Goal: Task Accomplishment & Management: Manage account settings

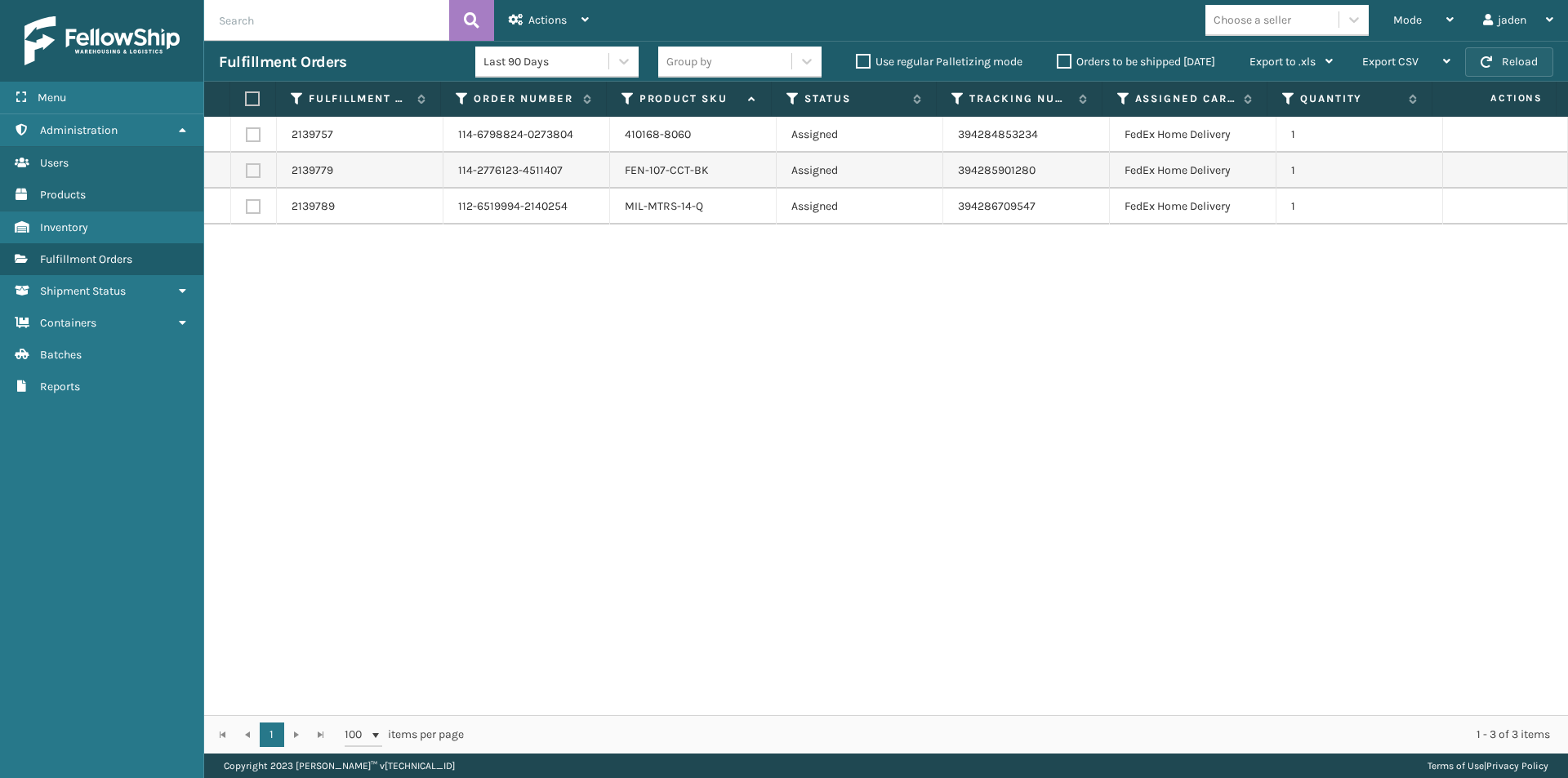
click at [1529, 58] on button "Reload" at bounding box center [1509, 61] width 88 height 30
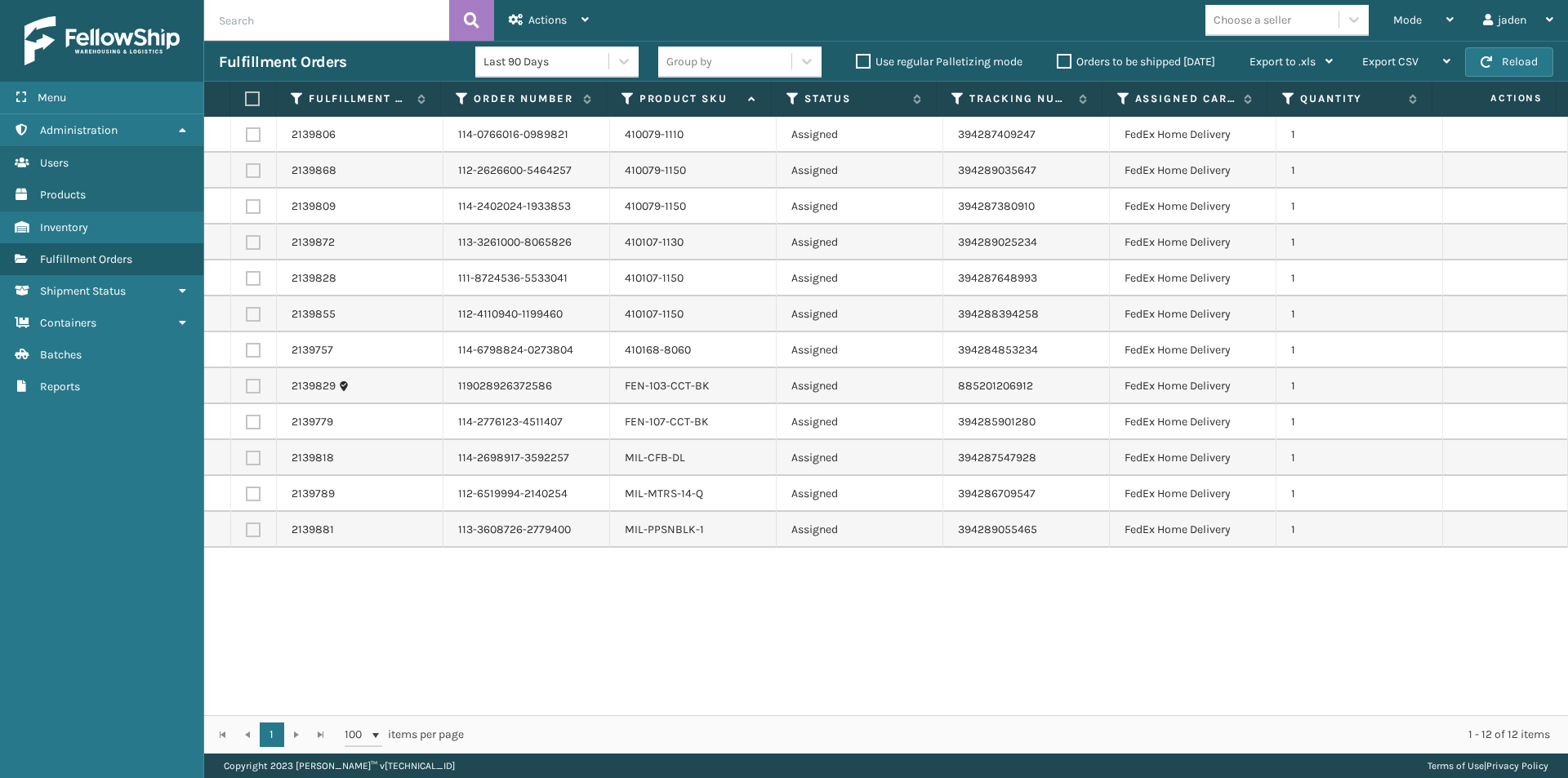
drag, startPoint x: 1093, startPoint y: 617, endPoint x: 642, endPoint y: 651, distance: 452.3
click at [642, 651] on div "2139806 114-0766016-0989821 410079-1110 Assigned 394287409247 FedEx Home Delive…" at bounding box center [886, 416] width 1364 height 599
drag, startPoint x: 1081, startPoint y: 707, endPoint x: 622, endPoint y: 684, distance: 459.6
click at [622, 684] on div "2139806 114-0766016-0989821 410079-1110 Assigned 394287409247 FedEx Home Delive…" at bounding box center [886, 416] width 1364 height 599
drag, startPoint x: 962, startPoint y: 663, endPoint x: 763, endPoint y: 652, distance: 199.3
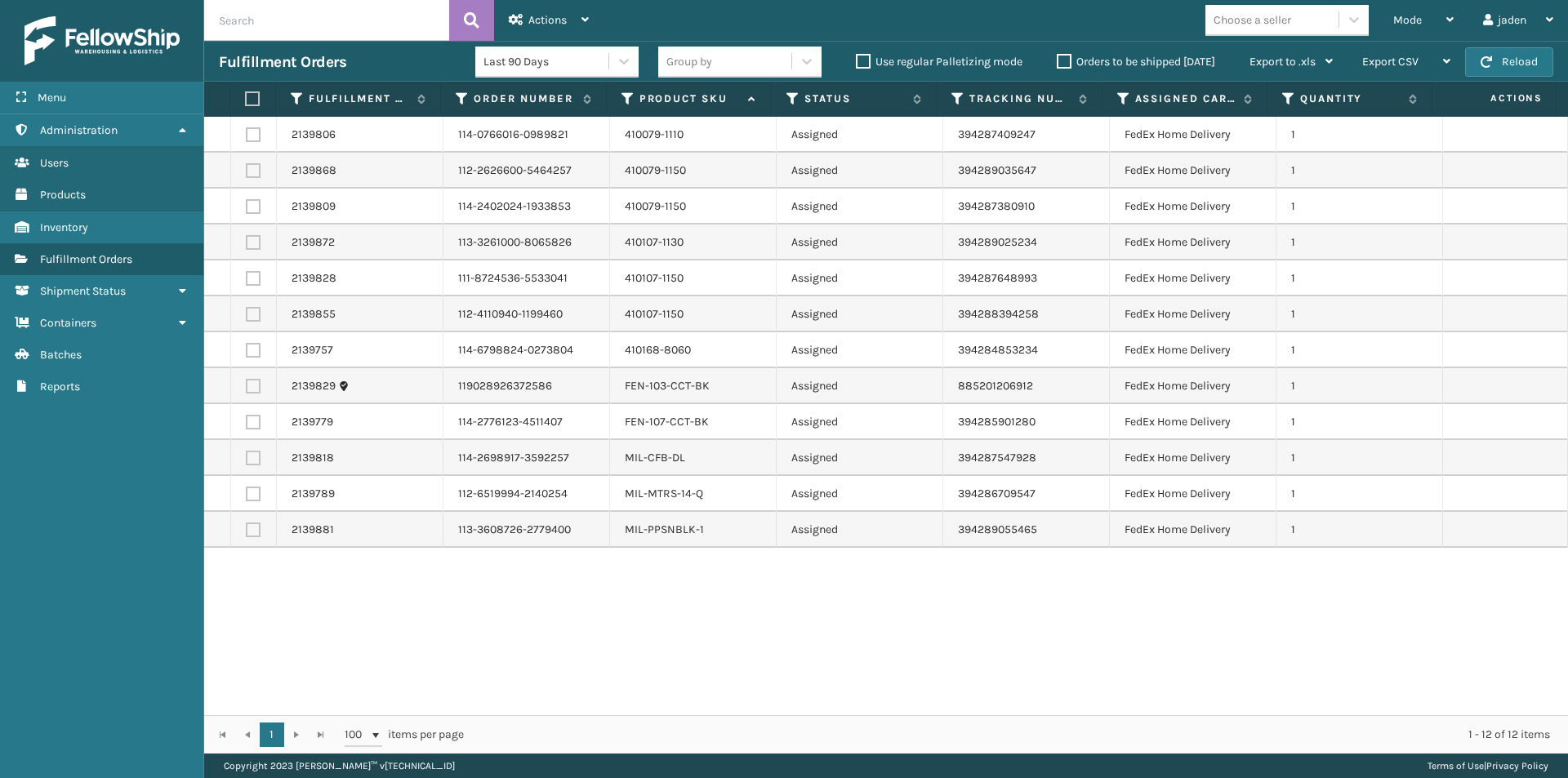
click at [613, 661] on div "2139806 114-0766016-0989821 410079-1110 Assigned 394287409247 FedEx Home Delive…" at bounding box center [886, 416] width 1364 height 599
drag, startPoint x: 1131, startPoint y: 643, endPoint x: 778, endPoint y: 643, distance: 353.0
click at [696, 643] on div "2139806 114-0766016-0989821 410079-1110 Assigned 394287409247 FedEx Home Delive…" at bounding box center [886, 416] width 1364 height 599
drag, startPoint x: 1072, startPoint y: 643, endPoint x: 878, endPoint y: 643, distance: 194.0
click at [716, 643] on div "2139806 114-0766016-0989821 410079-1110 Assigned 394287409247 FedEx Home Delive…" at bounding box center [886, 416] width 1364 height 599
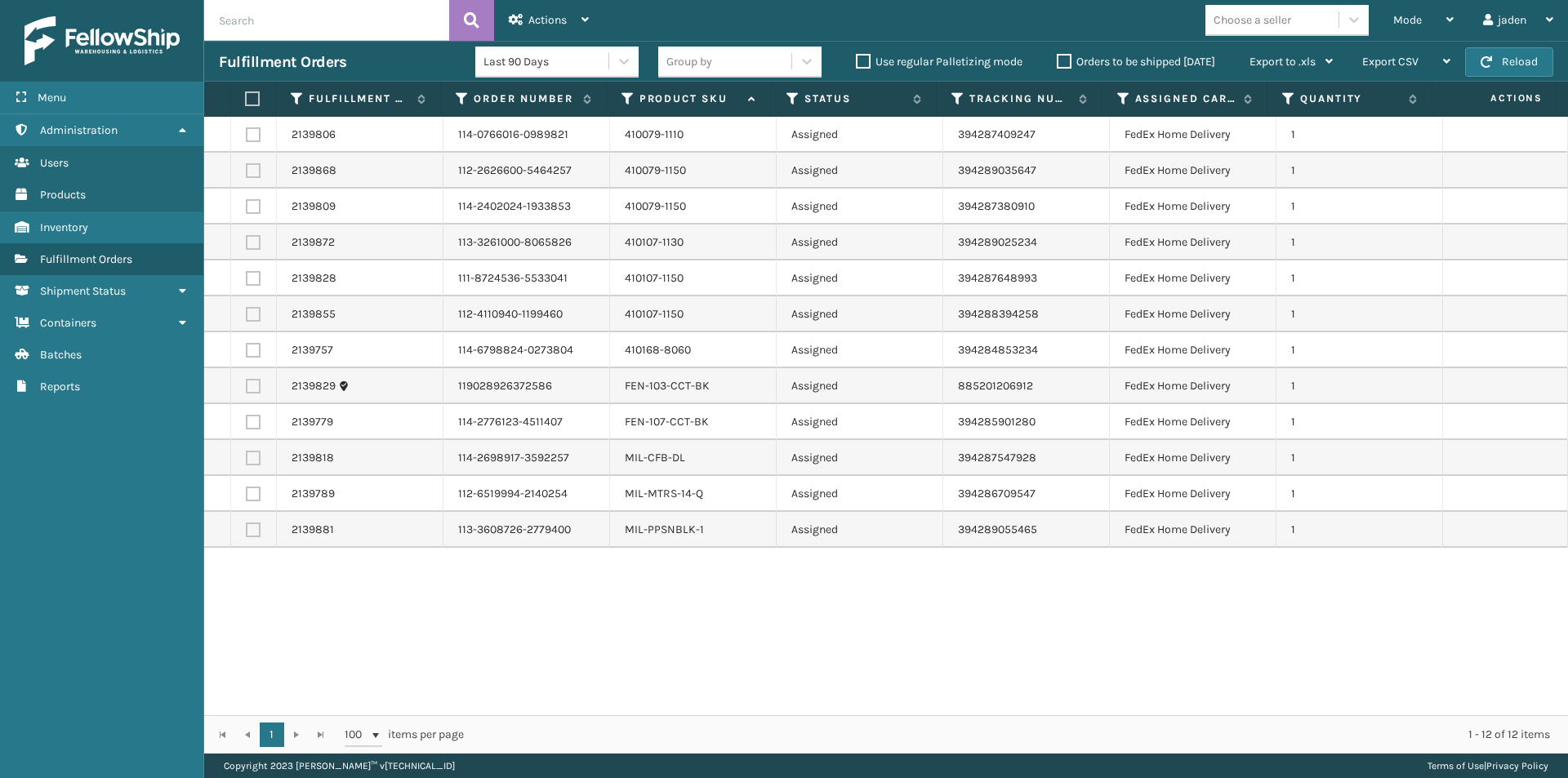
drag, startPoint x: 1143, startPoint y: 642, endPoint x: 1002, endPoint y: 637, distance: 141.1
click at [693, 637] on div "2139806 114-0766016-0989821 410079-1110 Assigned 394287409247 FedEx Home Delive…" at bounding box center [886, 416] width 1364 height 599
drag, startPoint x: 1093, startPoint y: 637, endPoint x: 691, endPoint y: 637, distance: 402.0
click at [691, 637] on div "2139806 114-0766016-0989821 410079-1110 Assigned 394287409247 FedEx Home Delive…" at bounding box center [886, 416] width 1364 height 599
click at [1497, 66] on button "Reload" at bounding box center [1509, 61] width 88 height 30
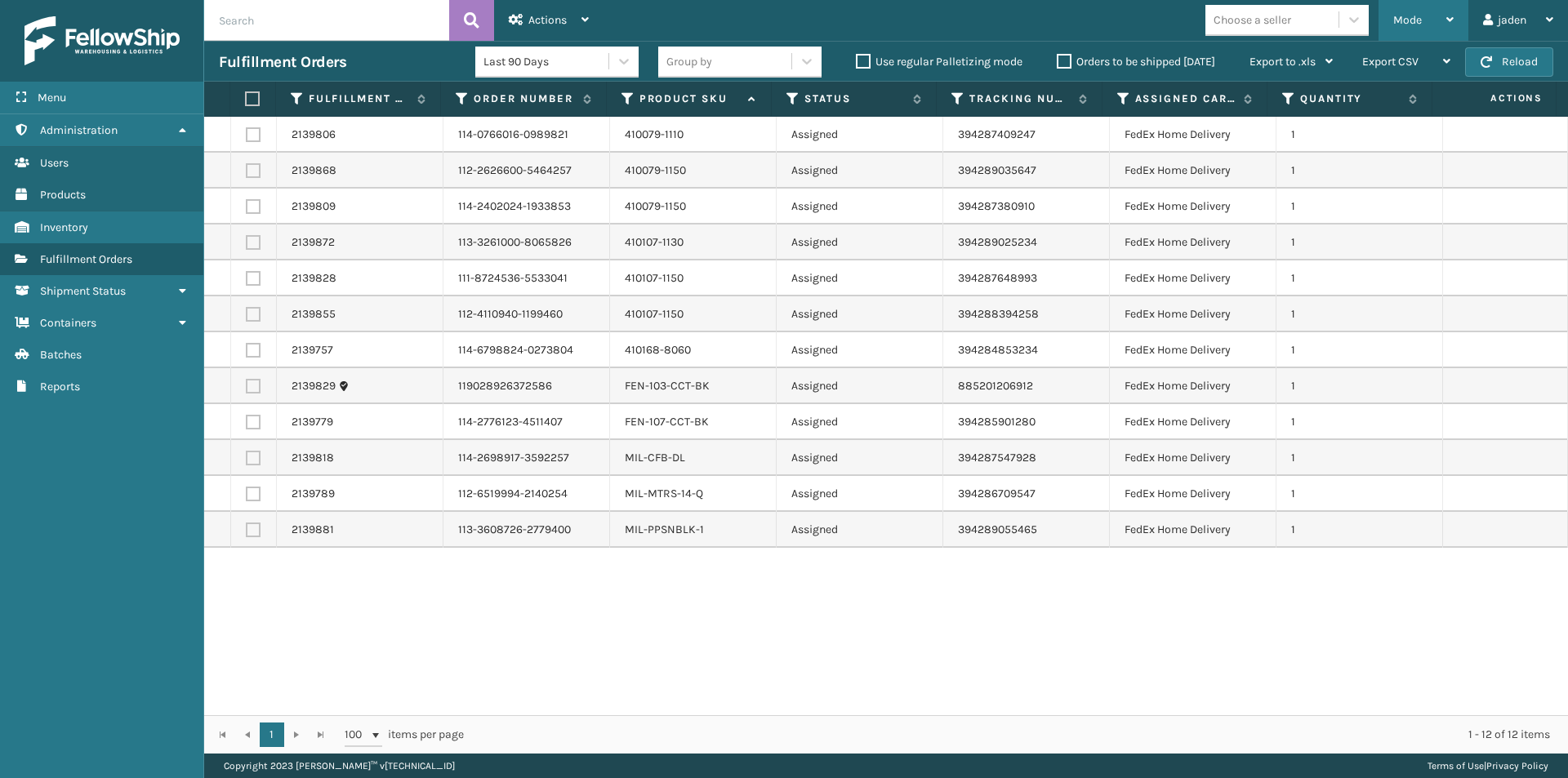
click at [1420, 26] on span "Mode" at bounding box center [1407, 20] width 29 height 13
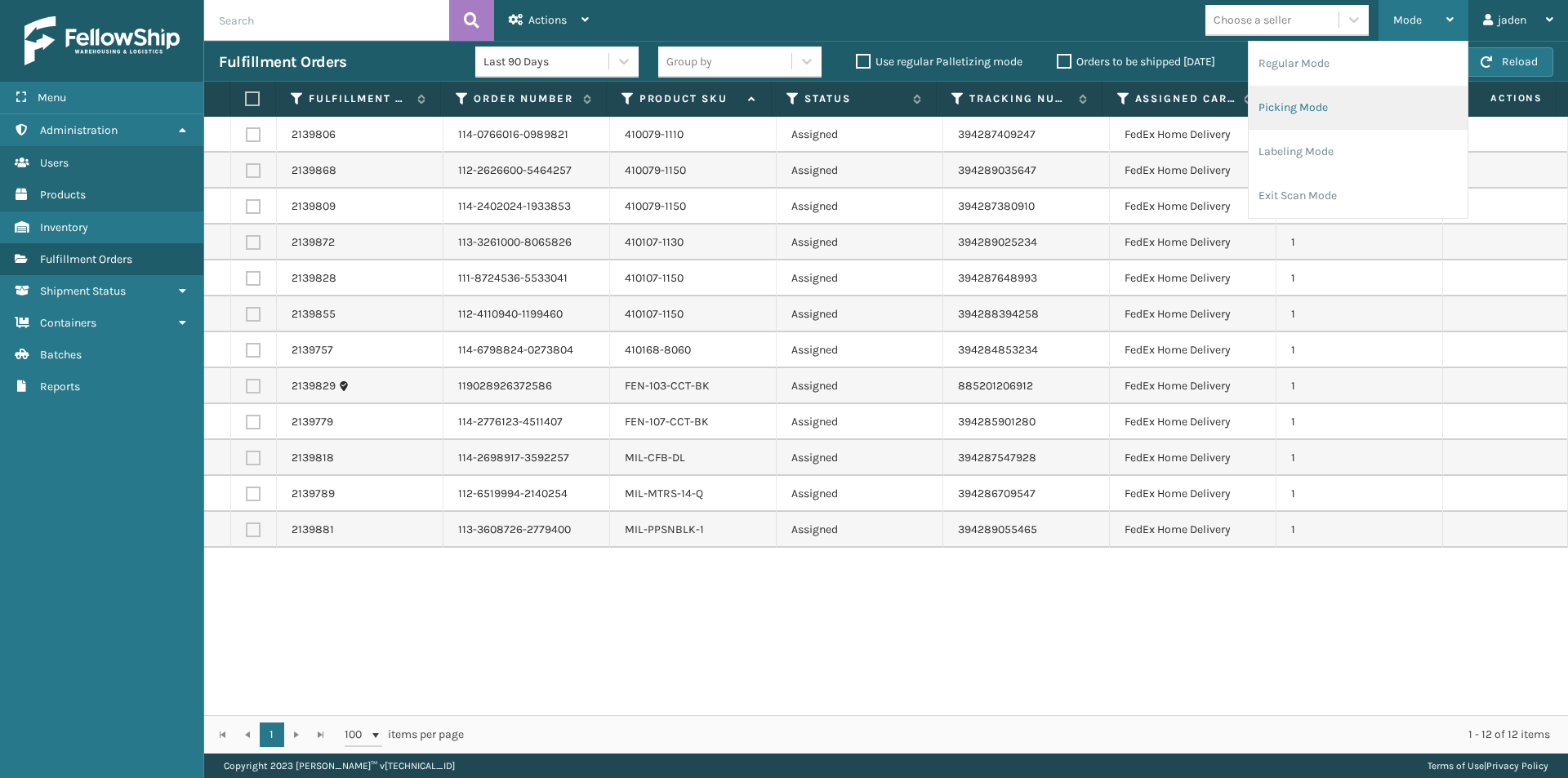
click at [1337, 117] on li "Picking Mode" at bounding box center [1357, 108] width 218 height 44
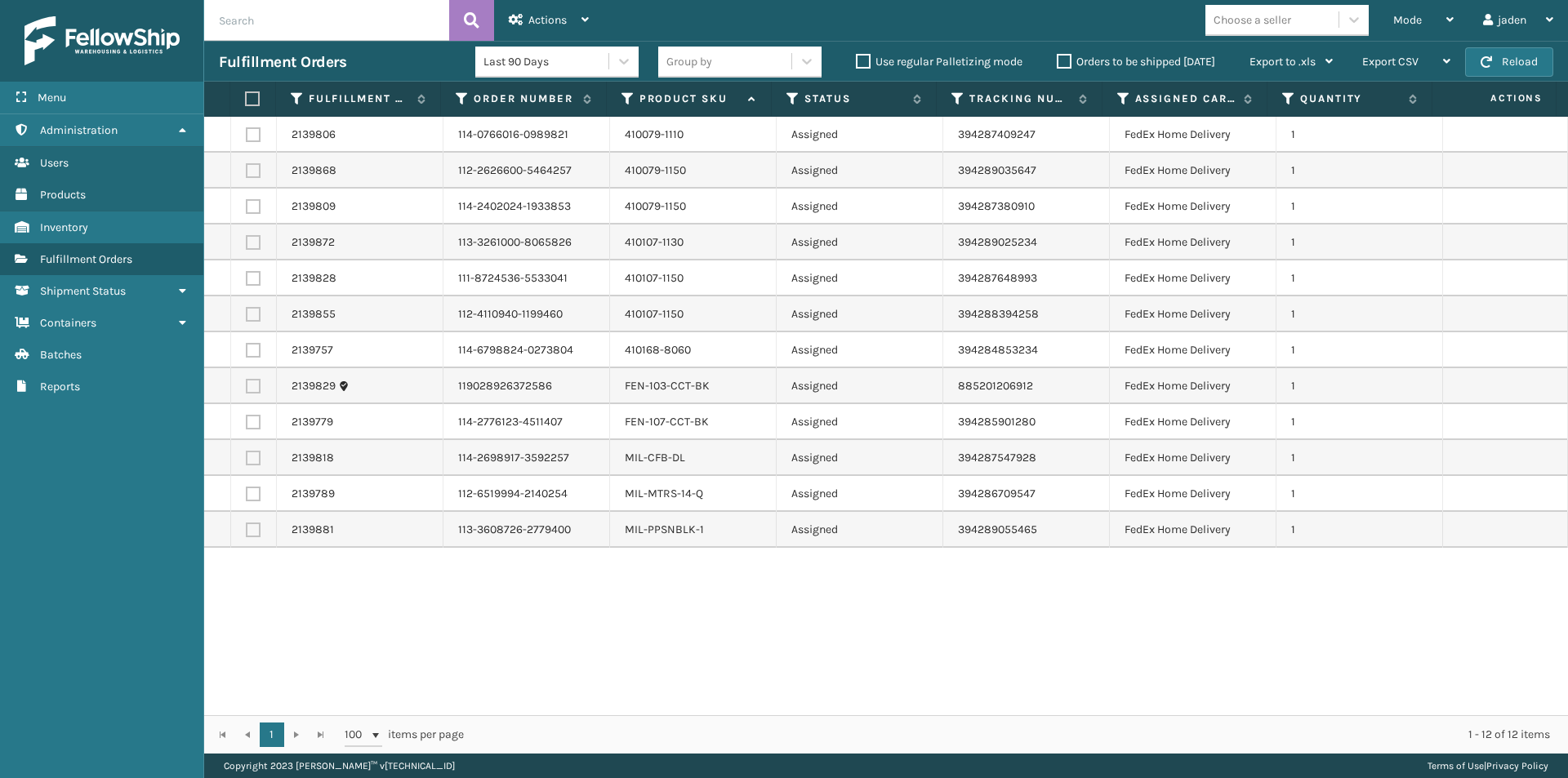
drag, startPoint x: 835, startPoint y: 595, endPoint x: 717, endPoint y: 621, distance: 120.8
click at [717, 621] on div "2139806 114-0766016-0989821 410079-1110 Assigned 394287409247 FedEx Home Delive…" at bounding box center [886, 416] width 1364 height 599
drag, startPoint x: 870, startPoint y: 606, endPoint x: 712, endPoint y: 617, distance: 158.4
click at [686, 615] on div "2139806 114-0766016-0989821 410079-1110 Assigned 394287409247 FedEx Home Delive…" at bounding box center [886, 416] width 1364 height 599
drag, startPoint x: 857, startPoint y: 622, endPoint x: 730, endPoint y: 645, distance: 129.1
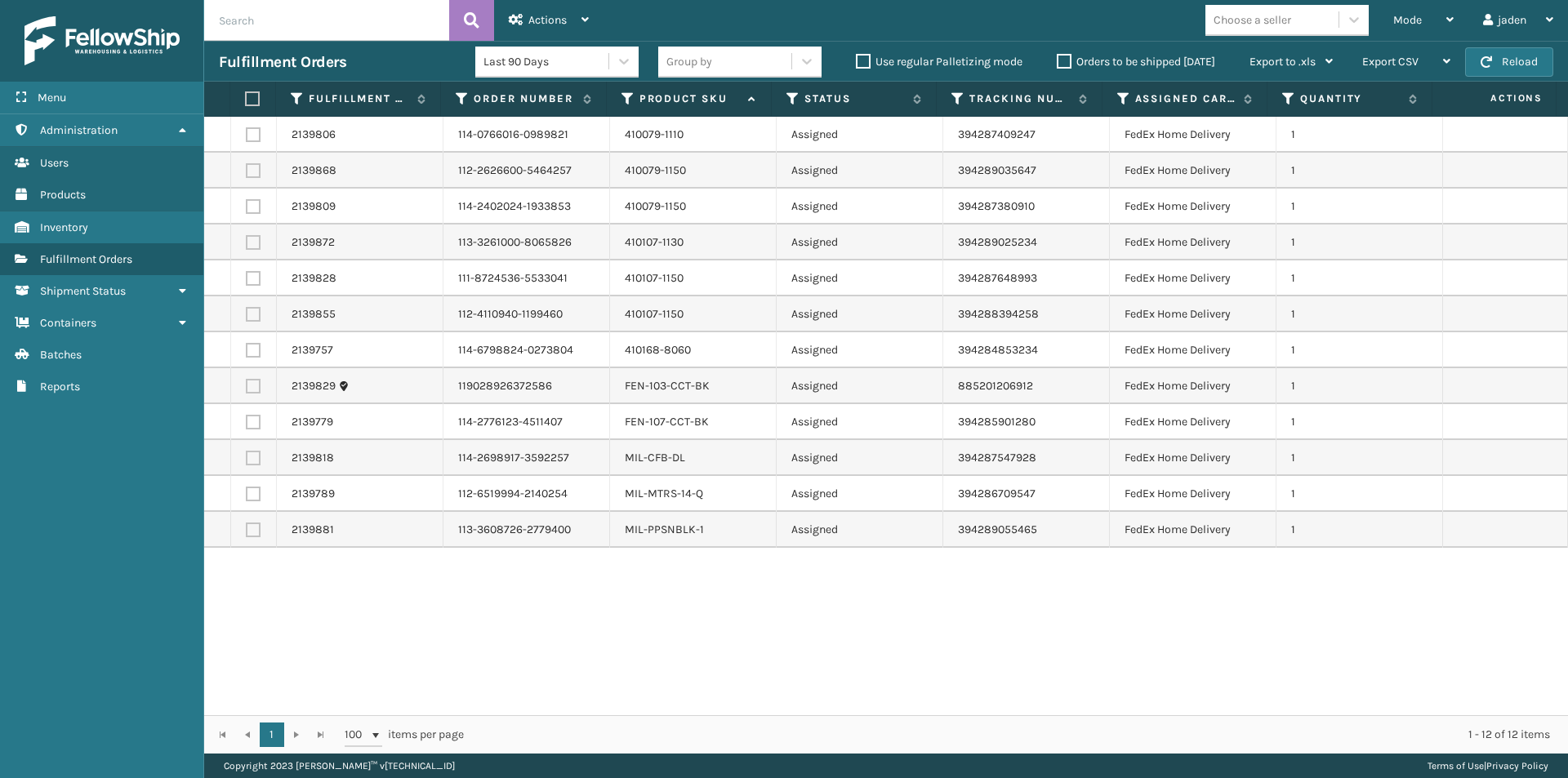
click at [662, 644] on div "2139806 114-0766016-0989821 410079-1110 Assigned 394287409247 FedEx Home Delive…" at bounding box center [886, 416] width 1364 height 599
drag, startPoint x: 905, startPoint y: 655, endPoint x: 814, endPoint y: 561, distance: 130.8
click at [620, 671] on div "2139806 114-0766016-0989821 410079-1110 Assigned 394287409247 FedEx Home Delive…" at bounding box center [886, 416] width 1364 height 599
click at [250, 101] on label at bounding box center [250, 98] width 11 height 14
click at [246, 101] on input "checkbox" at bounding box center [245, 99] width 1 height 11
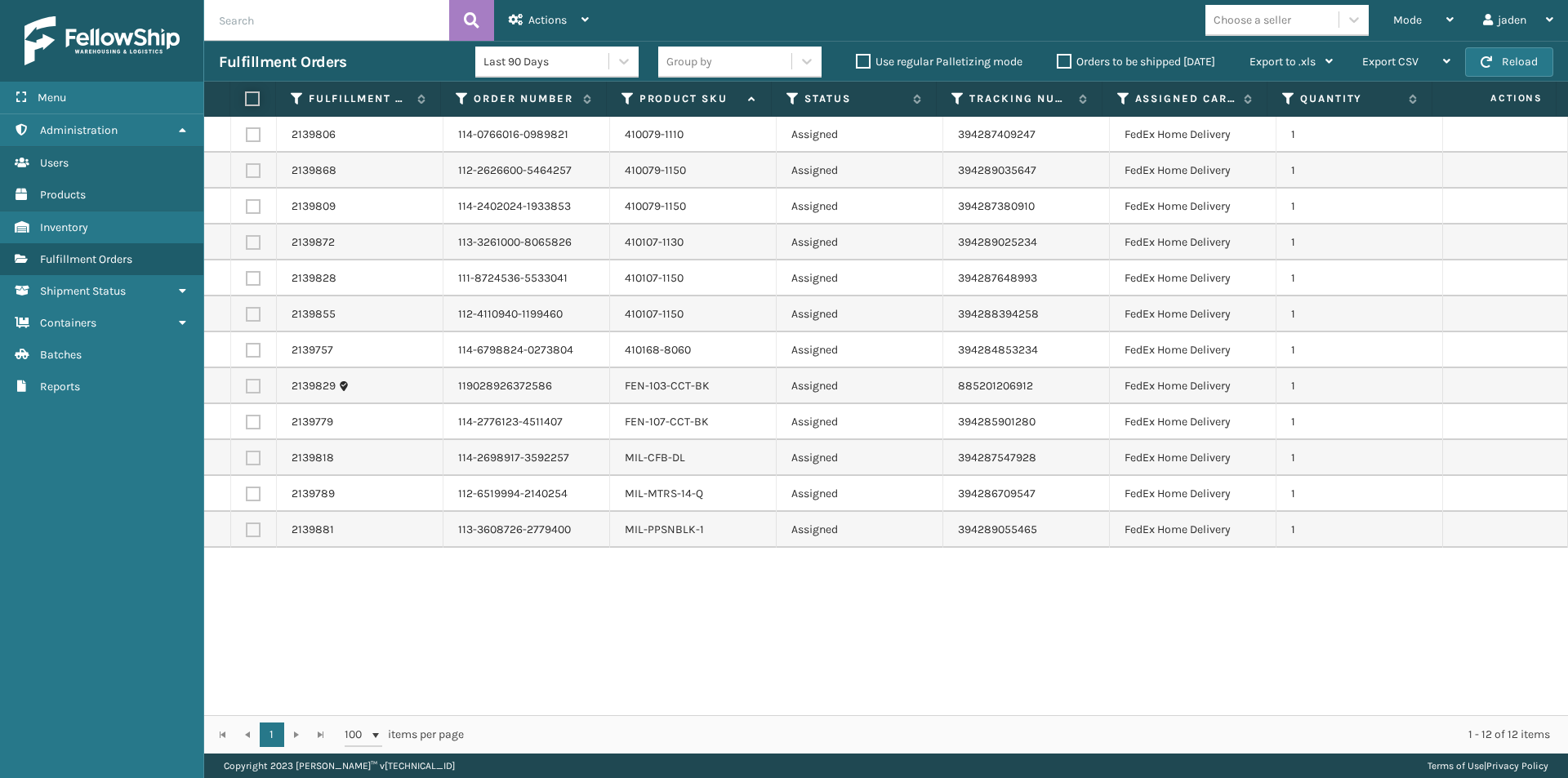
checkbox input "true"
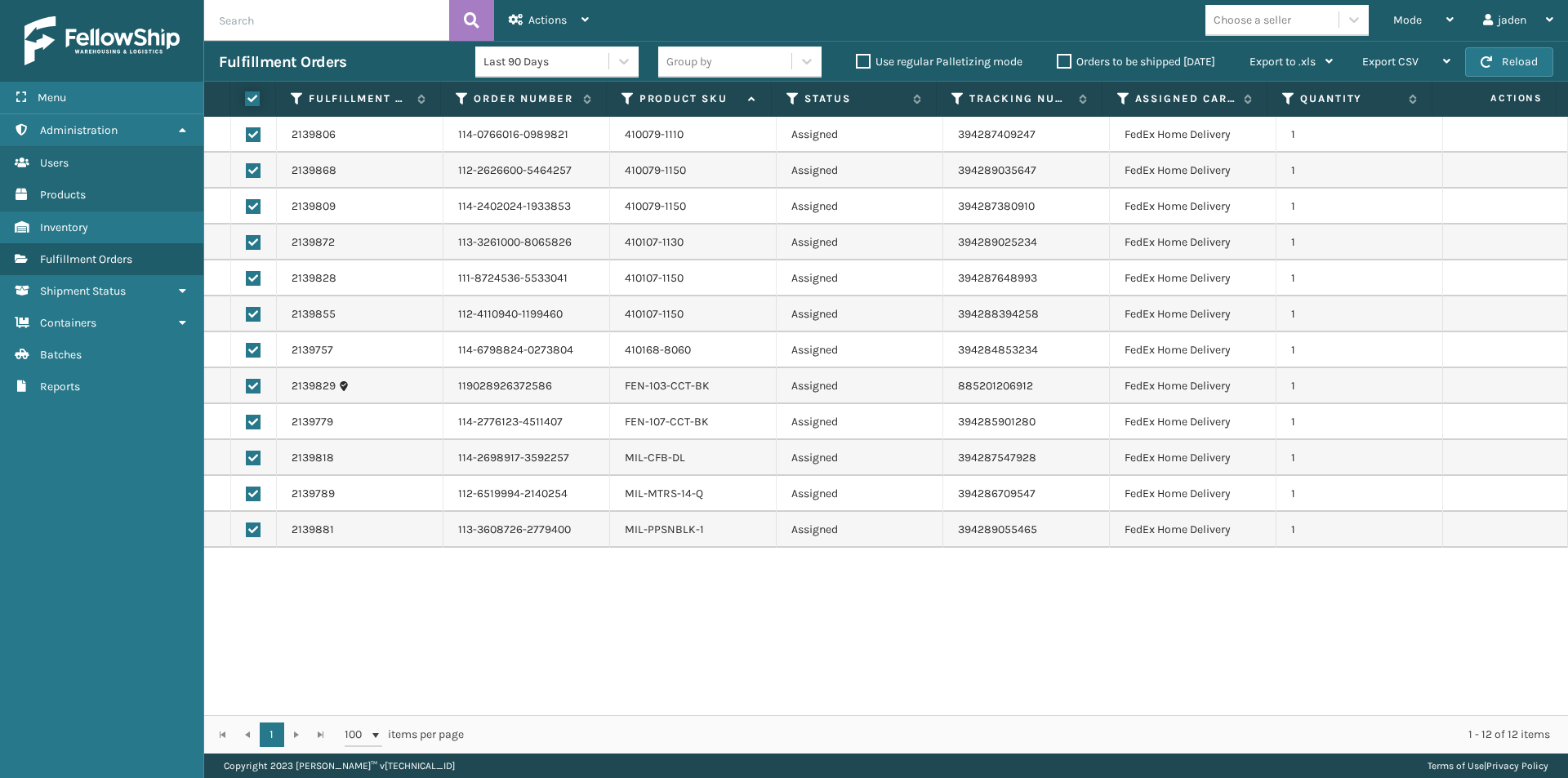
checkbox input "true"
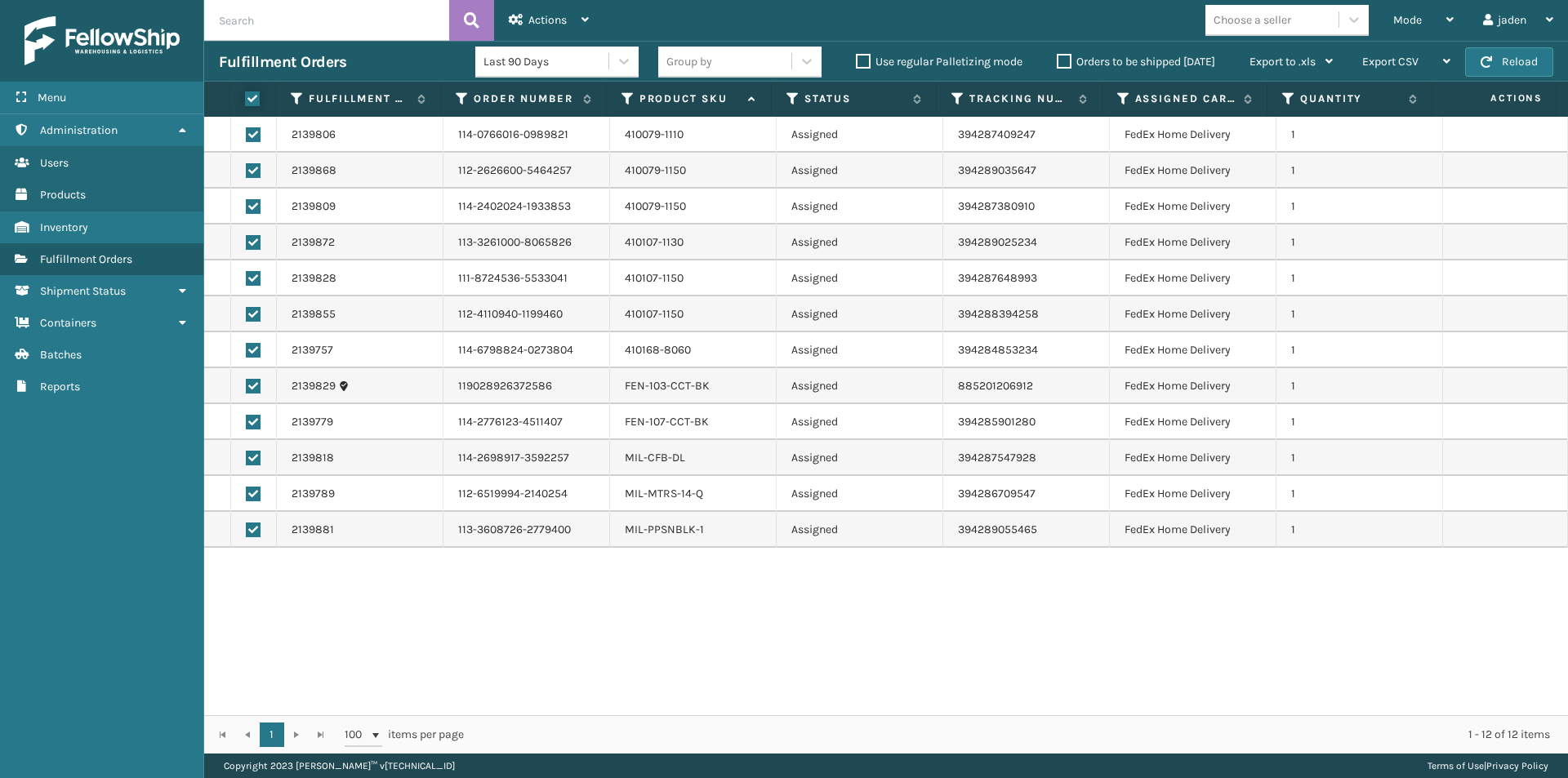
checkbox input "true"
click at [534, 20] on span "Actions" at bounding box center [548, 20] width 38 height 13
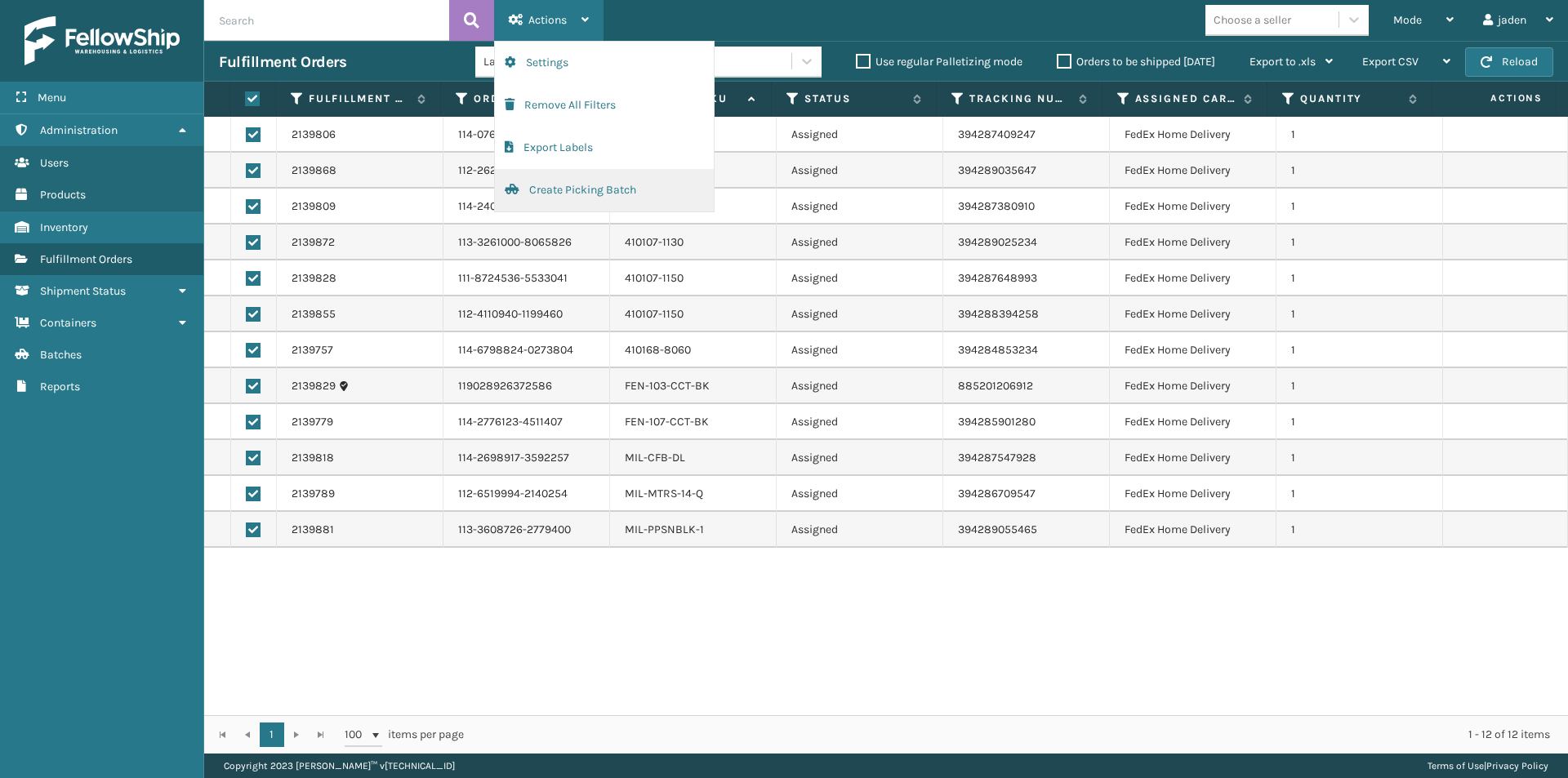
click at [560, 196] on button "Create Picking Batch" at bounding box center [604, 190] width 218 height 42
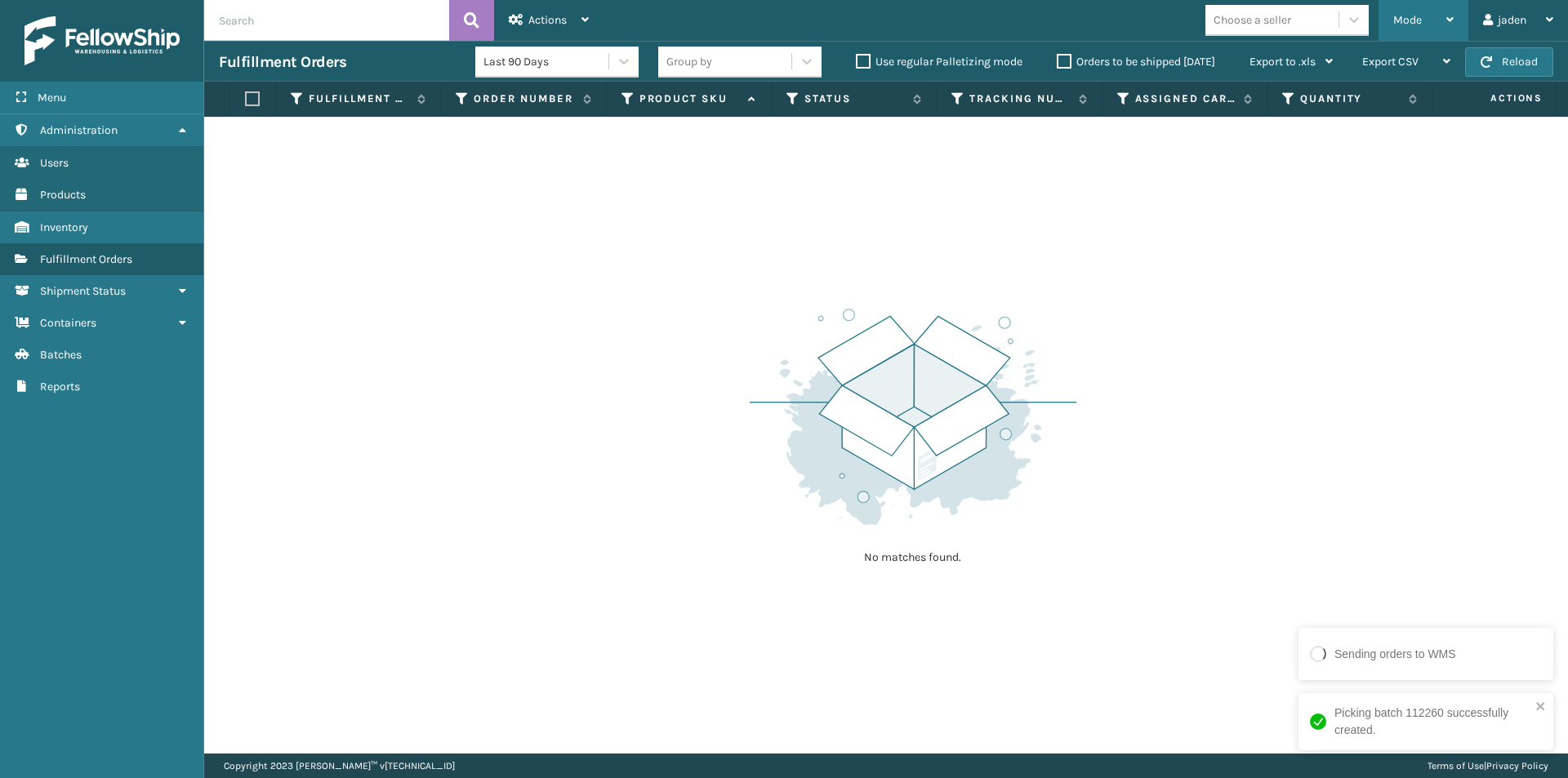
click at [1453, 13] on div "Mode Regular Mode Picking Mode Labeling Mode Exit Scan Mode" at bounding box center [1423, 20] width 90 height 41
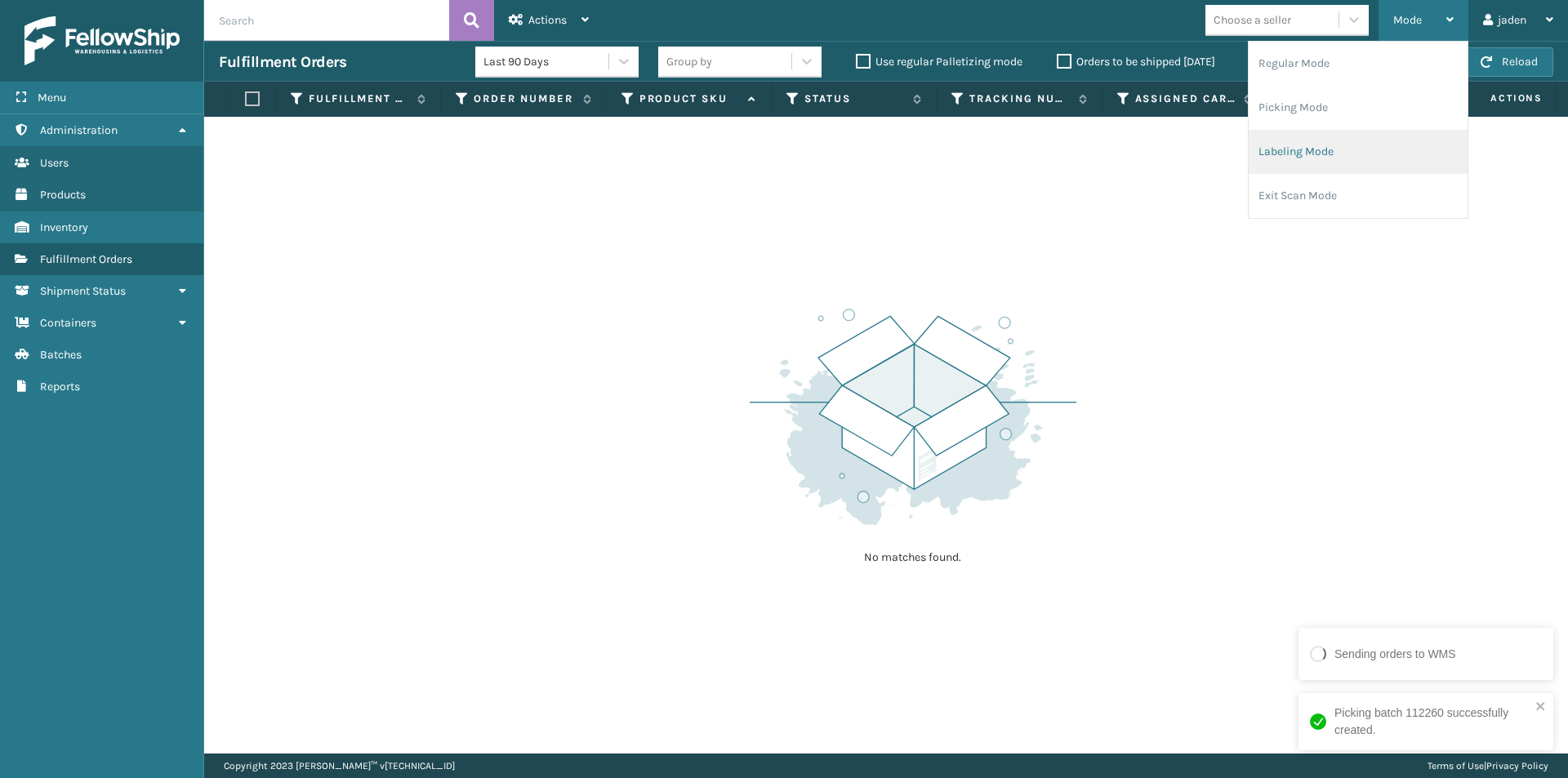
click at [1392, 132] on li "Labeling Mode" at bounding box center [1357, 152] width 218 height 44
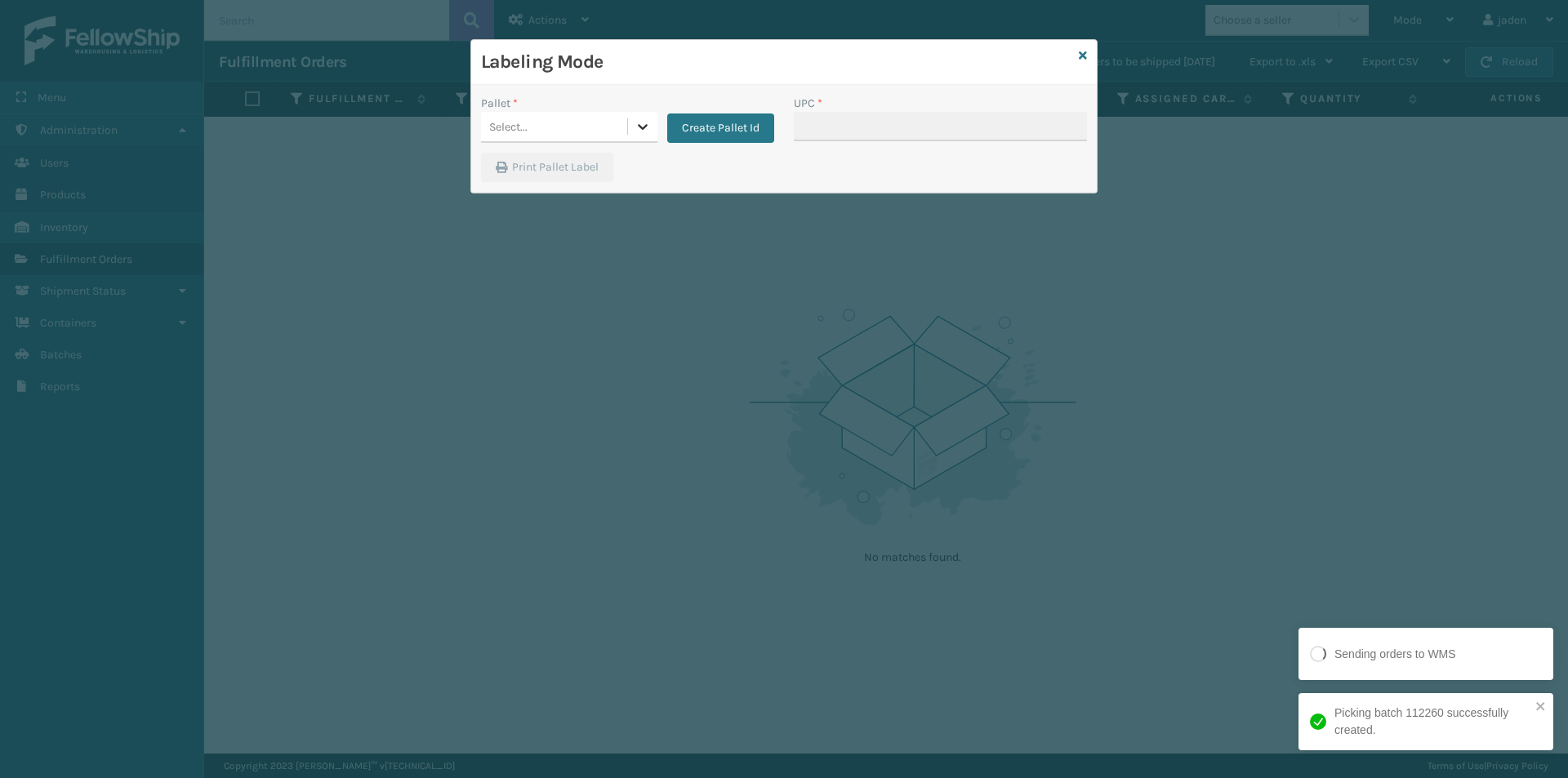
click at [644, 129] on icon at bounding box center [642, 126] width 16 height 16
click at [576, 152] on div "FDXG-WJCG4KO4VS UPSG-NN7LKMBJOG USPSG-EGDZ52EDI8" at bounding box center [569, 201] width 176 height 104
click at [599, 158] on div "FDXG-WJCG4KO4VS" at bounding box center [569, 168] width 176 height 31
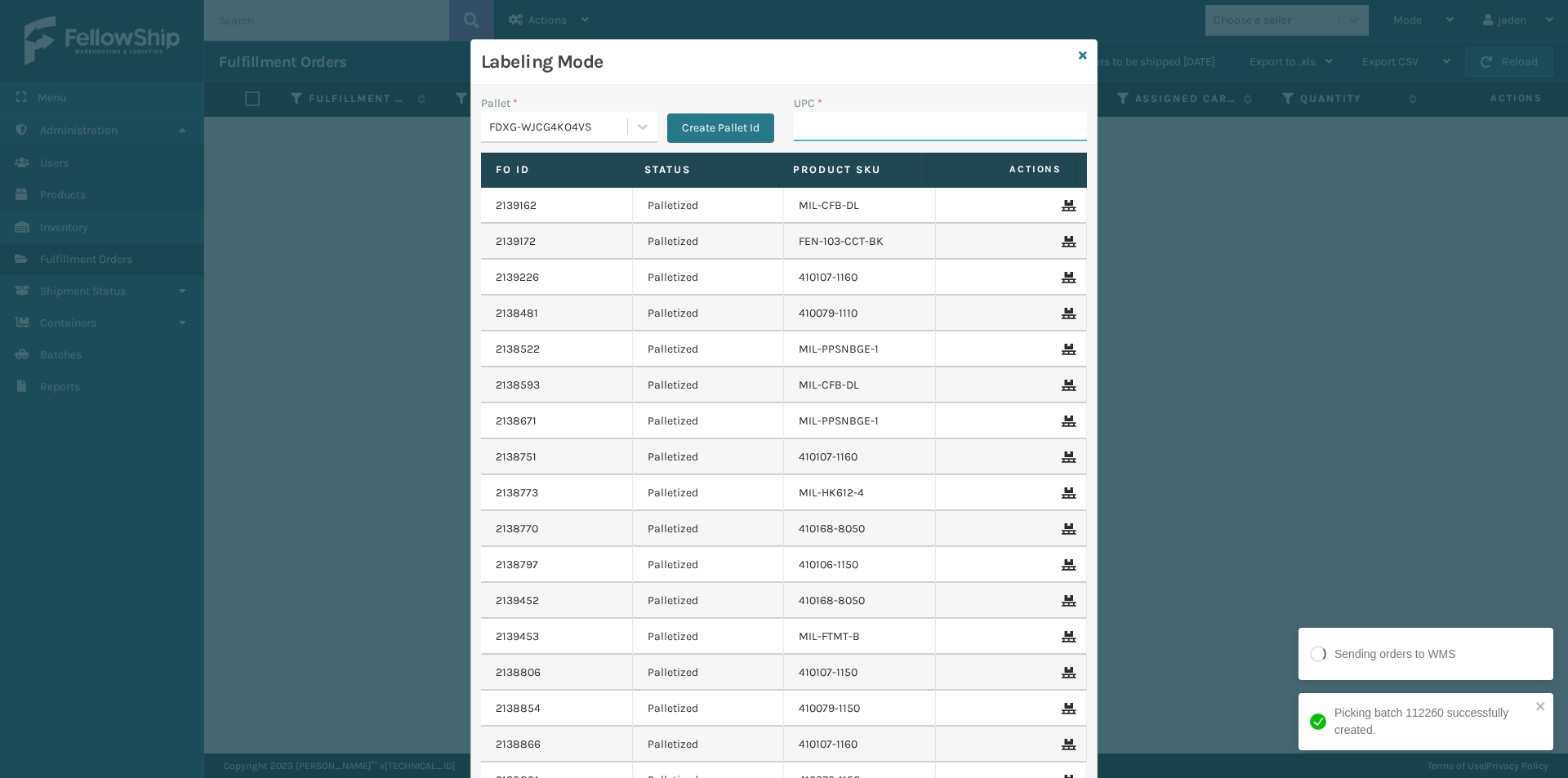
click at [884, 122] on input "UPC *" at bounding box center [941, 126] width 293 height 30
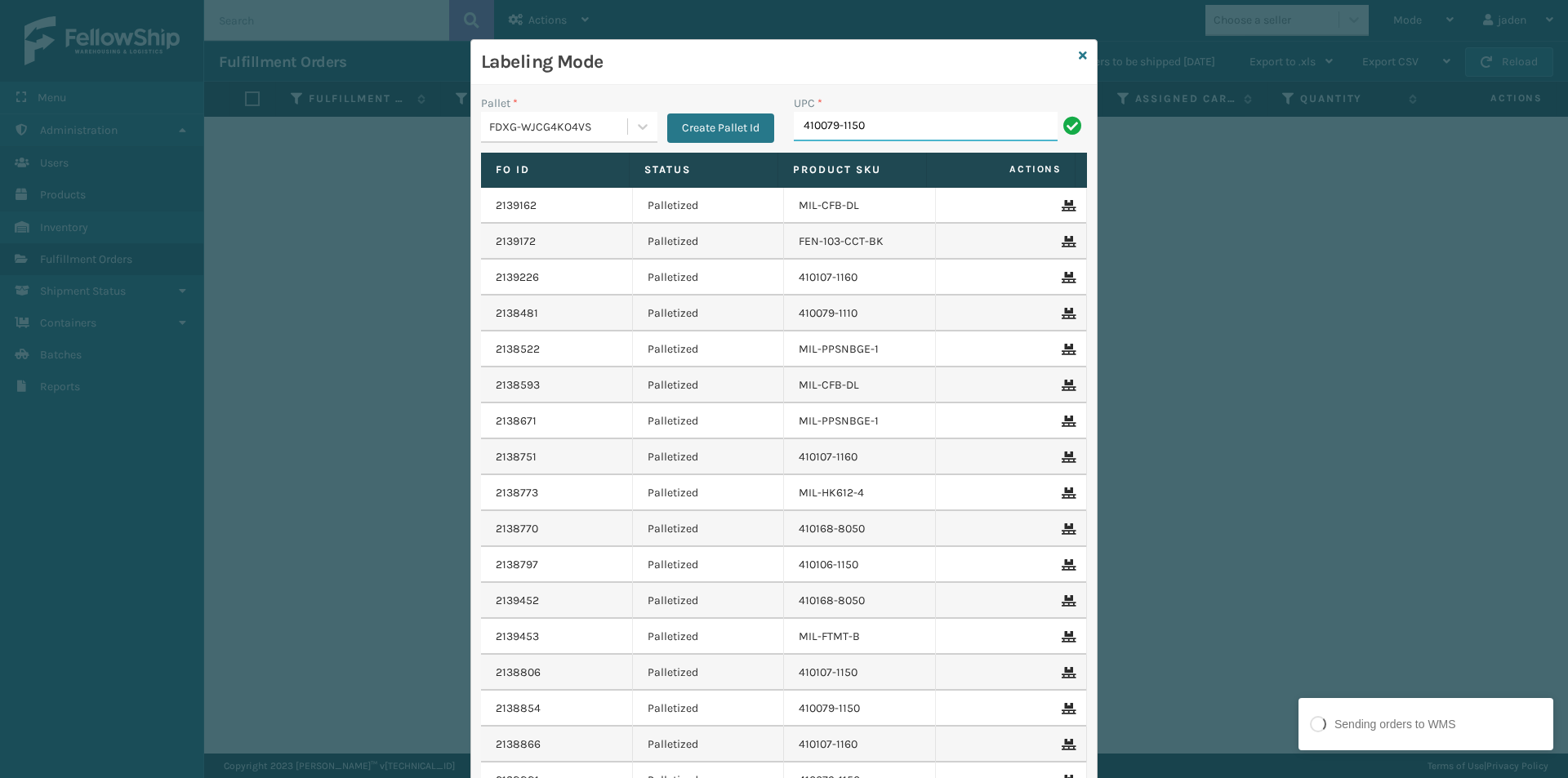
type input "410079-1150"
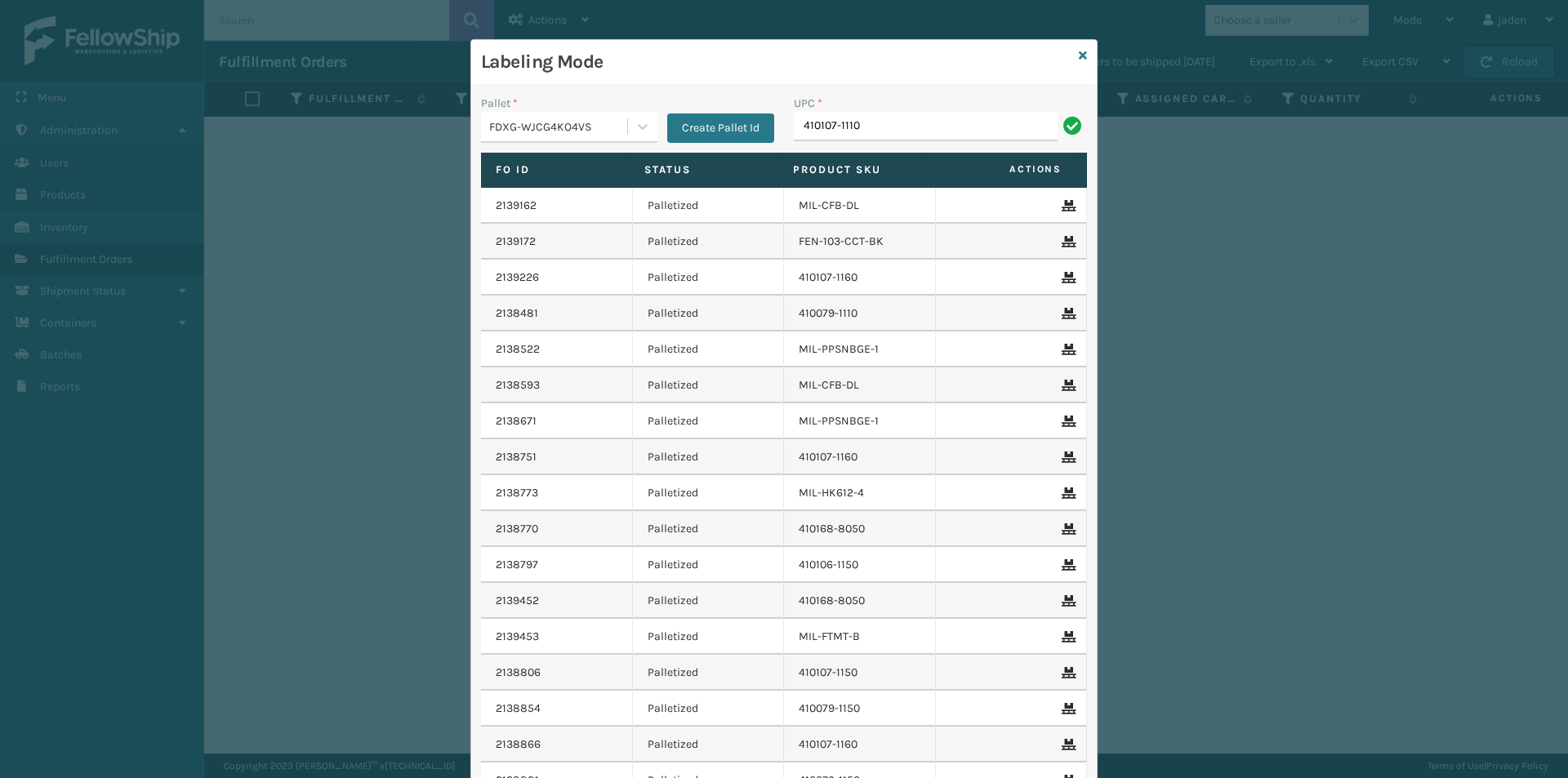
type input "410107-1110"
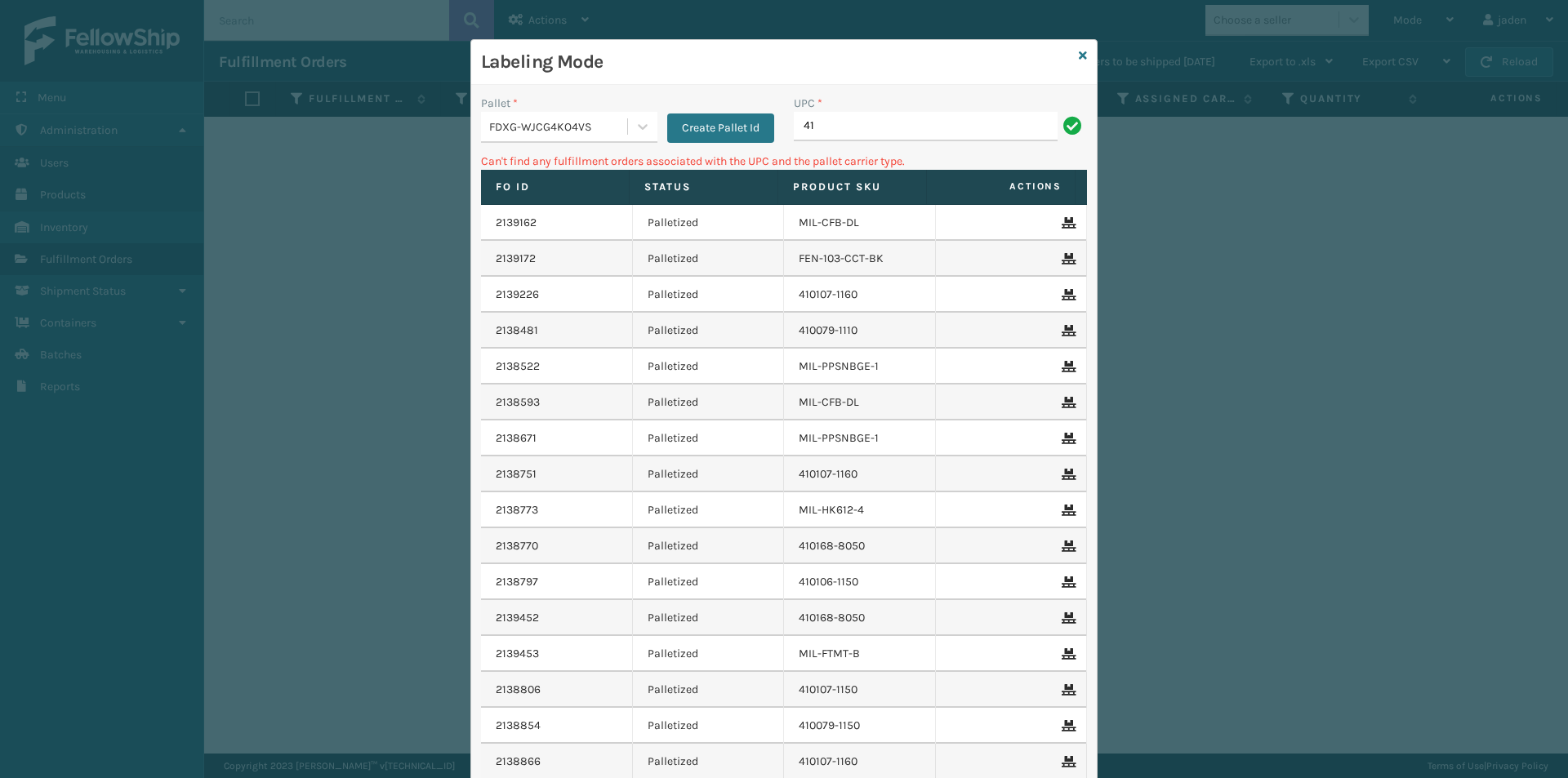
type input "4"
type input "410079-1110"
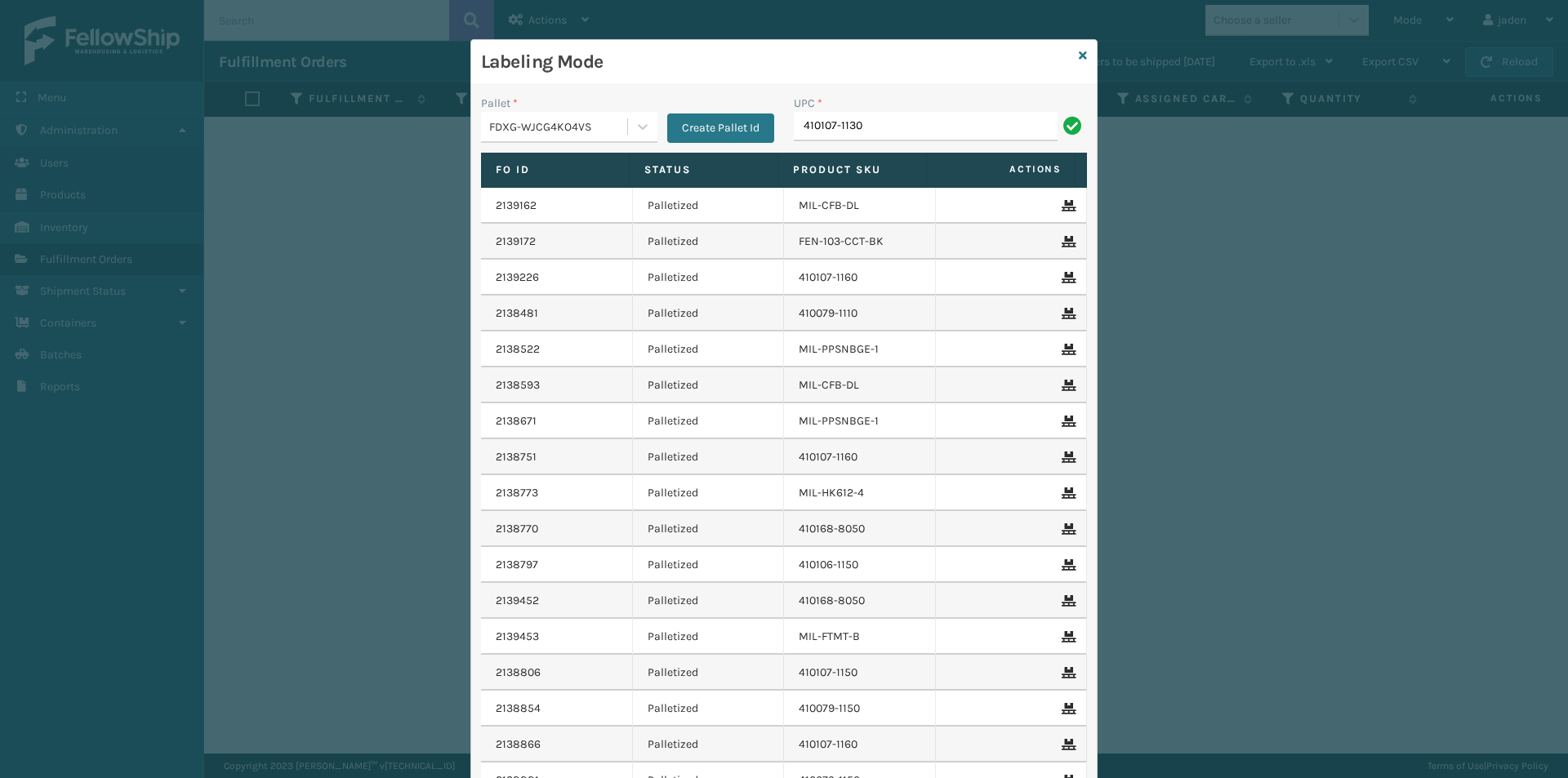
type input "410107-1130"
type input "410107-1150"
type input "410168-8060"
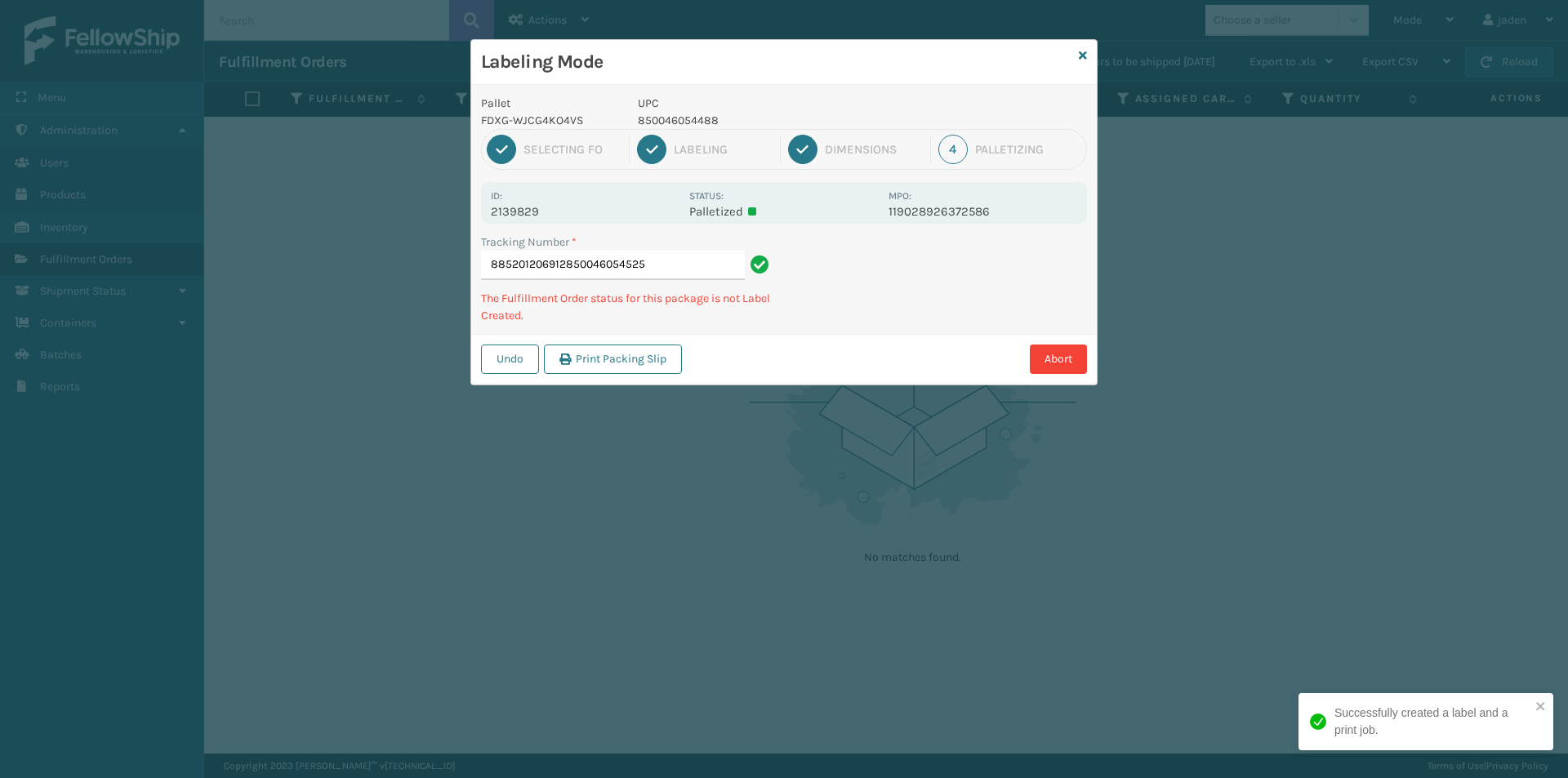
type input "885201206912850046054525"
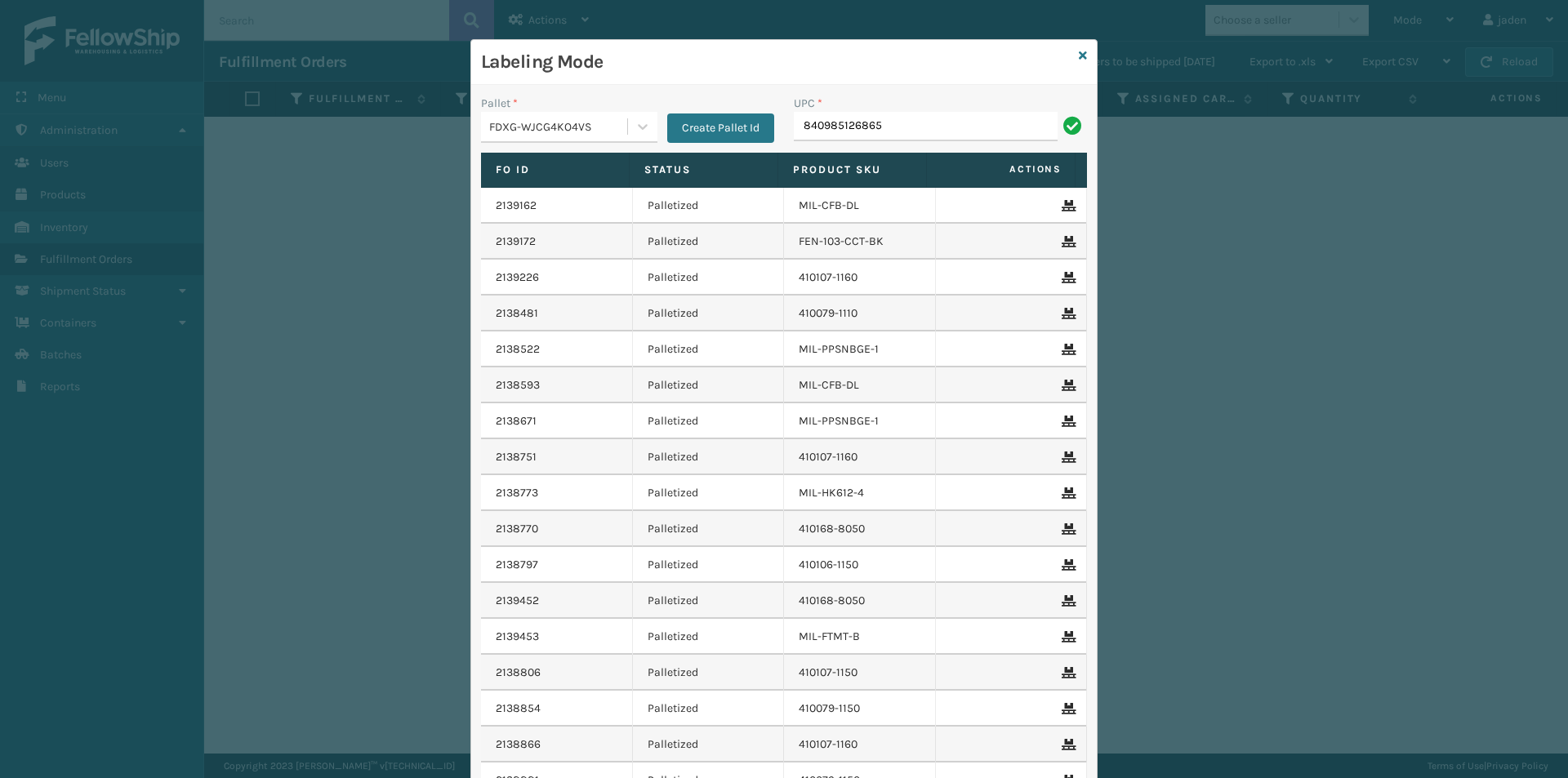
type input "840985126865"
click at [1081, 58] on div "Labeling Mode" at bounding box center [784, 62] width 625 height 45
click at [1079, 58] on icon at bounding box center [1082, 56] width 9 height 11
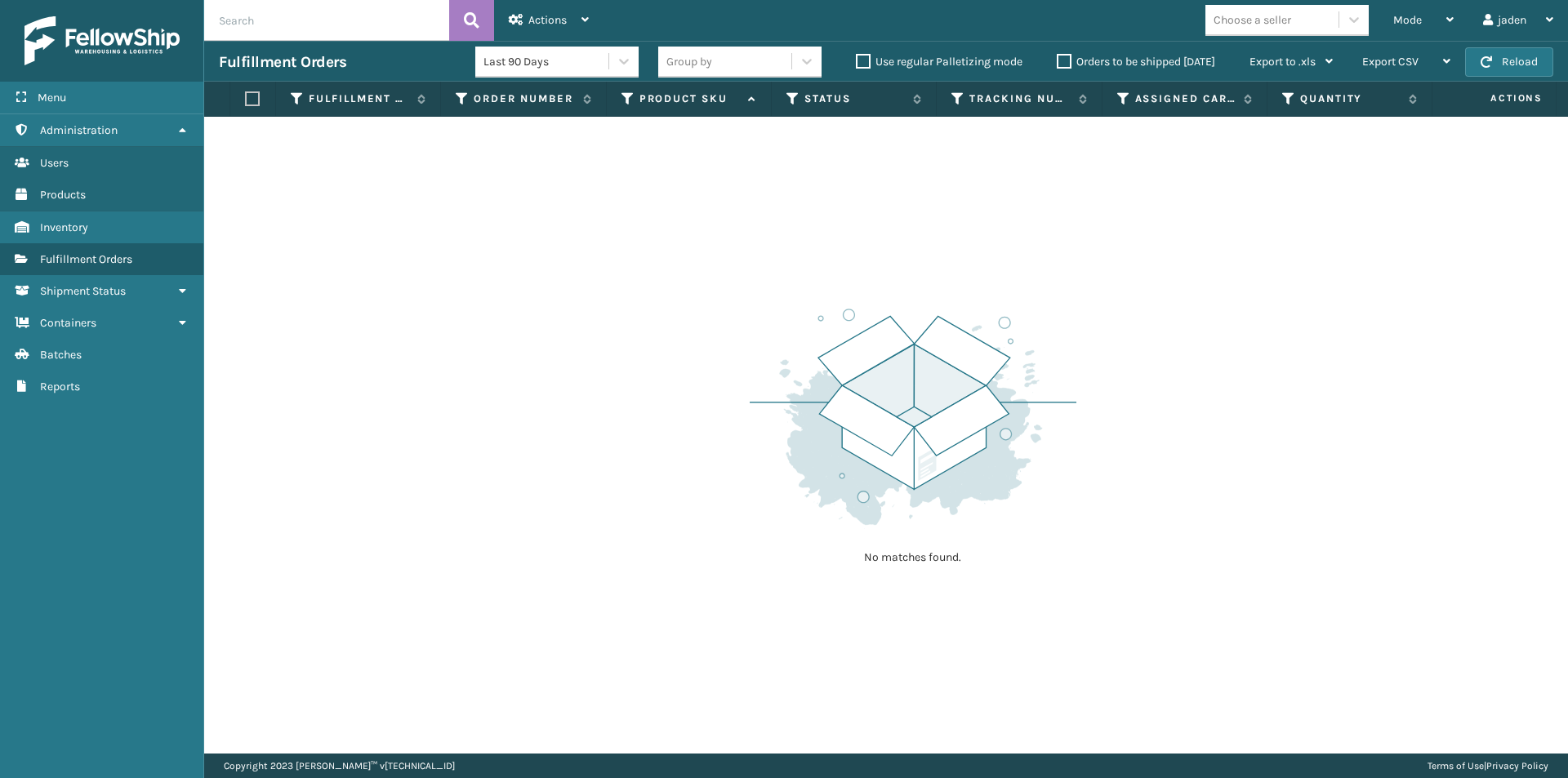
click at [1559, 74] on div "Fulfillment Orders Last 90 Days Group by Use regular Palletizing mode Orders to…" at bounding box center [886, 61] width 1364 height 41
click at [1528, 57] on button "Reload" at bounding box center [1509, 61] width 88 height 30
click at [1420, 15] on div "Mode" at bounding box center [1422, 20] width 60 height 41
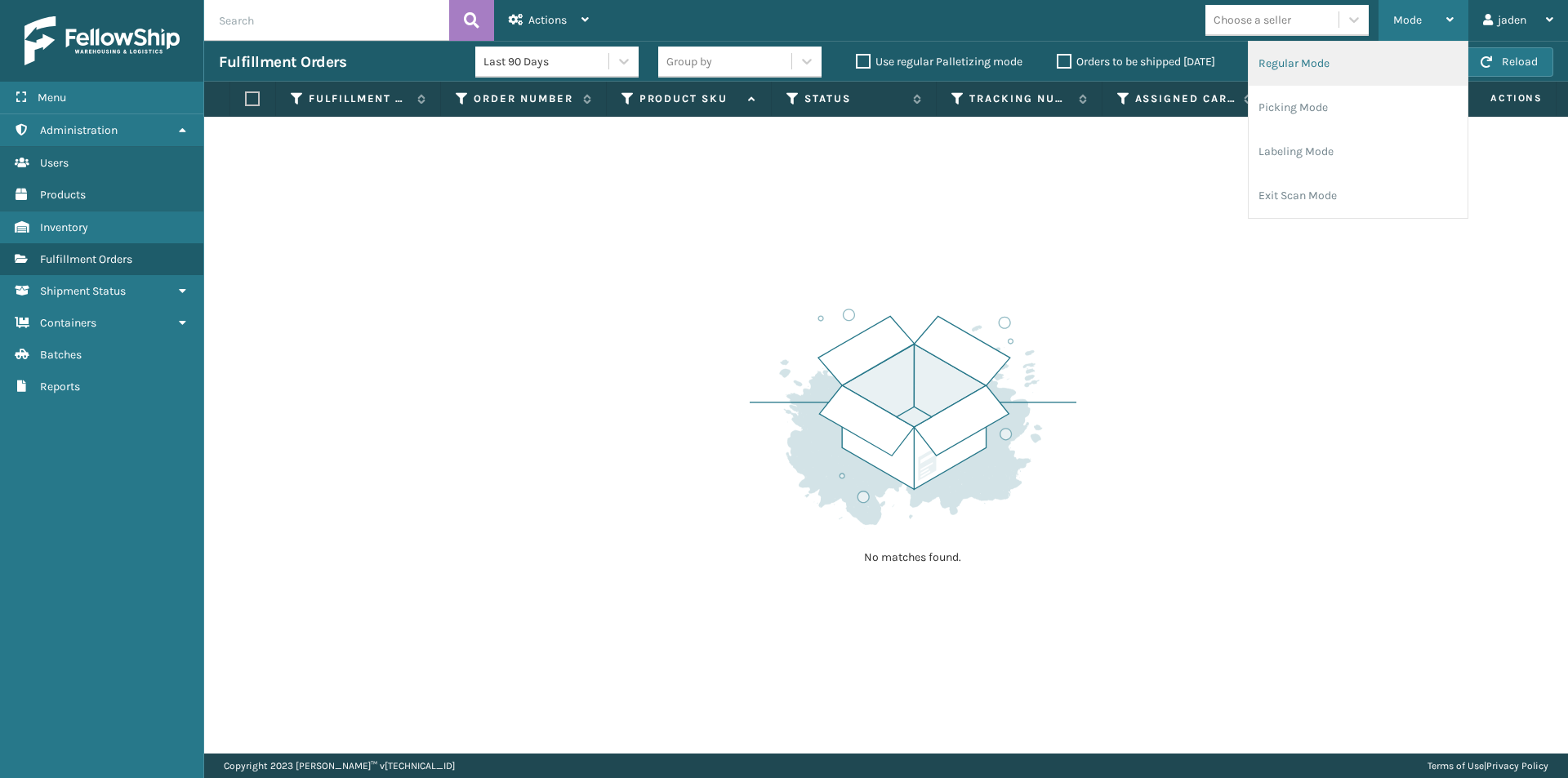
click at [1327, 64] on li "Regular Mode" at bounding box center [1357, 63] width 218 height 44
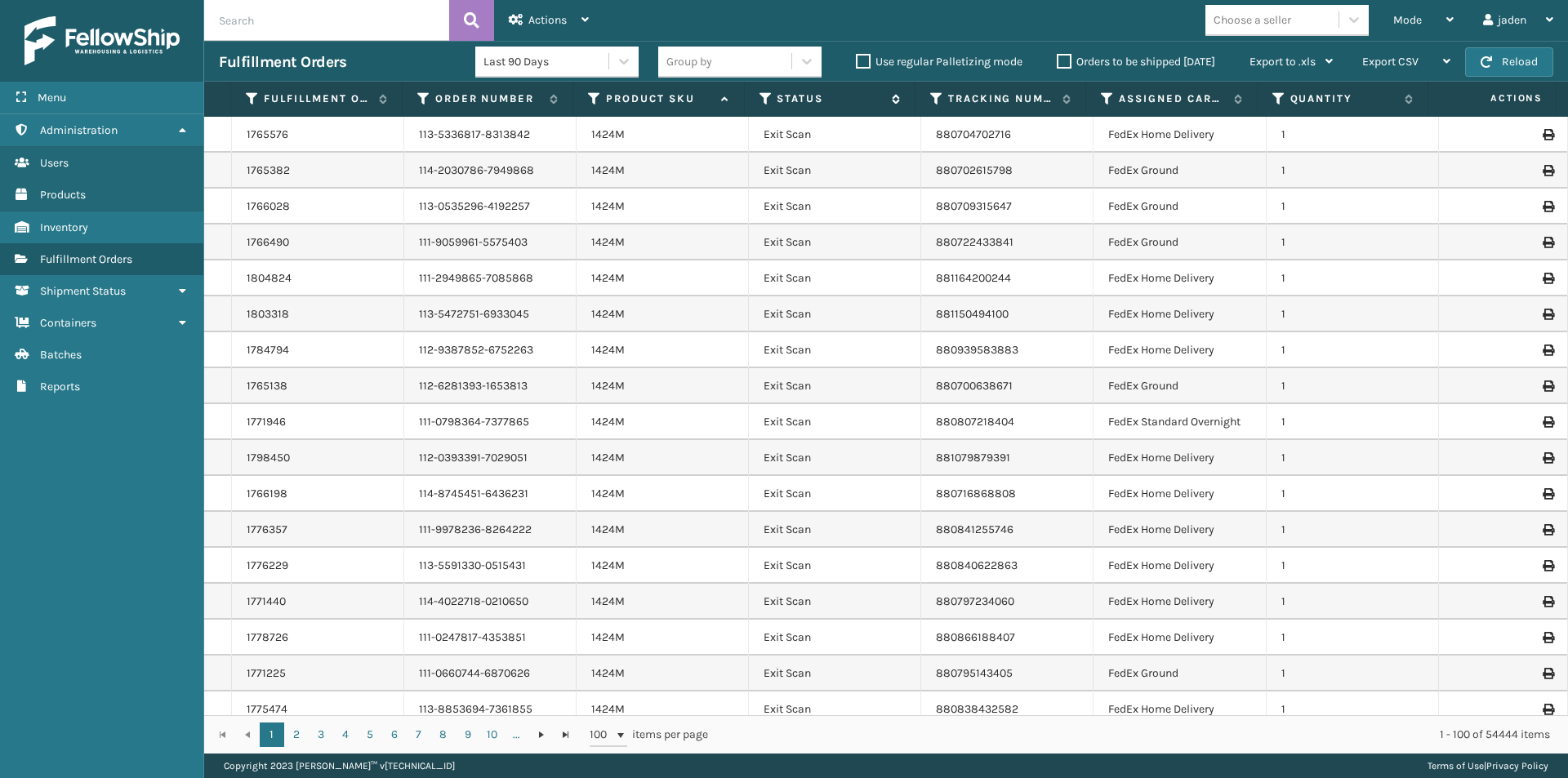
click at [766, 93] on icon at bounding box center [766, 98] width 13 height 14
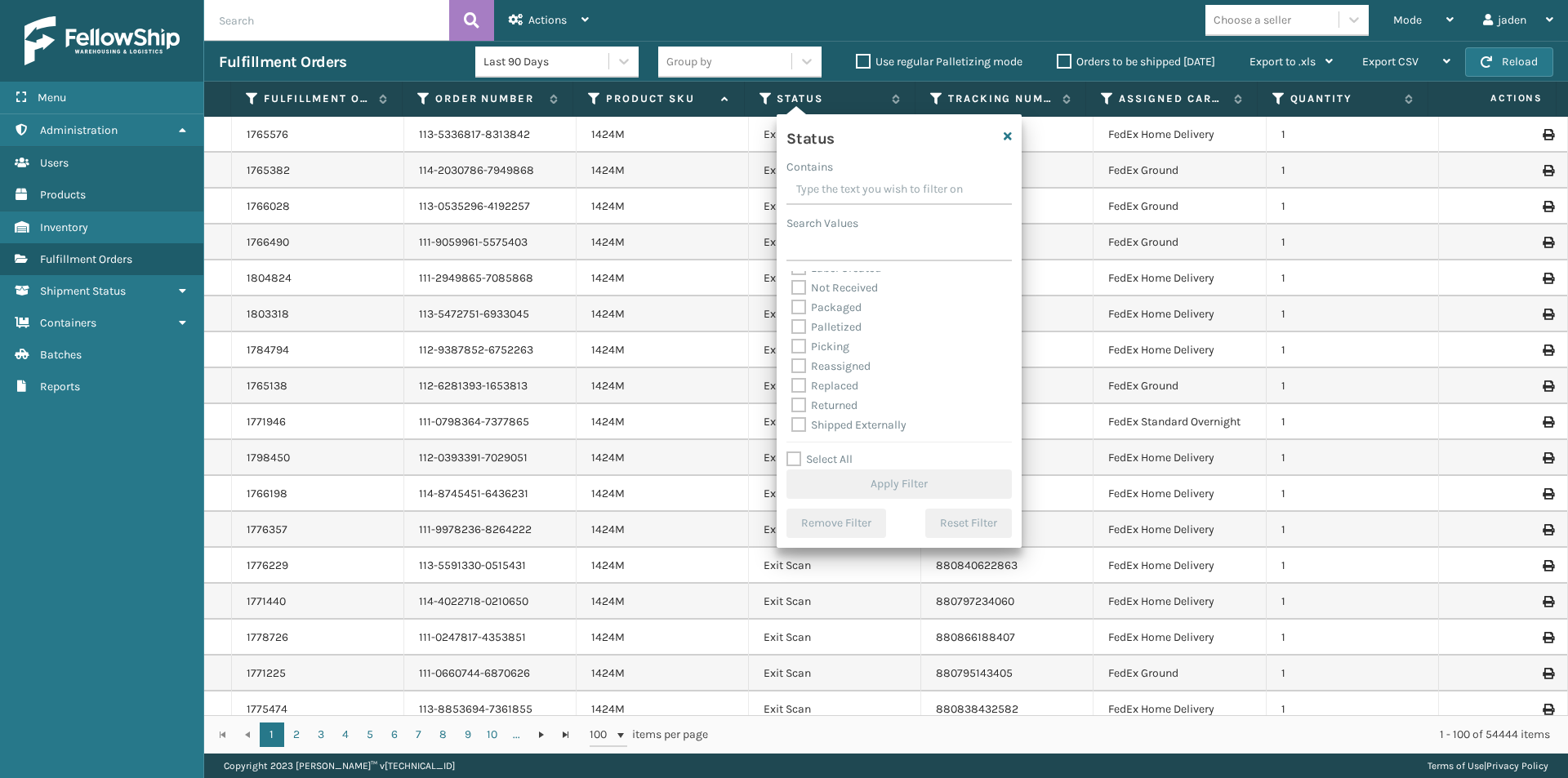
scroll to position [91, 0]
click at [803, 350] on label "Picking" at bounding box center [820, 346] width 58 height 13
click at [792, 347] on input "Picking" at bounding box center [791, 341] width 1 height 11
checkbox input "true"
click at [848, 484] on button "Apply Filter" at bounding box center [898, 484] width 225 height 30
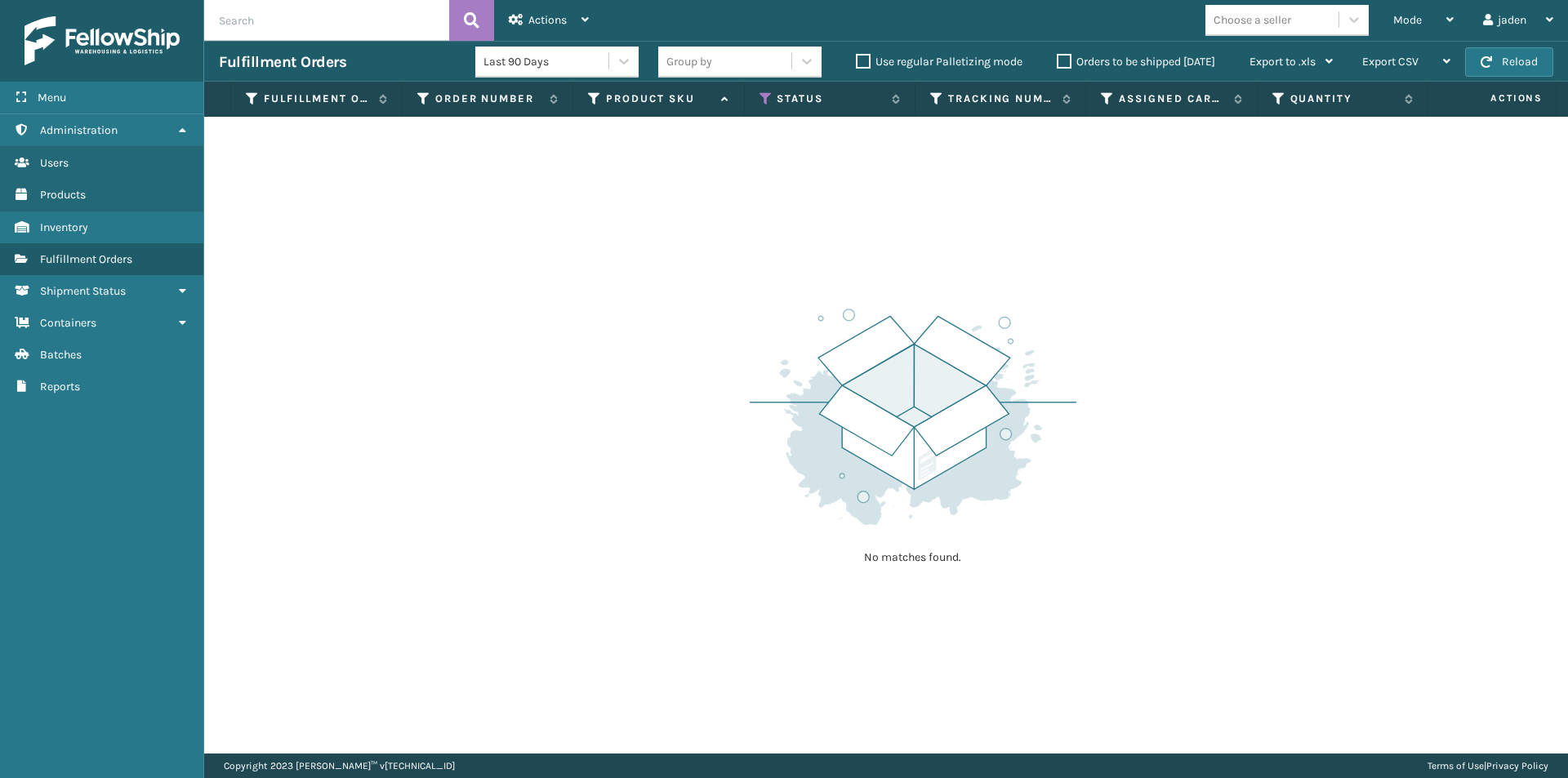
drag, startPoint x: 1117, startPoint y: 250, endPoint x: 771, endPoint y: 250, distance: 346.0
click at [771, 250] on div "No matches found." at bounding box center [886, 435] width 1364 height 637
click at [1518, 57] on button "Reload" at bounding box center [1509, 61] width 88 height 30
click at [1428, 25] on div "Mode" at bounding box center [1422, 20] width 60 height 41
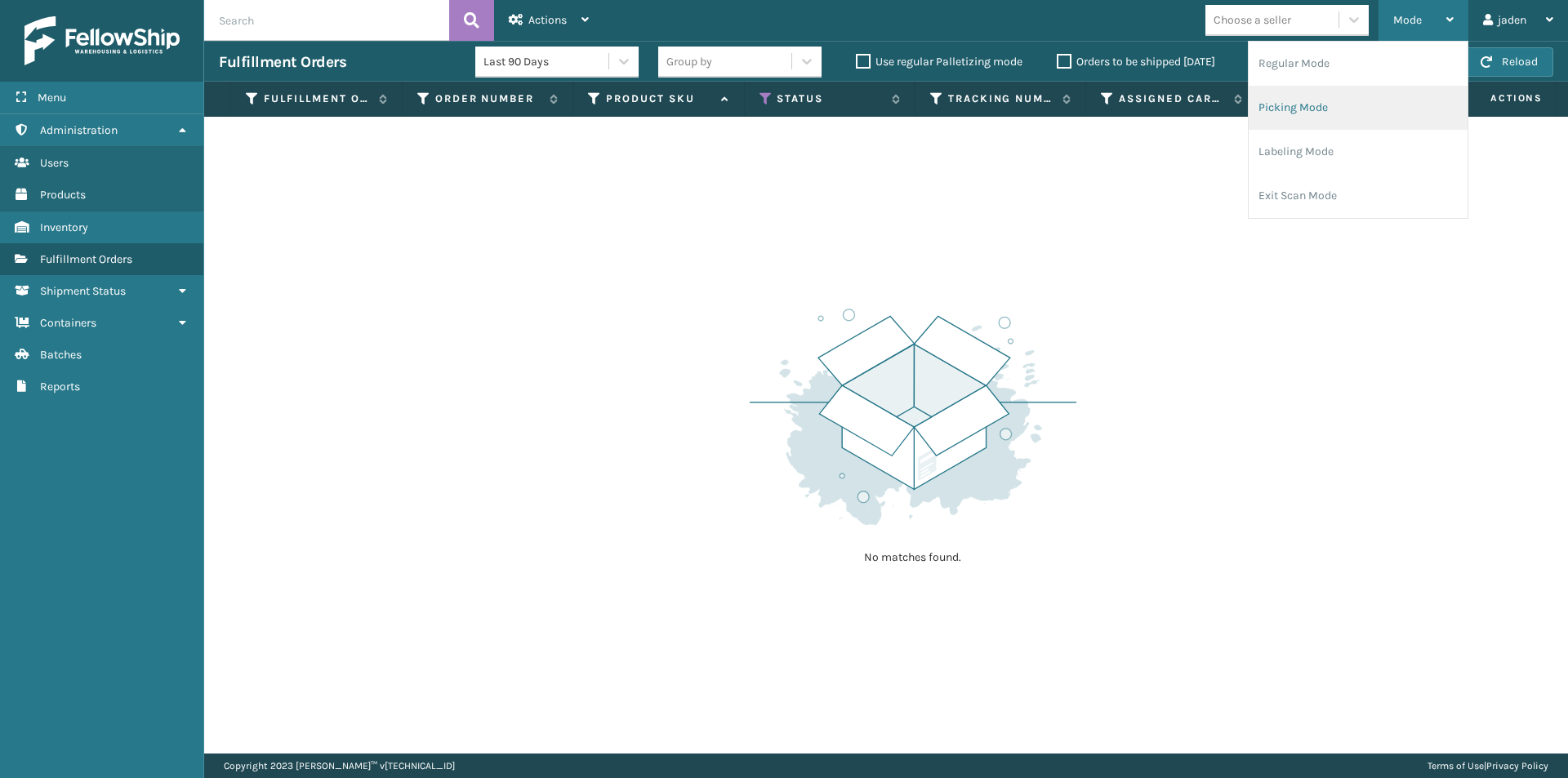
click at [1354, 111] on li "Picking Mode" at bounding box center [1357, 108] width 218 height 44
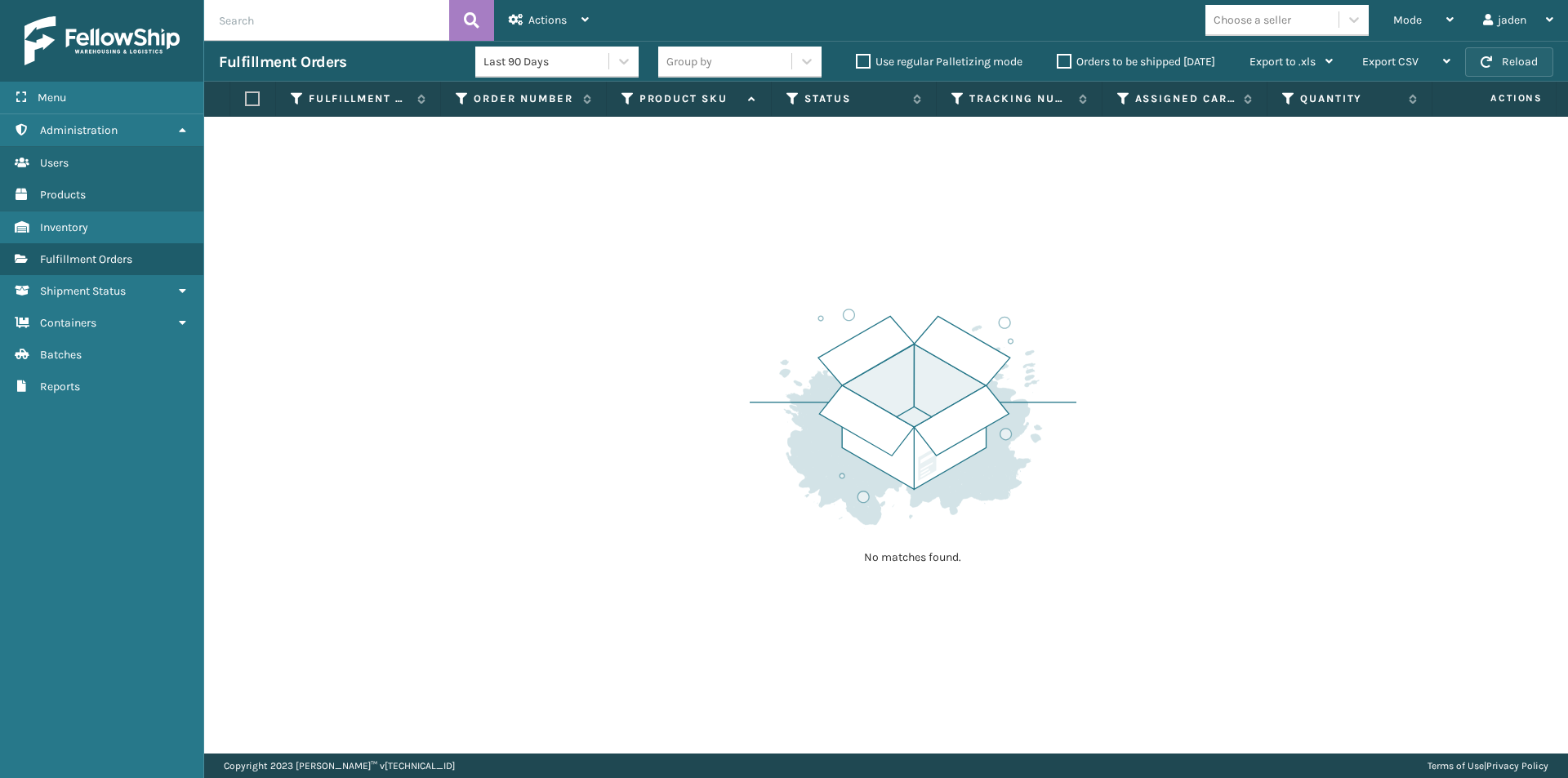
click at [1500, 69] on button "Reload" at bounding box center [1509, 61] width 88 height 30
drag, startPoint x: 1115, startPoint y: 357, endPoint x: 486, endPoint y: 89, distance: 683.7
click at [635, 277] on div "No matches found." at bounding box center [886, 435] width 1364 height 637
click at [1497, 74] on button "Reload" at bounding box center [1509, 61] width 88 height 30
click at [1483, 54] on button "Reload" at bounding box center [1509, 61] width 88 height 30
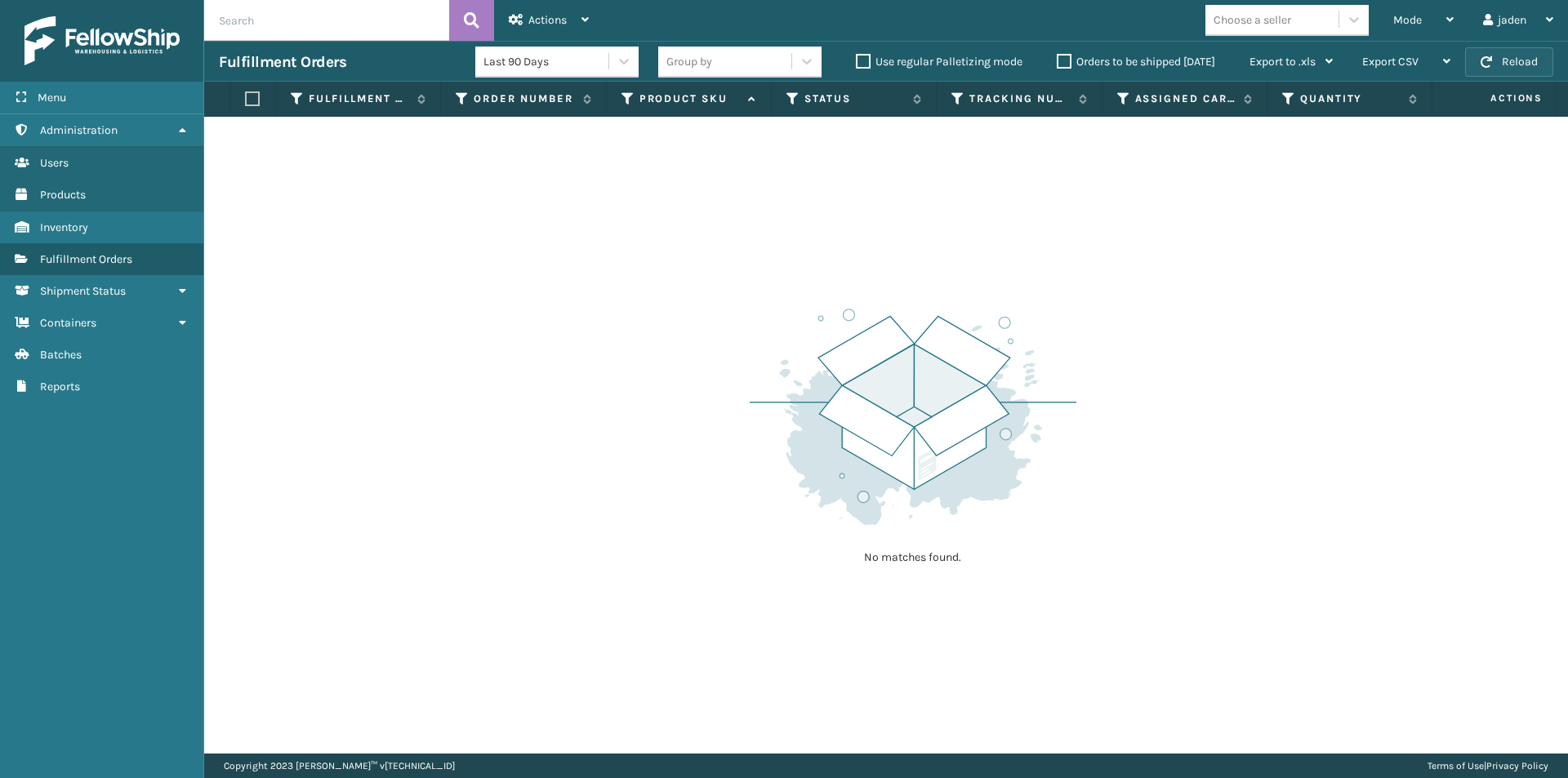
click at [1483, 54] on button "Reload" at bounding box center [1509, 61] width 88 height 30
click at [1425, 4] on div "Mode" at bounding box center [1422, 20] width 60 height 41
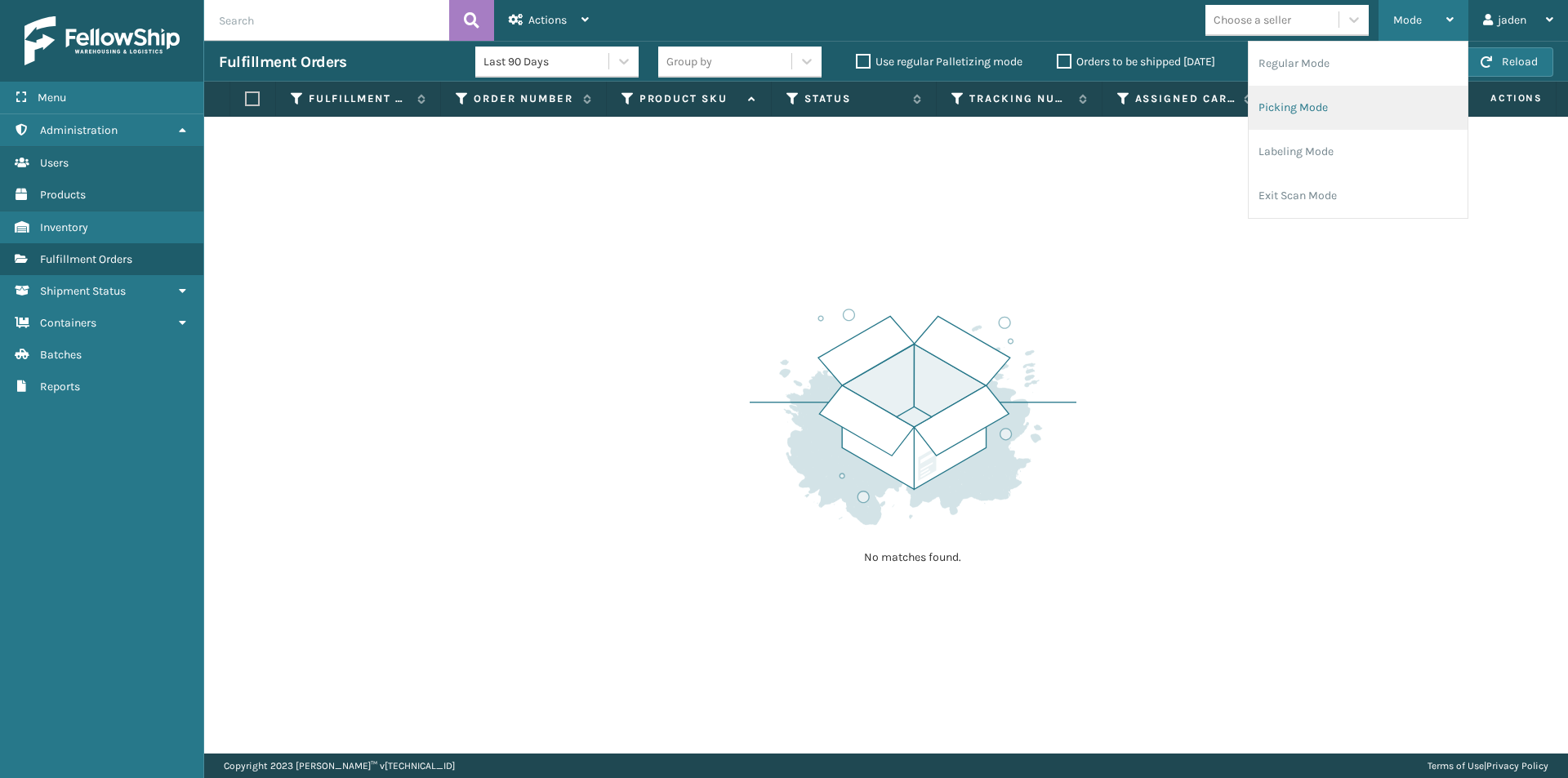
click at [1386, 111] on li "Picking Mode" at bounding box center [1357, 108] width 218 height 44
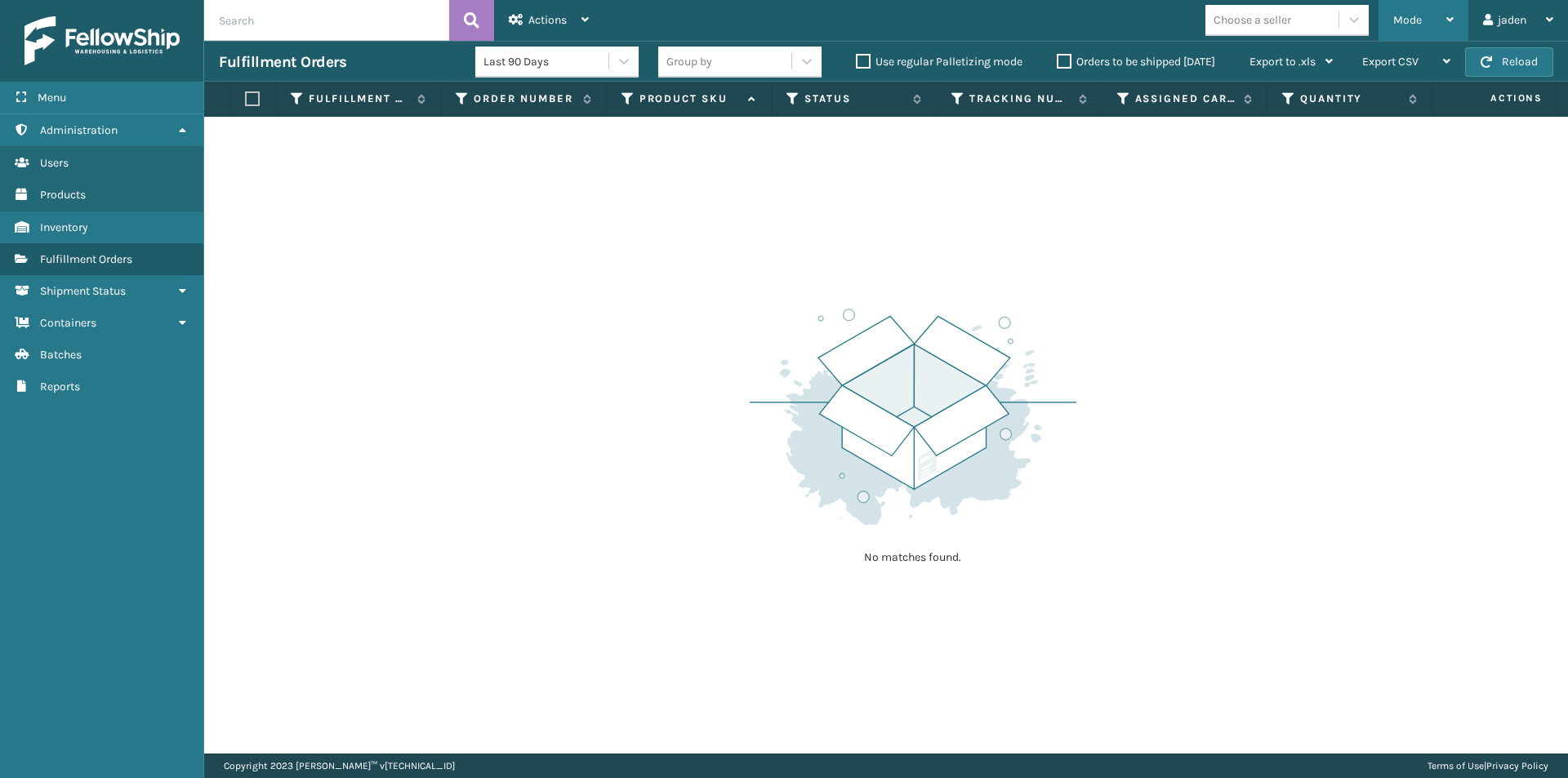
click at [1426, 25] on div "Mode" at bounding box center [1422, 20] width 60 height 41
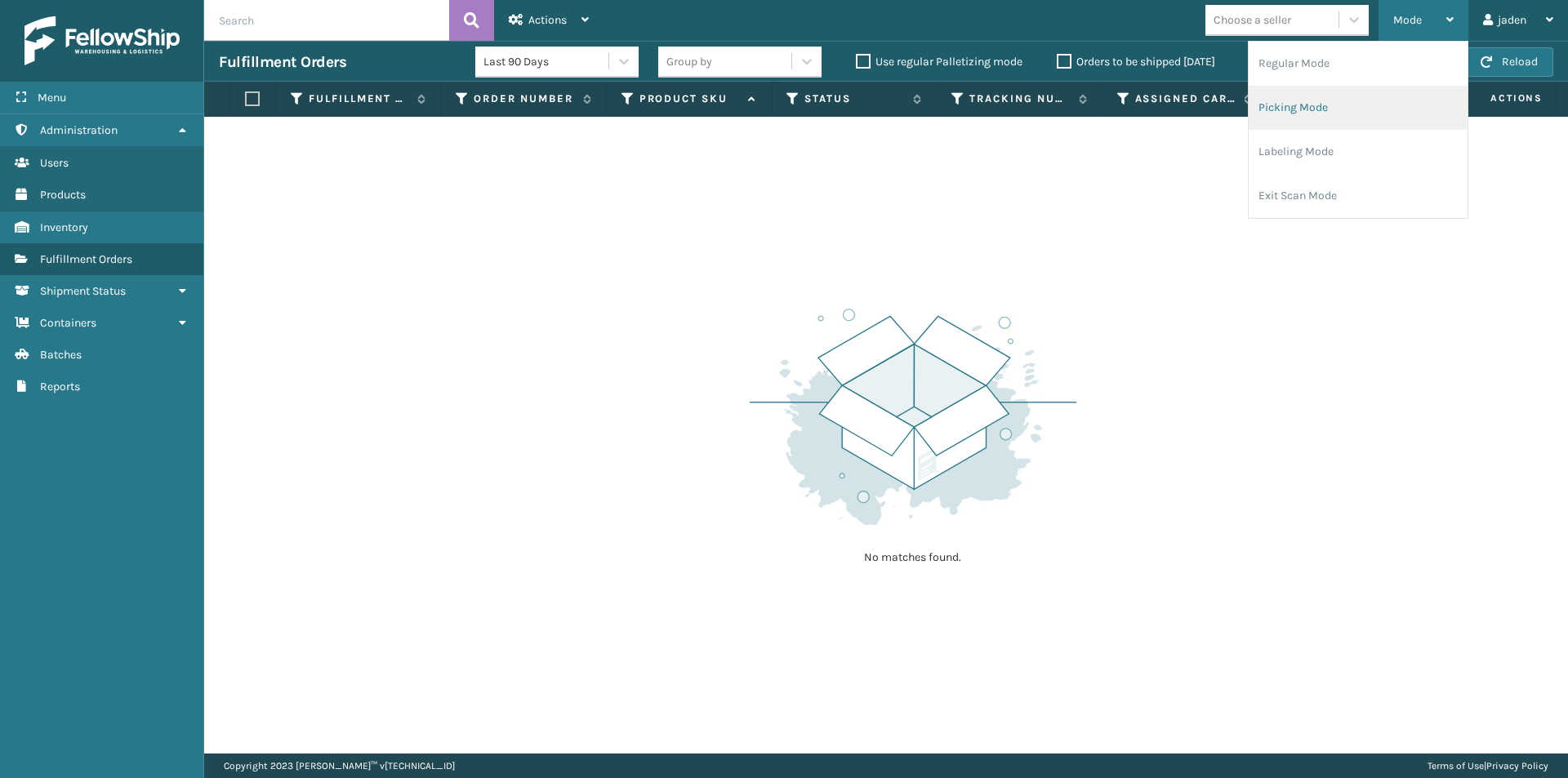
click at [1370, 108] on li "Picking Mode" at bounding box center [1357, 108] width 218 height 44
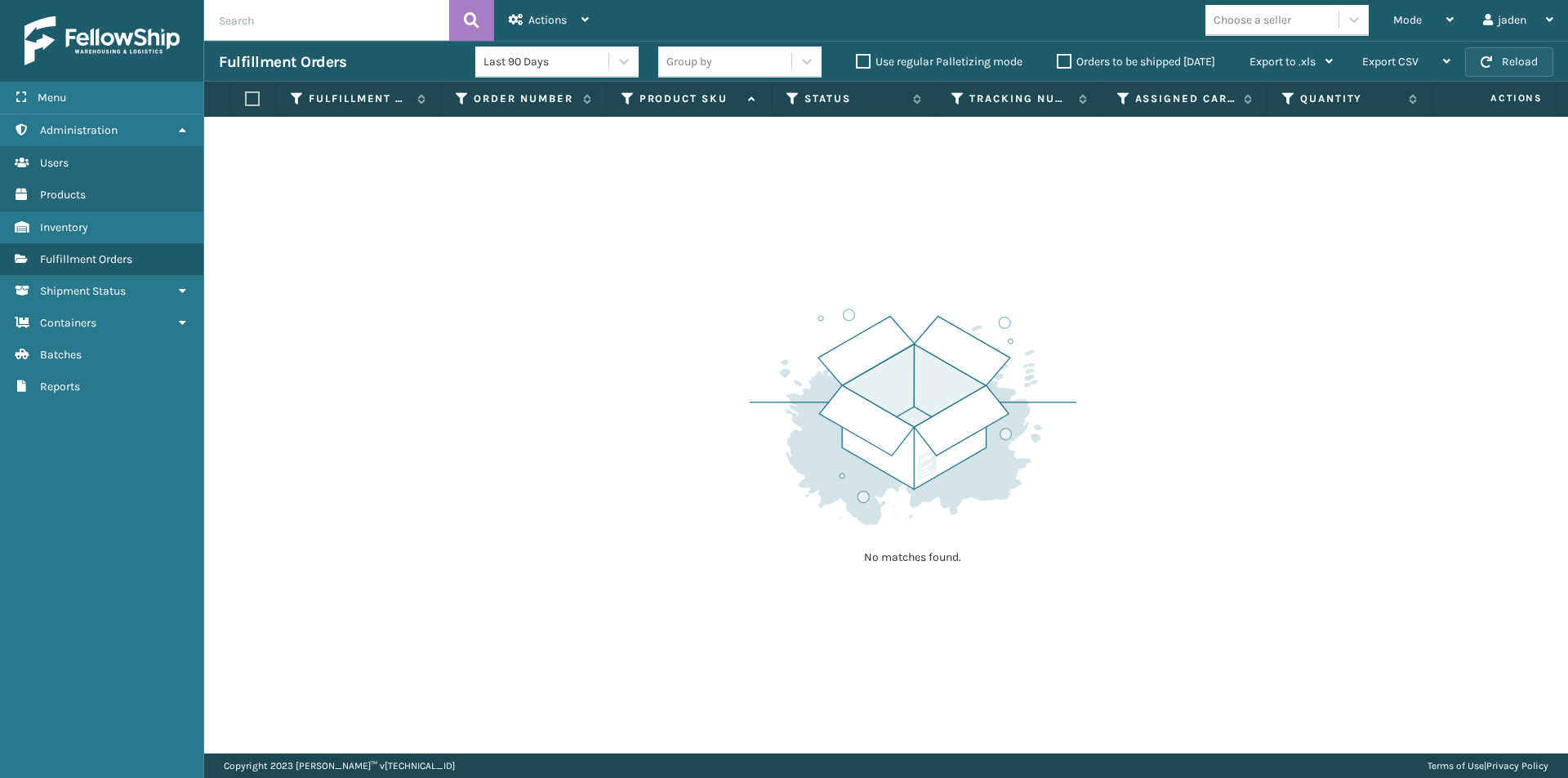
click at [1497, 69] on button "Reload" at bounding box center [1509, 61] width 88 height 30
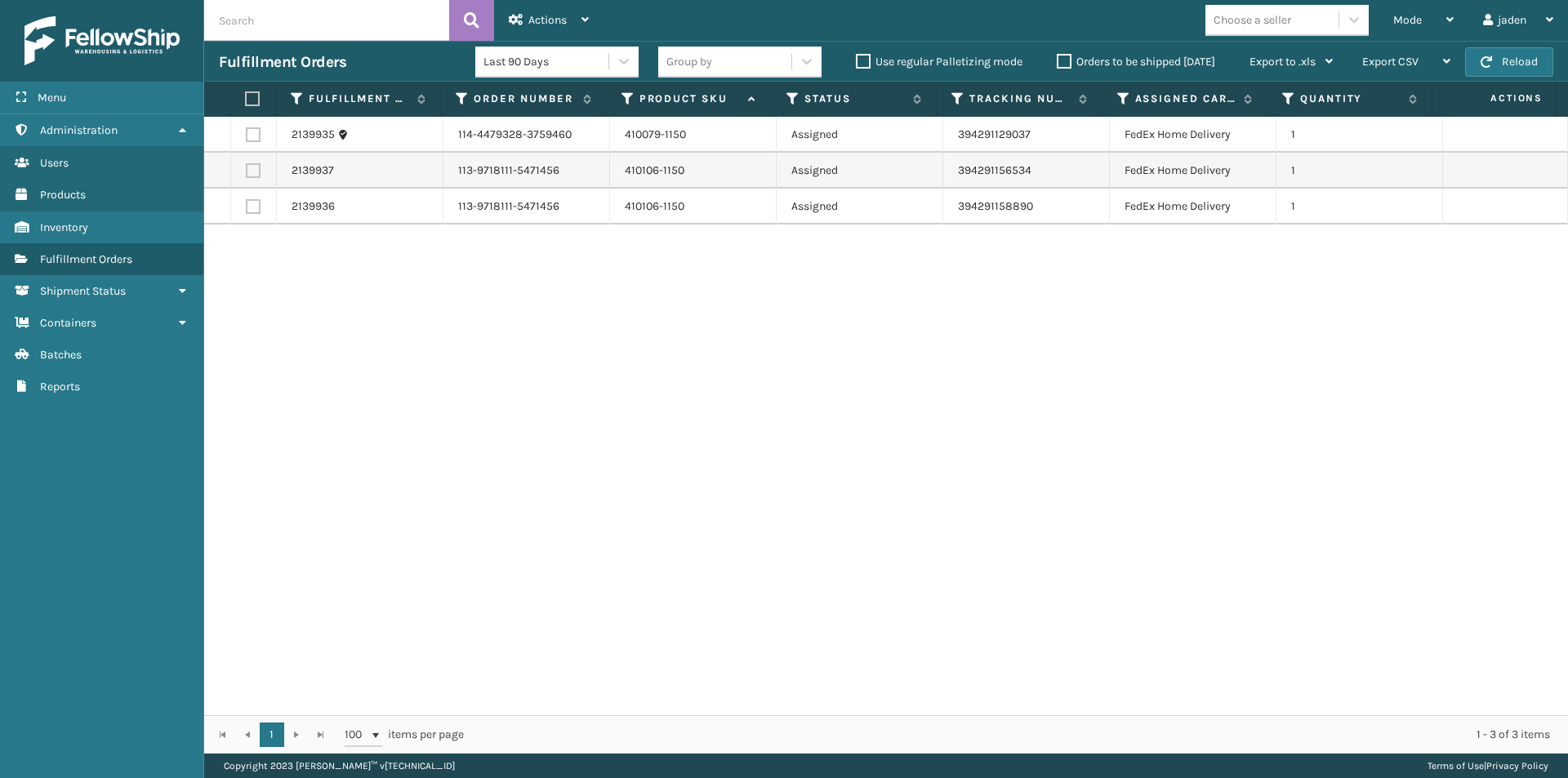
drag, startPoint x: 1101, startPoint y: 401, endPoint x: 547, endPoint y: 331, distance: 558.4
click at [560, 383] on div "2139935 114-4479328-3759460 410079-1150 Assigned 394291129037 FedEx Home Delive…" at bounding box center [886, 416] width 1364 height 599
click at [256, 95] on label at bounding box center [250, 98] width 11 height 14
click at [246, 95] on input "checkbox" at bounding box center [245, 99] width 1 height 11
checkbox input "true"
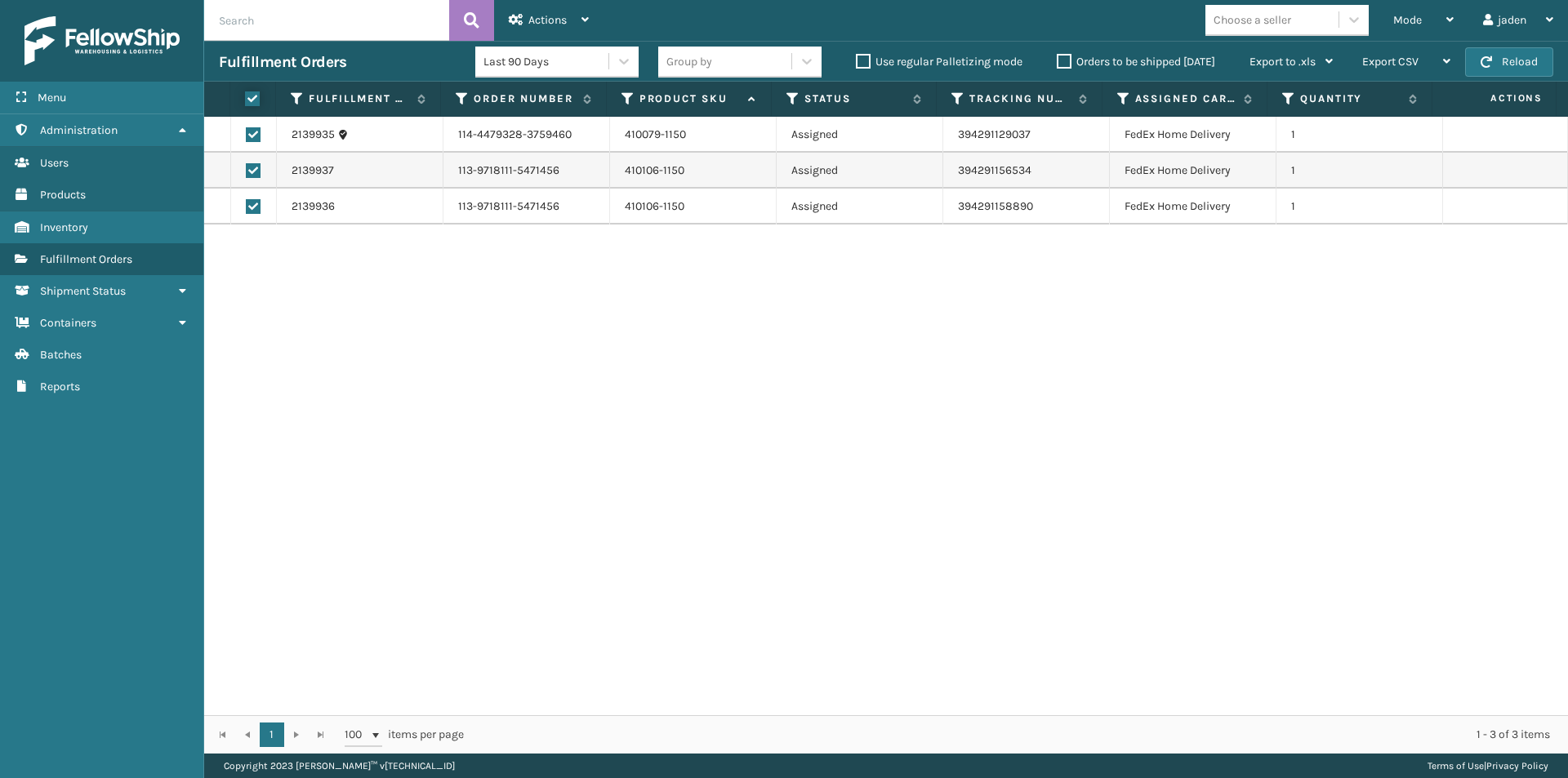
checkbox input "true"
click at [545, 19] on span "Actions" at bounding box center [548, 20] width 38 height 13
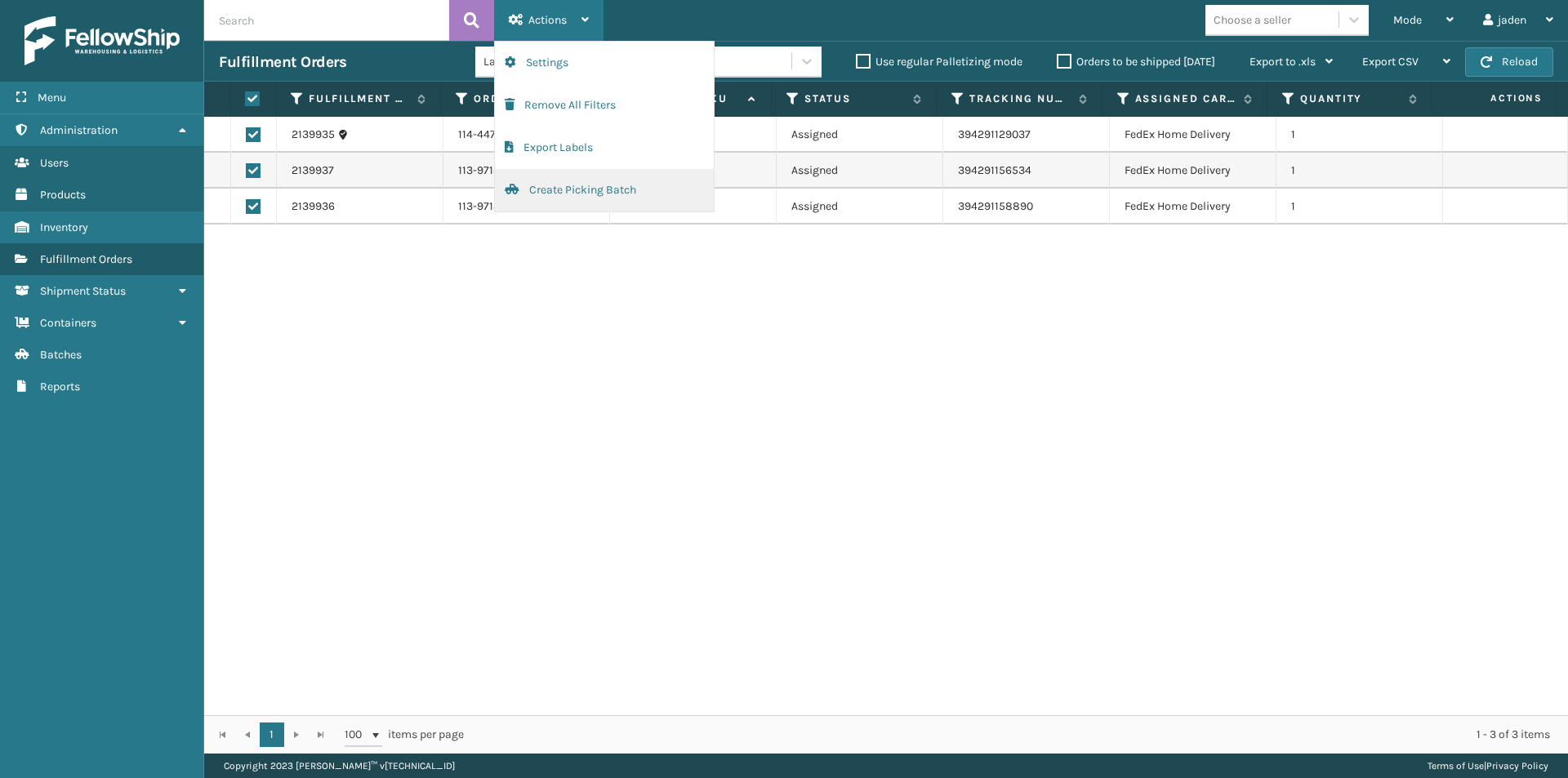
click at [555, 206] on button "Create Picking Batch" at bounding box center [604, 190] width 218 height 42
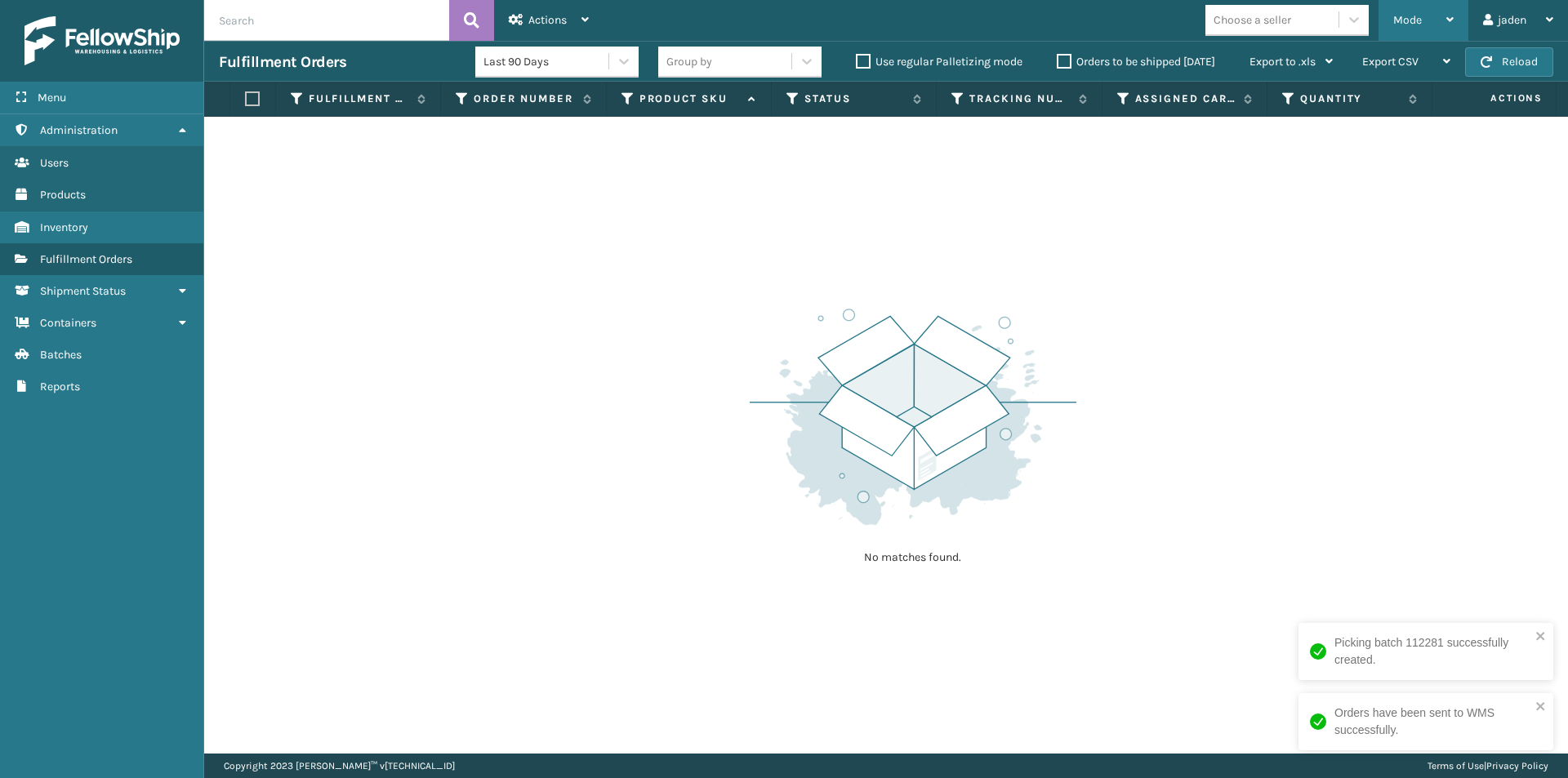
click at [1397, 7] on div "Mode" at bounding box center [1422, 20] width 60 height 41
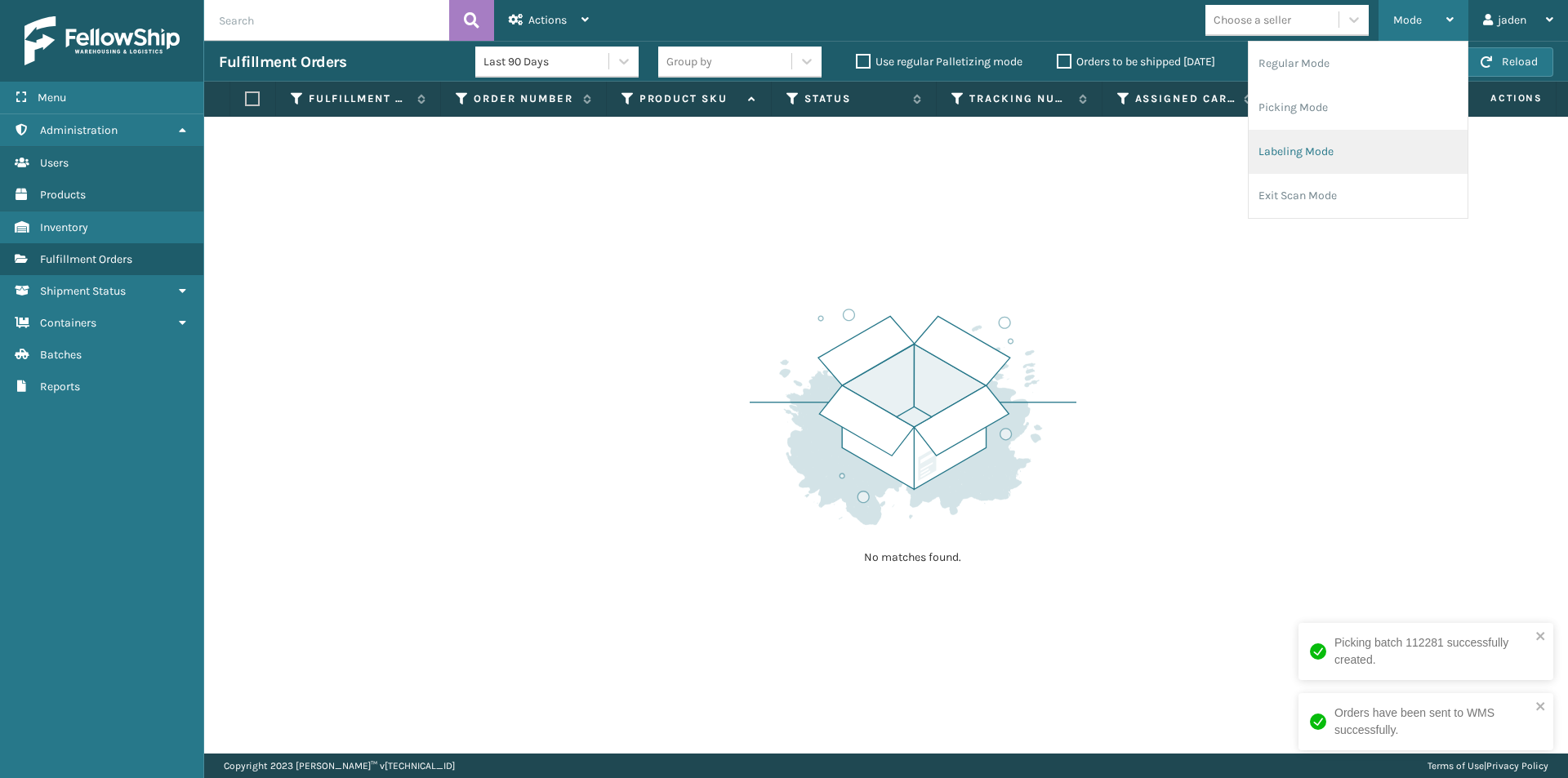
click at [1344, 141] on li "Labeling Mode" at bounding box center [1357, 152] width 218 height 44
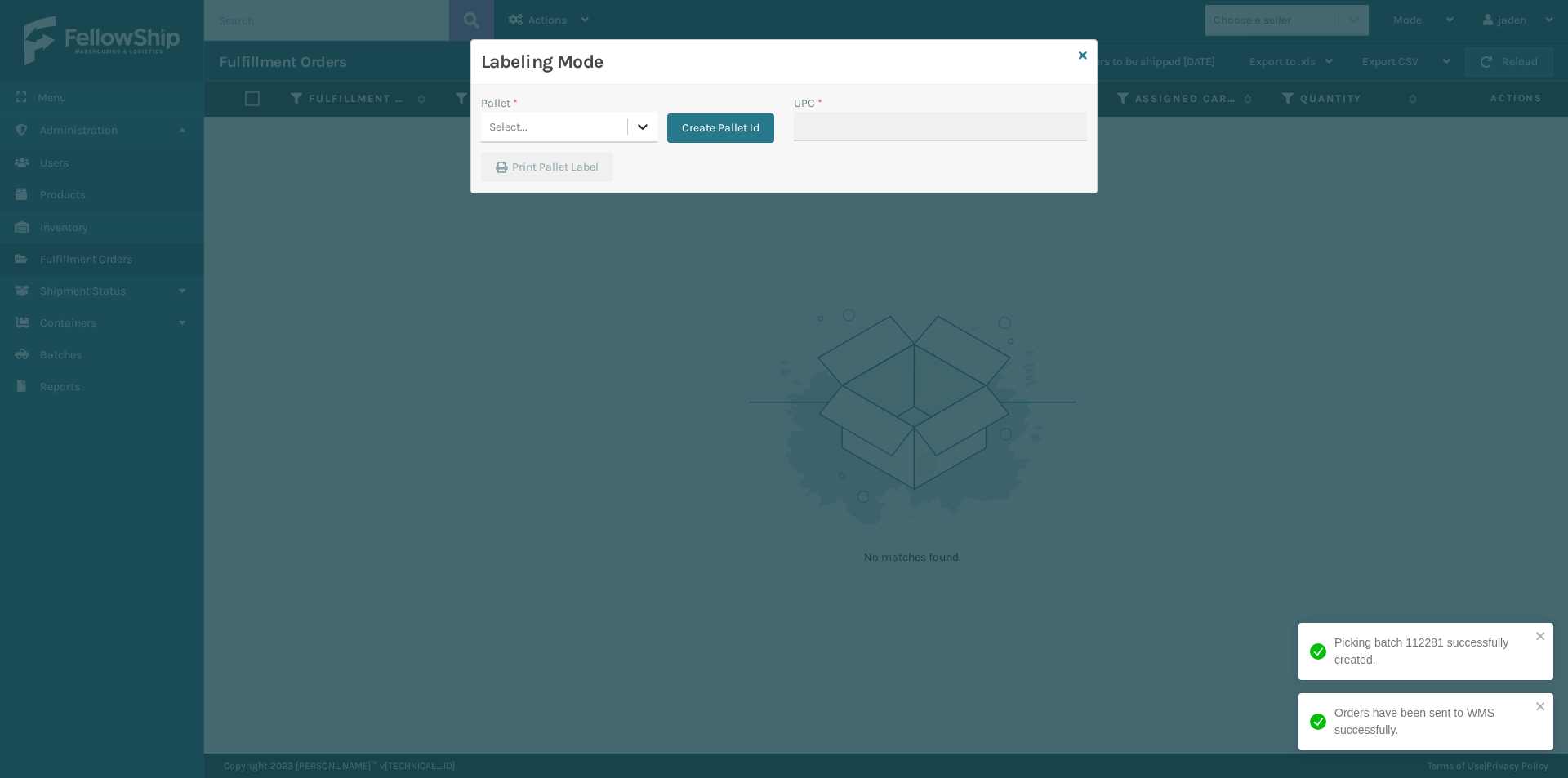
click at [634, 128] on icon at bounding box center [642, 126] width 16 height 16
click at [575, 167] on div "FDXG-WJCG4KO4VS" at bounding box center [569, 168] width 176 height 31
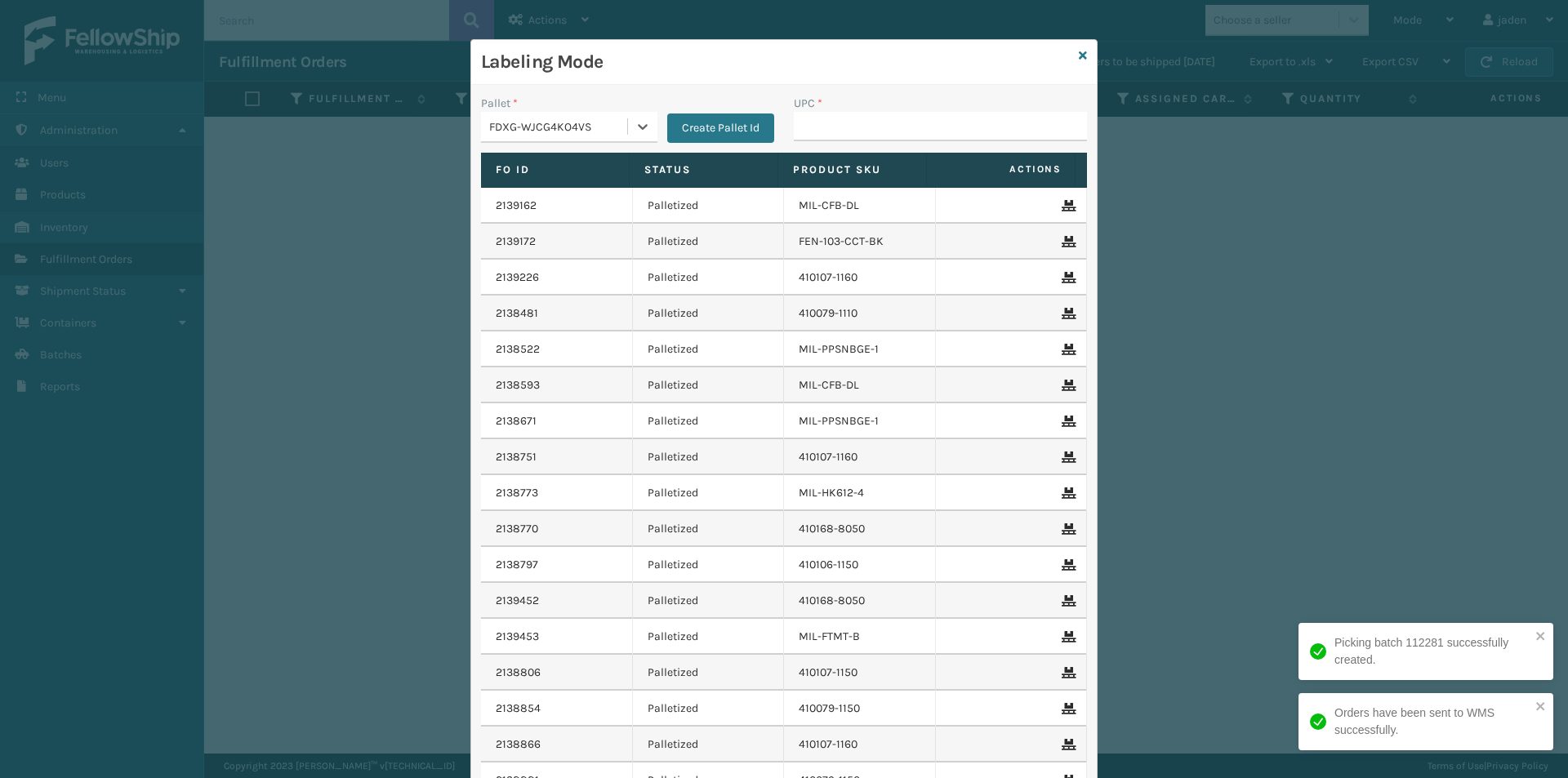
click at [859, 167] on label "Product SKU" at bounding box center [852, 170] width 119 height 14
click at [865, 133] on input "UPC *" at bounding box center [941, 126] width 293 height 30
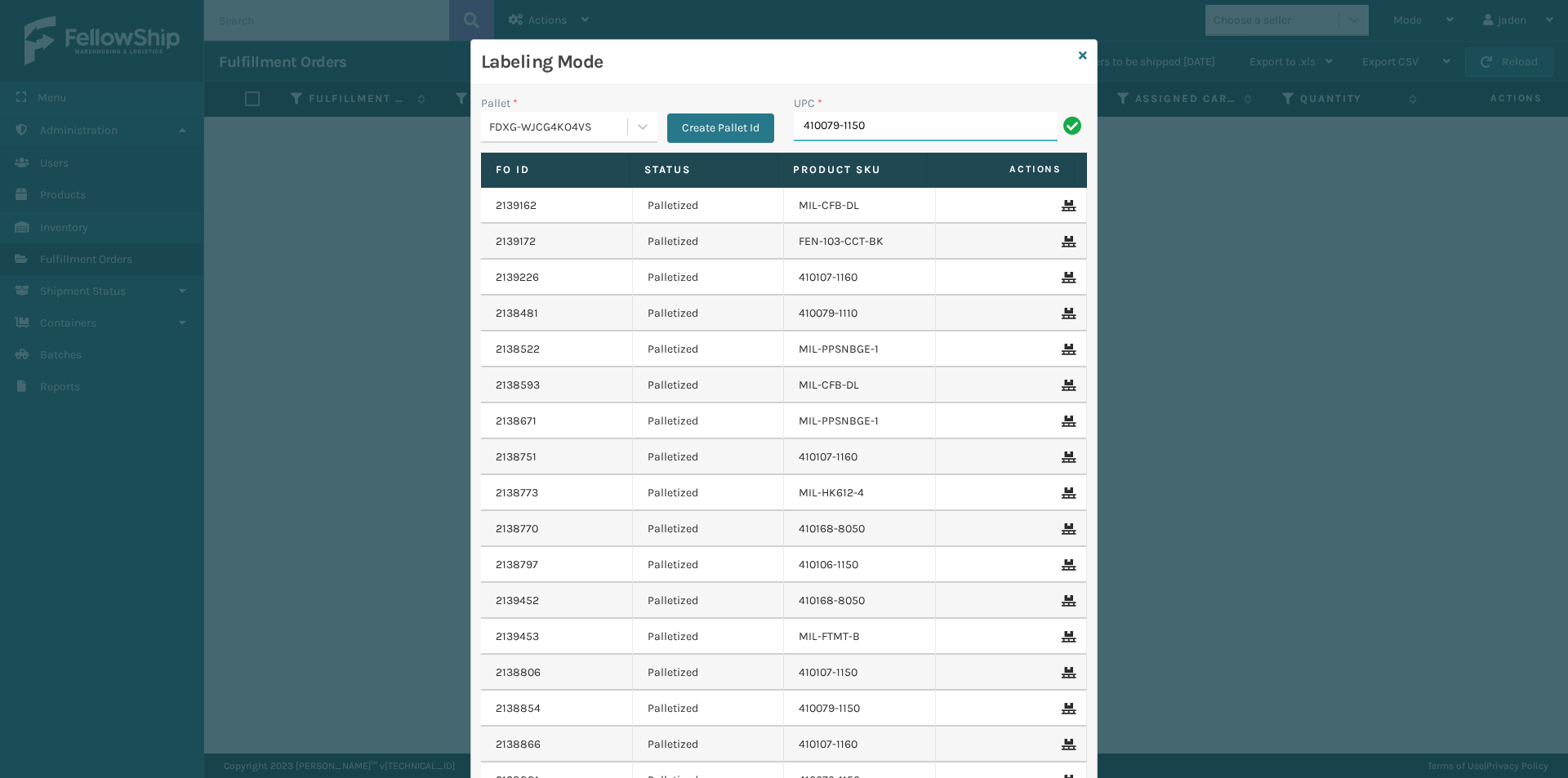
type input "410079-1150"
type input "410106-1150"
click at [1079, 59] on icon at bounding box center [1082, 56] width 9 height 11
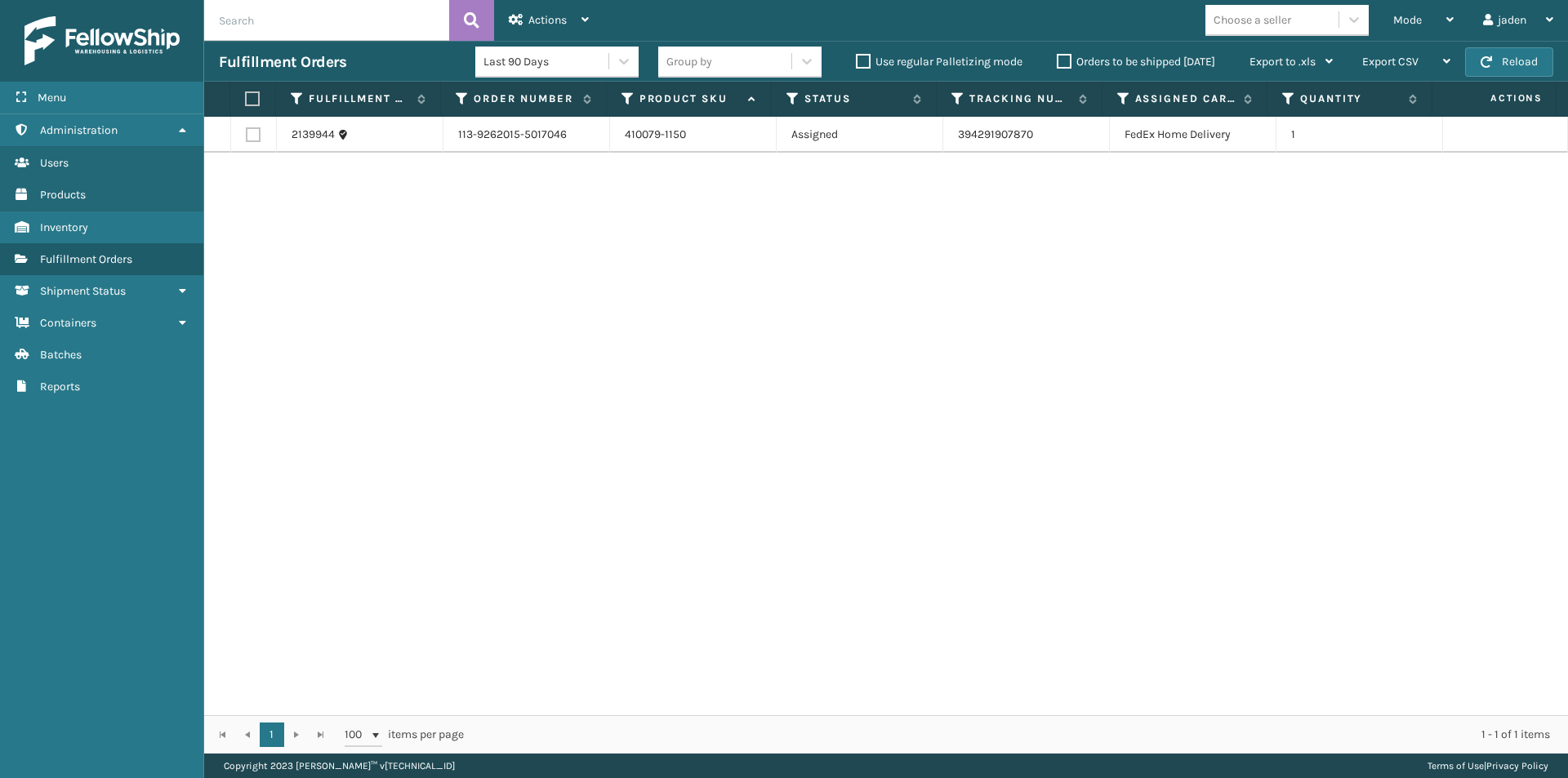
drag, startPoint x: 1165, startPoint y: 286, endPoint x: 1147, endPoint y: 290, distance: 18.4
drag, startPoint x: 1147, startPoint y: 290, endPoint x: 397, endPoint y: 278, distance: 750.1
click at [397, 278] on div "2139944 113-9262015-5017046 410079-1150 Assigned 394291907870 FedEx Home Delive…" at bounding box center [886, 416] width 1364 height 599
click at [256, 94] on label at bounding box center [250, 98] width 11 height 14
click at [246, 94] on input "checkbox" at bounding box center [245, 99] width 1 height 11
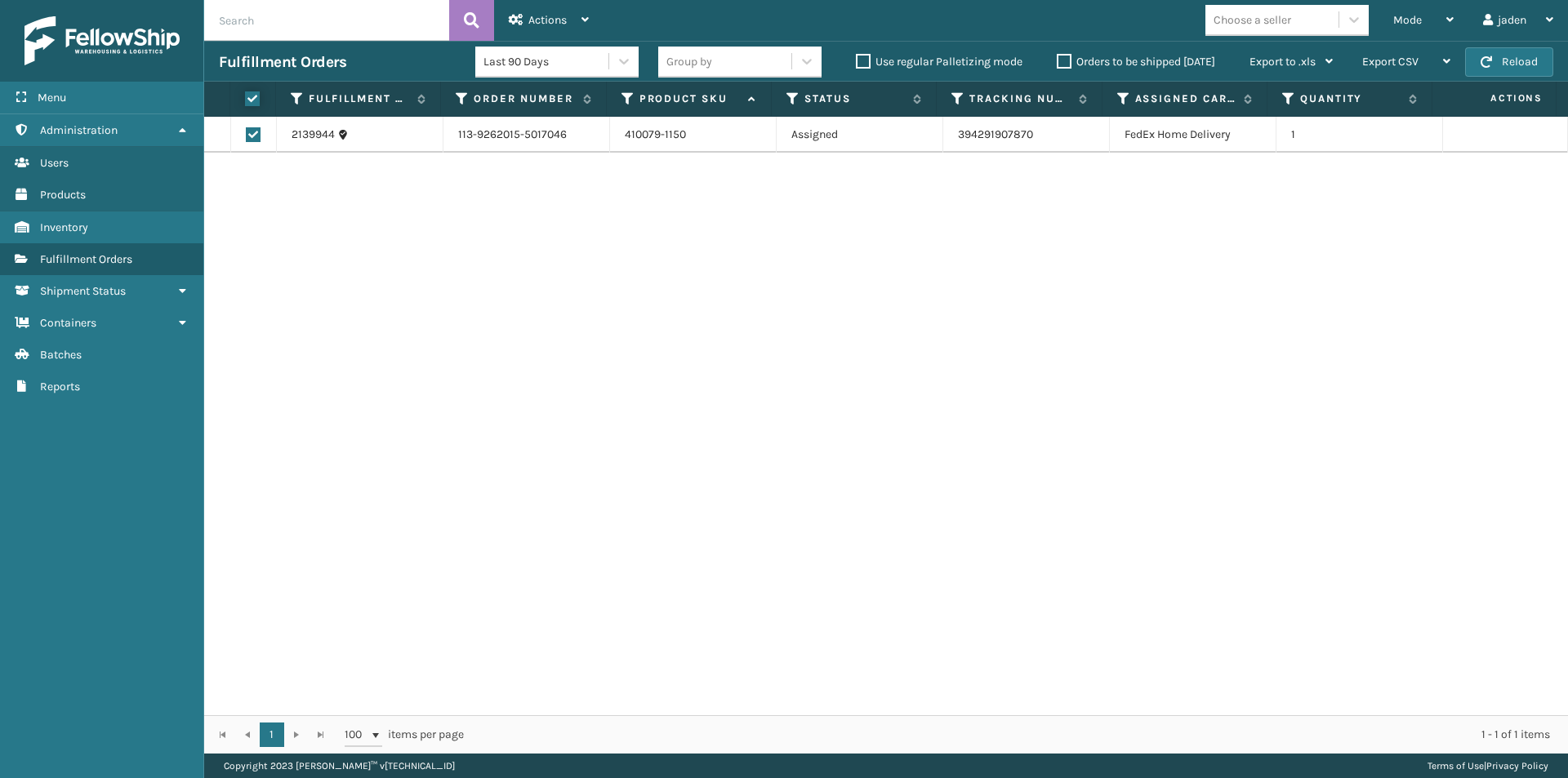
checkbox input "true"
click at [505, 3] on div "Actions Settings Remove All Filters Export Labels Create Picking Batch" at bounding box center [549, 20] width 109 height 41
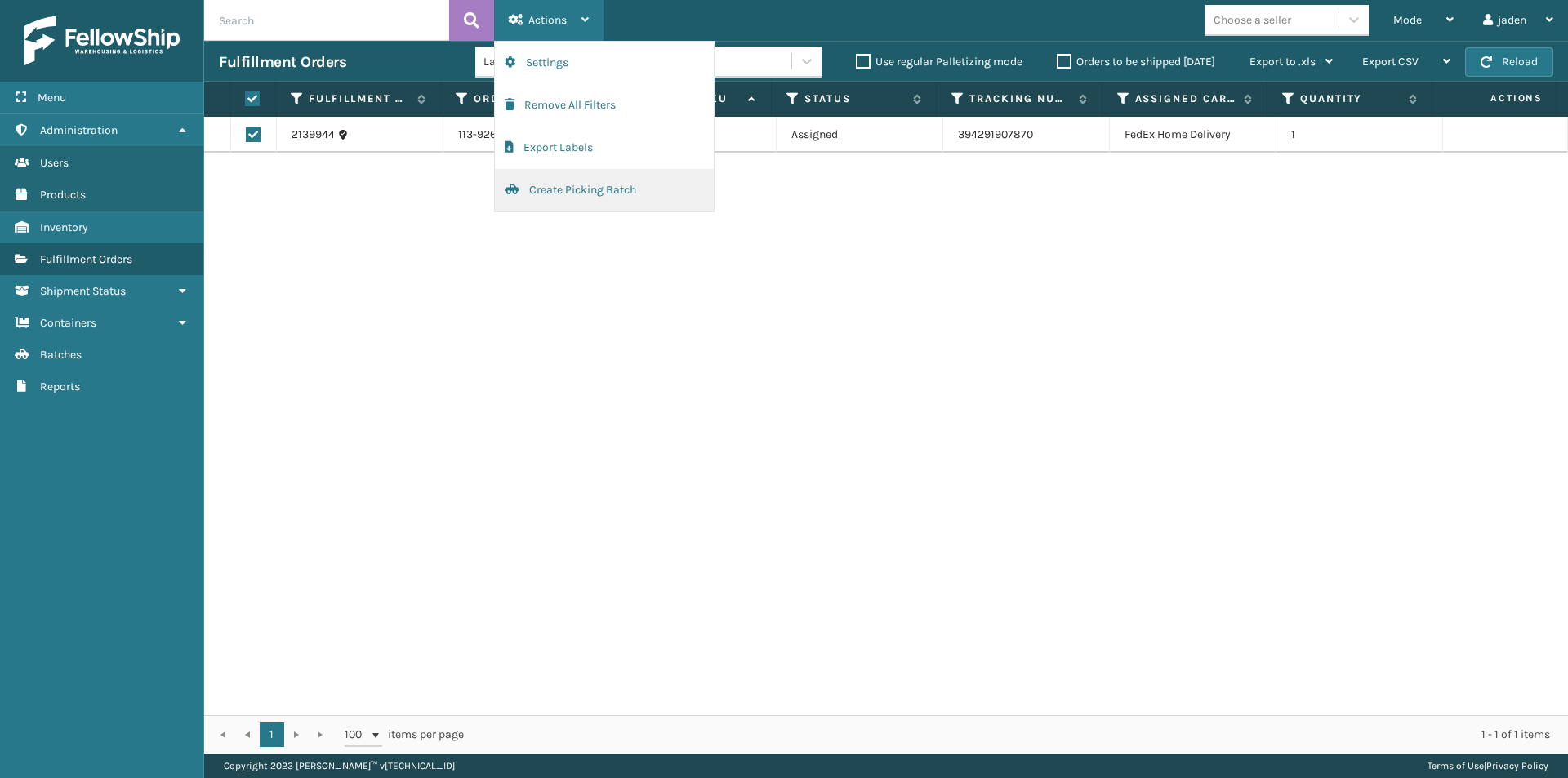
click at [549, 183] on button "Create Picking Batch" at bounding box center [604, 190] width 218 height 42
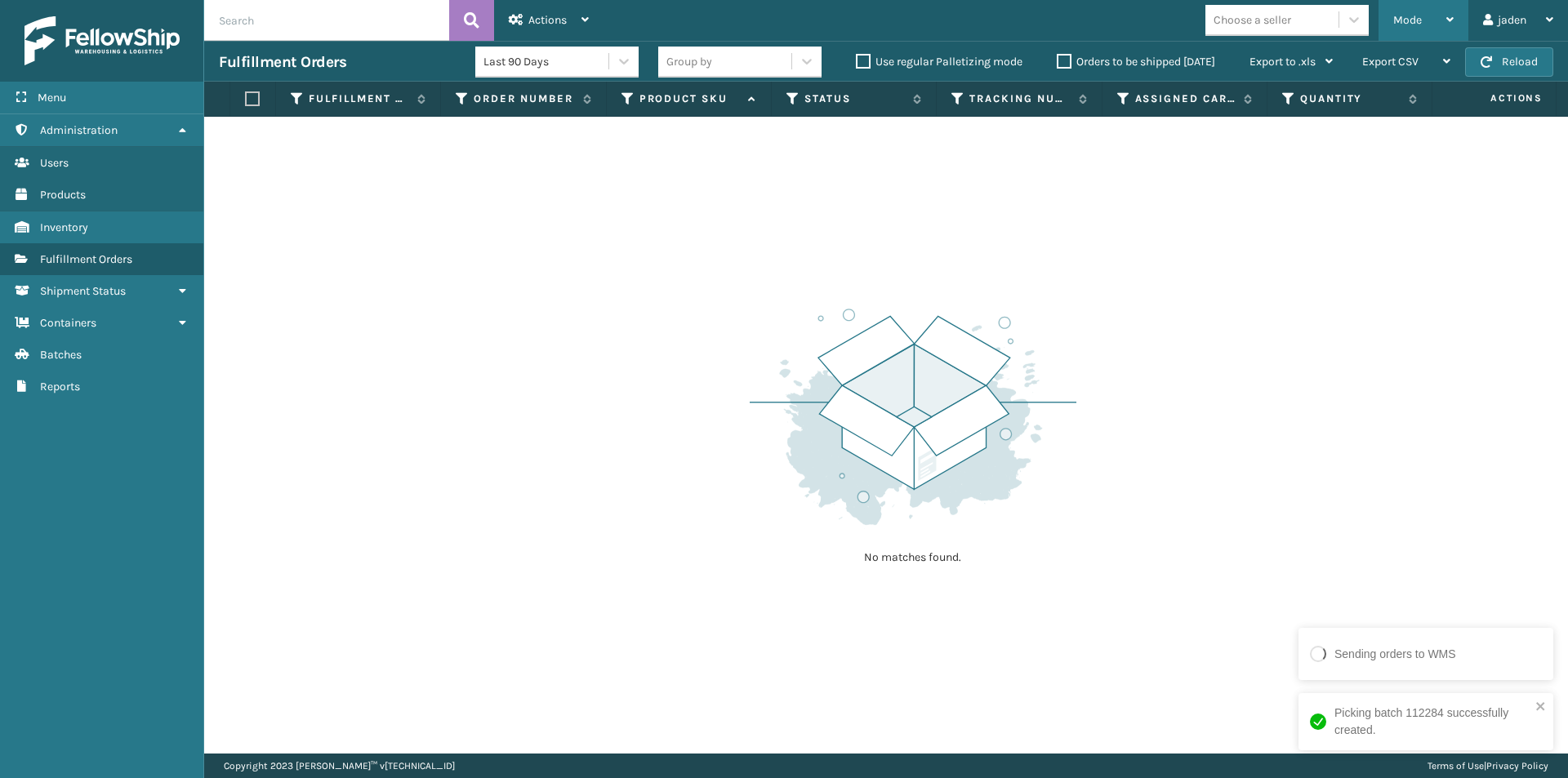
click at [1419, 18] on span "Mode" at bounding box center [1407, 20] width 29 height 13
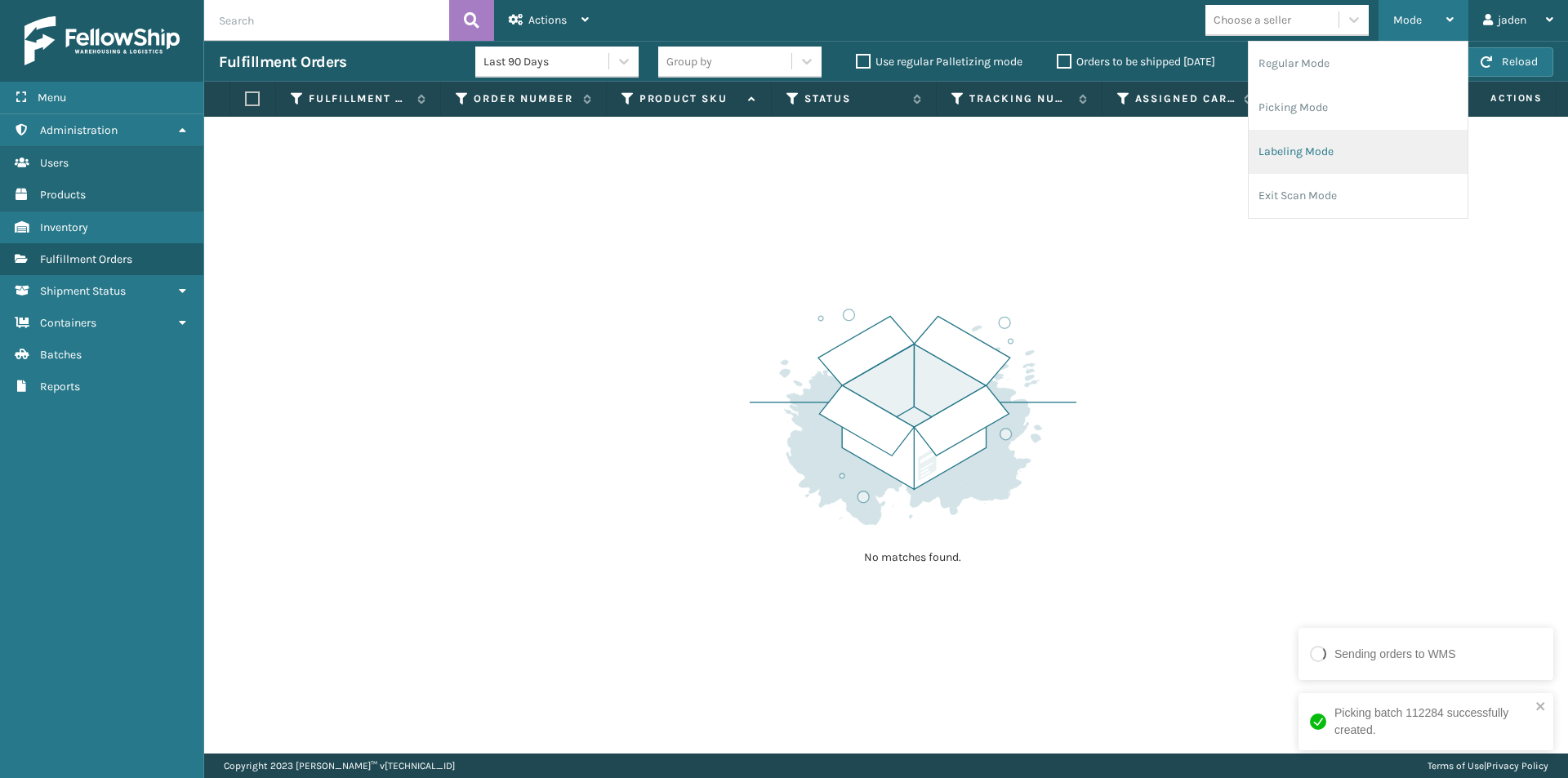
click at [1295, 152] on li "Labeling Mode" at bounding box center [1357, 152] width 218 height 44
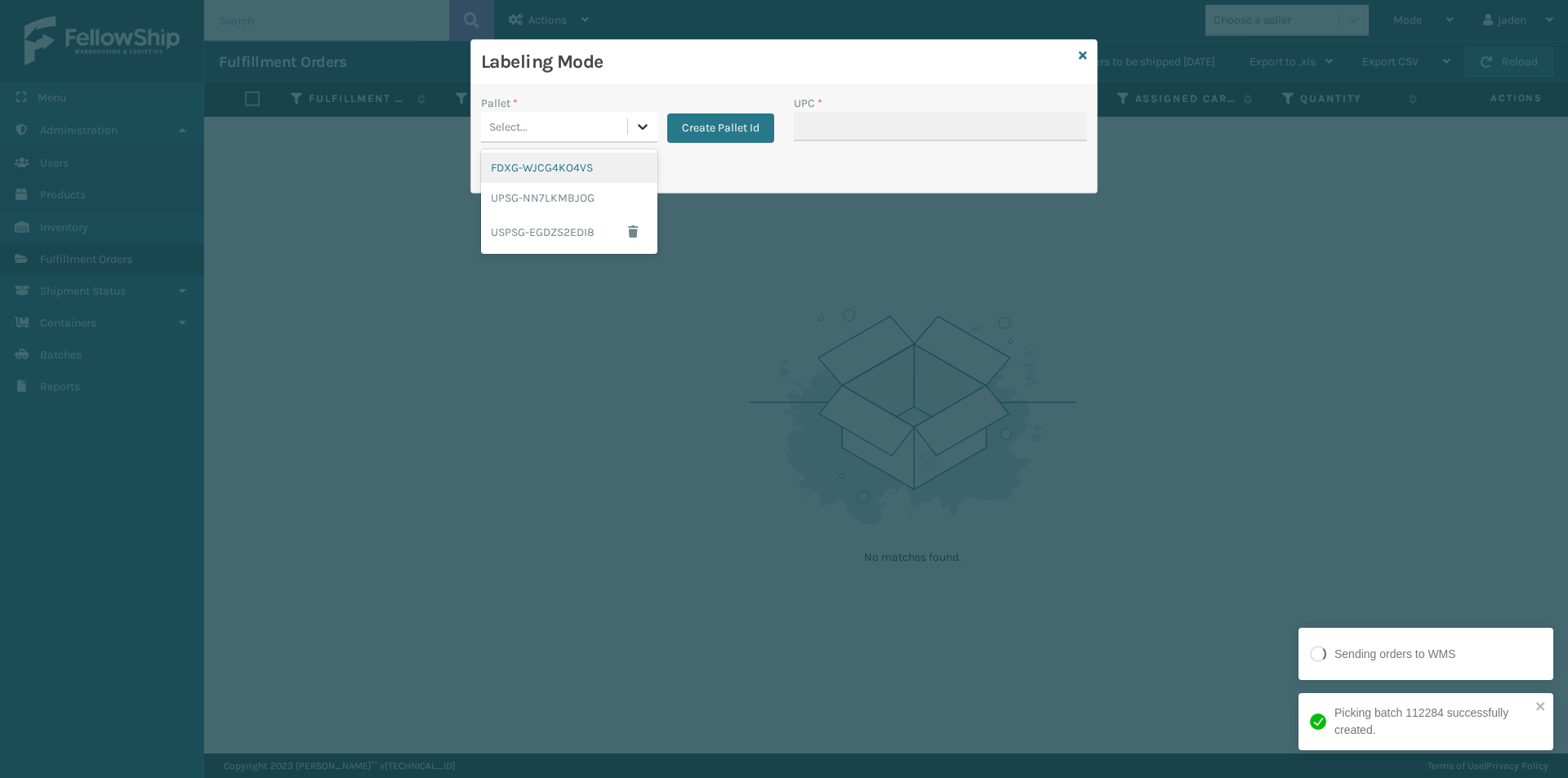
click at [631, 131] on div at bounding box center [643, 126] width 30 height 30
click at [495, 182] on div "FDXG-WJCG4KO4VS" at bounding box center [569, 168] width 176 height 31
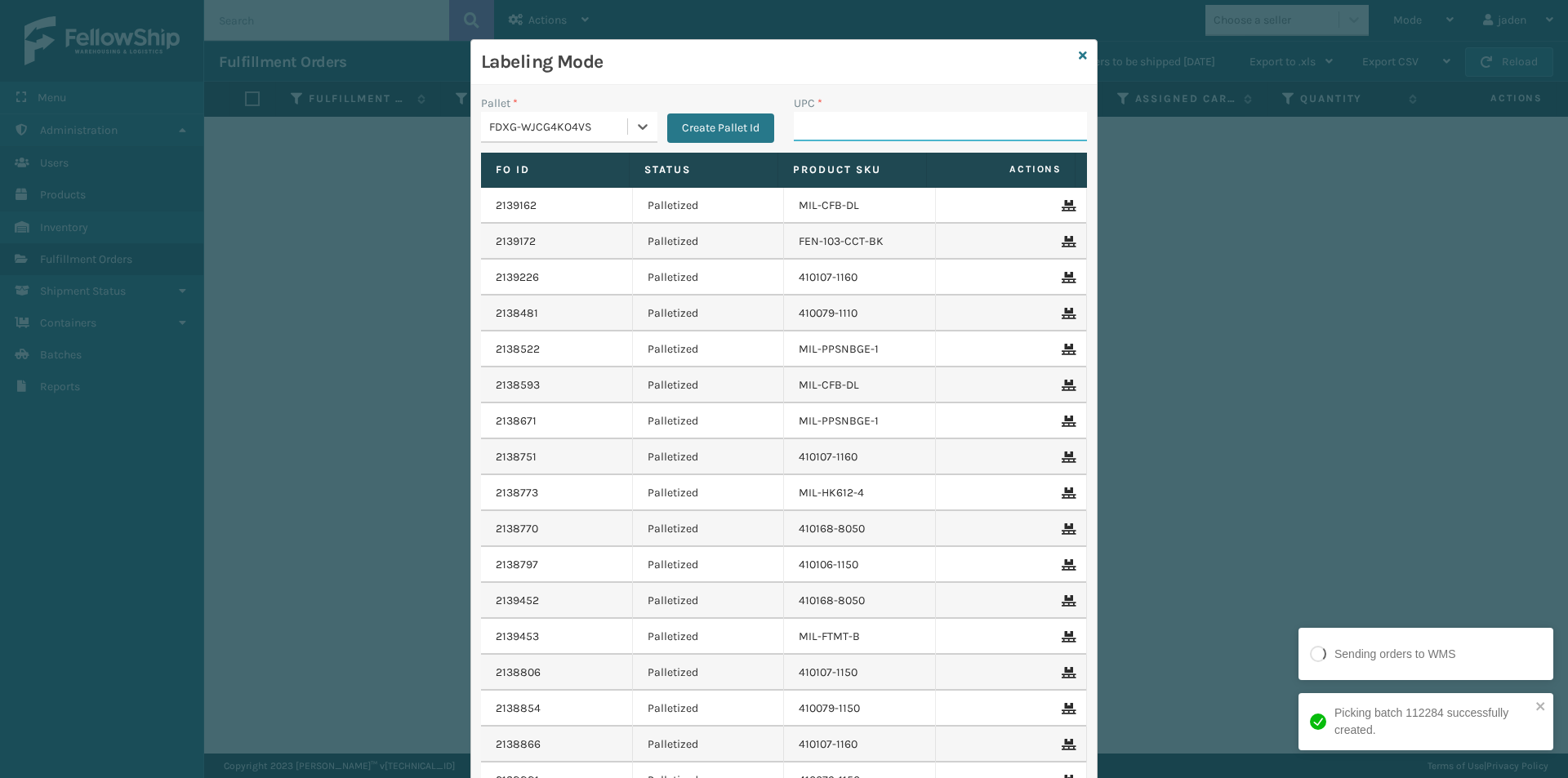
click at [876, 130] on input "UPC *" at bounding box center [941, 126] width 293 height 30
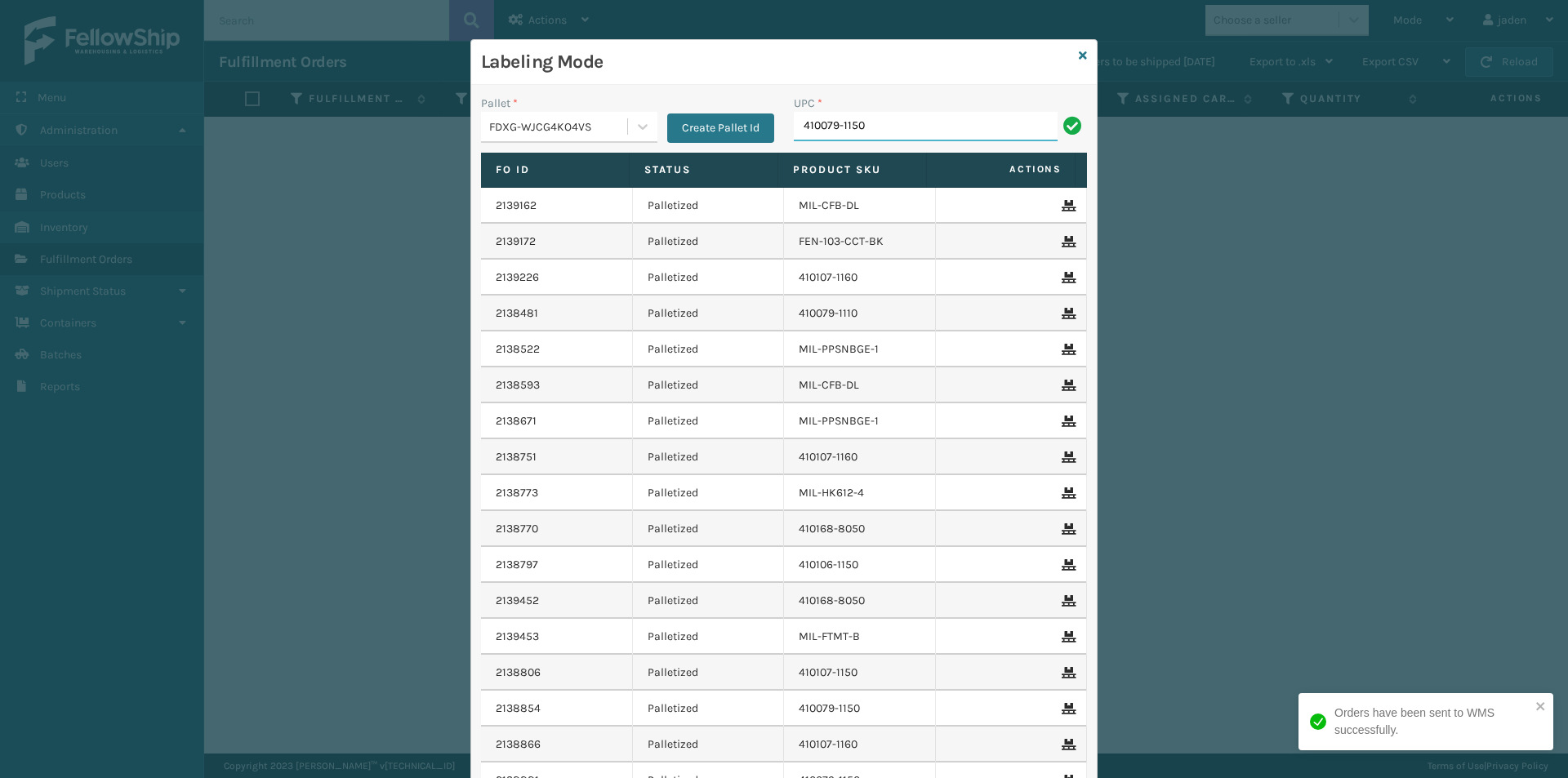
type input "410079-1150"
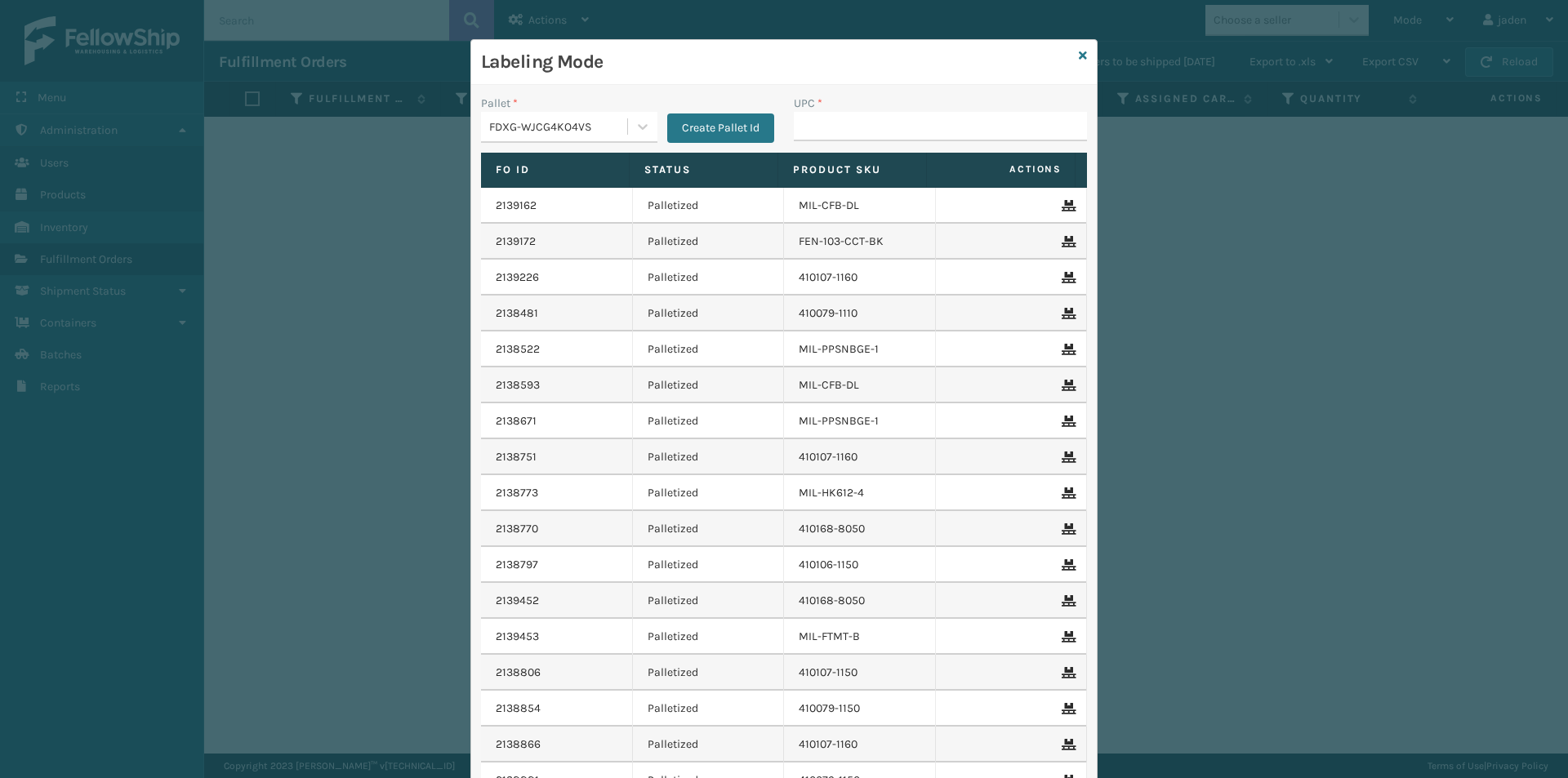
drag, startPoint x: 852, startPoint y: 92, endPoint x: 721, endPoint y: 89, distance: 131.0
click at [721, 89] on div "Pallet * FDXG-WJCG4KO4VS Create Pallet Id UPC * Fo Id Status Product SKU Action…" at bounding box center [784, 485] width 625 height 800
drag, startPoint x: 806, startPoint y: 74, endPoint x: 688, endPoint y: 68, distance: 118.2
click at [677, 69] on h3 "Labeling Mode" at bounding box center [776, 62] width 591 height 25
drag, startPoint x: 755, startPoint y: 68, endPoint x: 650, endPoint y: 64, distance: 105.1
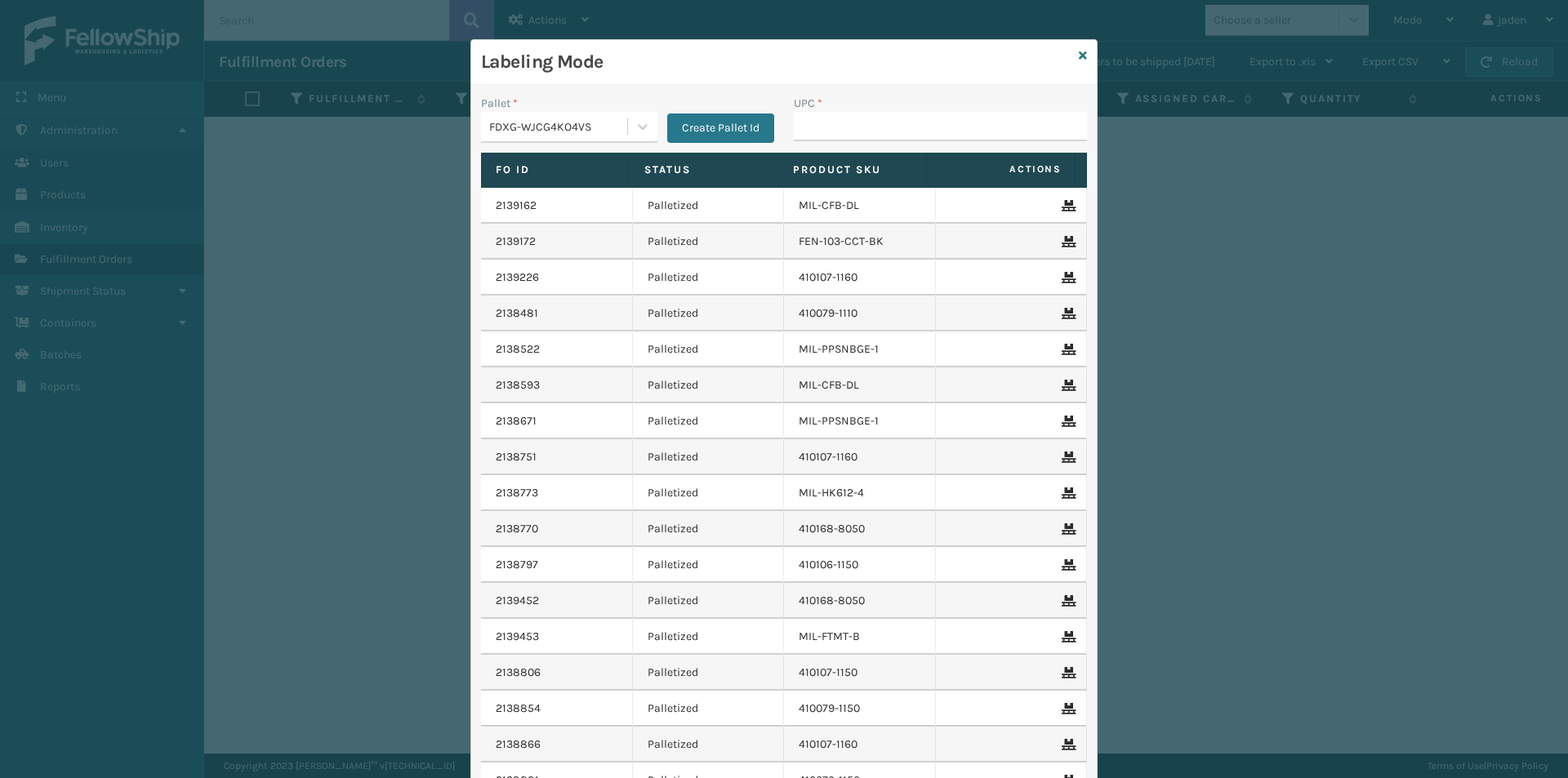
click at [650, 64] on h3 "Labeling Mode" at bounding box center [776, 62] width 591 height 25
drag, startPoint x: 816, startPoint y: 64, endPoint x: 709, endPoint y: 58, distance: 107.2
click at [709, 58] on h3 "Labeling Mode" at bounding box center [776, 62] width 591 height 25
drag, startPoint x: 851, startPoint y: 83, endPoint x: 712, endPoint y: 84, distance: 139.0
click at [712, 84] on div "Labeling Mode" at bounding box center [784, 62] width 625 height 45
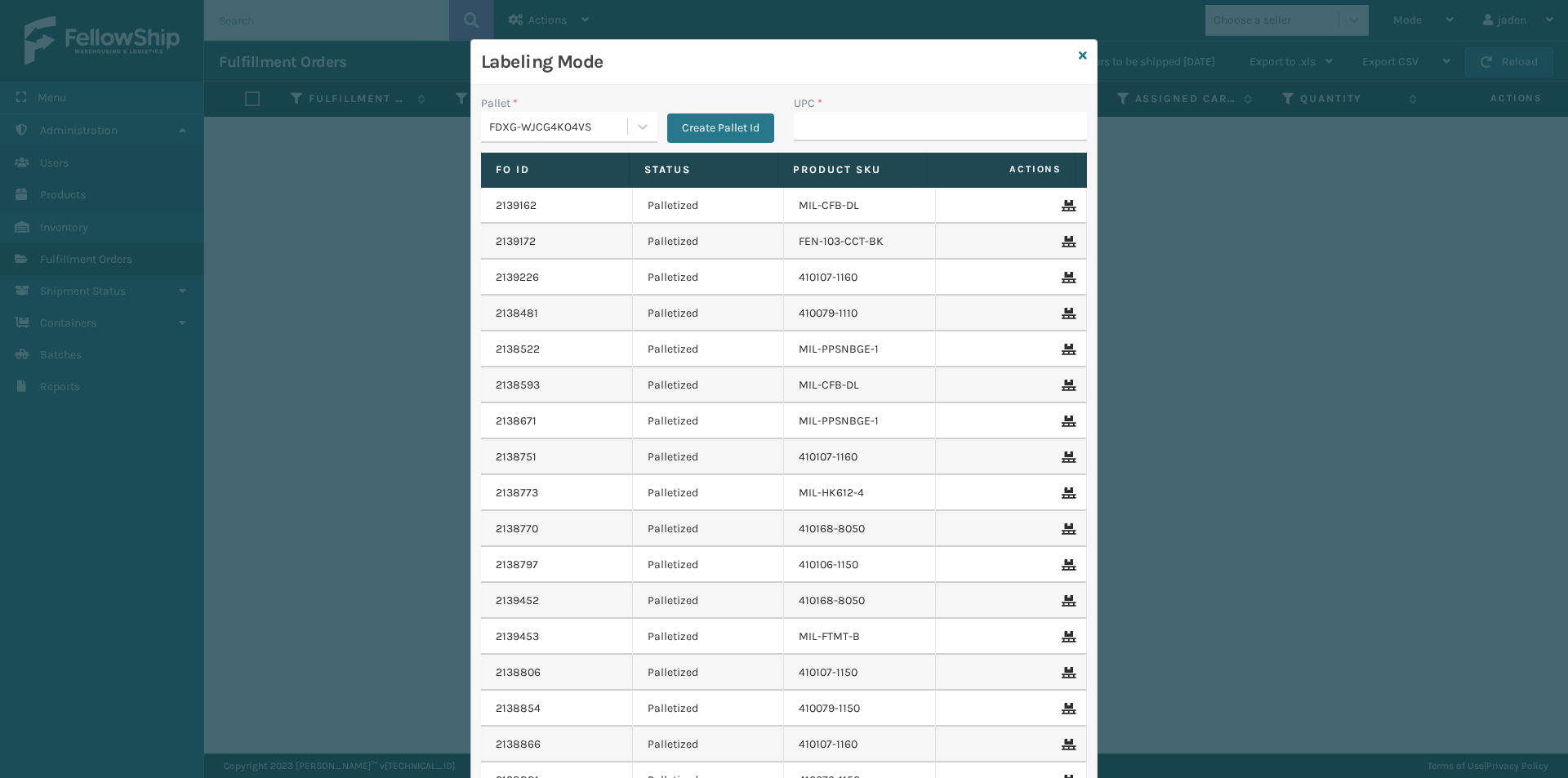
drag, startPoint x: 785, startPoint y: 84, endPoint x: 700, endPoint y: 78, distance: 85.2
click at [684, 80] on div "Labeling Mode" at bounding box center [784, 62] width 625 height 45
drag, startPoint x: 801, startPoint y: 77, endPoint x: 739, endPoint y: 72, distance: 62.2
click at [711, 72] on h3 "Labeling Mode" at bounding box center [776, 62] width 591 height 25
drag, startPoint x: 784, startPoint y: 72, endPoint x: 762, endPoint y: 80, distance: 23.4
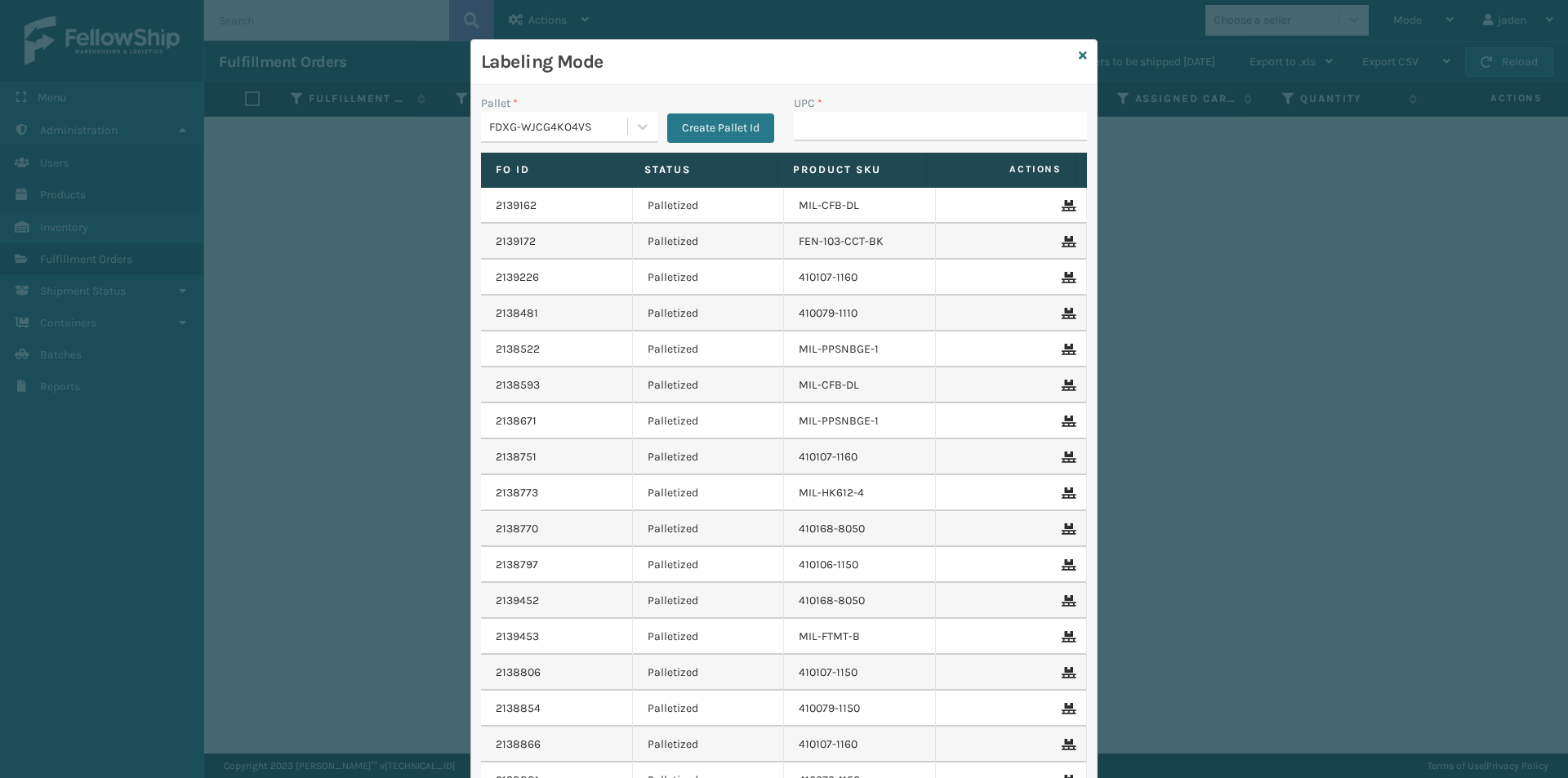
click at [734, 77] on div "Labeling Mode" at bounding box center [784, 62] width 625 height 45
drag, startPoint x: 832, startPoint y: 80, endPoint x: 658, endPoint y: 80, distance: 174.0
click at [641, 80] on div "Labeling Mode" at bounding box center [784, 62] width 625 height 45
drag, startPoint x: 811, startPoint y: 80, endPoint x: 677, endPoint y: 75, distance: 134.1
click at [677, 75] on div "Labeling Mode" at bounding box center [784, 62] width 625 height 45
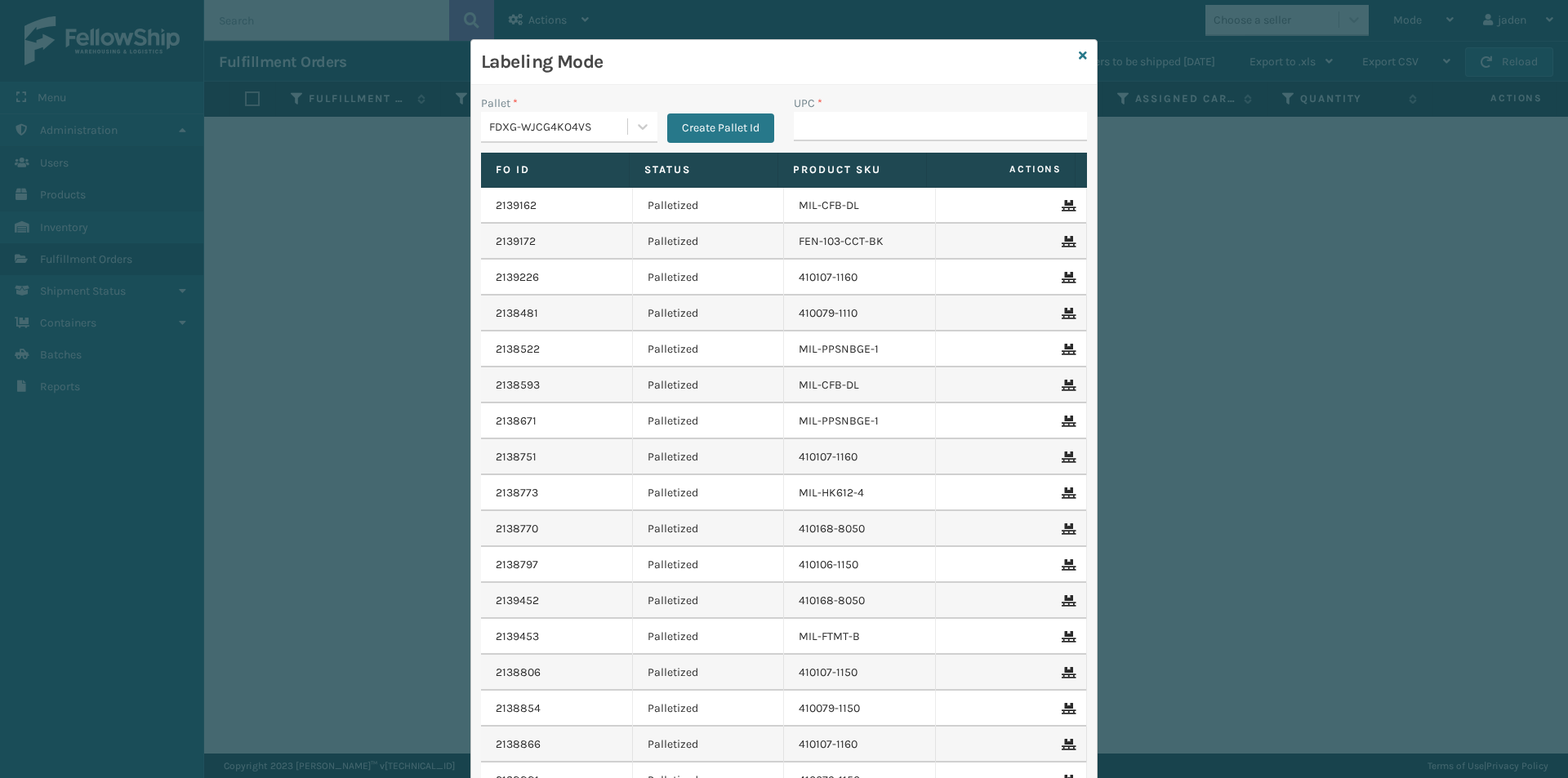
drag, startPoint x: 822, startPoint y: 75, endPoint x: 694, endPoint y: 75, distance: 128.0
click at [694, 75] on div "Labeling Mode" at bounding box center [784, 62] width 625 height 45
click at [1079, 53] on icon at bounding box center [1082, 56] width 9 height 11
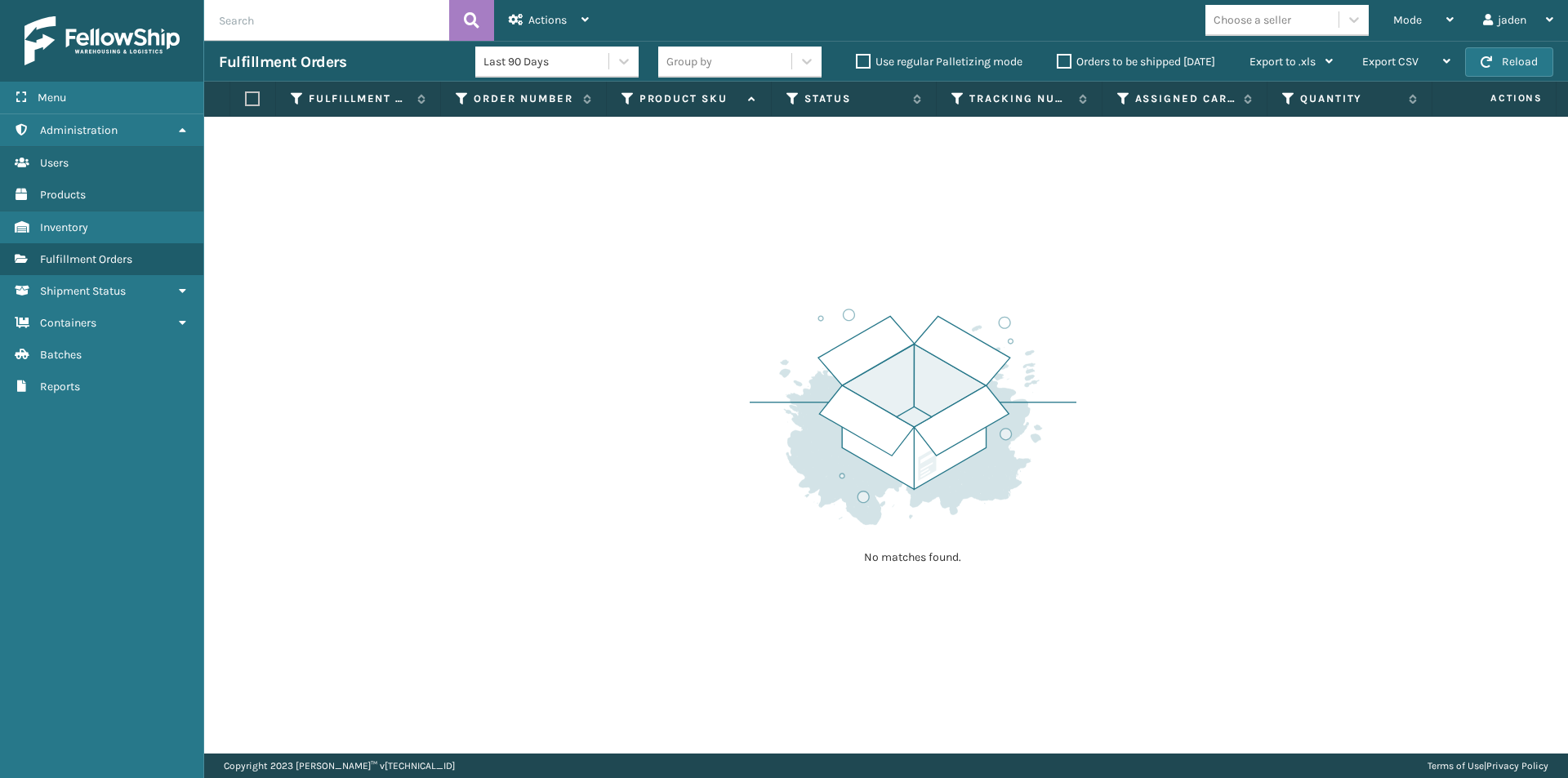
drag, startPoint x: 1091, startPoint y: 277, endPoint x: 1081, endPoint y: 277, distance: 10.0
drag, startPoint x: 1081, startPoint y: 277, endPoint x: 809, endPoint y: 105, distance: 321.8
click at [648, 252] on div "No matches found." at bounding box center [886, 435] width 1364 height 637
click at [1469, 68] on button "Reload" at bounding box center [1509, 61] width 88 height 30
drag, startPoint x: 937, startPoint y: 264, endPoint x: 721, endPoint y: 218, distance: 220.8
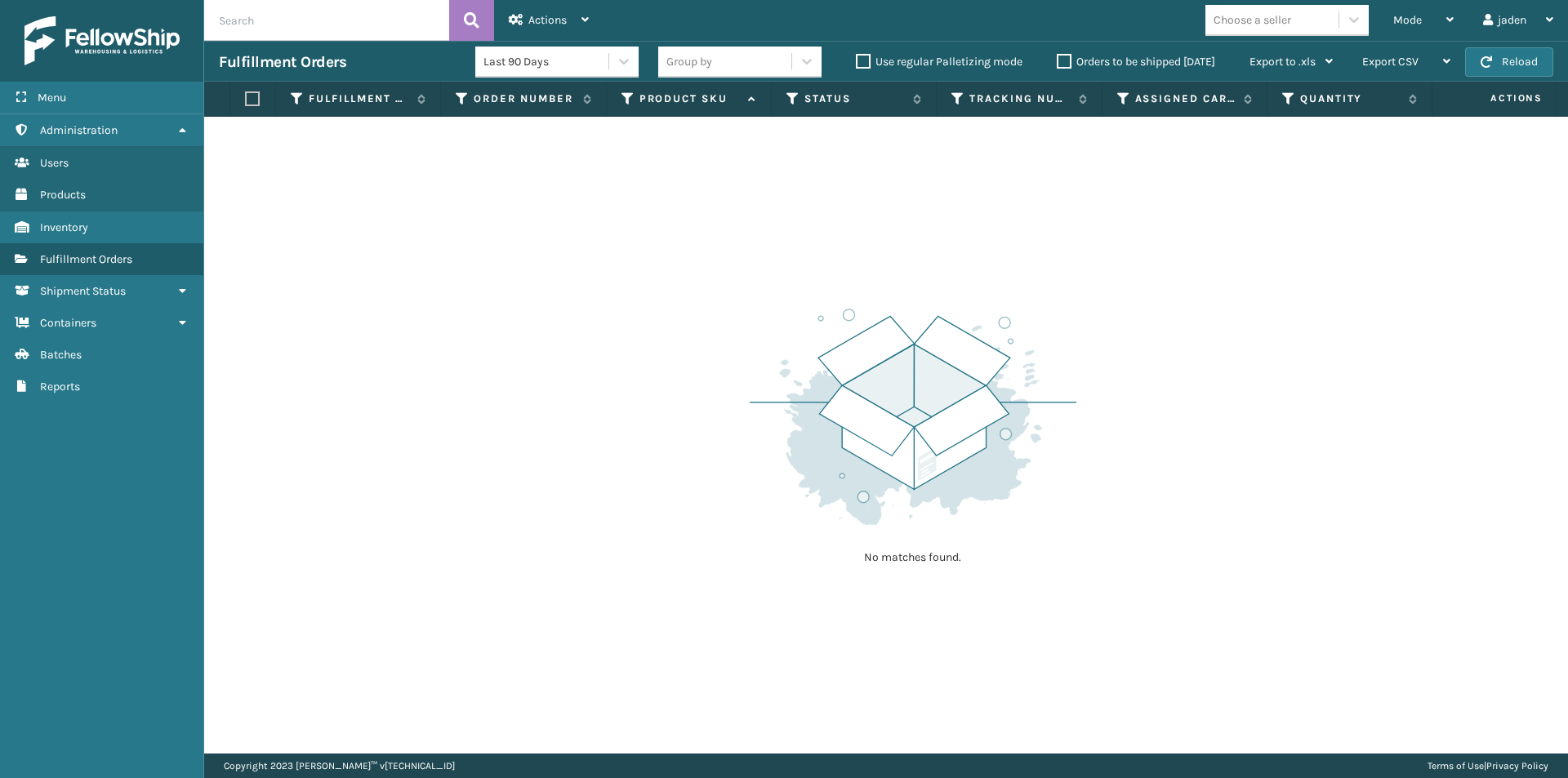
click at [583, 276] on div "No matches found." at bounding box center [886, 435] width 1364 height 637
drag, startPoint x: 1063, startPoint y: 169, endPoint x: 658, endPoint y: 228, distance: 409.3
click at [658, 228] on div "No matches found." at bounding box center [886, 435] width 1364 height 637
click at [1425, 19] on div "Mode" at bounding box center [1422, 20] width 60 height 41
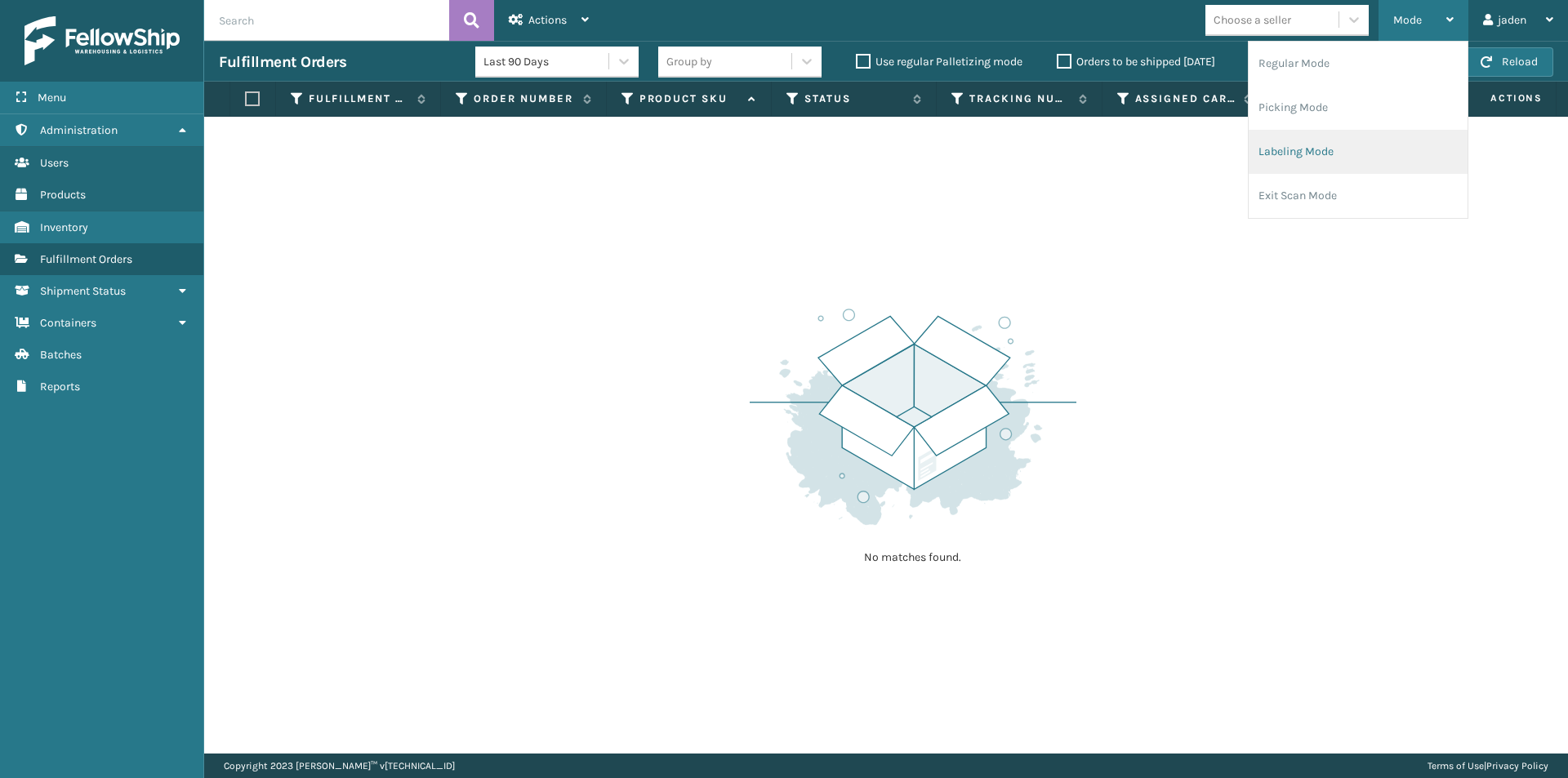
click at [1358, 157] on li "Labeling Mode" at bounding box center [1357, 152] width 218 height 44
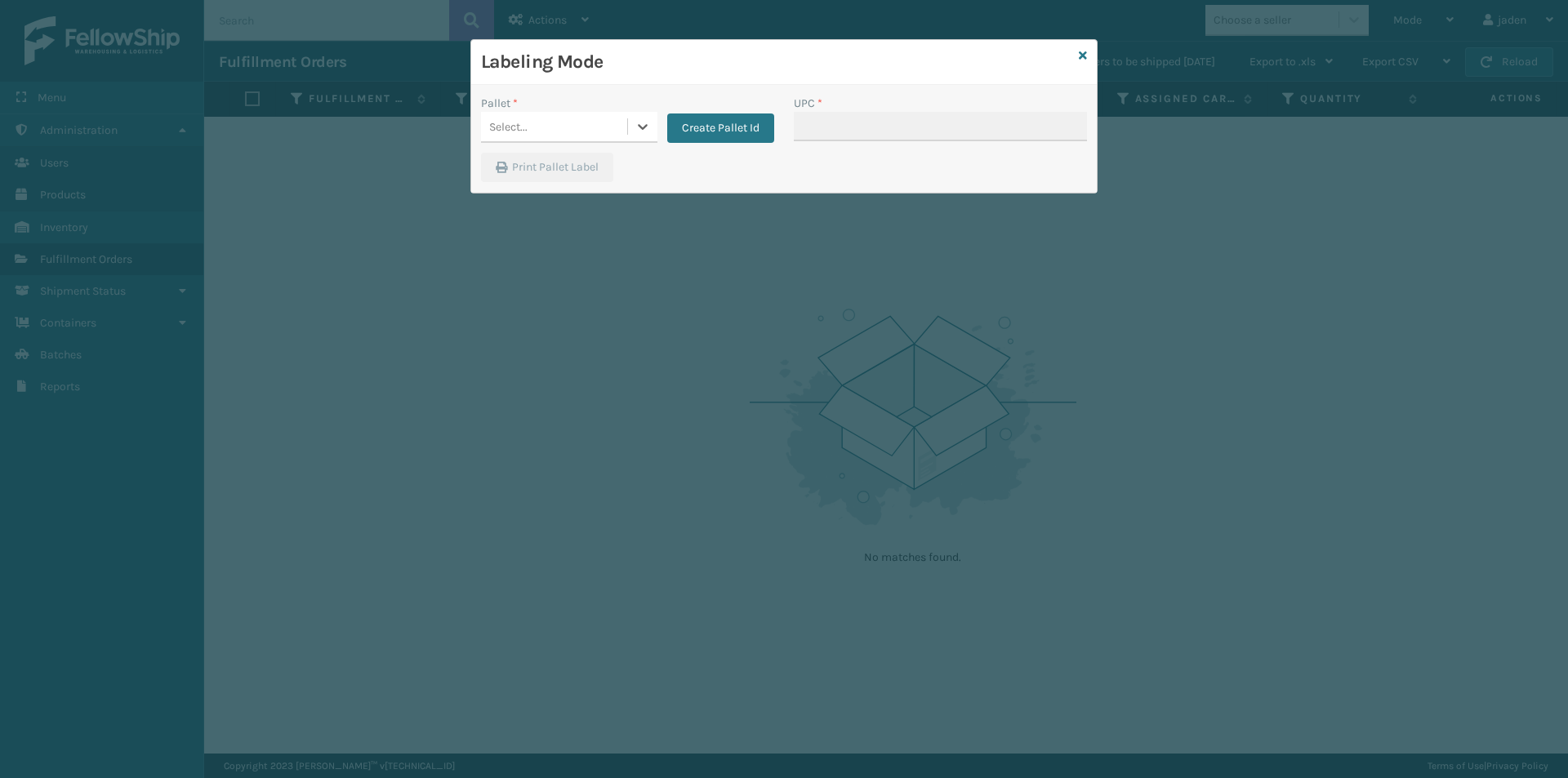
drag, startPoint x: 634, startPoint y: 132, endPoint x: 607, endPoint y: 140, distance: 28.2
click at [635, 132] on icon at bounding box center [642, 126] width 16 height 16
click at [545, 172] on div "FDXG-WJCG4KO4VS" at bounding box center [569, 168] width 176 height 31
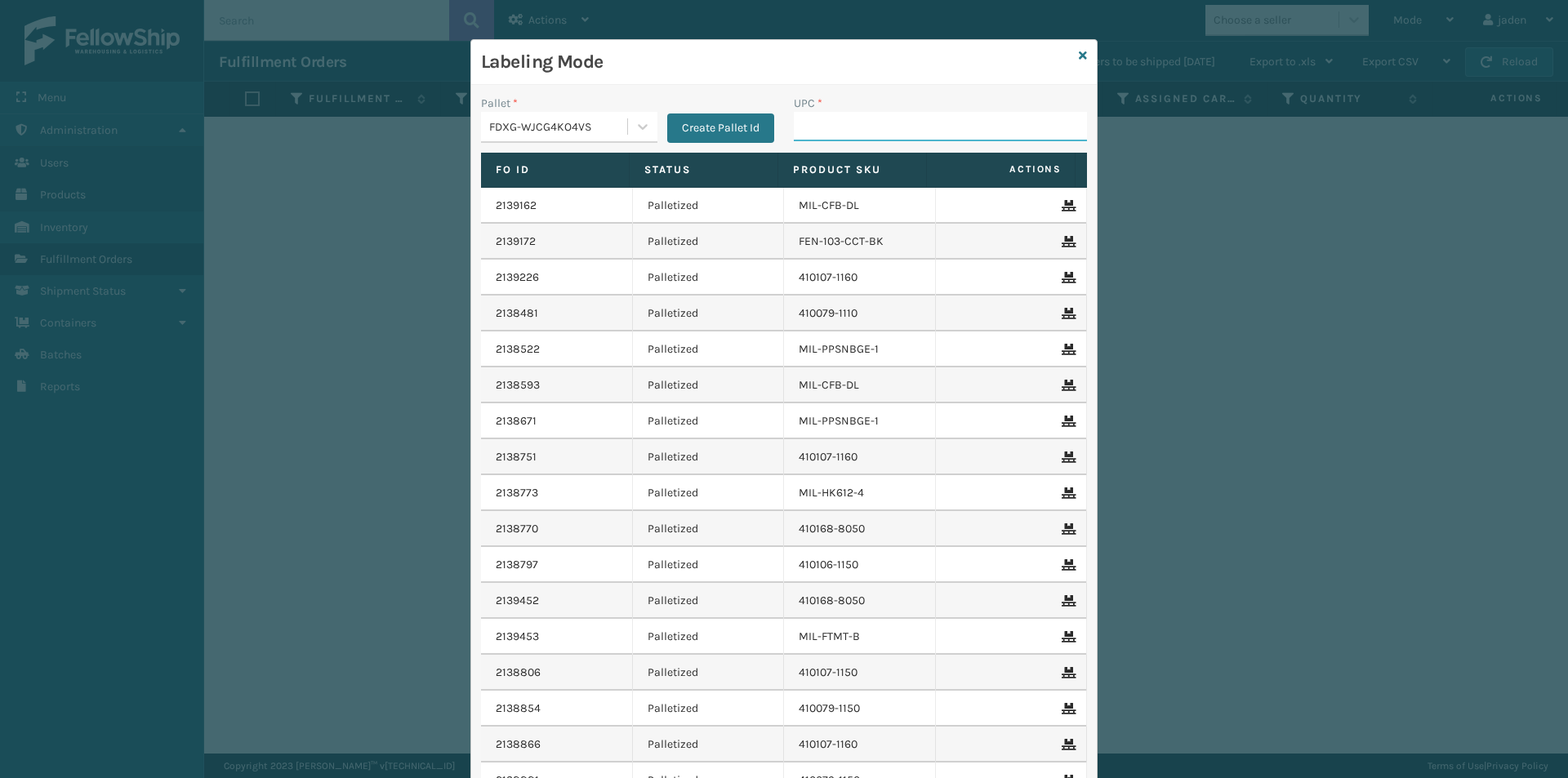
click at [832, 120] on input "UPC *" at bounding box center [941, 126] width 293 height 30
type input "410106-1150"
click at [1080, 61] on link at bounding box center [1082, 56] width 9 height 17
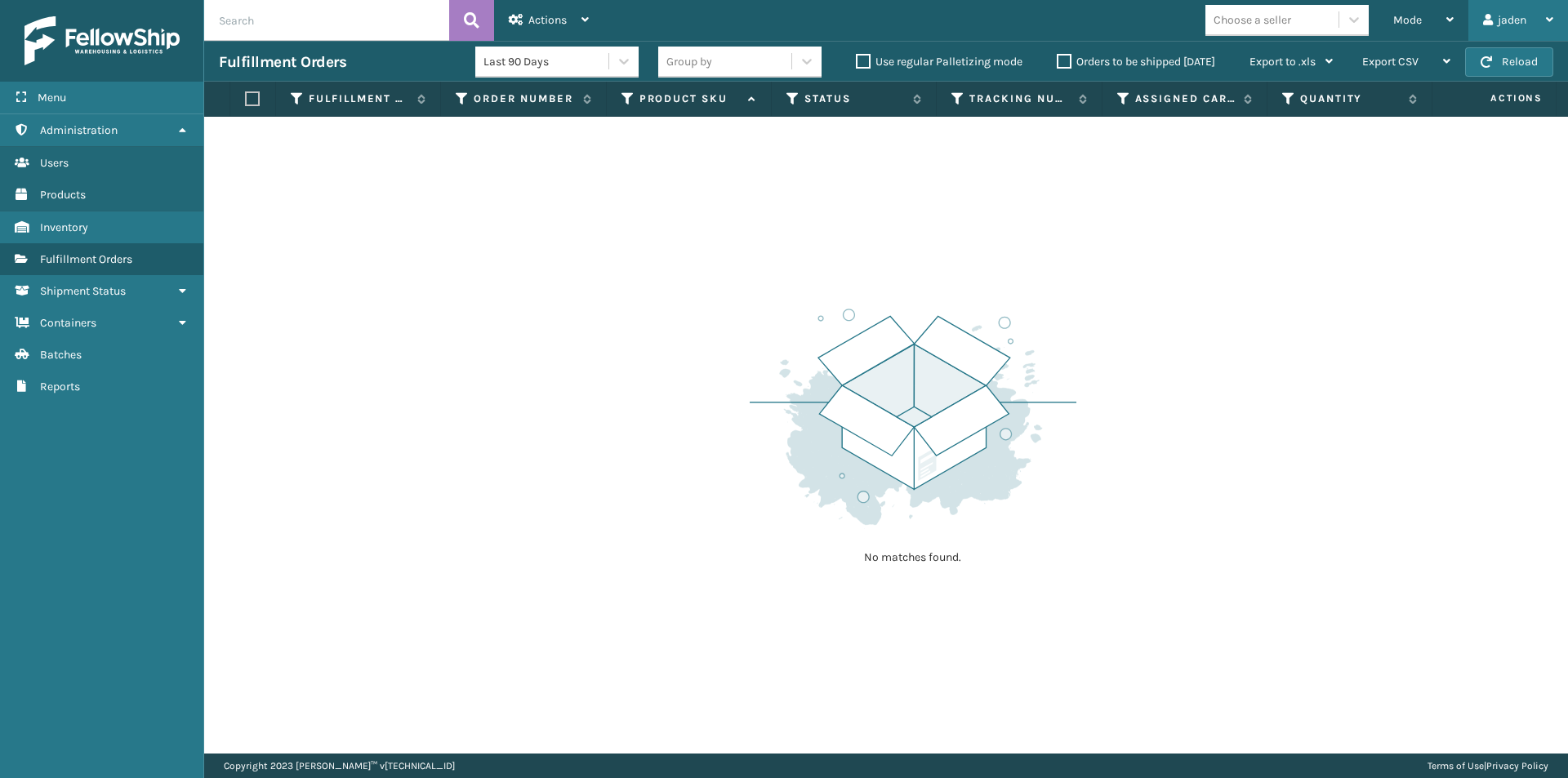
drag, startPoint x: 1027, startPoint y: 175, endPoint x: 1469, endPoint y: 36, distance: 463.3
click at [796, 187] on div "No matches found." at bounding box center [886, 435] width 1364 height 637
click at [1503, 54] on button "Reload" at bounding box center [1509, 61] width 88 height 30
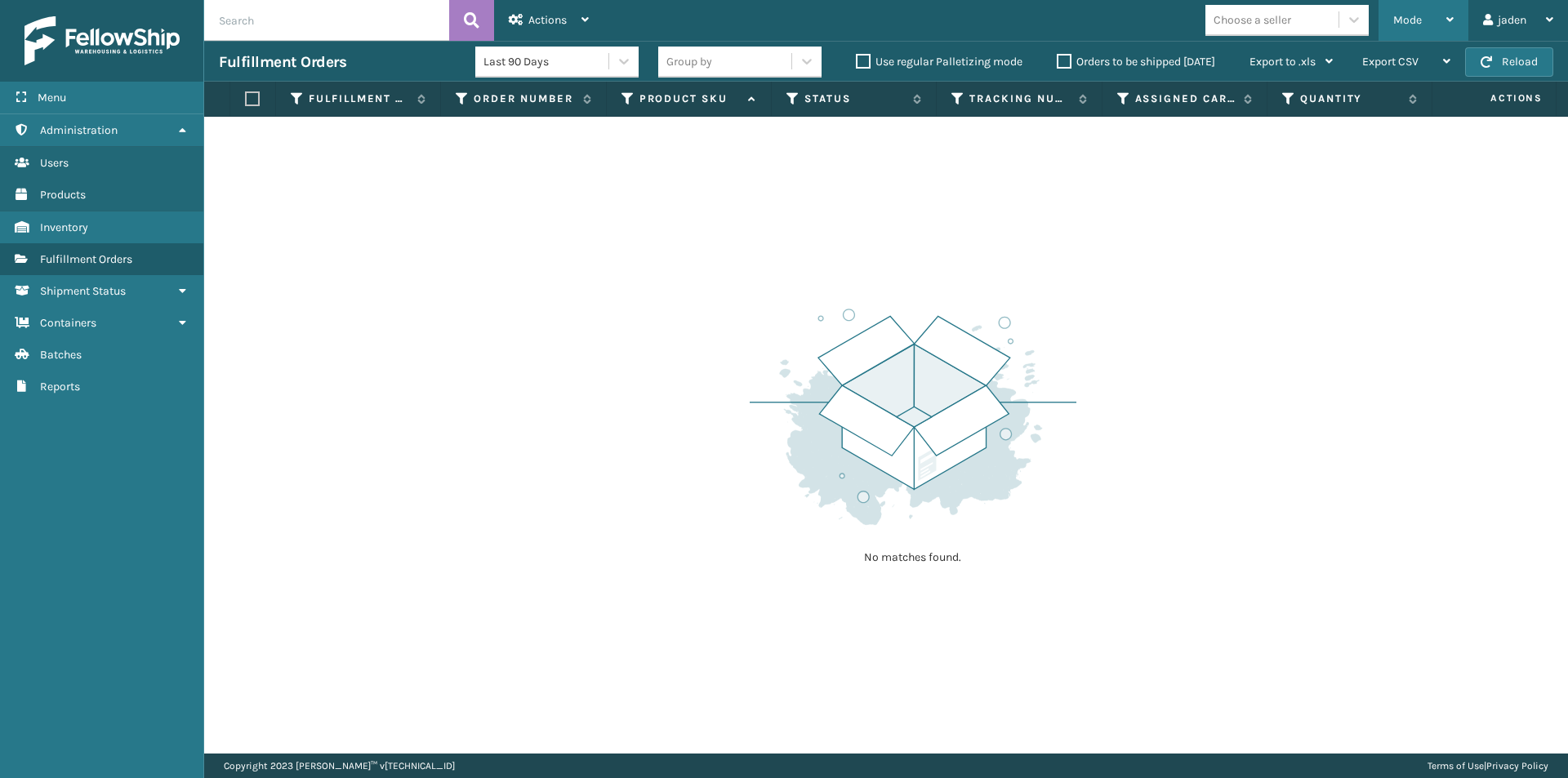
click at [1436, 17] on div "Mode" at bounding box center [1422, 20] width 60 height 41
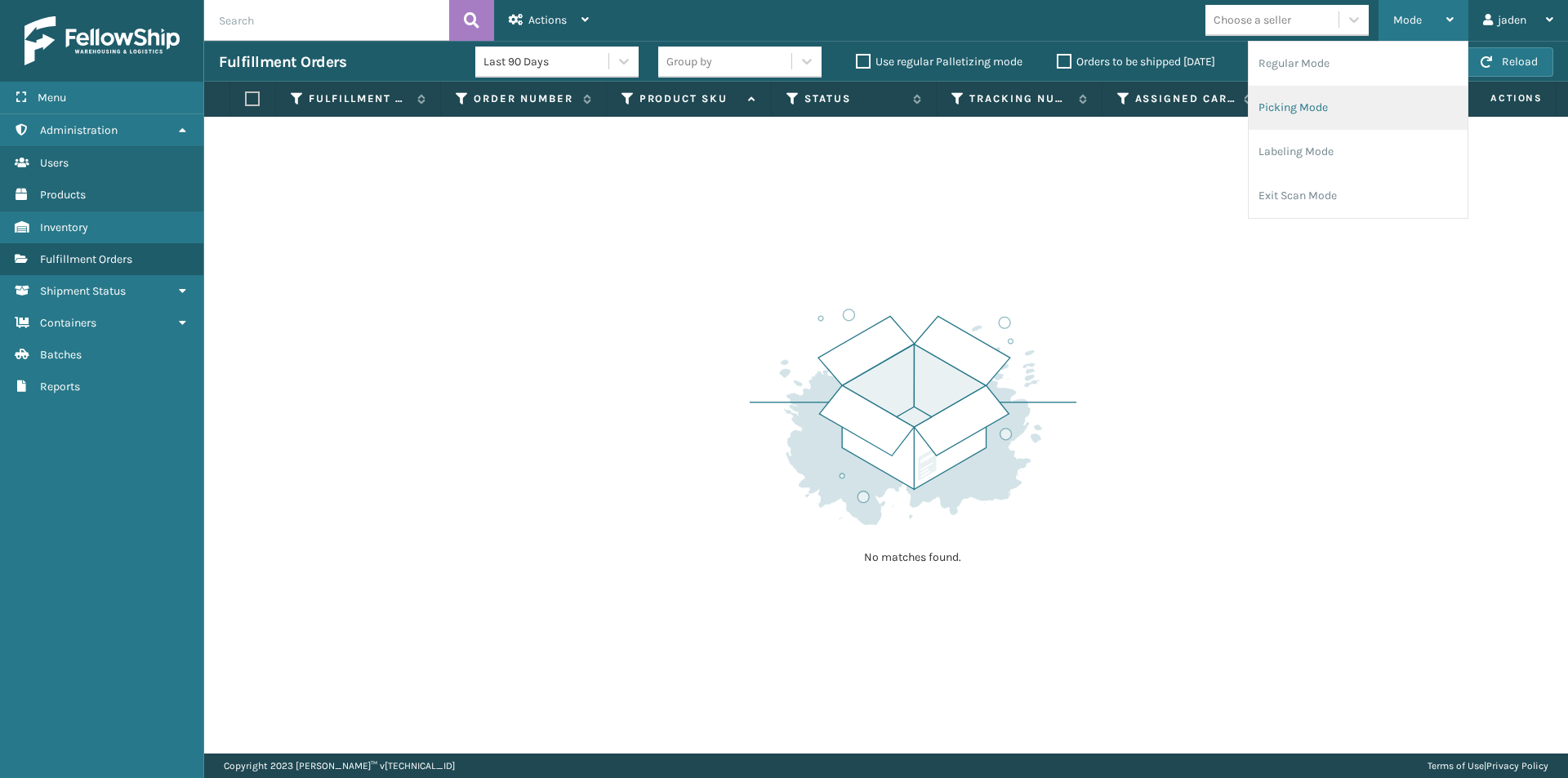
click at [1353, 101] on li "Picking Mode" at bounding box center [1357, 108] width 218 height 44
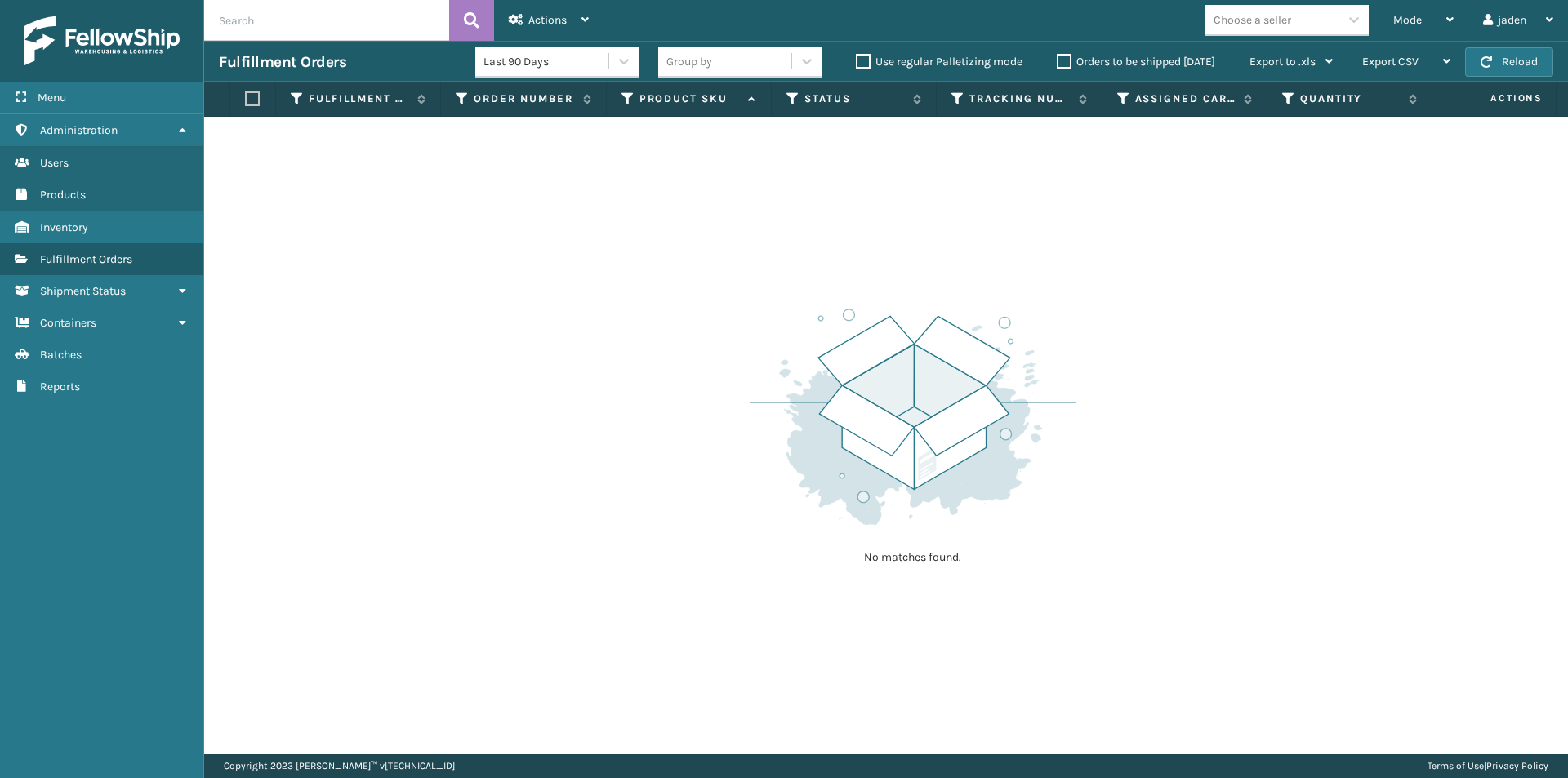
drag, startPoint x: 882, startPoint y: 376, endPoint x: 444, endPoint y: 75, distance: 531.5
click at [617, 332] on div "No matches found." at bounding box center [886, 435] width 1364 height 637
click at [1505, 56] on button "Reload" at bounding box center [1509, 61] width 88 height 30
click at [1441, 24] on div "Mode" at bounding box center [1422, 20] width 60 height 41
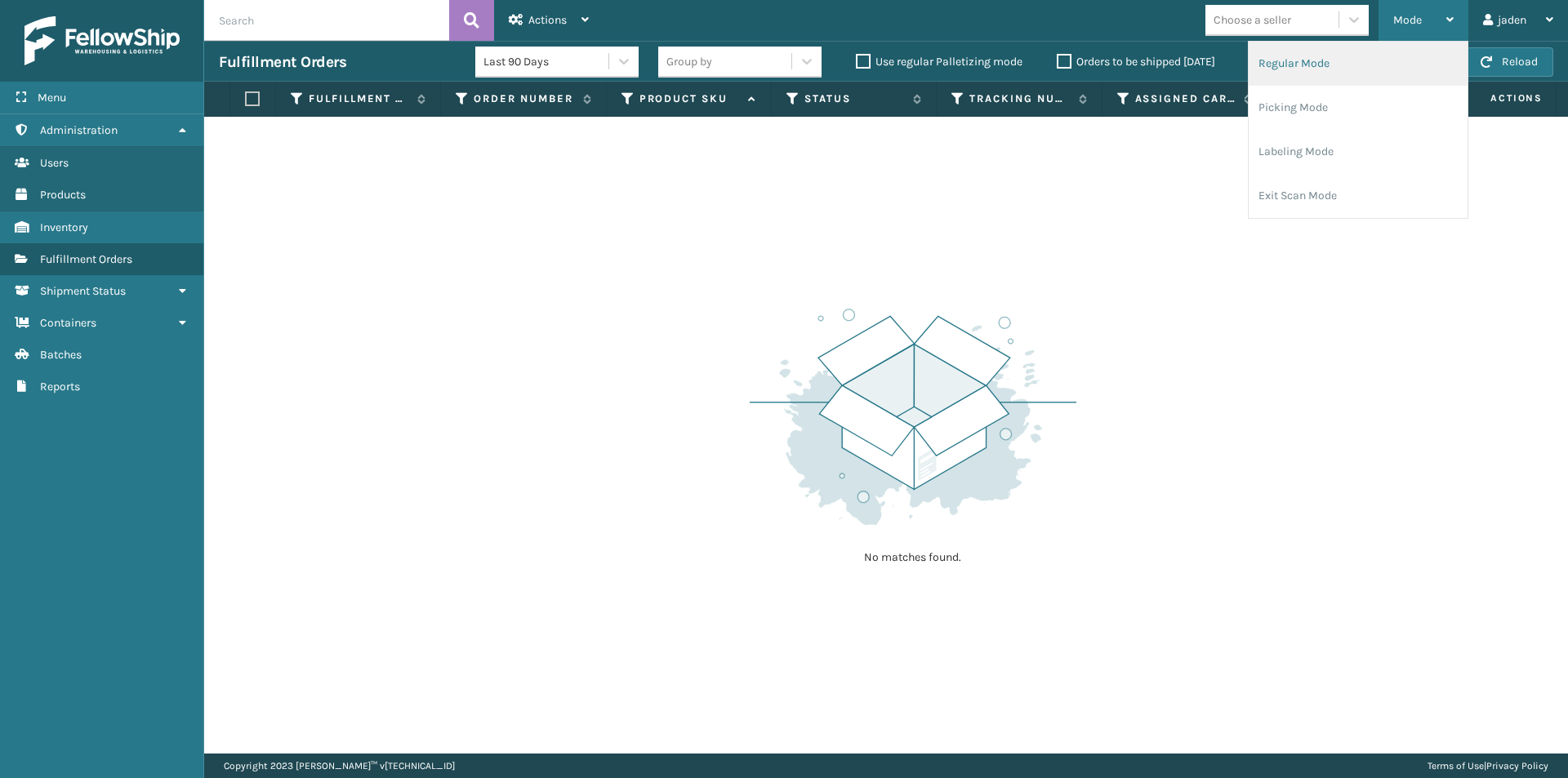
click at [1369, 54] on li "Regular Mode" at bounding box center [1357, 63] width 218 height 44
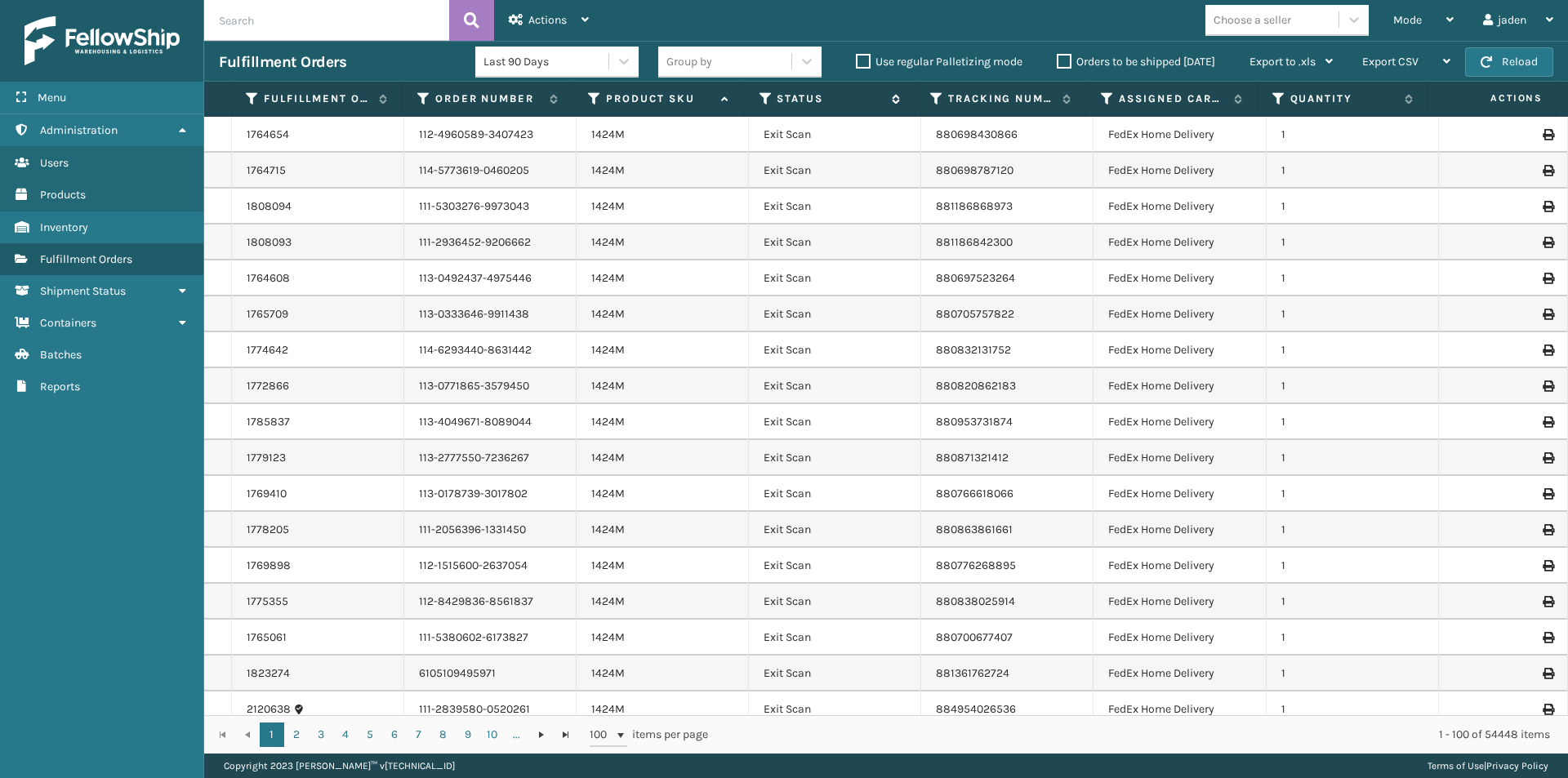
click at [768, 93] on icon at bounding box center [766, 98] width 13 height 14
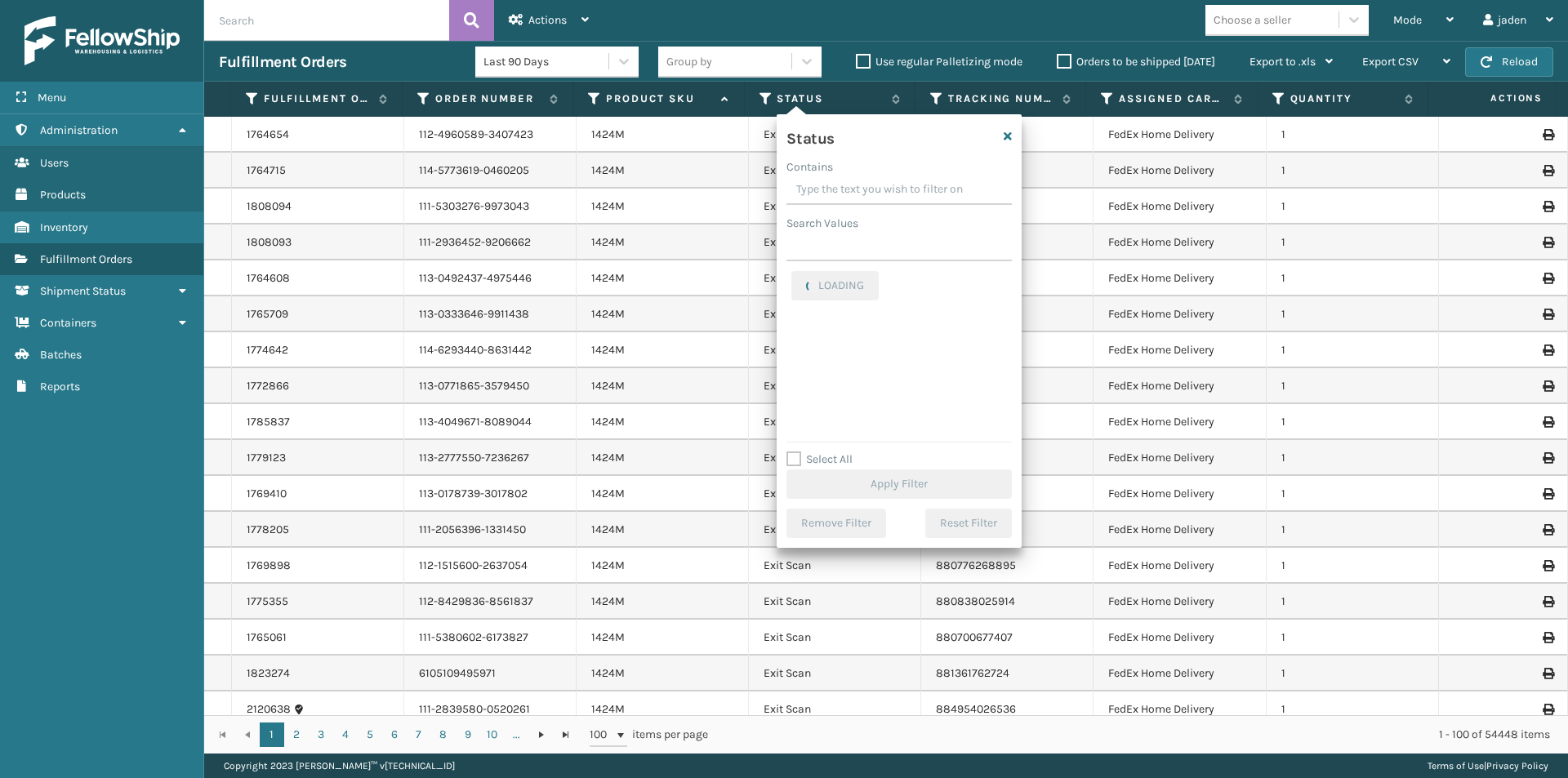
drag, startPoint x: 938, startPoint y: 185, endPoint x: 888, endPoint y: 189, distance: 50.2
click at [888, 189] on input "Contains" at bounding box center [898, 190] width 225 height 30
click at [803, 345] on label "Picking" at bounding box center [820, 346] width 58 height 13
click at [792, 345] on input "Picking" at bounding box center [791, 341] width 1 height 11
checkbox input "true"
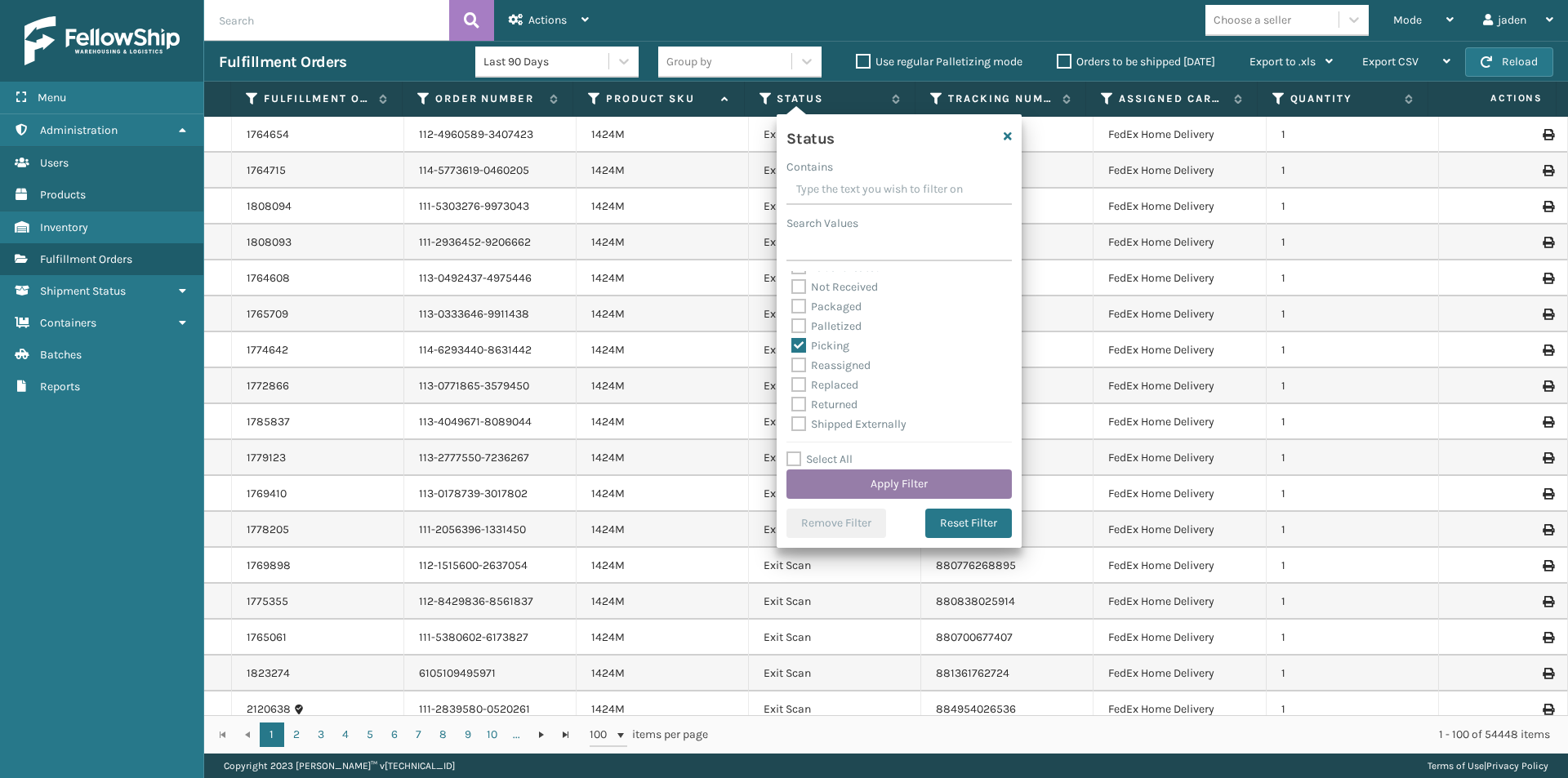
click at [923, 485] on button "Apply Filter" at bounding box center [898, 484] width 225 height 30
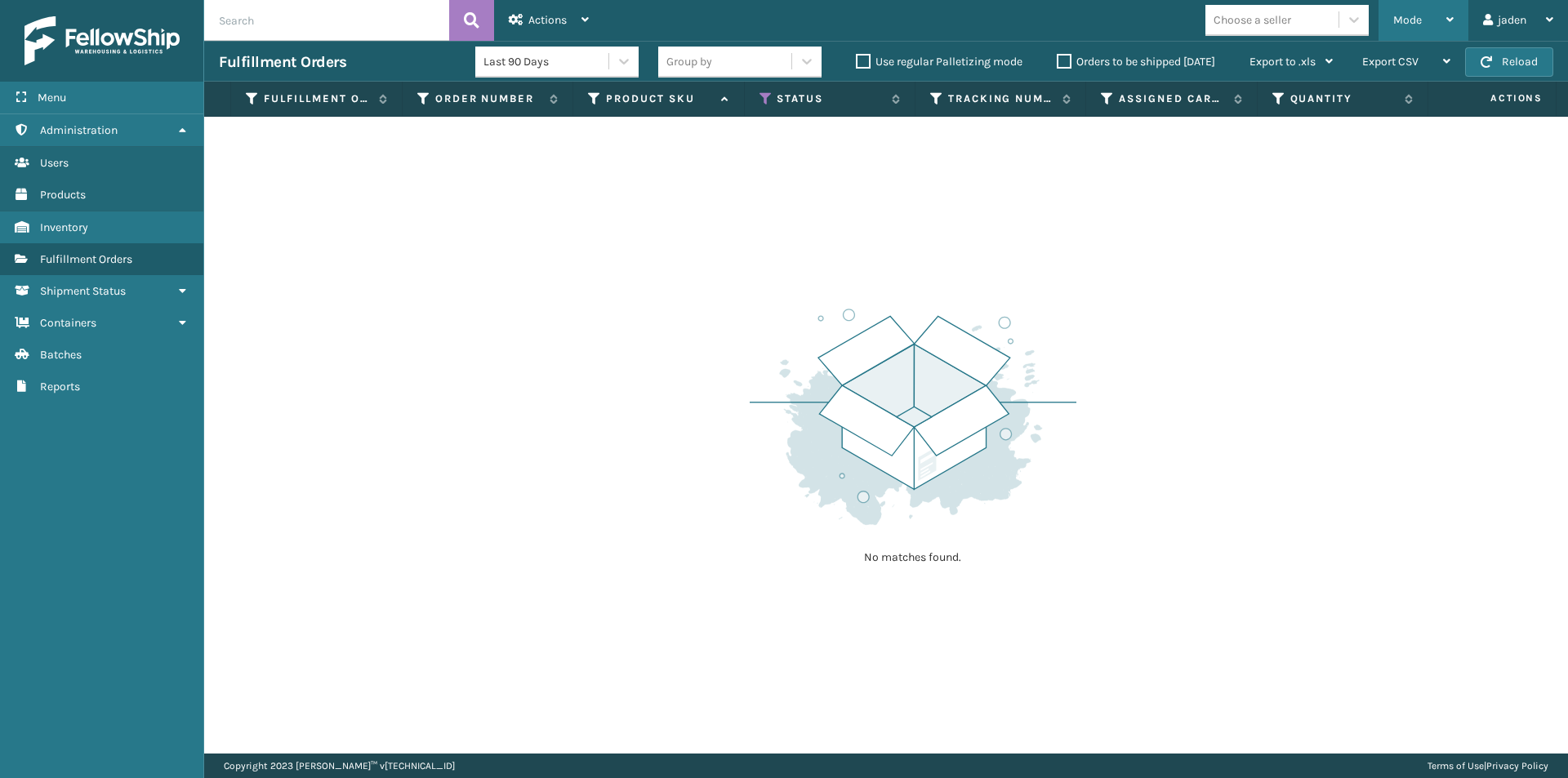
click at [1435, 12] on div "Mode" at bounding box center [1422, 20] width 60 height 41
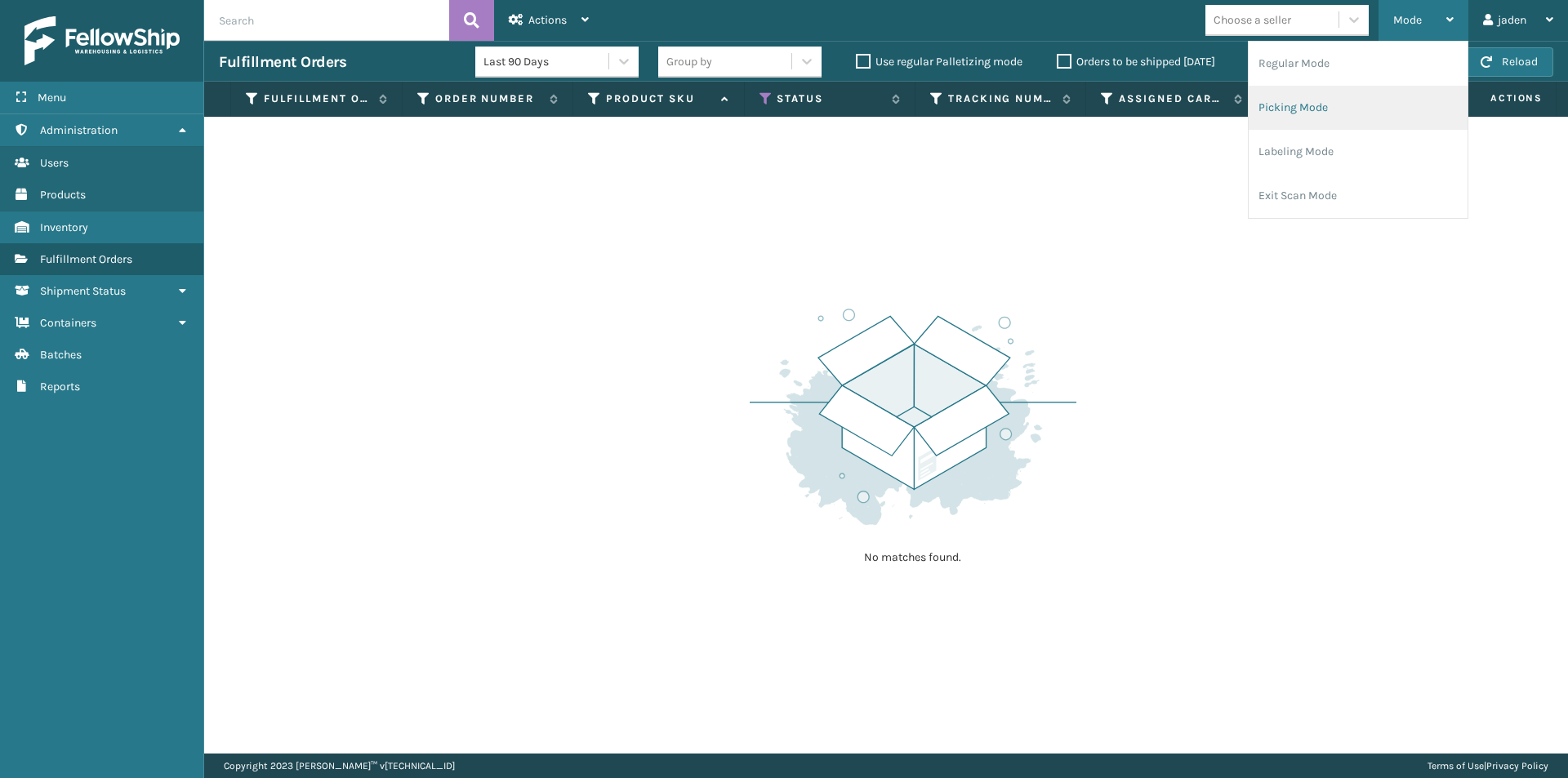
drag, startPoint x: 1328, startPoint y: 113, endPoint x: 1348, endPoint y: 53, distance: 63.2
click at [1328, 114] on li "Picking Mode" at bounding box center [1357, 108] width 218 height 44
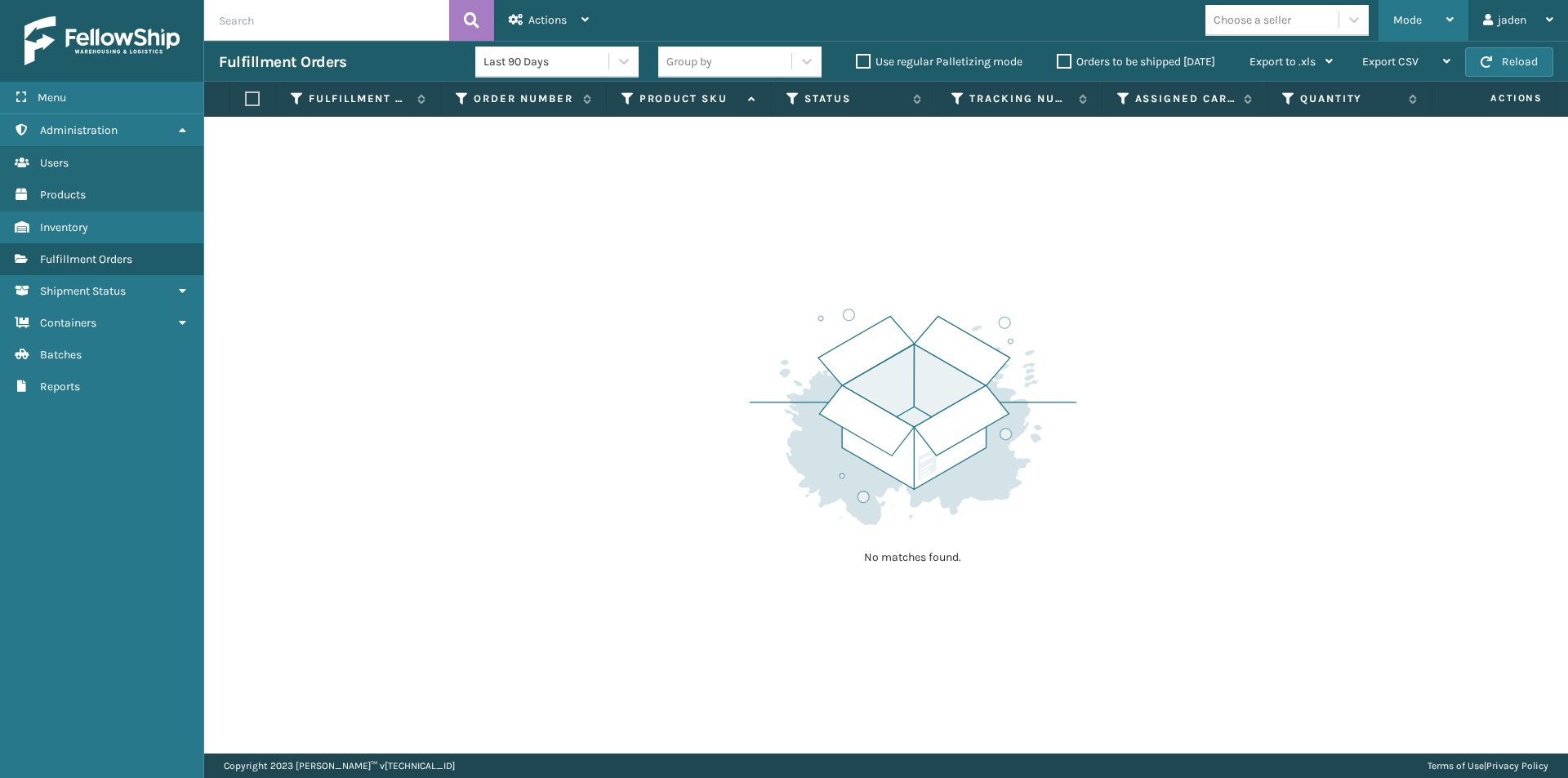
click at [1435, 7] on div "Mode" at bounding box center [1422, 20] width 60 height 41
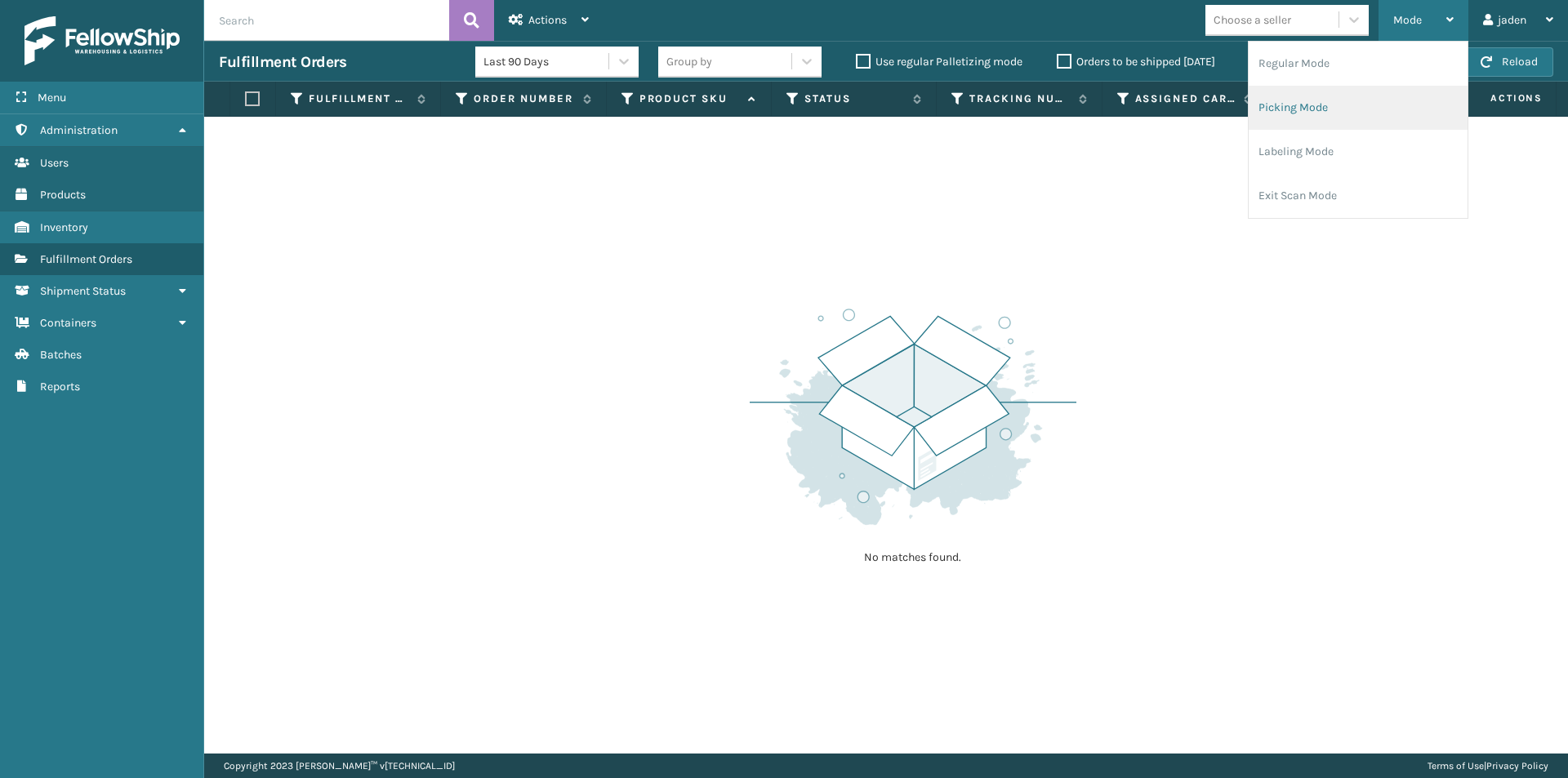
click at [1358, 102] on li "Picking Mode" at bounding box center [1357, 108] width 218 height 44
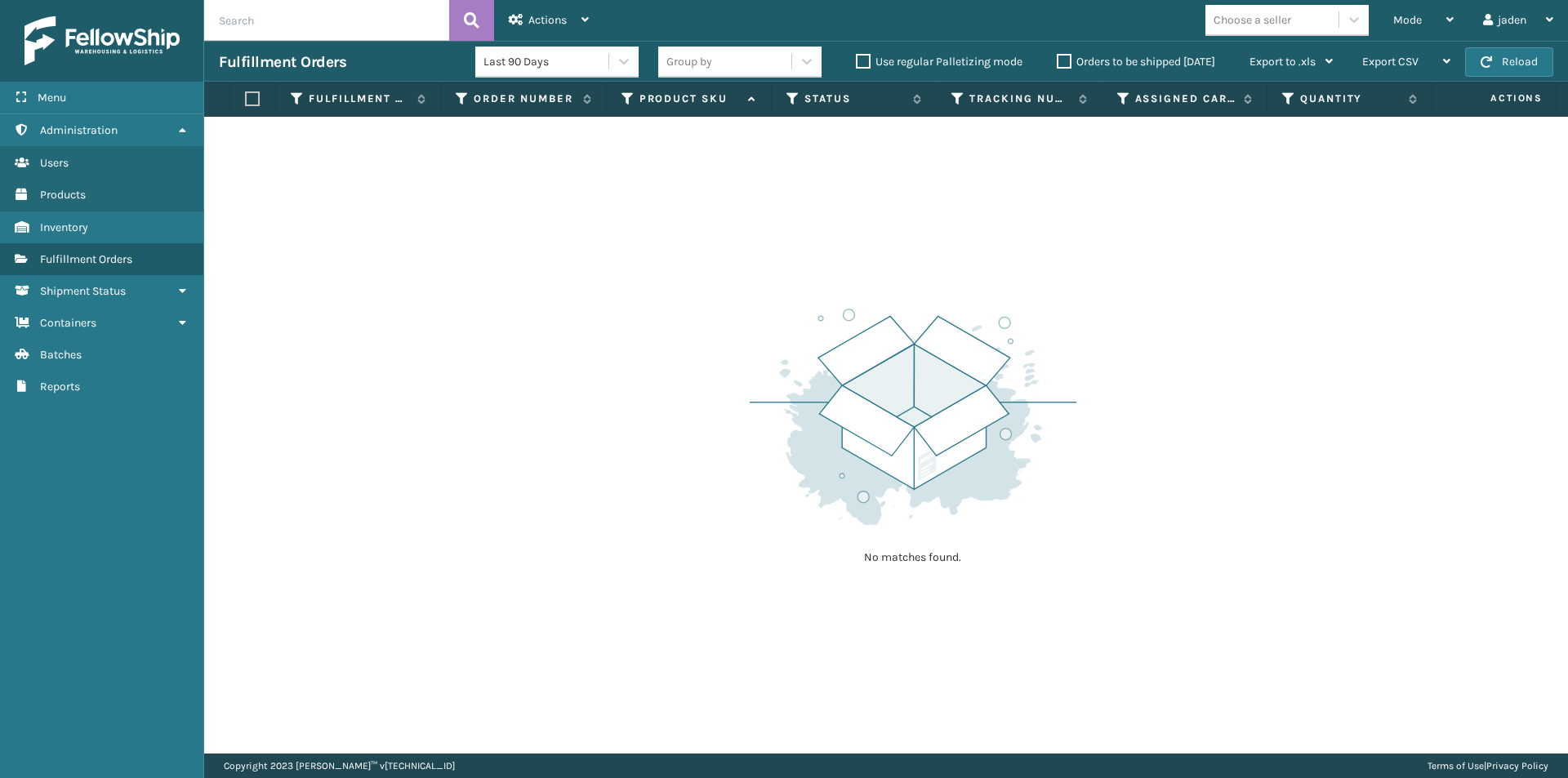
click at [1066, 60] on label "Orders to be shipped [DATE]" at bounding box center [1135, 61] width 158 height 13
click at [1057, 60] on input "Orders to be shipped [DATE]" at bounding box center [1057, 57] width 1 height 11
click at [1058, 63] on label "Orders to be shipped [DATE]" at bounding box center [1135, 61] width 158 height 13
click at [1057, 63] on input "Orders to be shipped [DATE]" at bounding box center [1057, 57] width 1 height 11
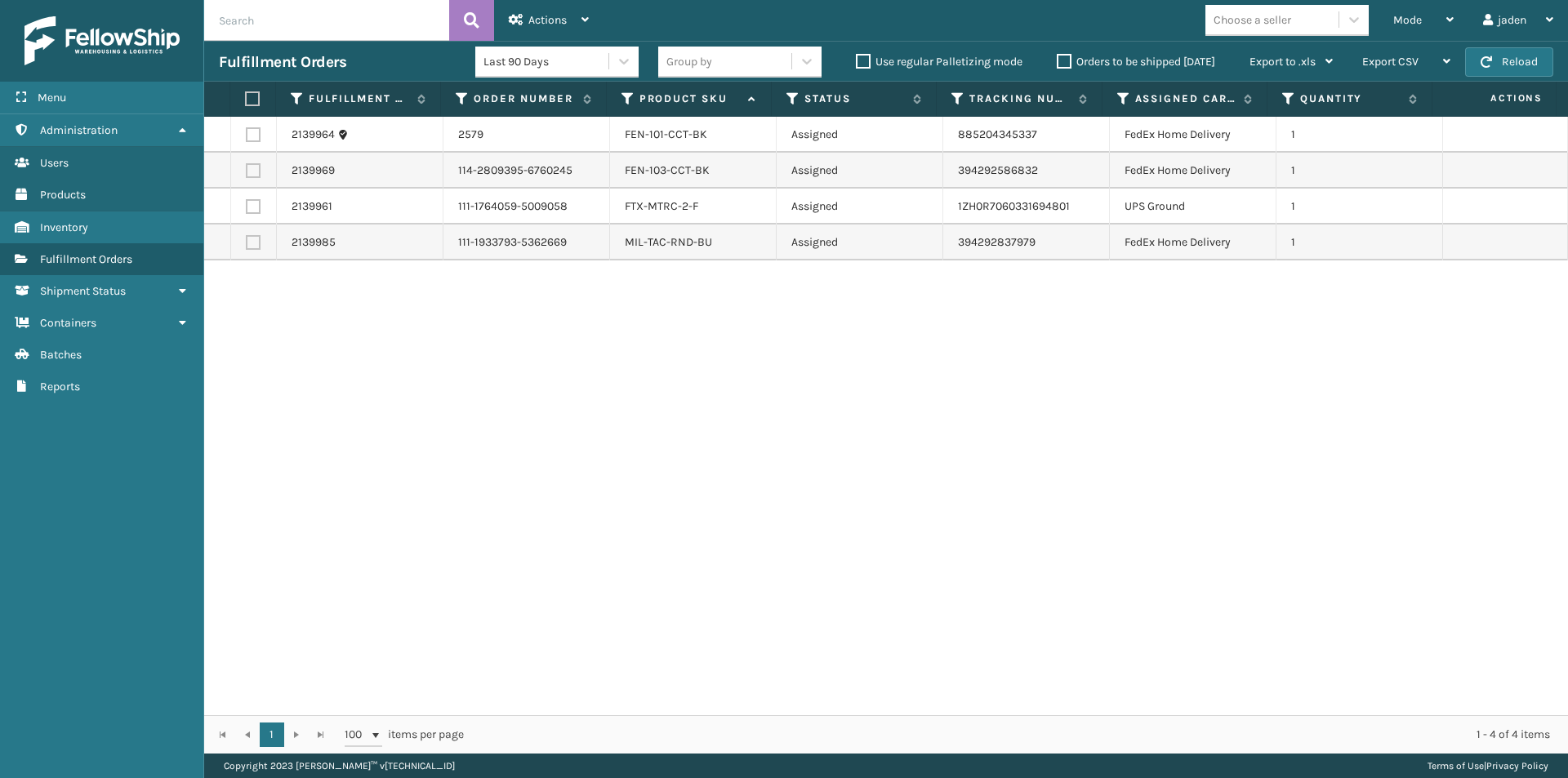
click at [1068, 59] on label "Orders to be shipped [DATE]" at bounding box center [1135, 61] width 158 height 13
click at [1057, 59] on input "Orders to be shipped [DATE]" at bounding box center [1057, 57] width 1 height 11
drag, startPoint x: 254, startPoint y: 101, endPoint x: 435, endPoint y: 60, distance: 185.6
click at [254, 101] on label at bounding box center [250, 98] width 11 height 14
click at [246, 101] on input "checkbox" at bounding box center [245, 99] width 1 height 11
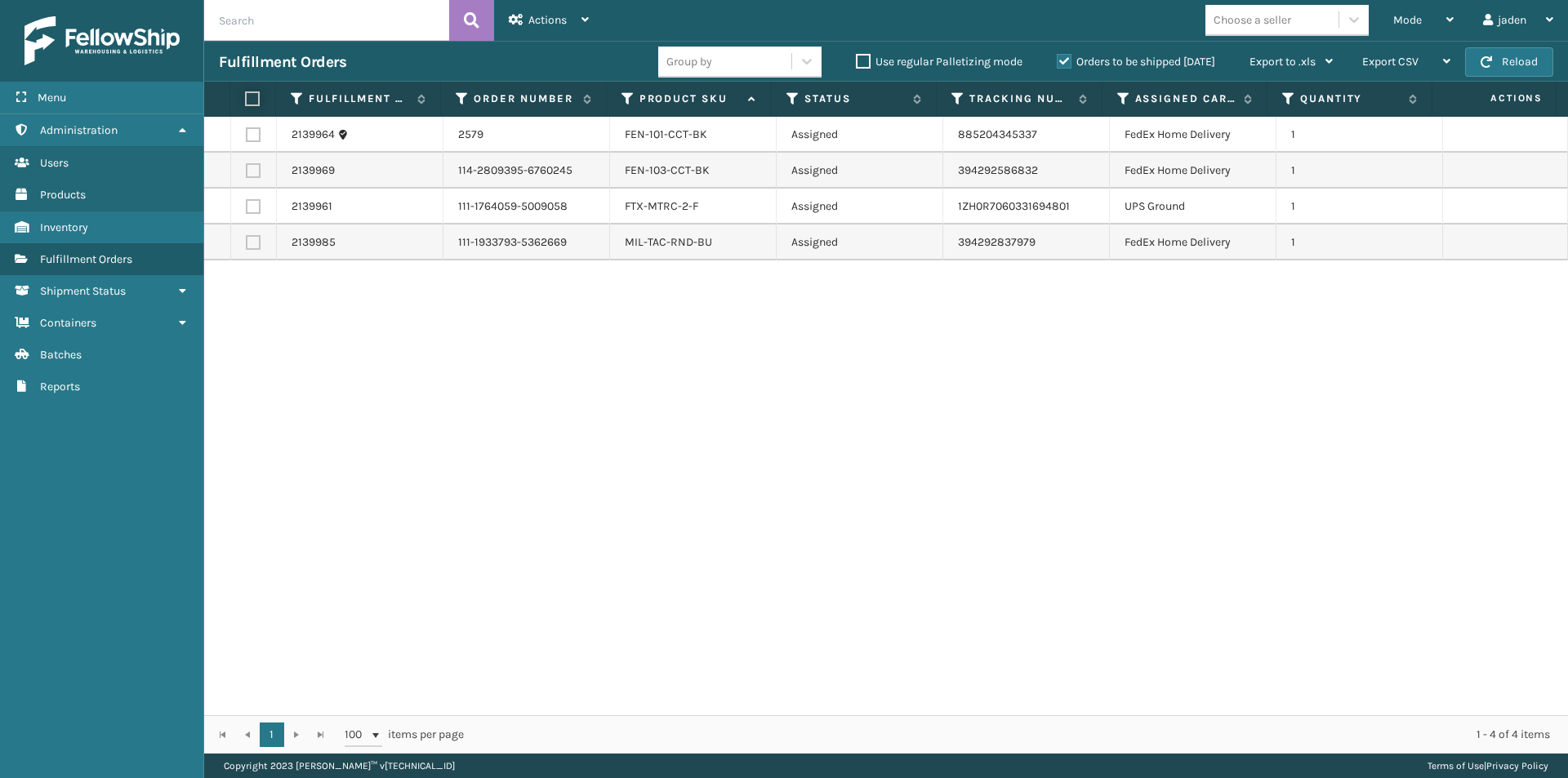
checkbox input "true"
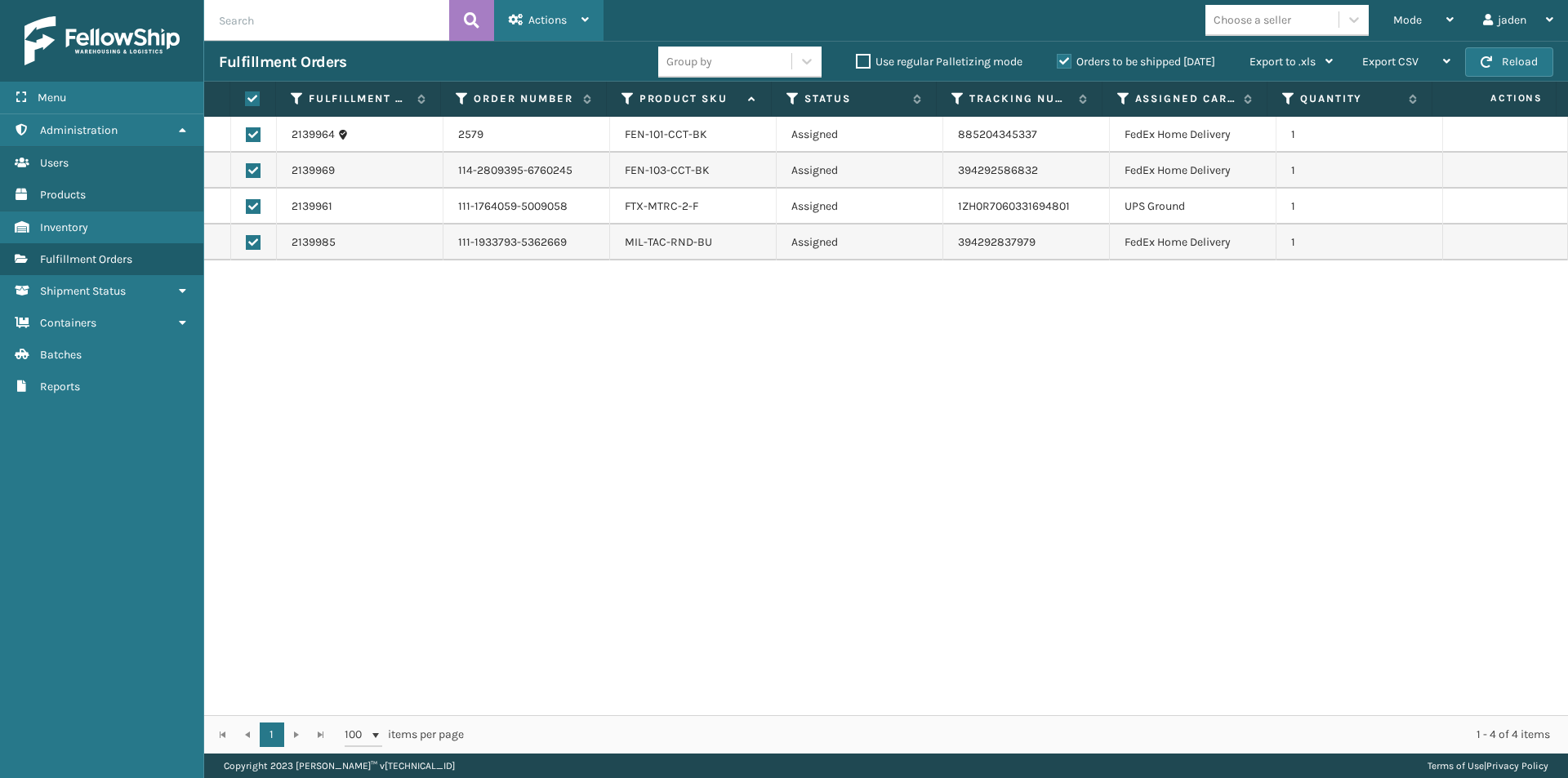
click at [556, 2] on div "Actions" at bounding box center [549, 20] width 80 height 41
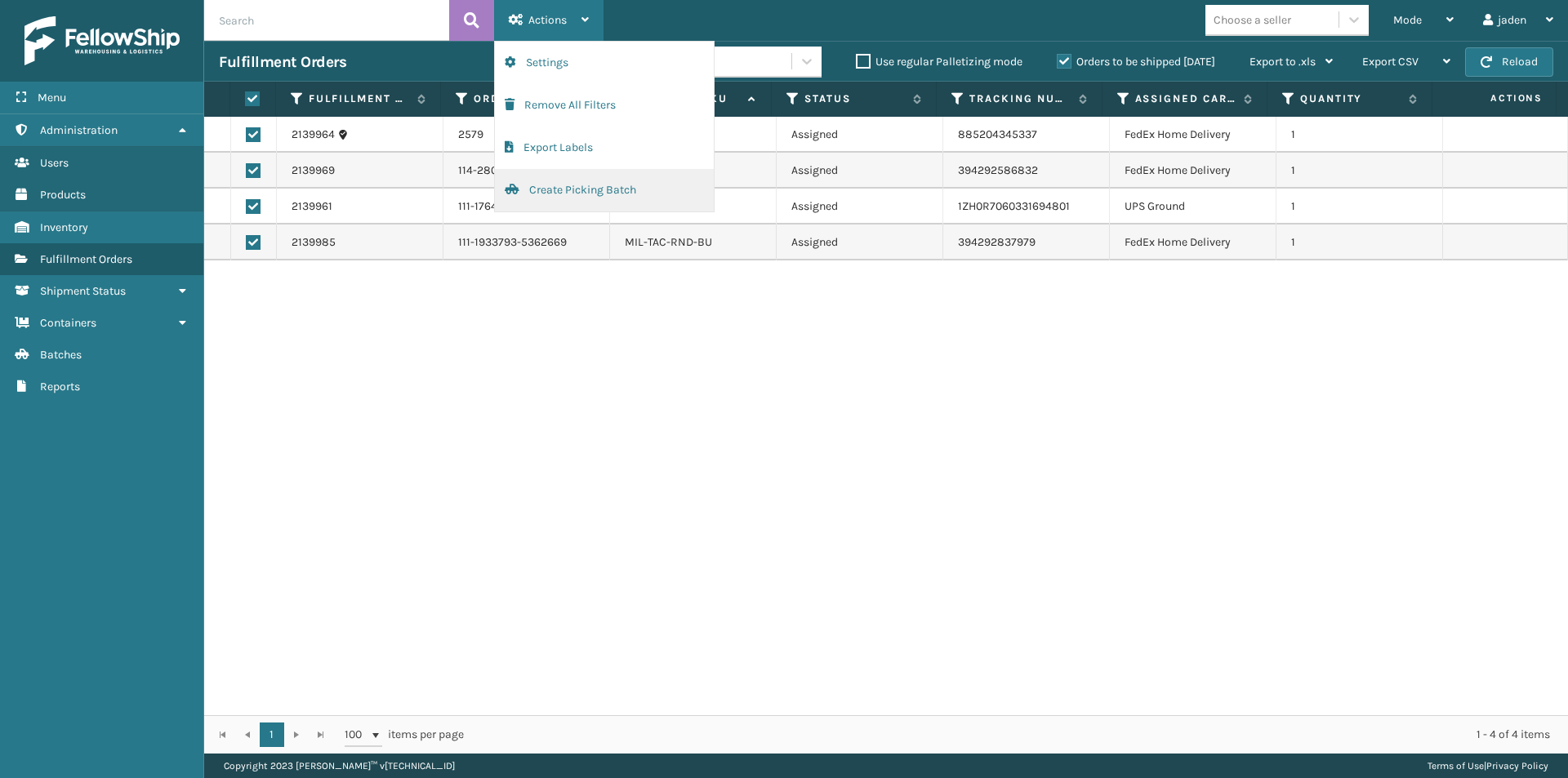
click at [601, 198] on button "Create Picking Batch" at bounding box center [604, 190] width 218 height 42
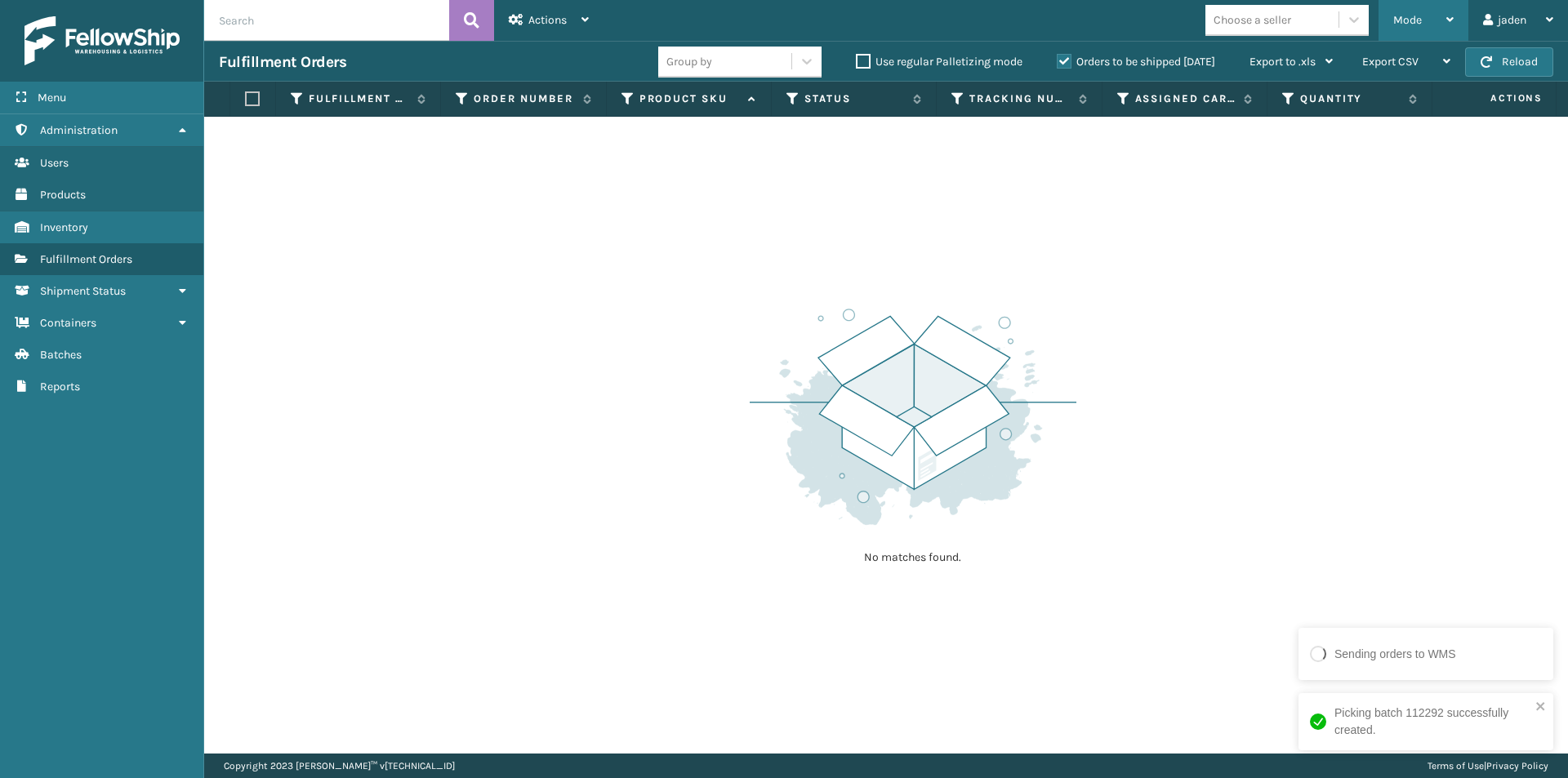
click at [1411, 11] on div "Mode" at bounding box center [1422, 20] width 60 height 41
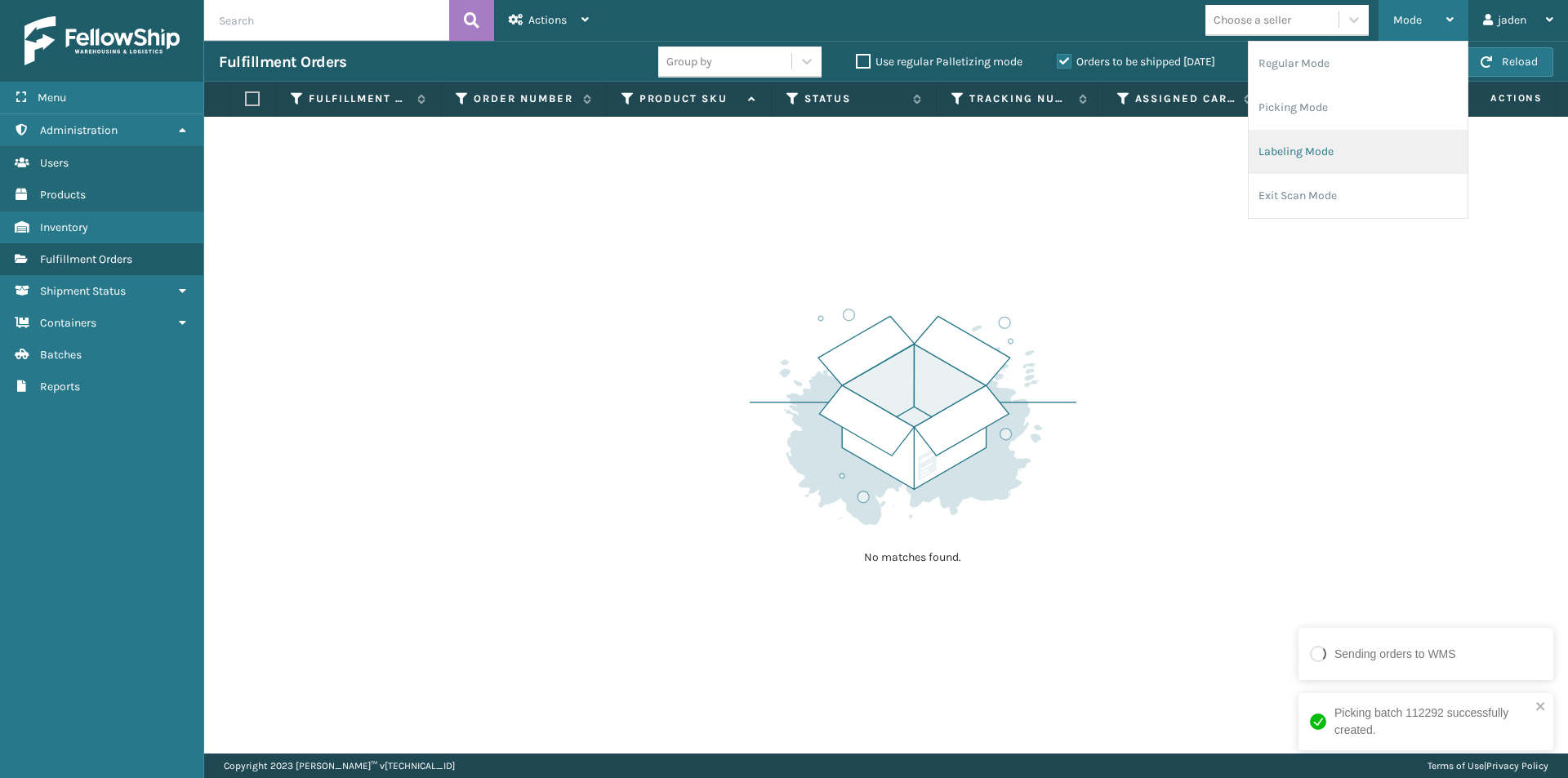
click at [1319, 139] on li "Labeling Mode" at bounding box center [1357, 152] width 218 height 44
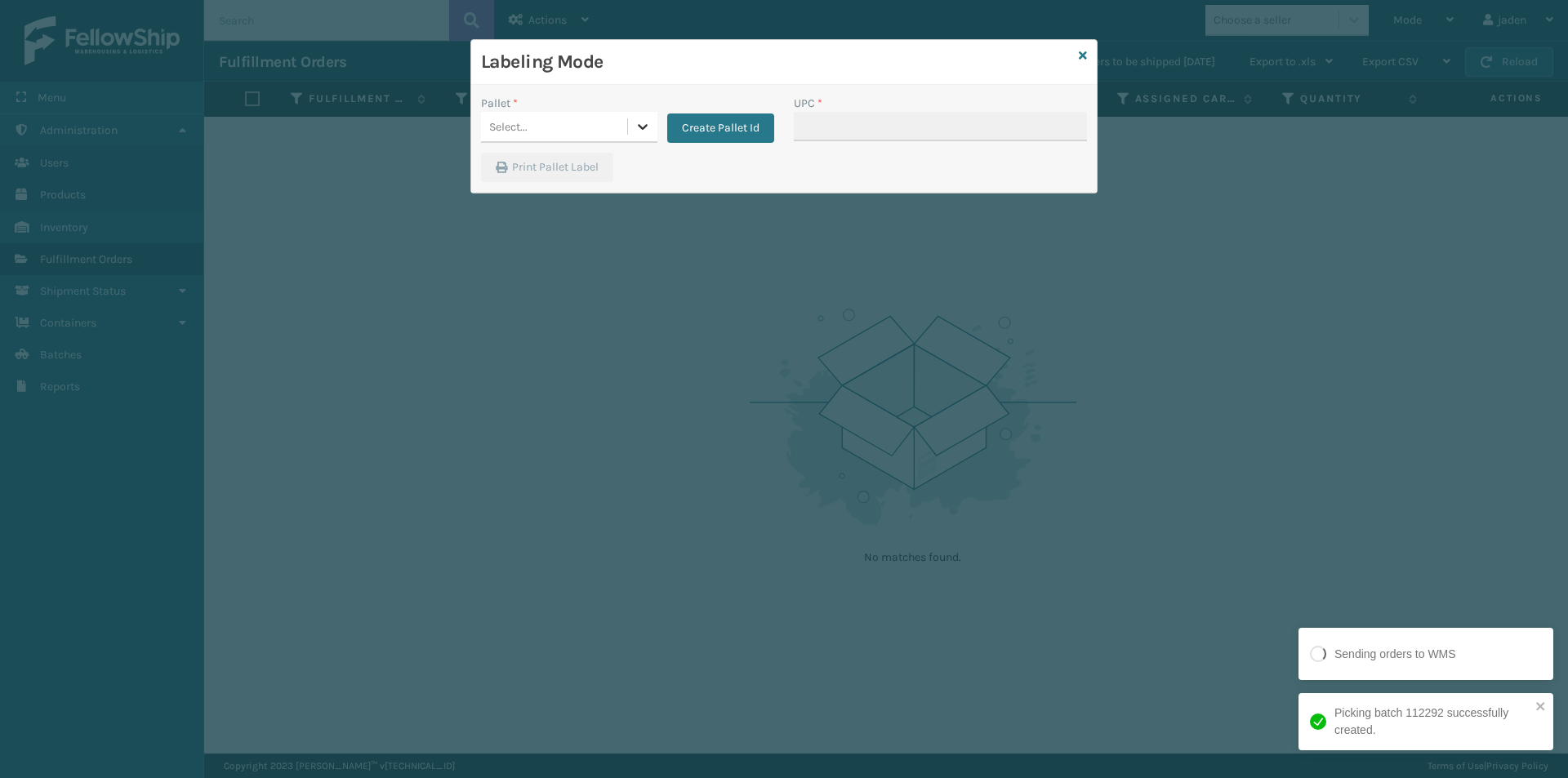
click at [648, 126] on icon at bounding box center [642, 126] width 16 height 16
click at [530, 169] on div "FDXG-WJCG4KO4VS" at bounding box center [569, 168] width 176 height 31
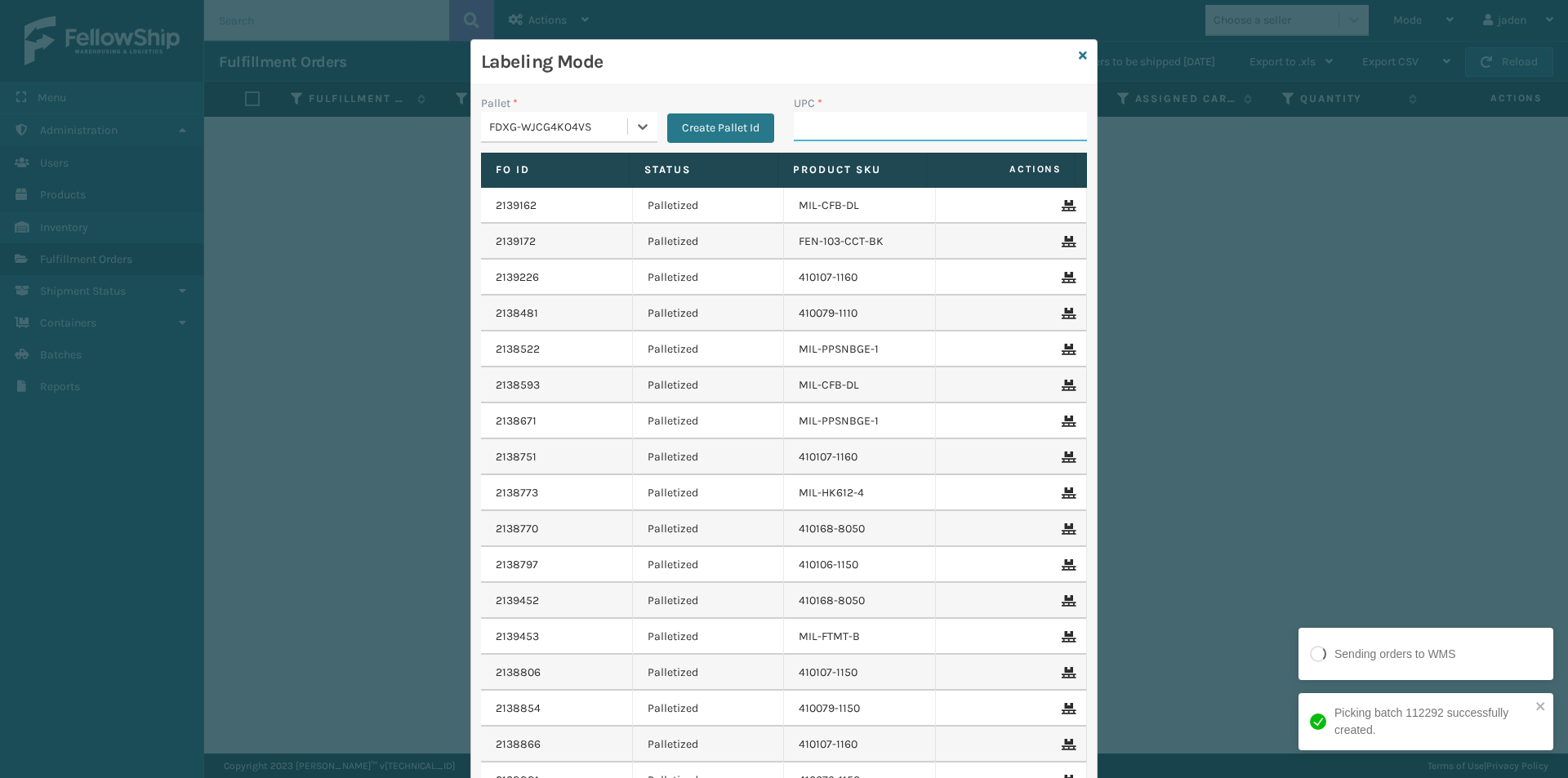
click at [829, 129] on input "UPC *" at bounding box center [941, 126] width 293 height 30
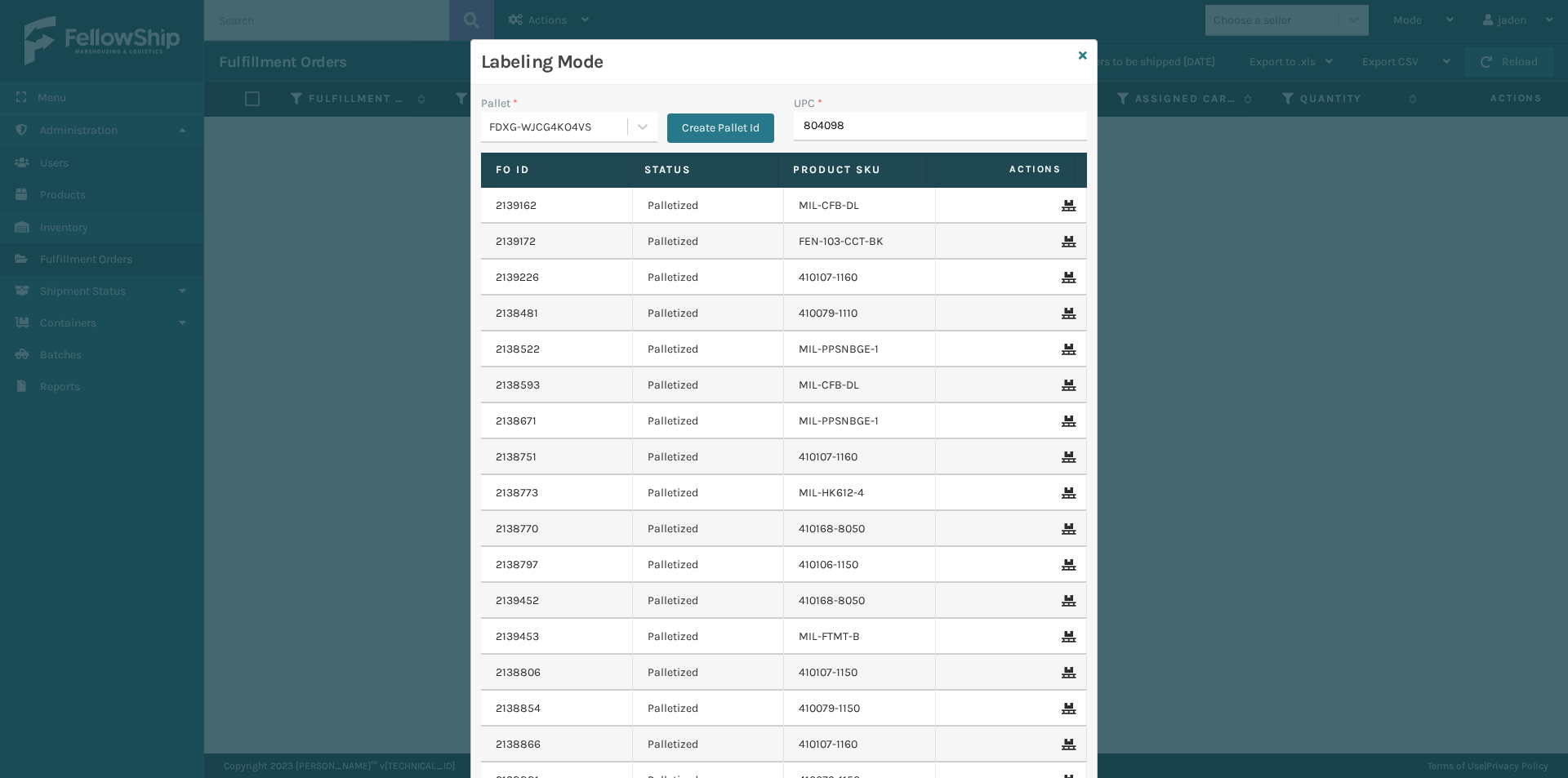
type input "8040985"
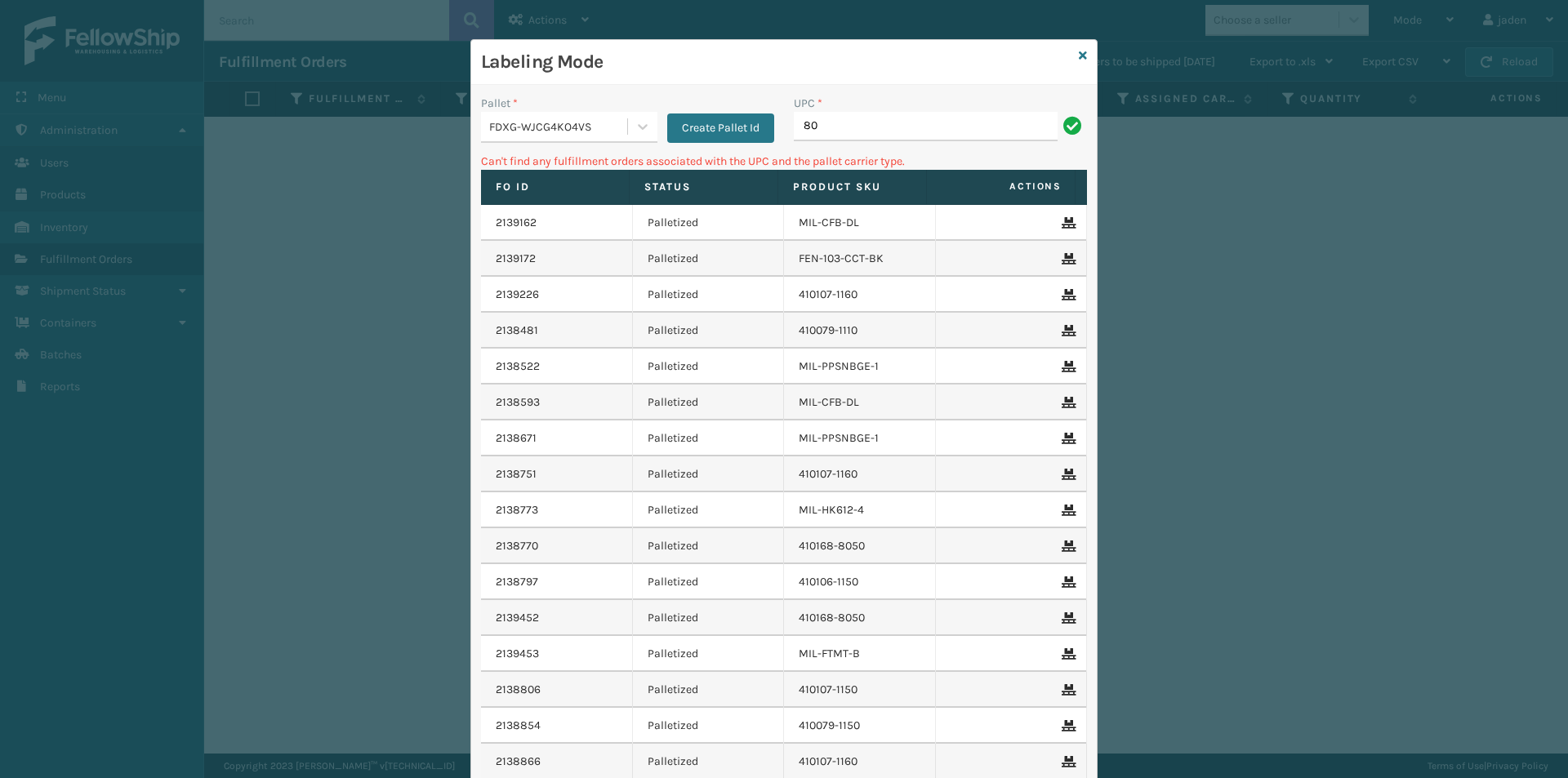
type input "8"
type input "840985125301"
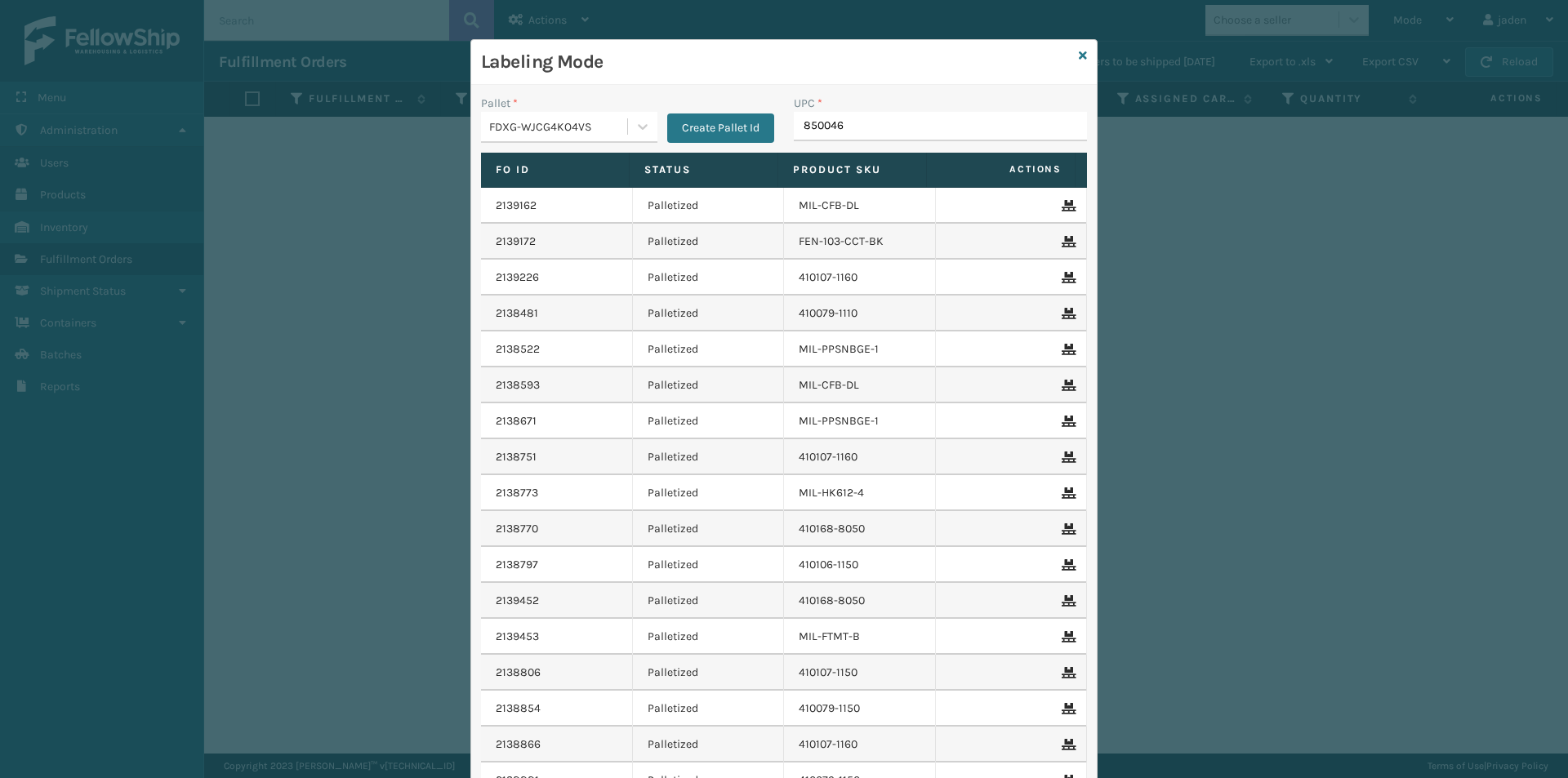
type input "8500460"
click at [643, 136] on div at bounding box center [643, 126] width 30 height 30
click at [556, 193] on div "UPSG-NN7LKMBJOG" at bounding box center [569, 198] width 176 height 31
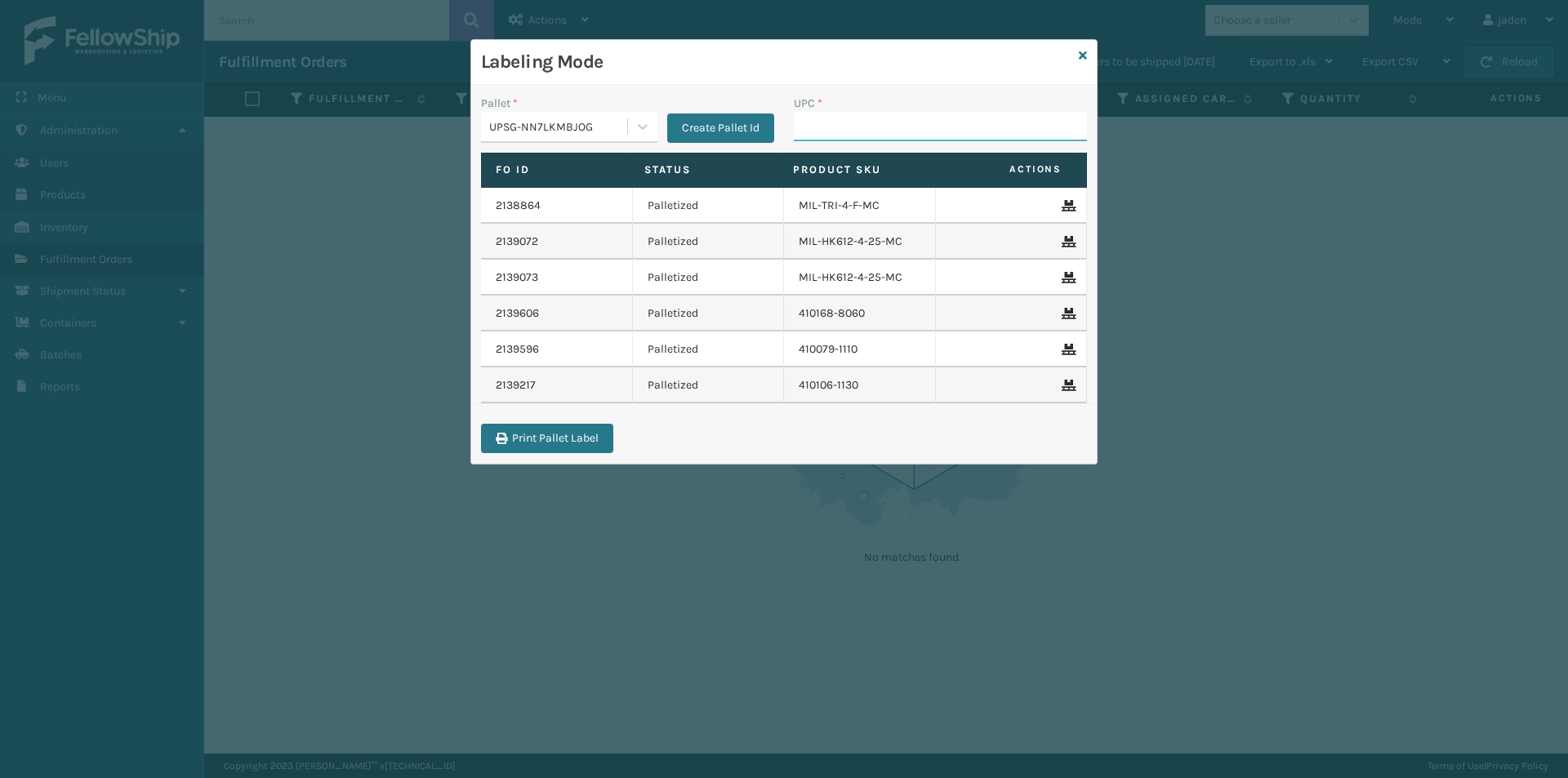
click at [850, 133] on input "UPC *" at bounding box center [941, 126] width 293 height 30
click at [855, 132] on input "UPC *" at bounding box center [941, 126] width 293 height 30
click at [1083, 57] on icon at bounding box center [1082, 56] width 9 height 11
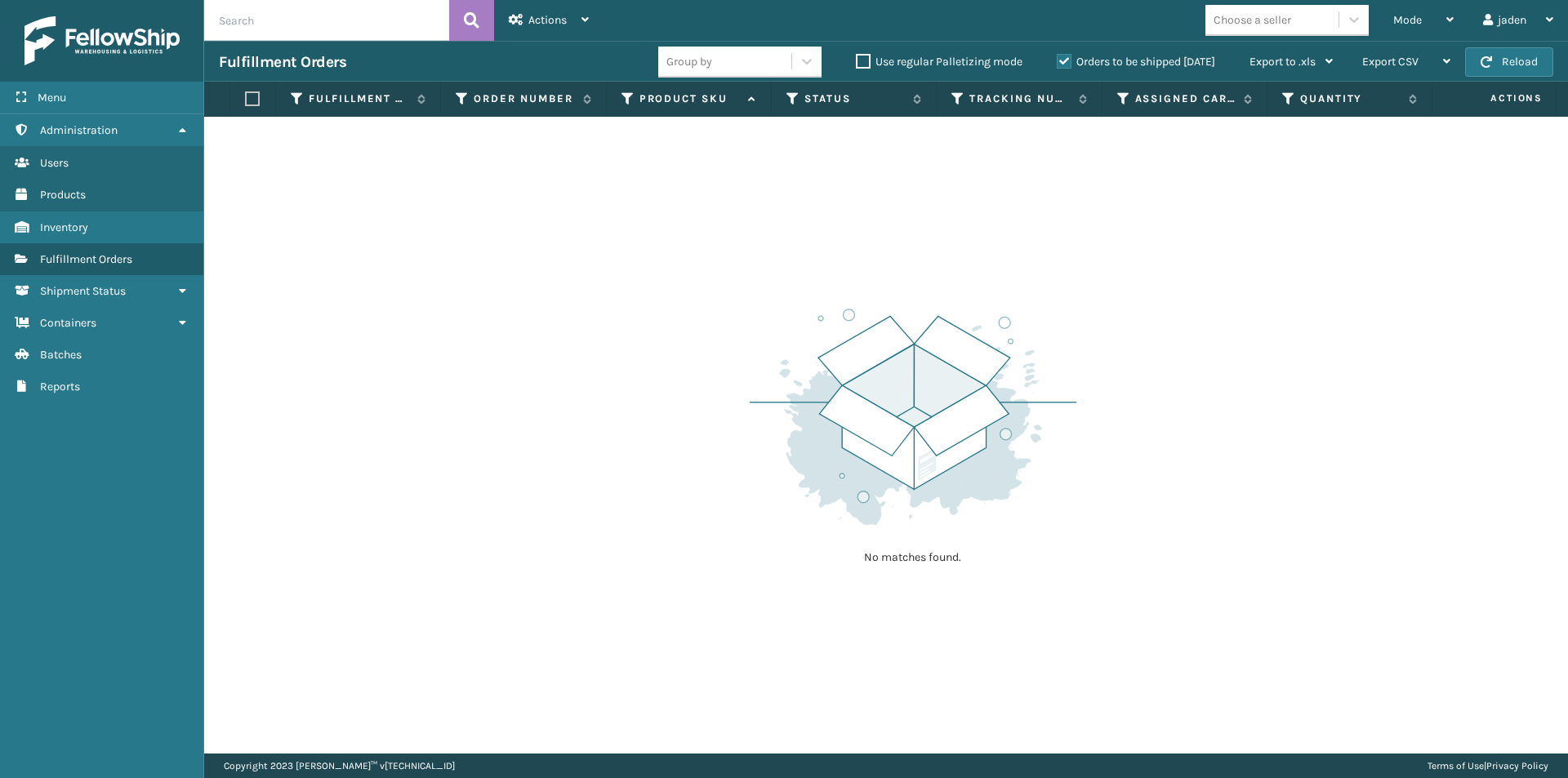
click at [1059, 60] on label "Orders to be shipped [DATE]" at bounding box center [1135, 61] width 158 height 13
click at [1057, 60] on input "Orders to be shipped [DATE]" at bounding box center [1057, 57] width 1 height 11
click at [1447, 10] on div "Mode" at bounding box center [1422, 20] width 60 height 41
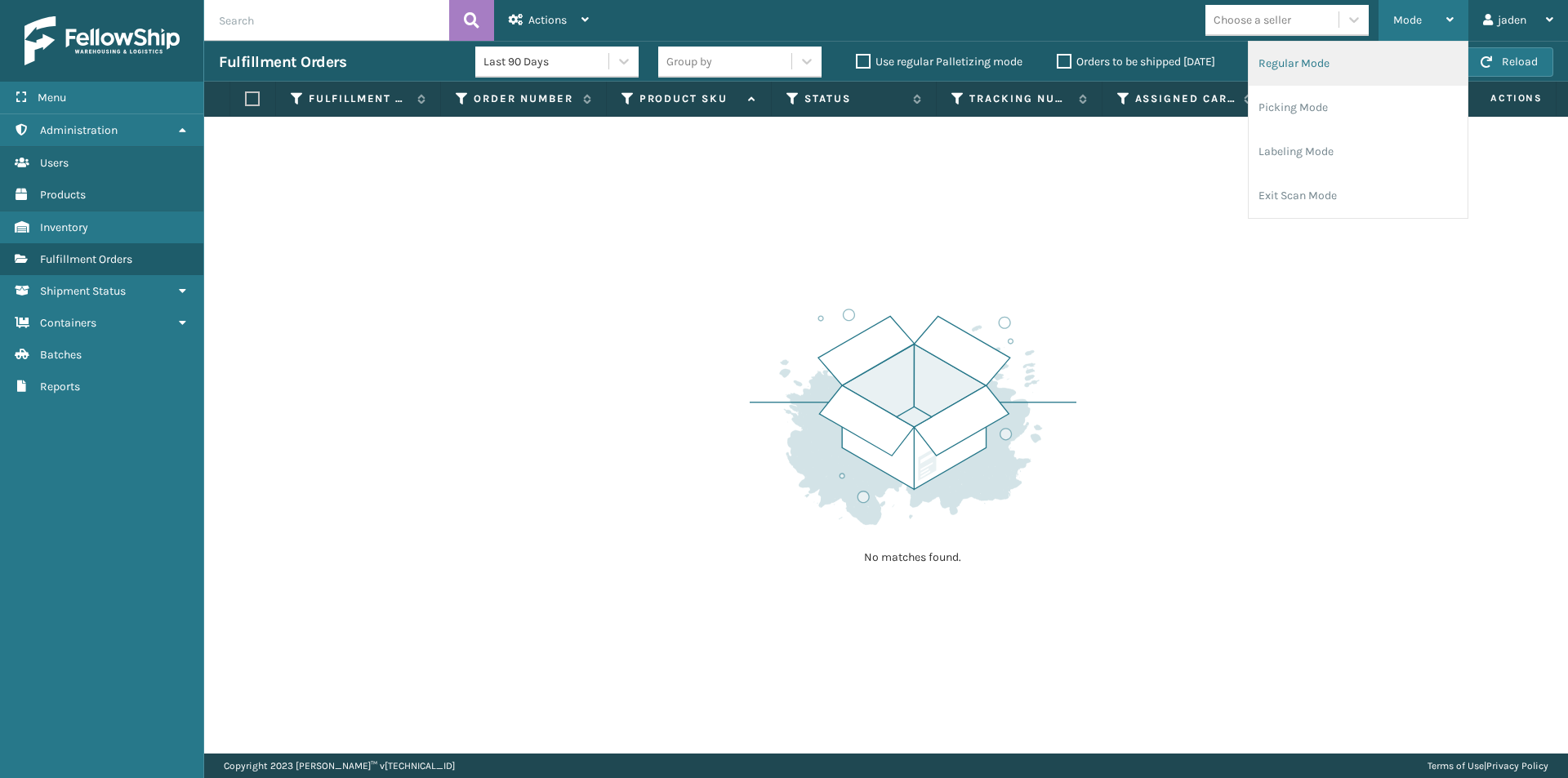
click at [1361, 63] on li "Regular Mode" at bounding box center [1357, 63] width 218 height 44
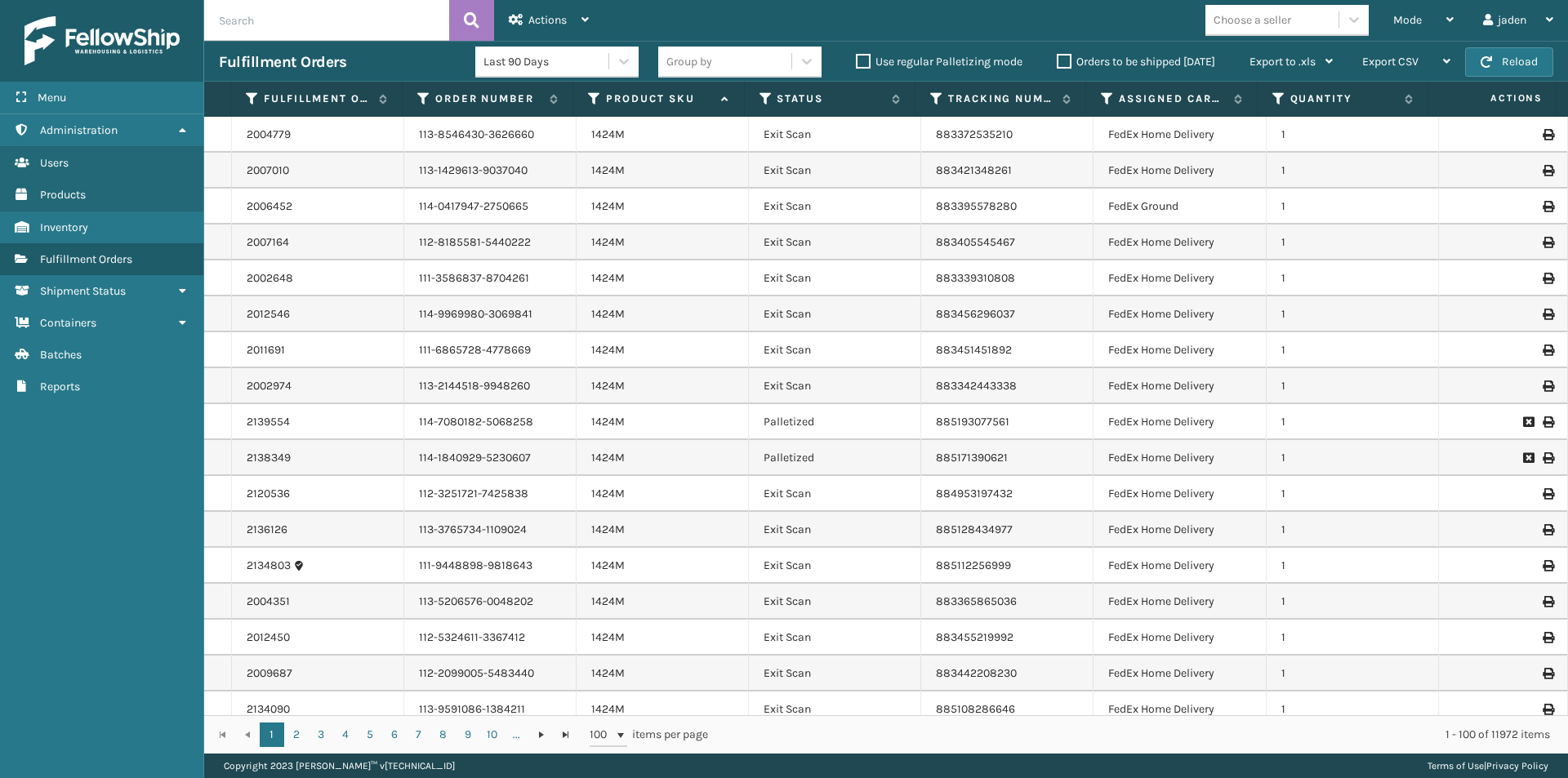
click at [761, 90] on th "Status" at bounding box center [829, 99] width 170 height 35
click at [764, 91] on th "Status" at bounding box center [829, 99] width 170 height 35
click at [764, 93] on icon at bounding box center [766, 98] width 13 height 14
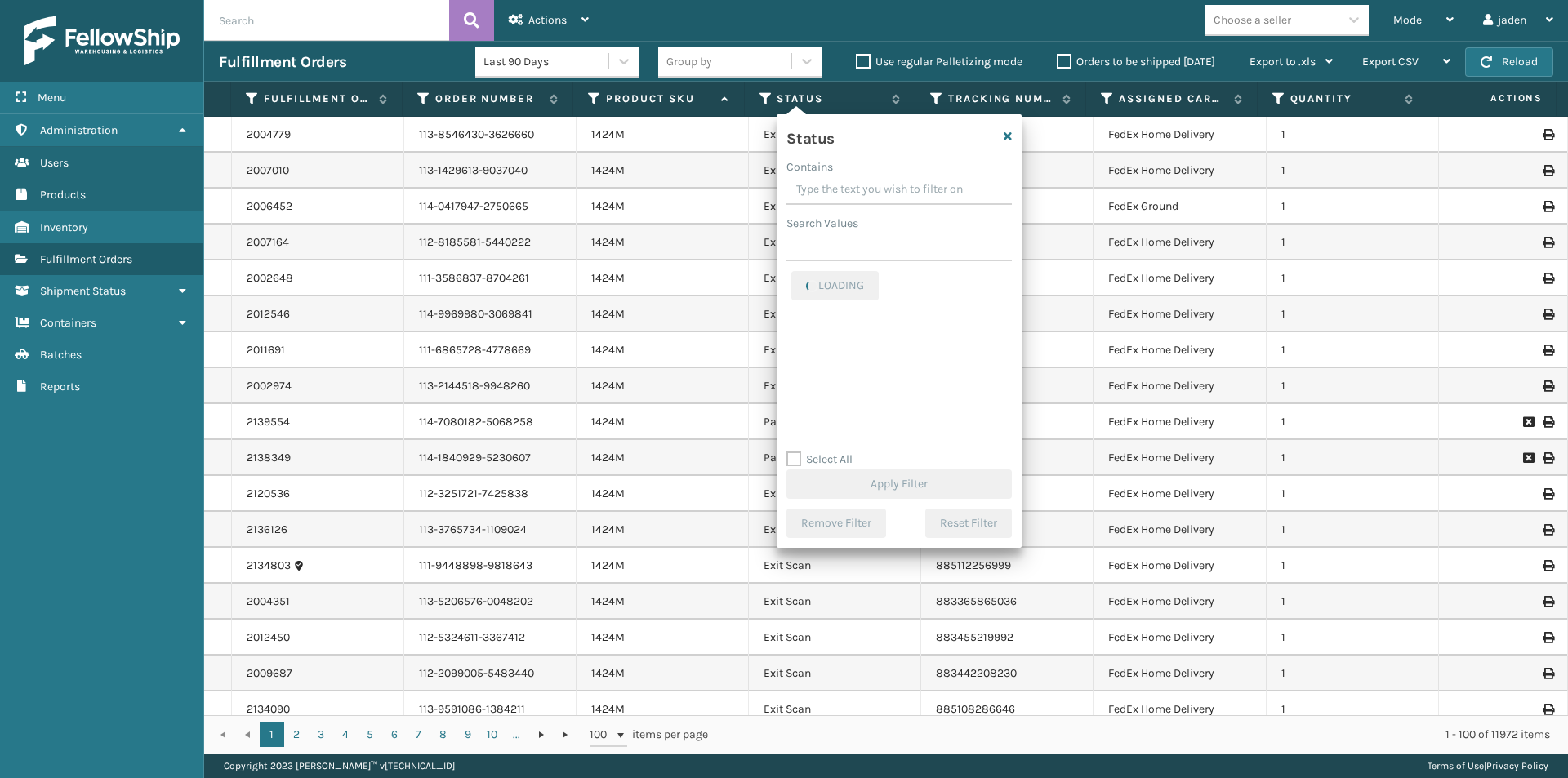
drag, startPoint x: 905, startPoint y: 197, endPoint x: 857, endPoint y: 188, distance: 48.8
click at [857, 188] on input "Contains" at bounding box center [898, 190] width 225 height 30
drag, startPoint x: 912, startPoint y: 179, endPoint x: 858, endPoint y: 179, distance: 54.0
click at [858, 179] on input "Contains" at bounding box center [898, 190] width 225 height 30
drag, startPoint x: 957, startPoint y: 186, endPoint x: 872, endPoint y: 179, distance: 85.3
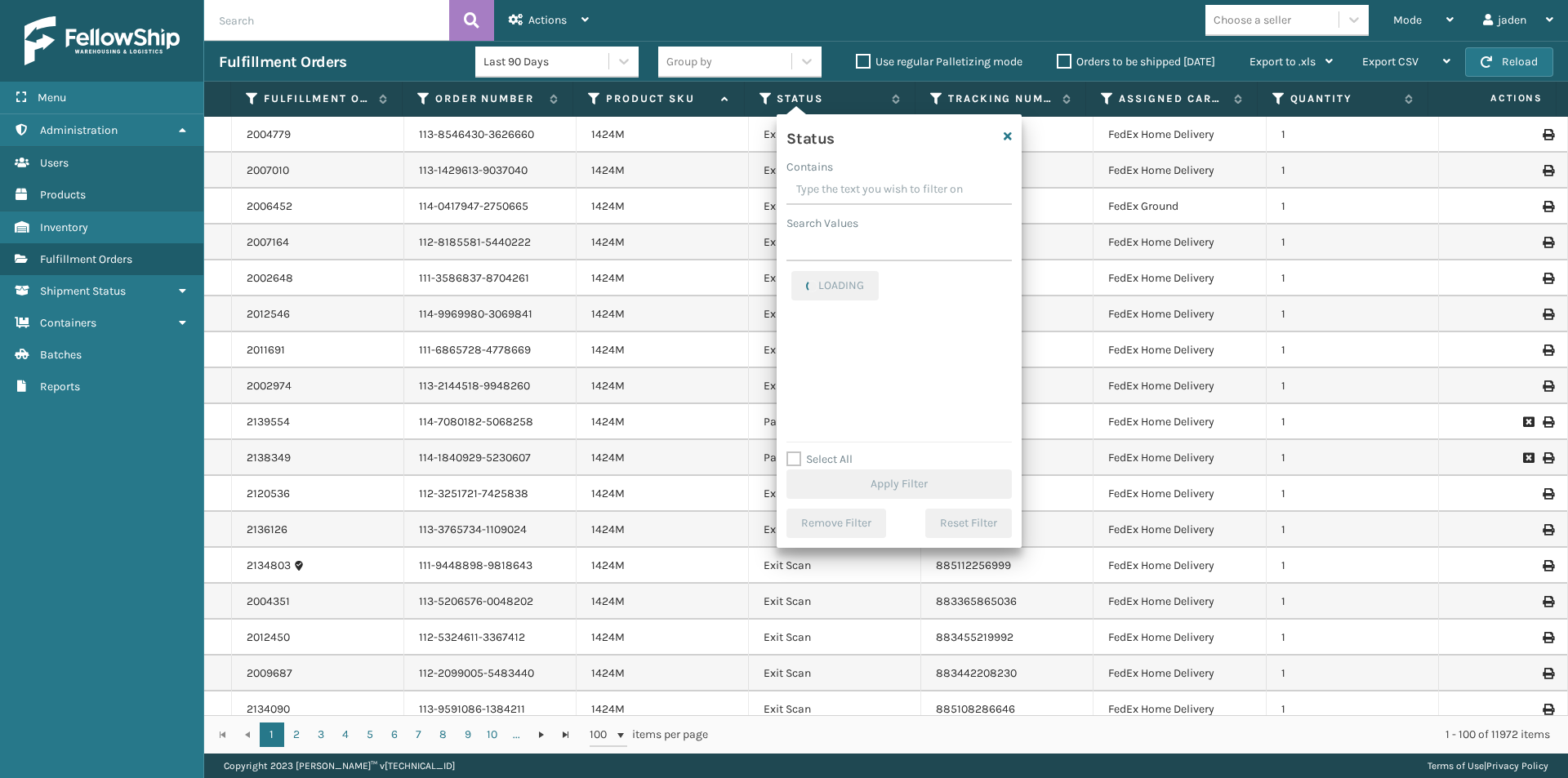
click at [872, 179] on input "Contains" at bounding box center [898, 190] width 225 height 30
click at [788, 357] on div "Assigned Canceled Entered Exit Scan Label Created Not Received Packaged Palleti…" at bounding box center [898, 353] width 225 height 163
click at [794, 346] on label "Picking" at bounding box center [820, 346] width 58 height 13
click at [792, 346] on input "Picking" at bounding box center [791, 341] width 1 height 11
checkbox input "true"
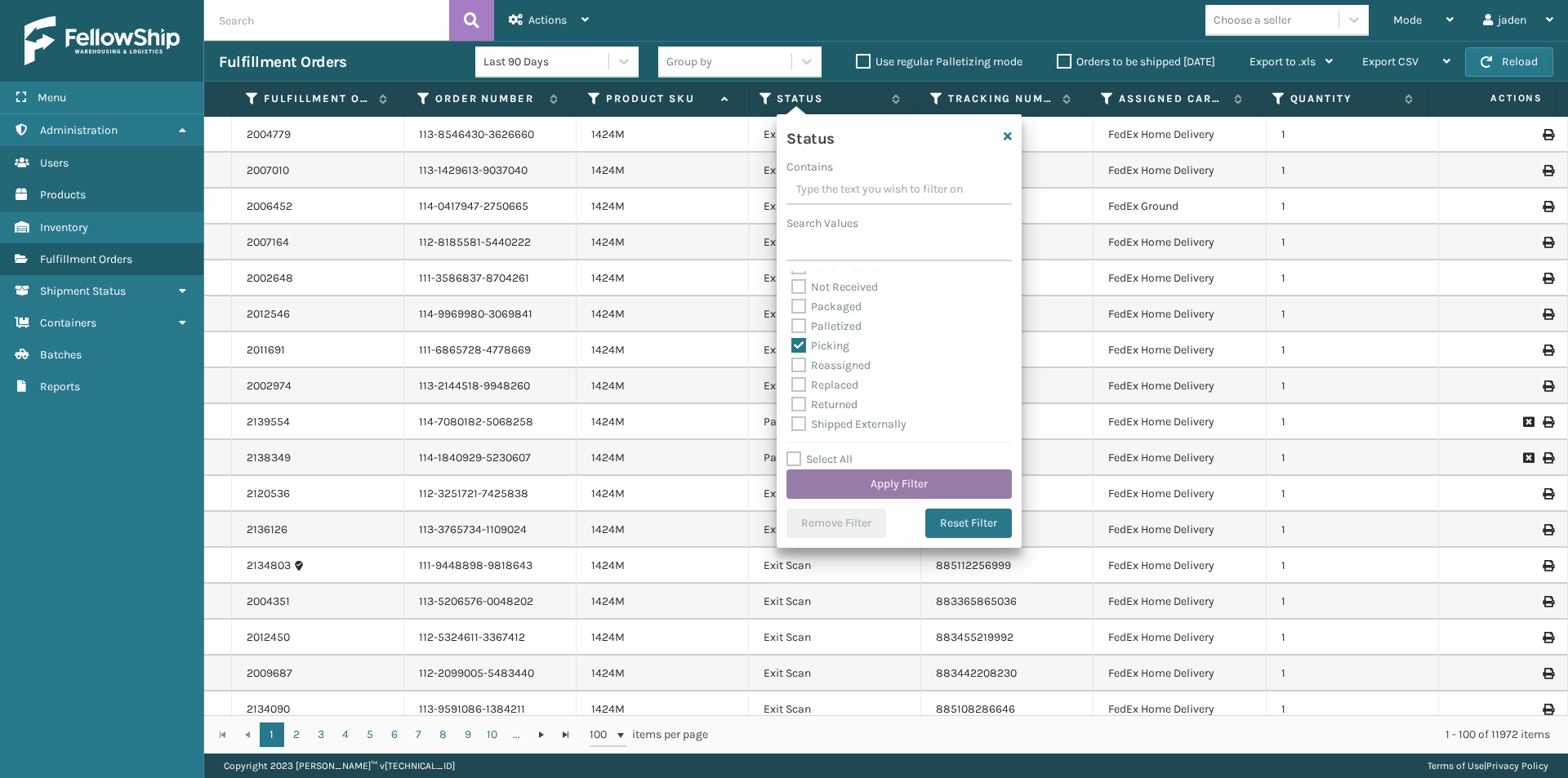
click at [866, 482] on button "Apply Filter" at bounding box center [898, 484] width 225 height 30
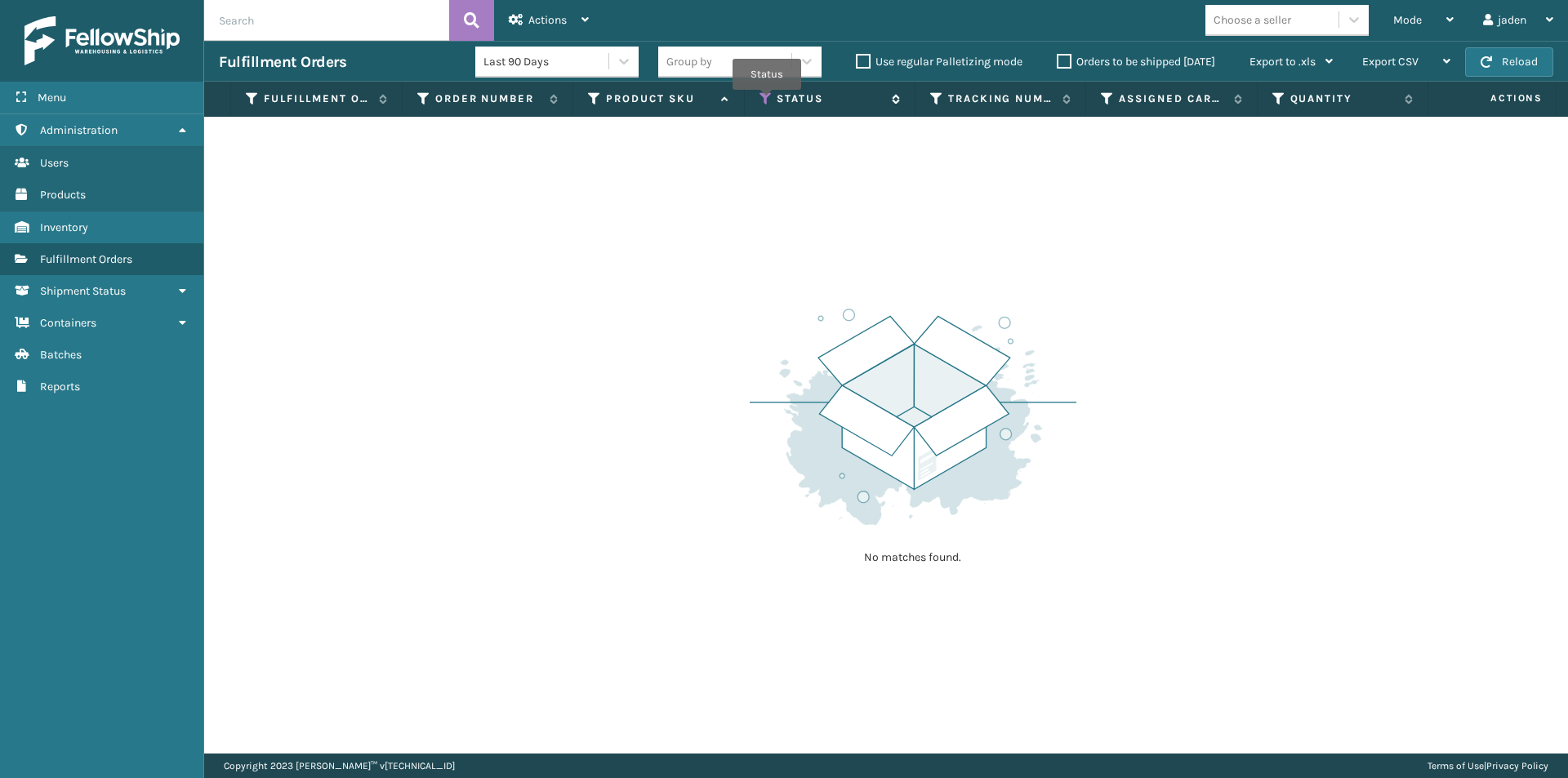
click at [766, 102] on icon at bounding box center [766, 98] width 13 height 14
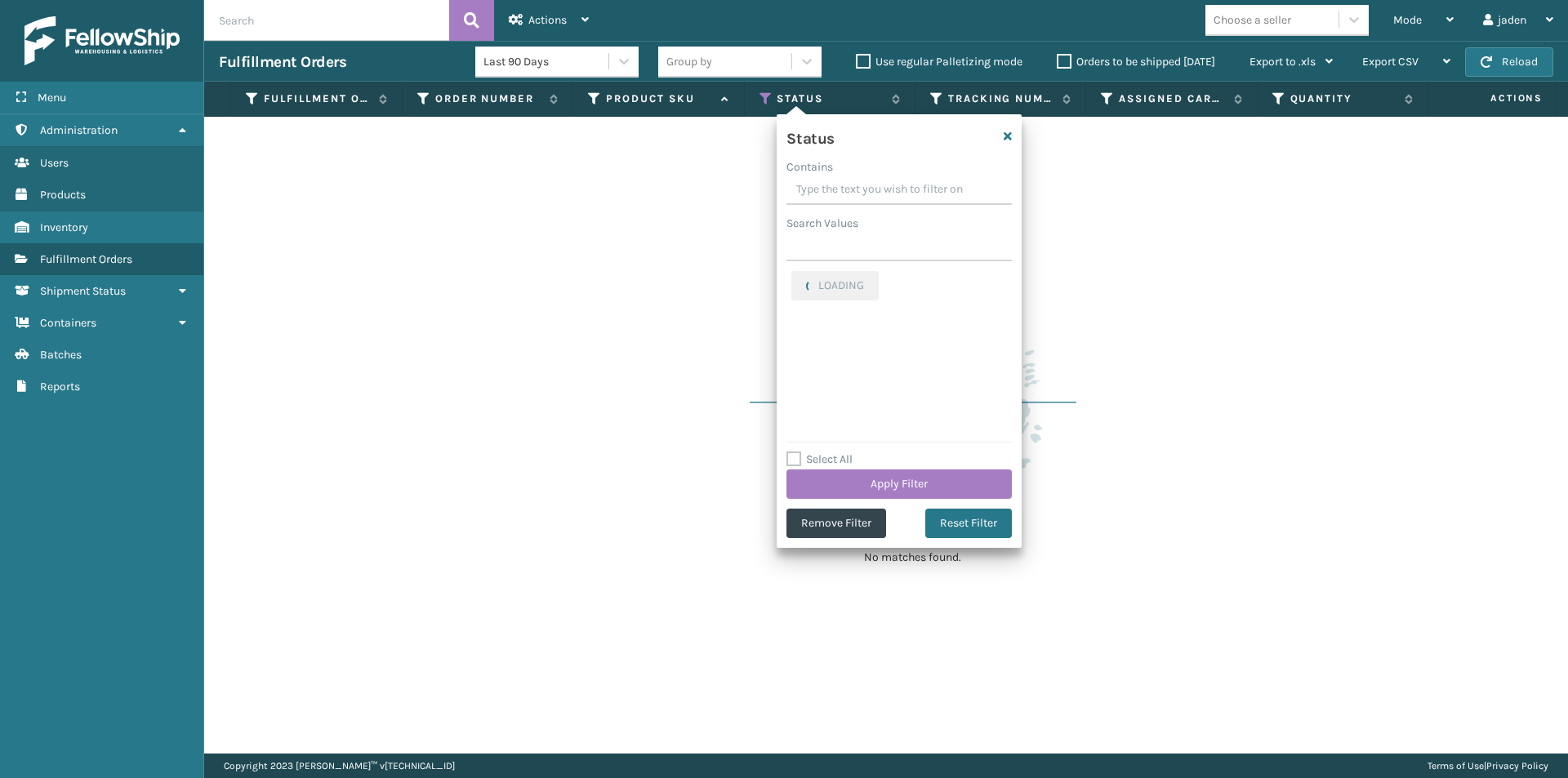
drag, startPoint x: 920, startPoint y: 191, endPoint x: 852, endPoint y: 185, distance: 68.3
click at [852, 185] on input "Contains" at bounding box center [898, 190] width 225 height 30
click at [798, 279] on label "Picking" at bounding box center [820, 281] width 58 height 13
click at [792, 279] on input "Picking" at bounding box center [791, 276] width 1 height 11
checkbox input "false"
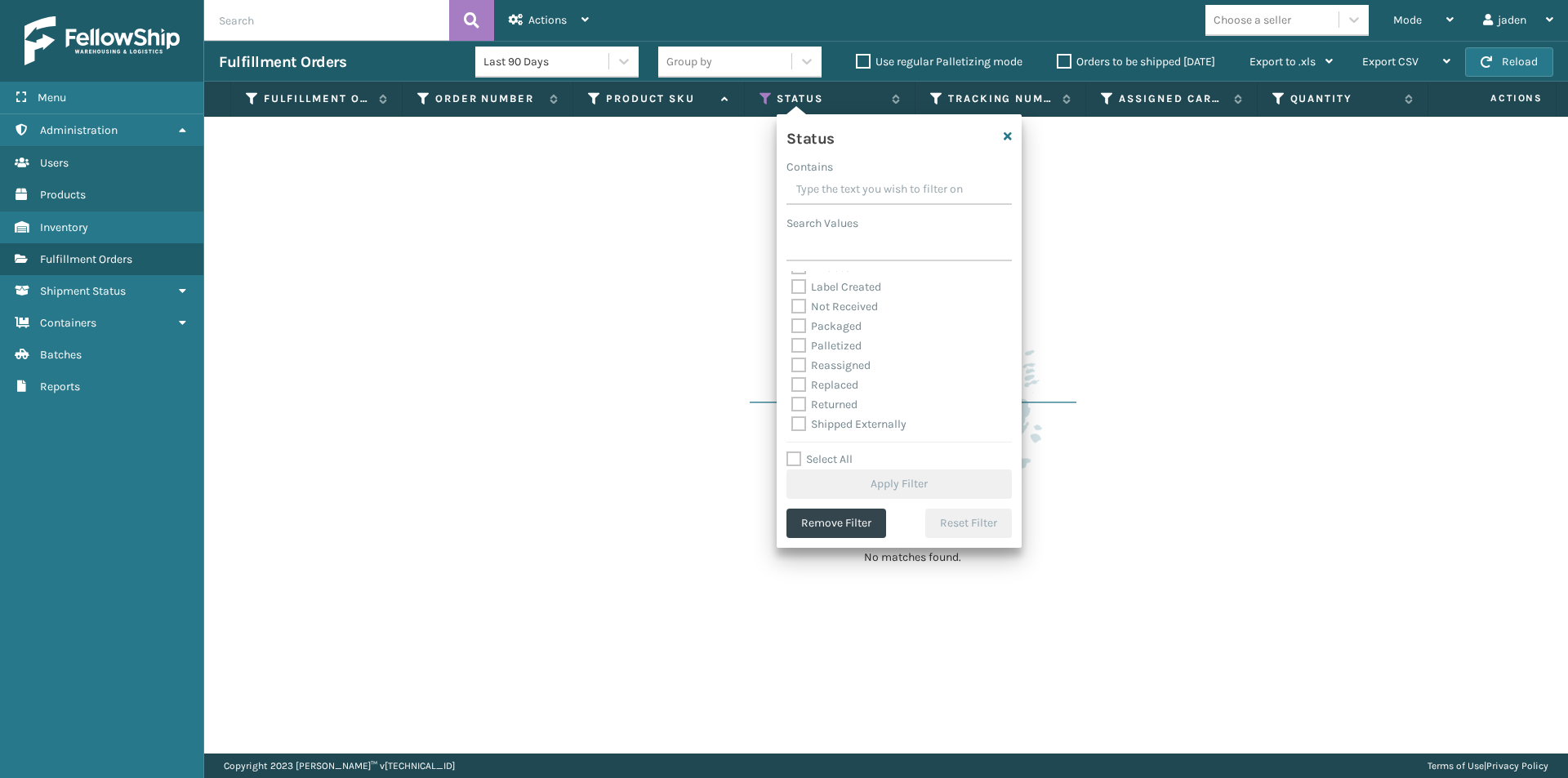
click at [802, 347] on label "Palletized" at bounding box center [826, 346] width 70 height 13
click at [792, 347] on input "Palletized" at bounding box center [791, 341] width 1 height 11
checkbox input "true"
click at [836, 480] on button "Apply Filter" at bounding box center [898, 484] width 225 height 30
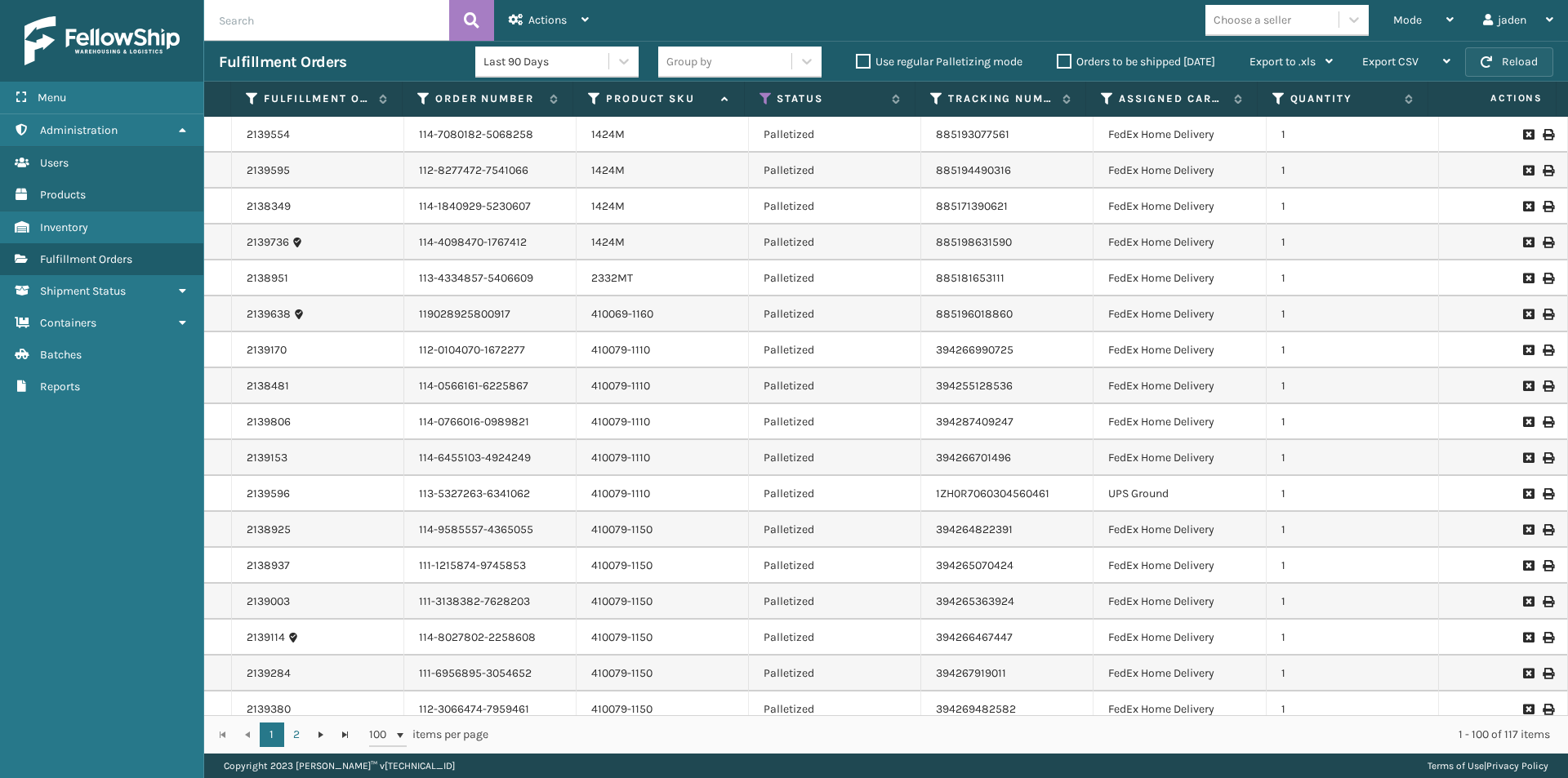
click at [1512, 69] on button "Reload" at bounding box center [1509, 61] width 88 height 30
click at [1425, 25] on div "Mode" at bounding box center [1422, 20] width 60 height 41
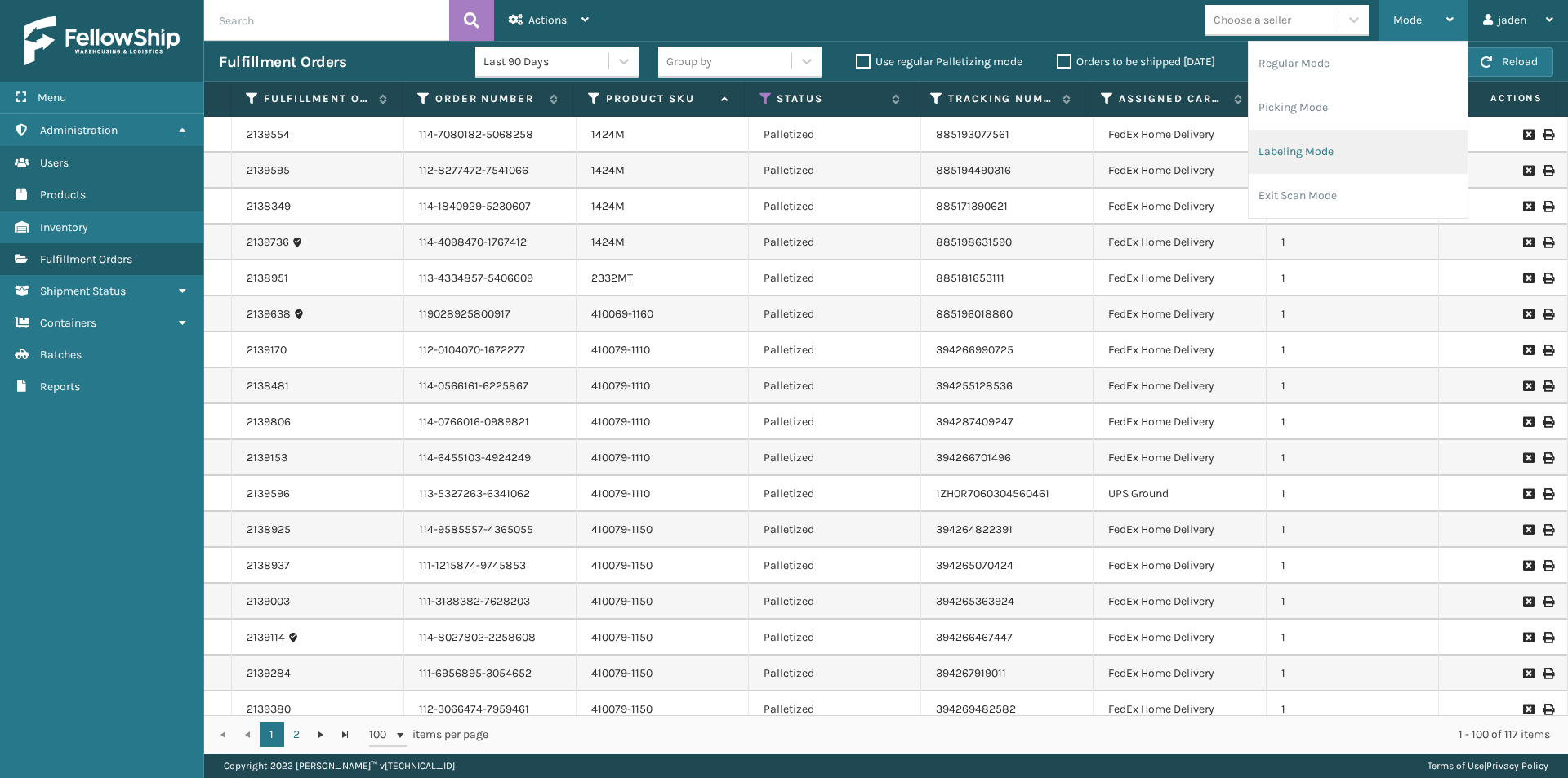
click at [1316, 132] on li "Labeling Mode" at bounding box center [1357, 152] width 218 height 44
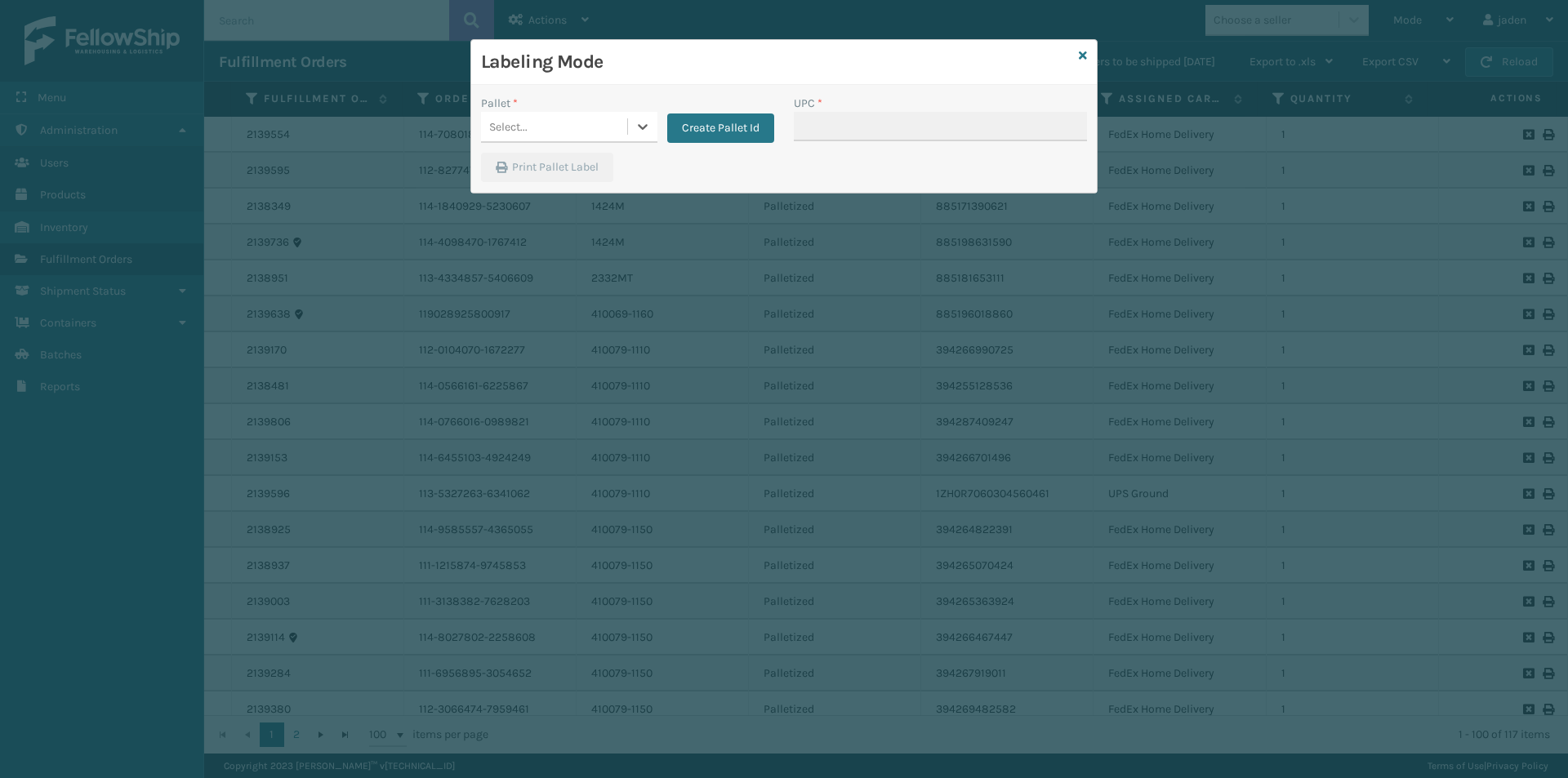
click at [1072, 57] on div "Labeling Mode" at bounding box center [784, 62] width 625 height 45
click at [1091, 58] on div "Labeling Mode" at bounding box center [784, 62] width 625 height 45
click at [1081, 53] on icon at bounding box center [1082, 56] width 9 height 11
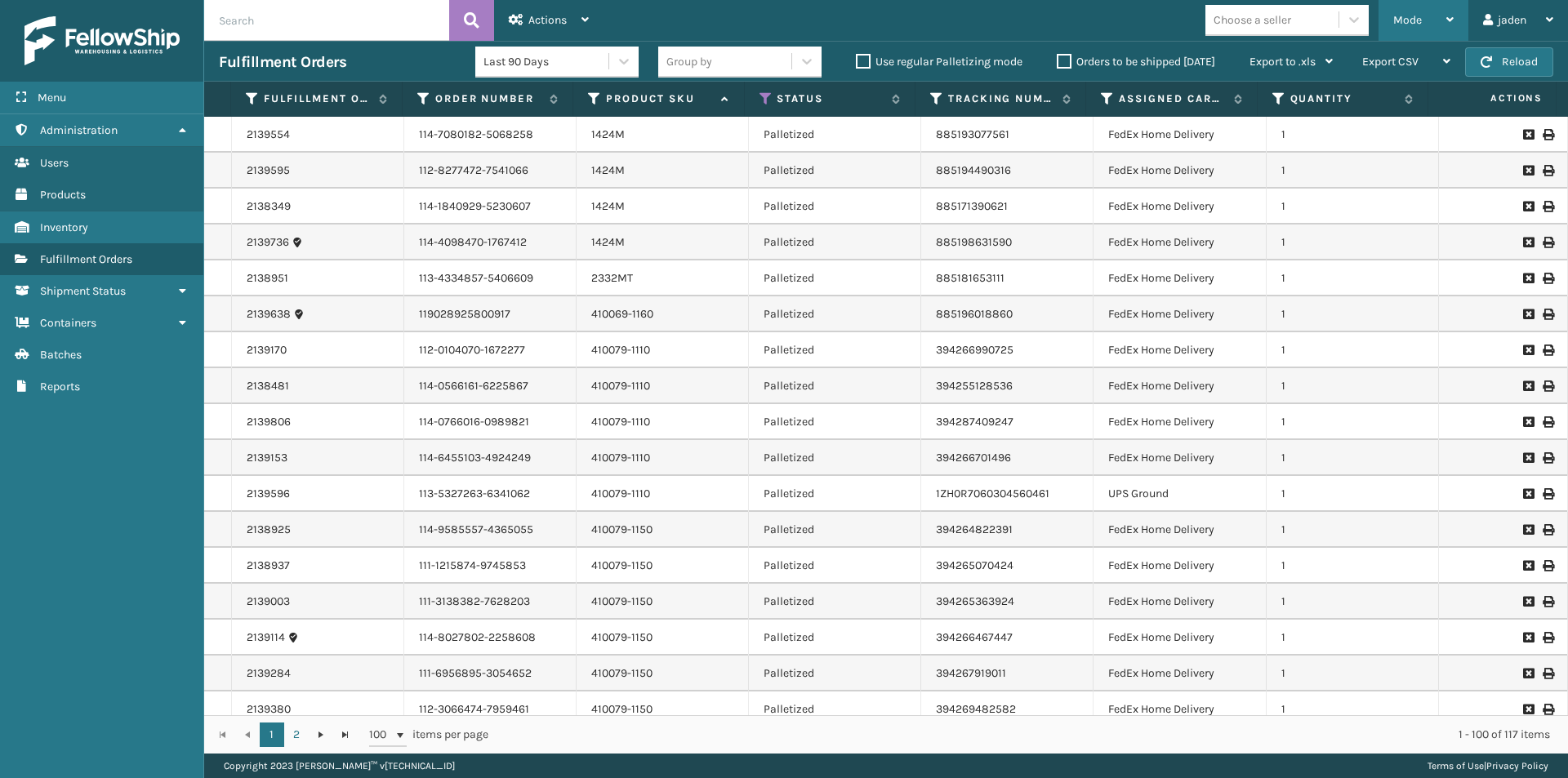
click at [1419, 13] on span "Mode" at bounding box center [1407, 20] width 29 height 13
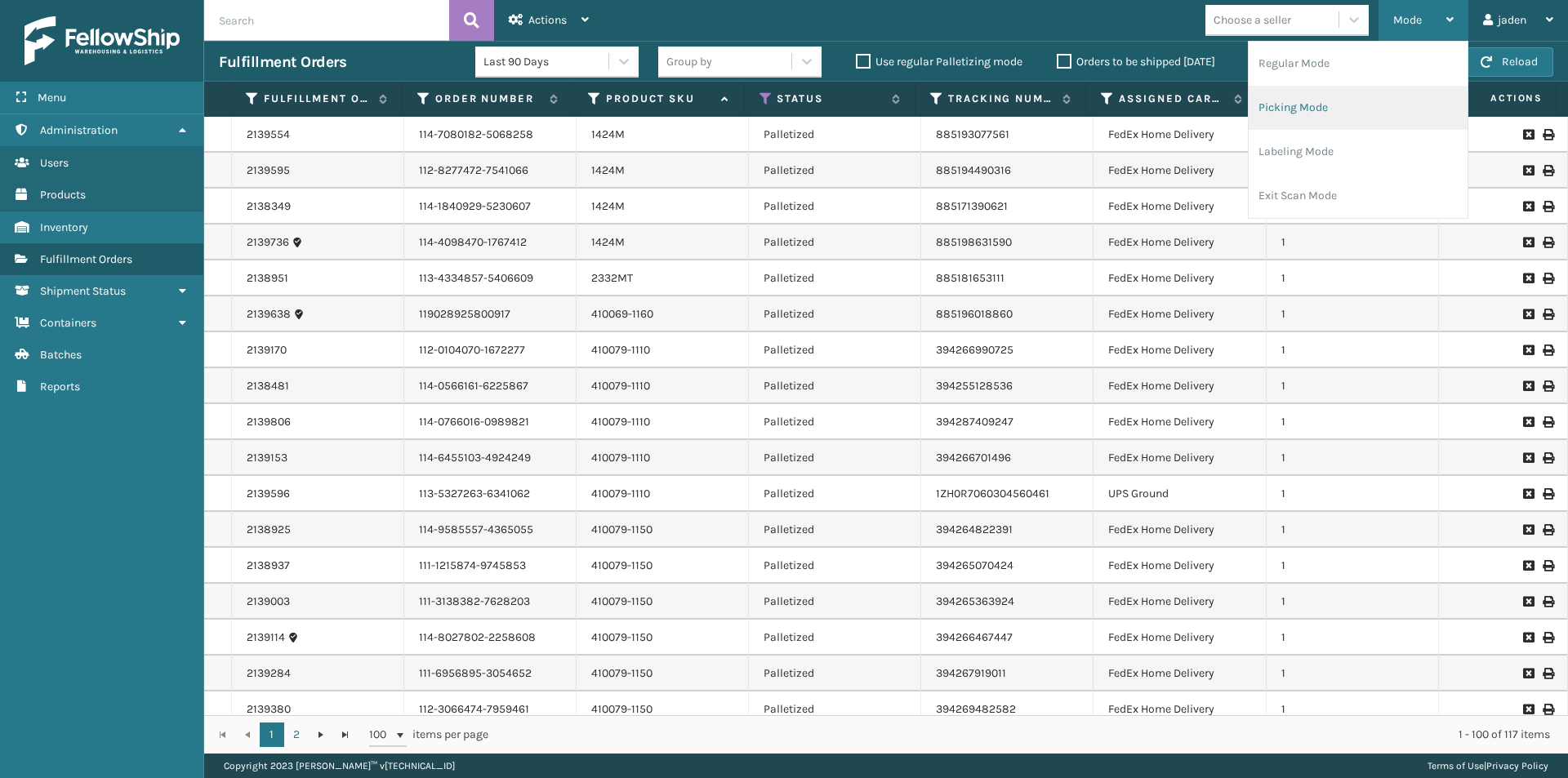
click at [1365, 116] on li "Picking Mode" at bounding box center [1357, 108] width 218 height 44
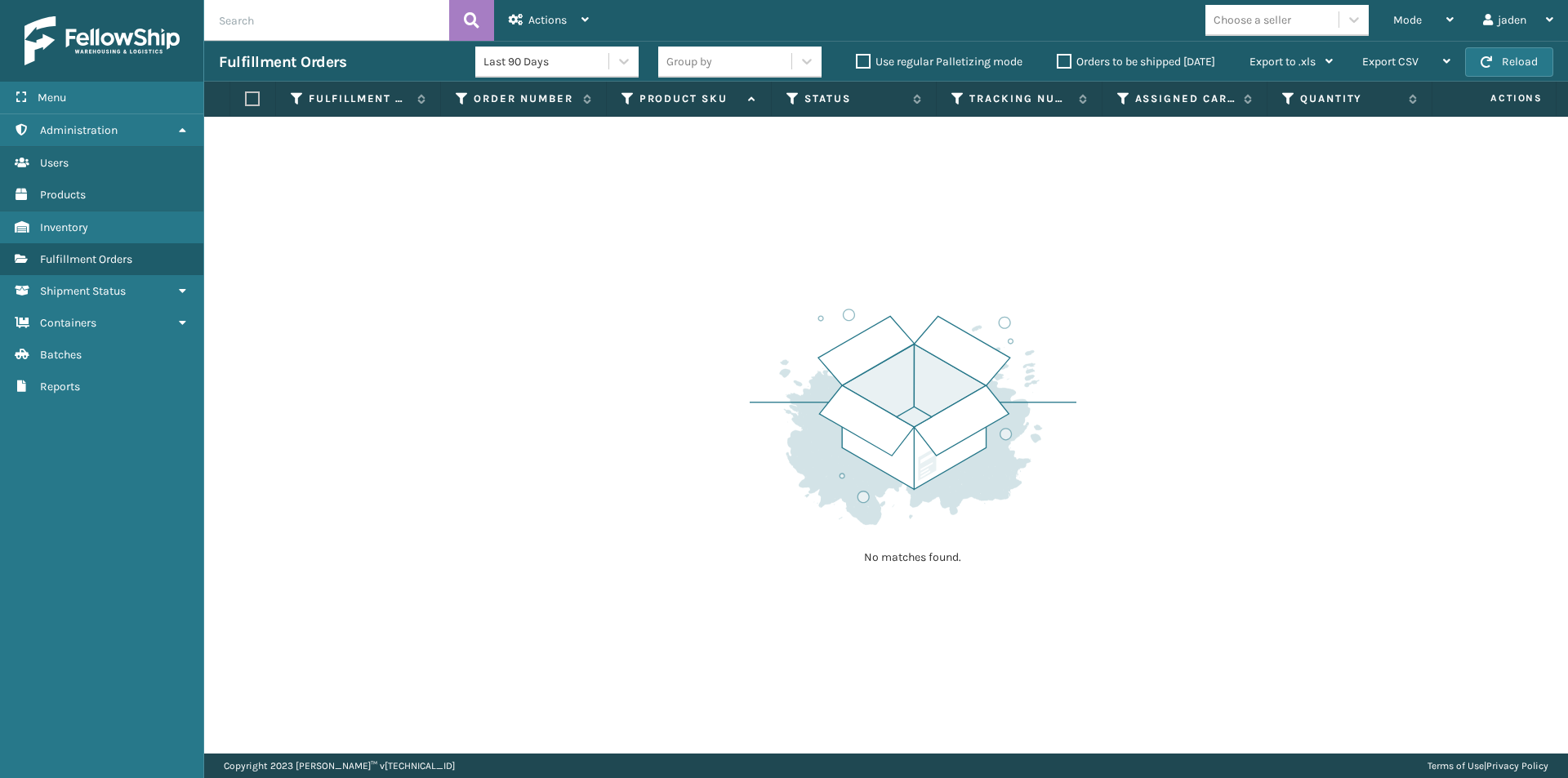
click at [1068, 63] on label "Orders to be shipped [DATE]" at bounding box center [1135, 61] width 158 height 13
click at [1057, 63] on input "Orders to be shipped [DATE]" at bounding box center [1057, 57] width 1 height 11
click at [1429, 9] on div "Mode" at bounding box center [1422, 20] width 60 height 41
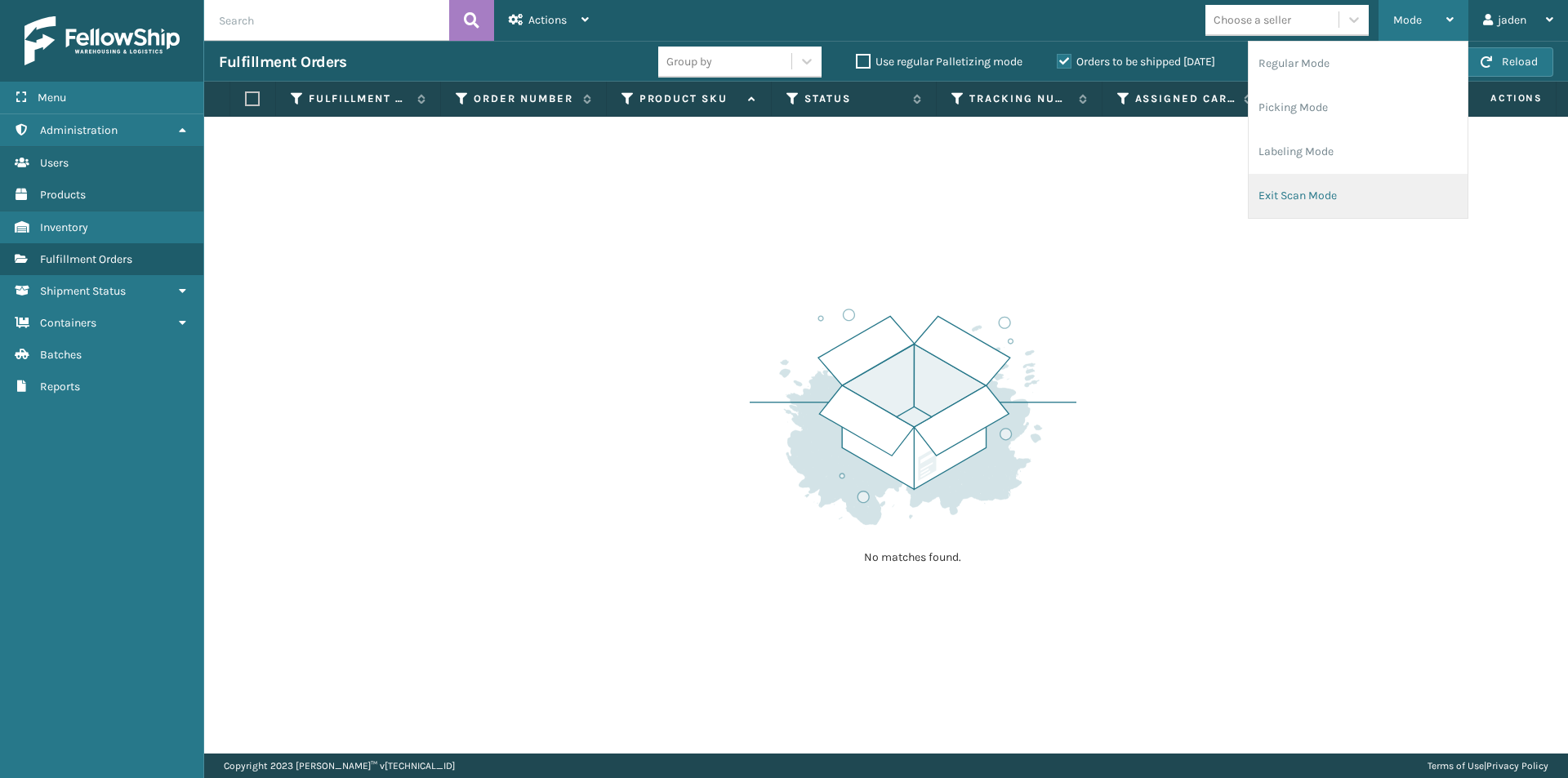
click at [1370, 191] on li "Exit Scan Mode" at bounding box center [1357, 196] width 218 height 44
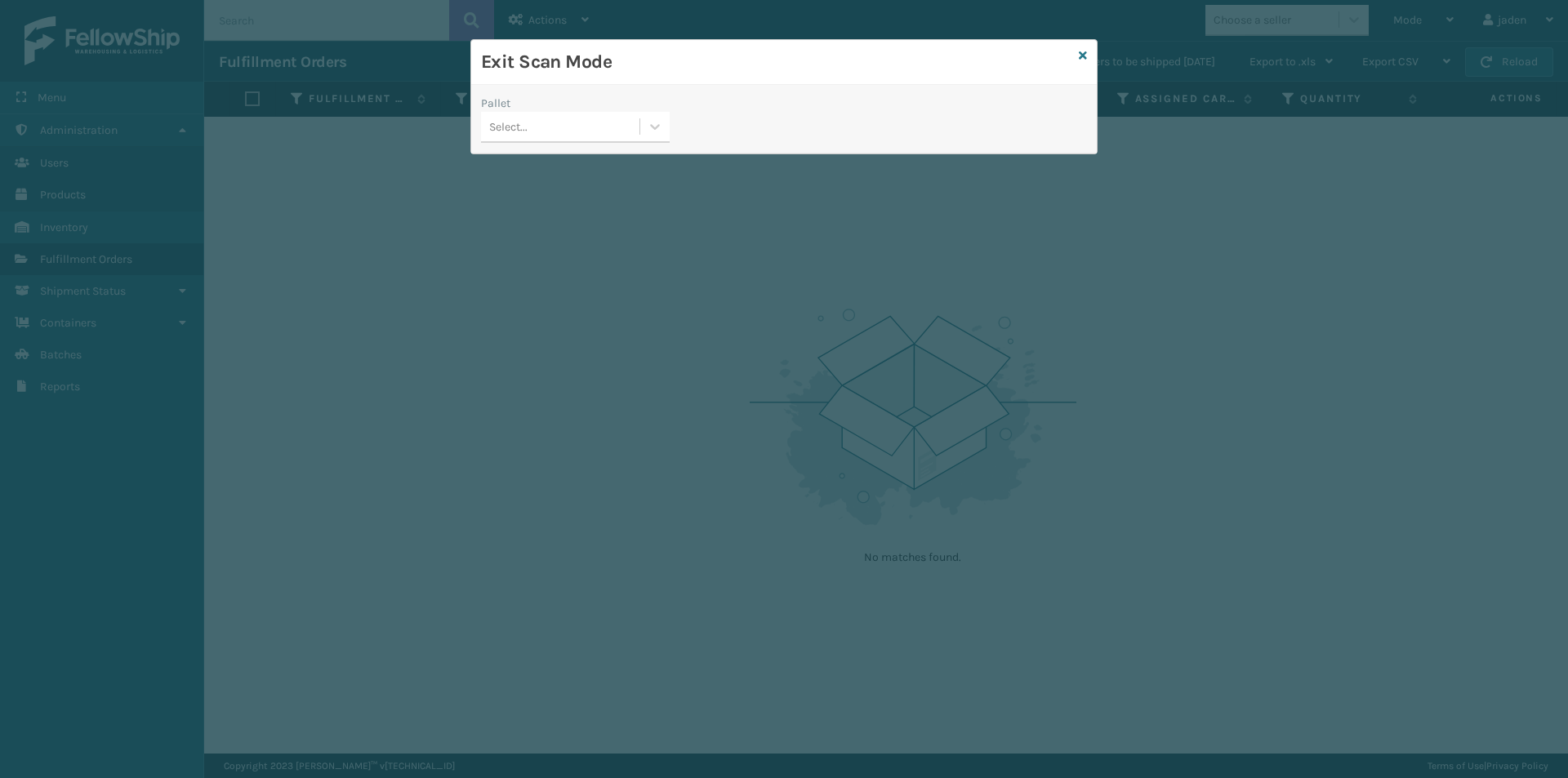
click at [633, 125] on div "Select..." at bounding box center [559, 126] width 158 height 27
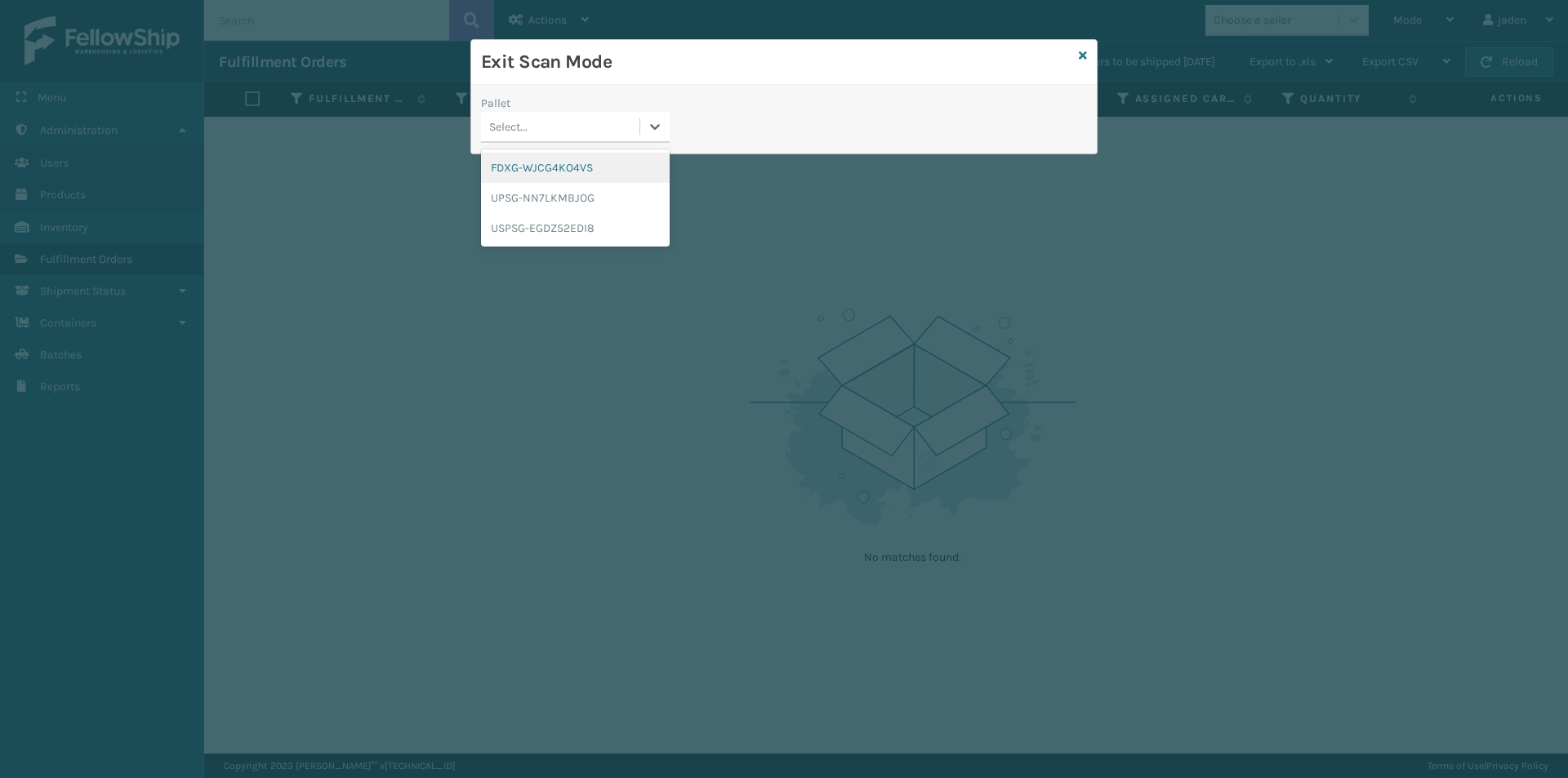
click at [579, 158] on div "FDXG-WJCG4KO4VS" at bounding box center [575, 168] width 189 height 31
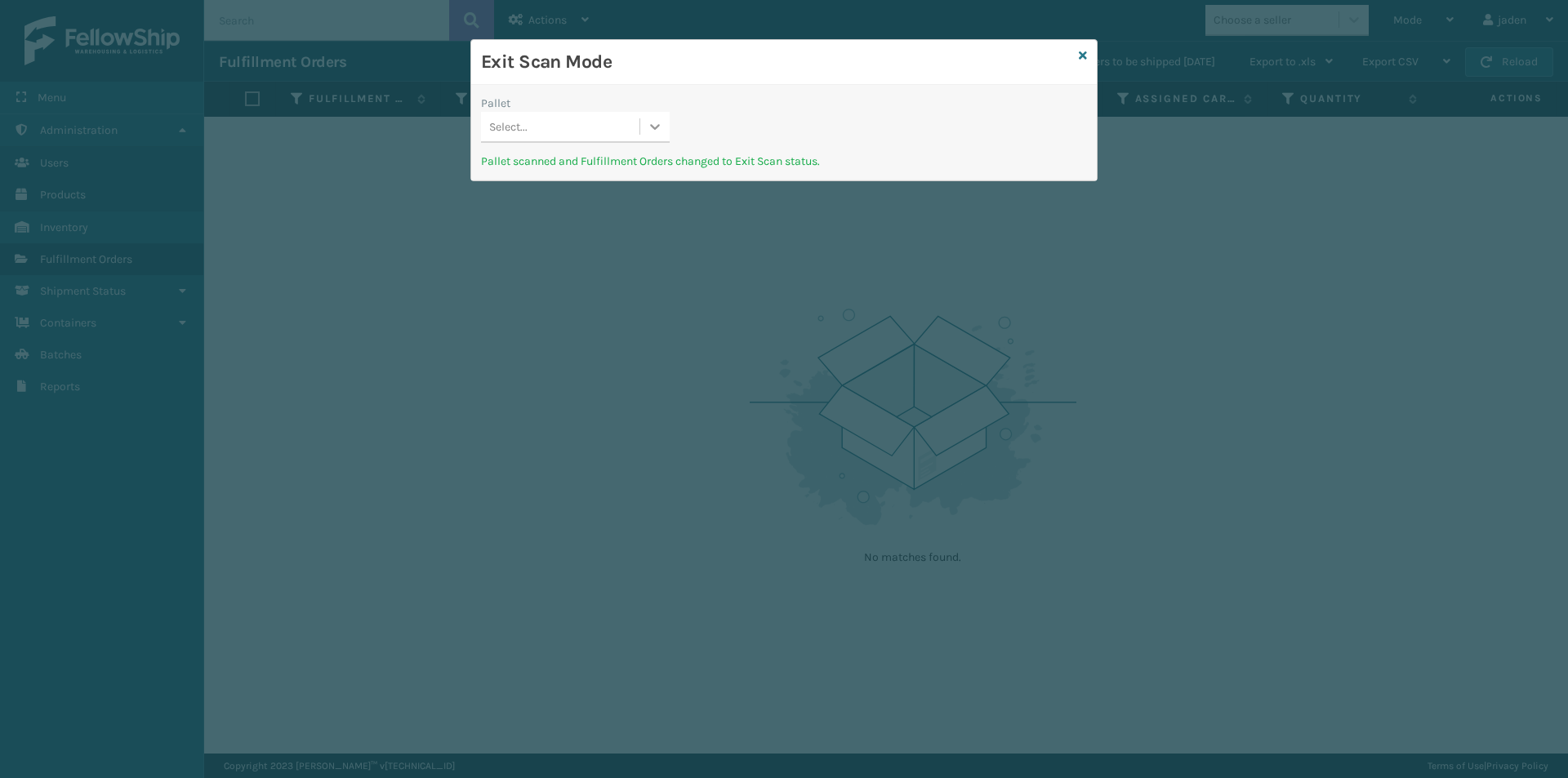
drag, startPoint x: 664, startPoint y: 120, endPoint x: 617, endPoint y: 146, distance: 53.7
click at [661, 119] on div at bounding box center [654, 126] width 30 height 30
click at [572, 172] on div "UPSG-NN7LKMBJOG" at bounding box center [575, 168] width 189 height 31
click at [662, 126] on icon at bounding box center [654, 126] width 16 height 16
click at [616, 163] on div "USPSG-EGDZ52EDI8" at bounding box center [575, 168] width 189 height 31
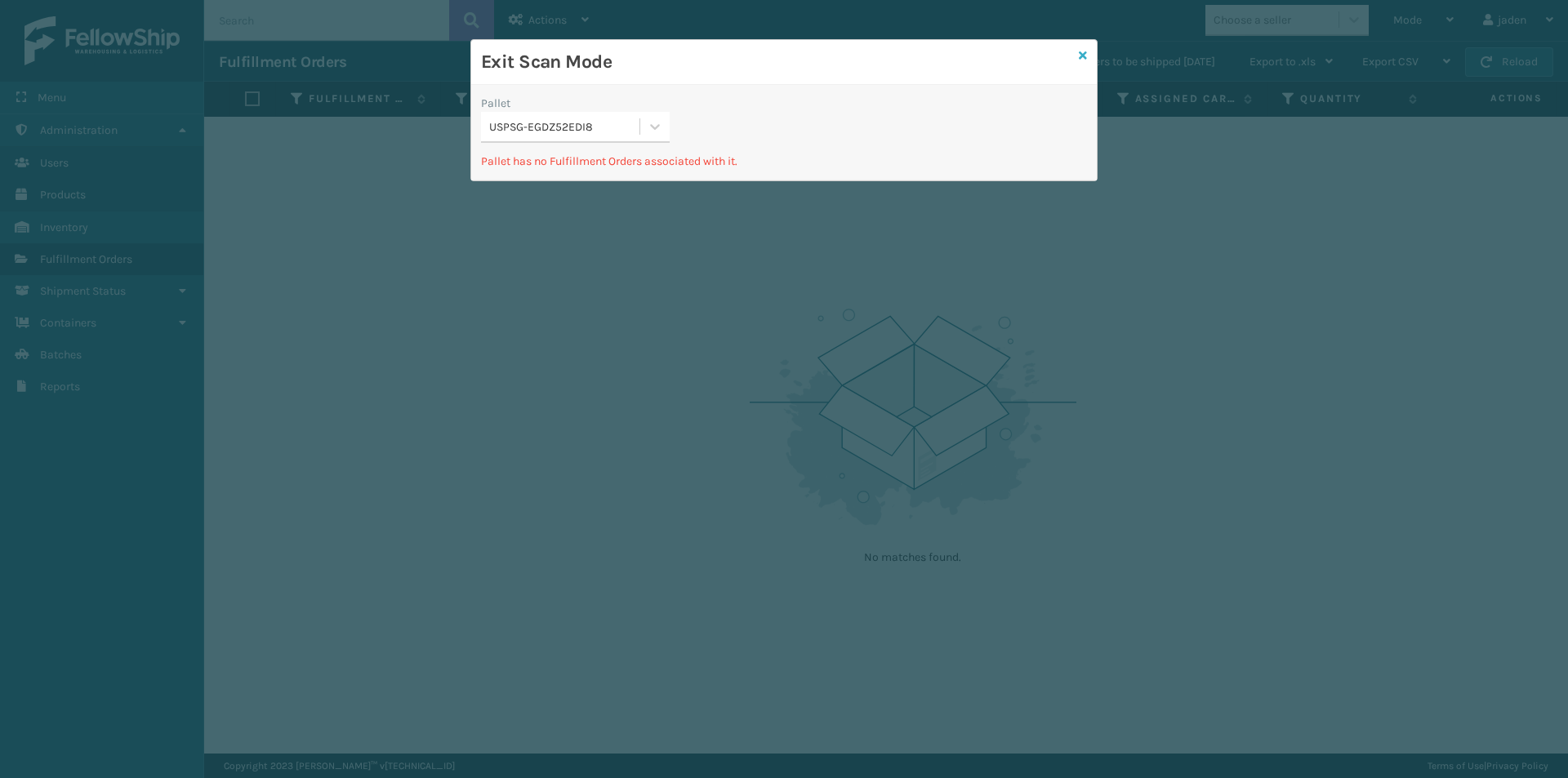
click at [1083, 57] on icon at bounding box center [1082, 56] width 9 height 11
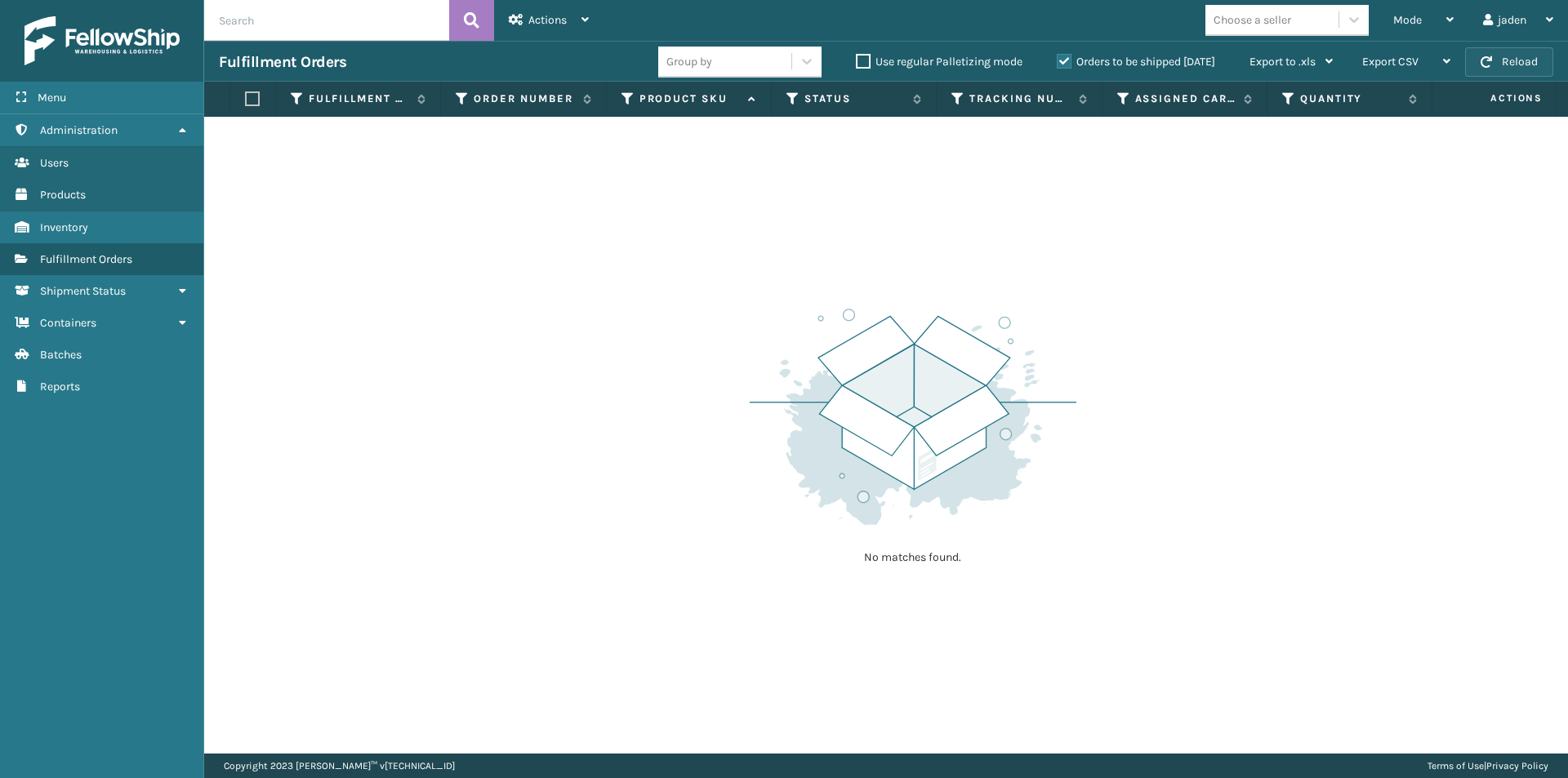
click at [1504, 62] on button "Reload" at bounding box center [1509, 61] width 88 height 30
click at [1515, 58] on button "Reload" at bounding box center [1509, 61] width 88 height 30
click at [1535, 54] on button "Reload" at bounding box center [1509, 61] width 88 height 30
click button "Reload" at bounding box center [1509, 61] width 88 height 30
click at [1535, 54] on button "Reload" at bounding box center [1509, 61] width 88 height 30
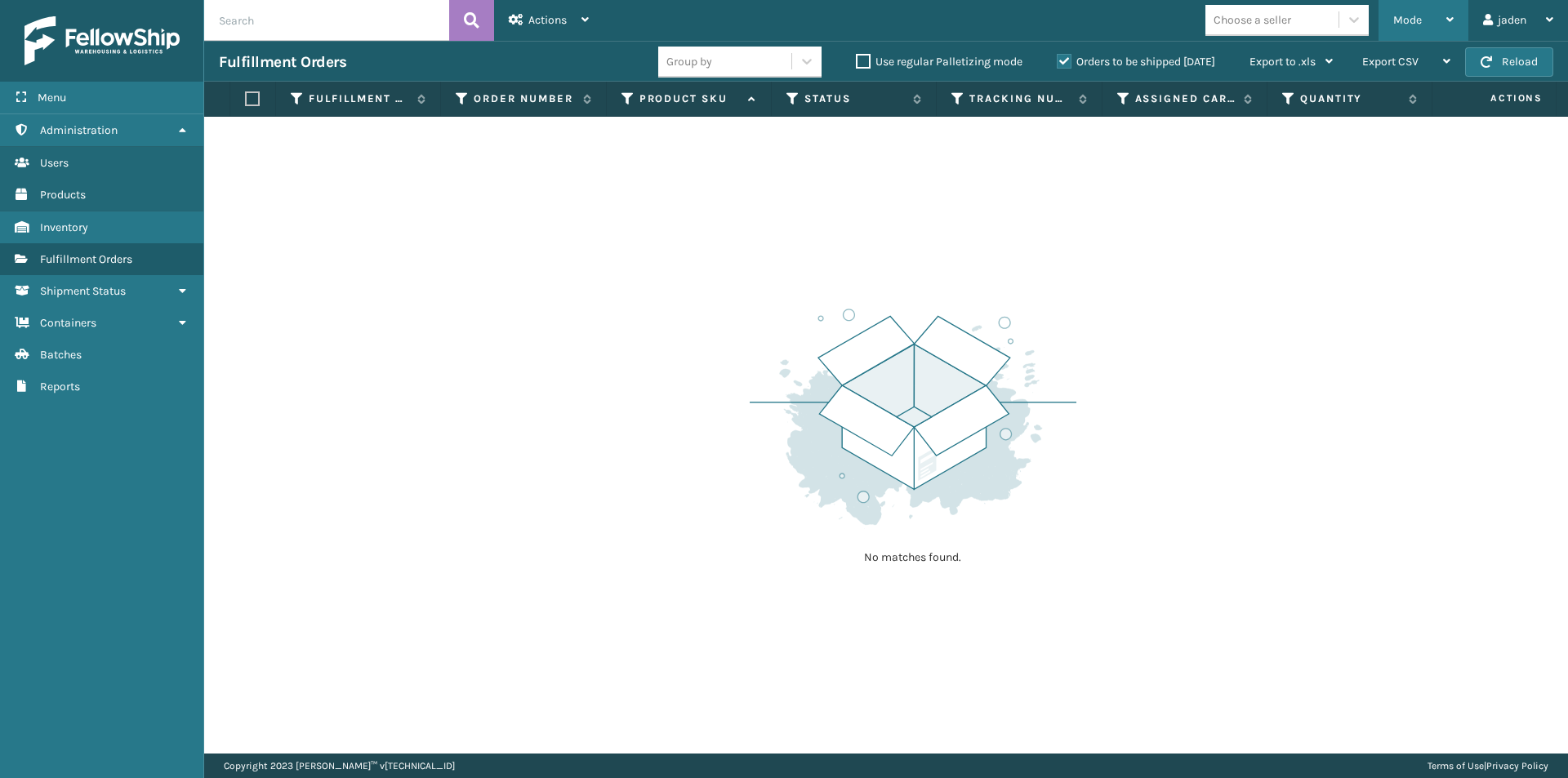
click at [1446, 24] on icon at bounding box center [1450, 19] width 8 height 11
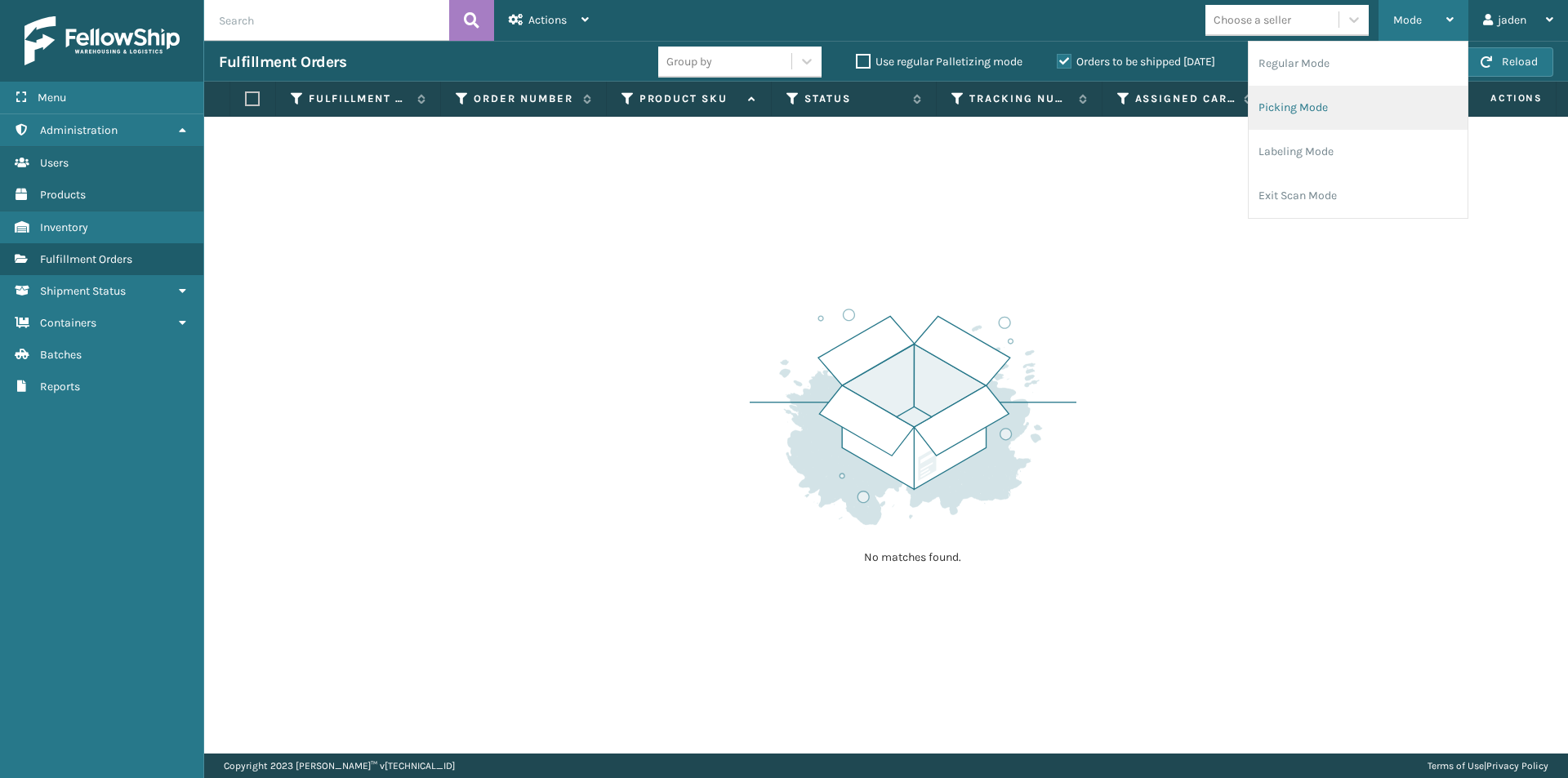
click at [1409, 102] on li "Picking Mode" at bounding box center [1357, 108] width 218 height 44
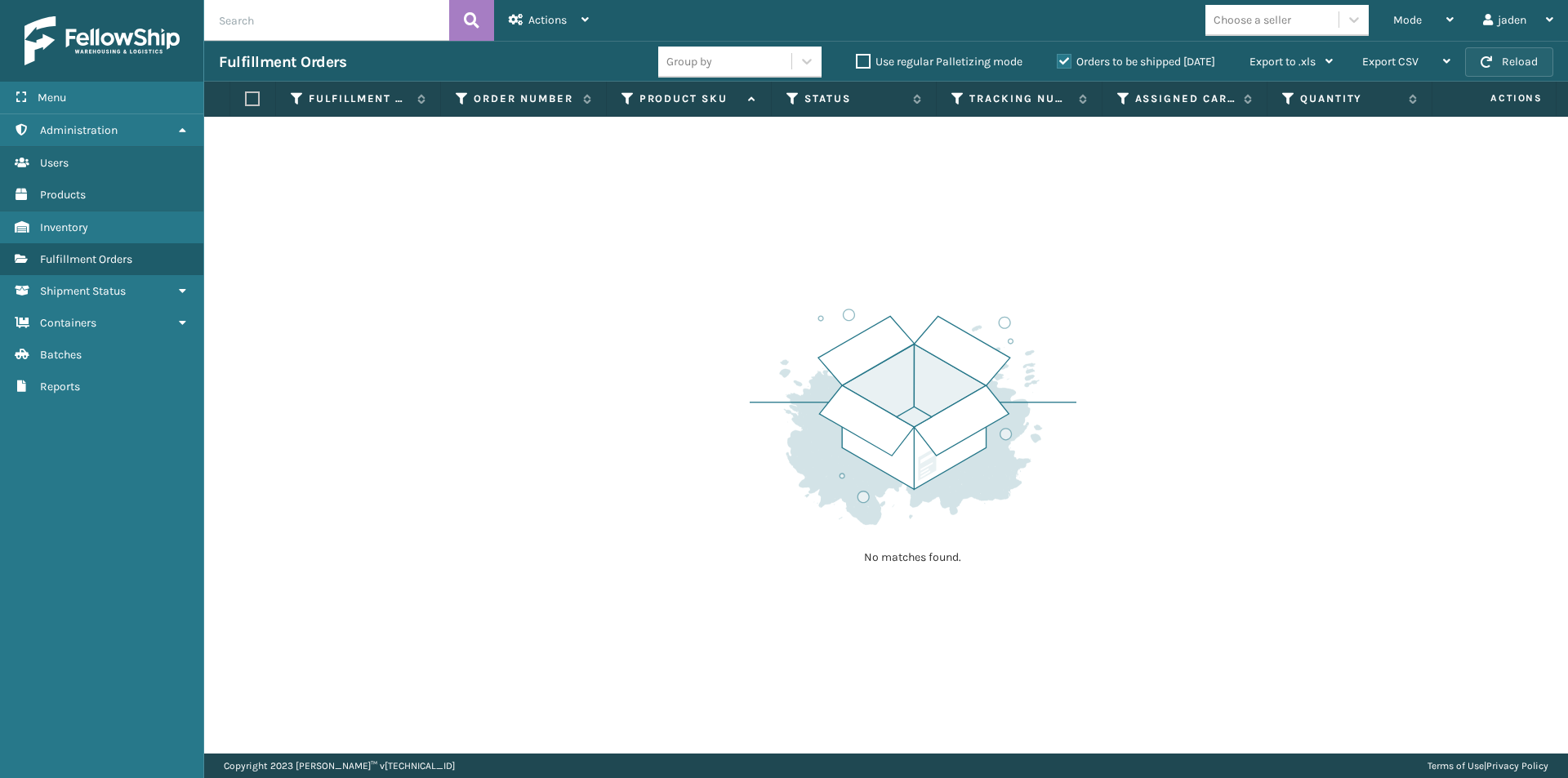
click at [1532, 52] on button "Reload" at bounding box center [1509, 61] width 88 height 30
click at [1523, 53] on button "Reload" at bounding box center [1509, 61] width 88 height 30
click at [1448, 34] on div "Mode" at bounding box center [1422, 20] width 60 height 41
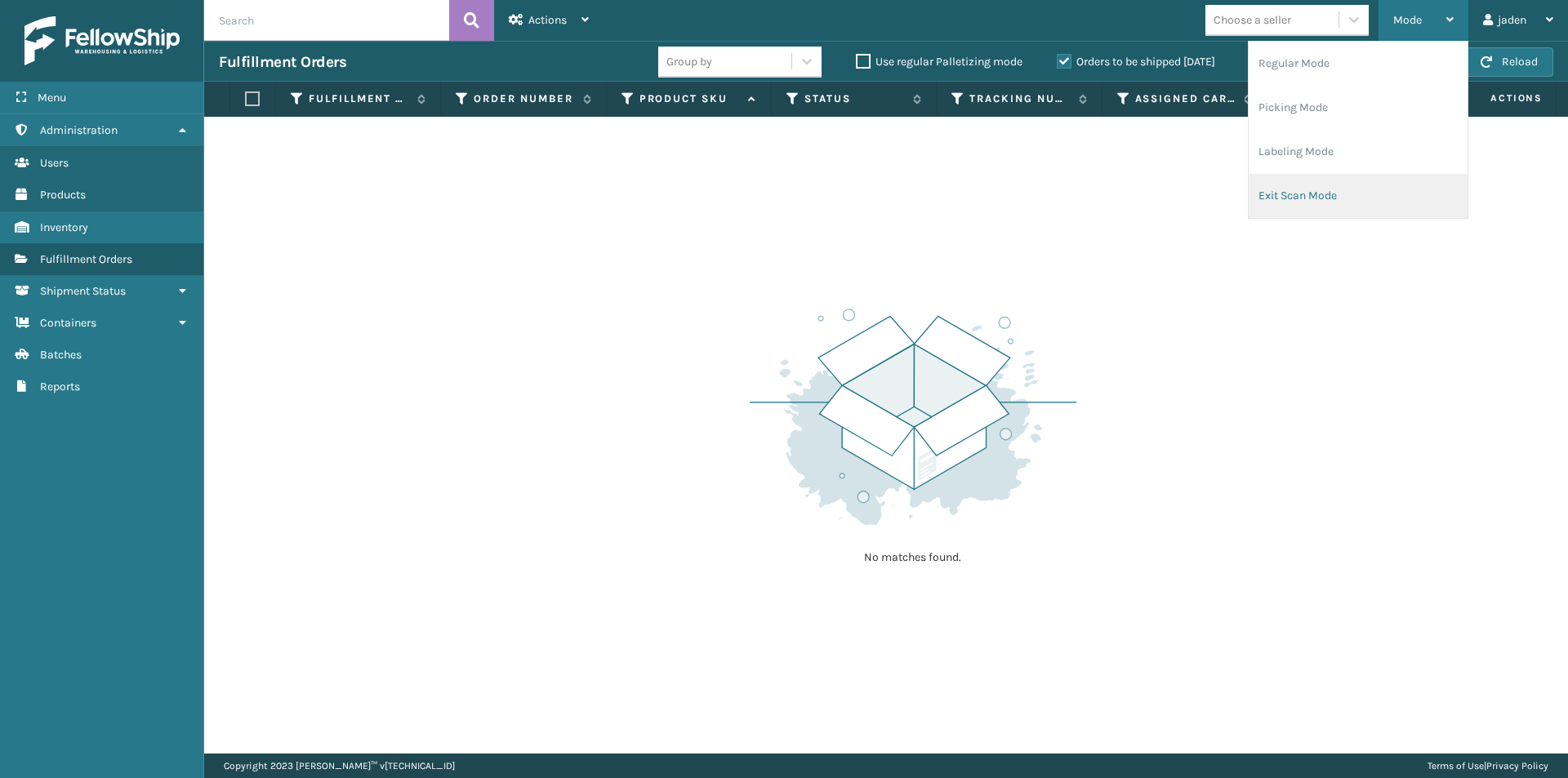
click at [1380, 196] on li "Exit Scan Mode" at bounding box center [1357, 196] width 218 height 44
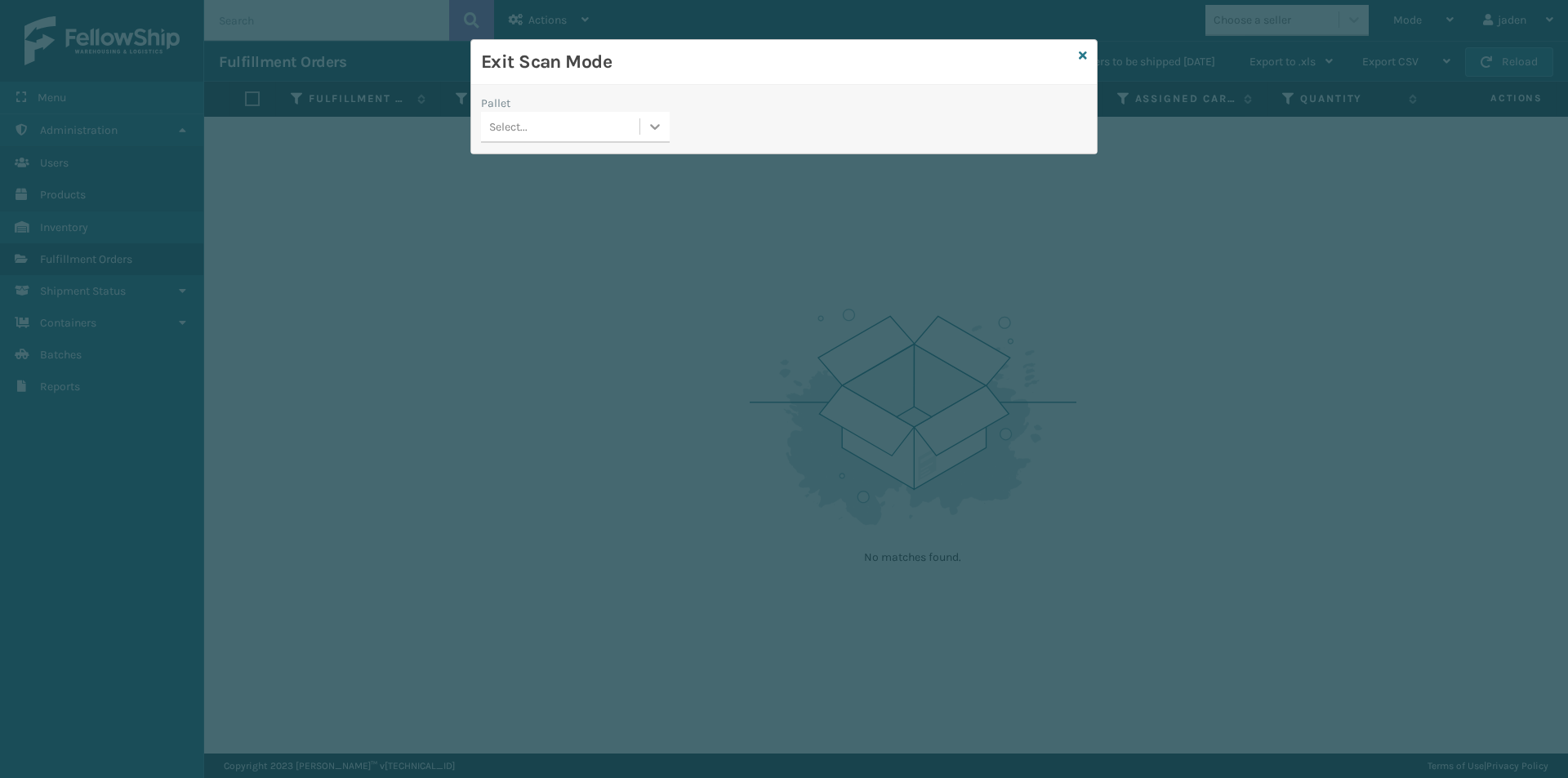
drag, startPoint x: 655, startPoint y: 130, endPoint x: 636, endPoint y: 146, distance: 24.8
click at [655, 130] on icon at bounding box center [654, 126] width 16 height 16
click at [595, 162] on div "USPSG-EGDZ52EDI8" at bounding box center [575, 168] width 189 height 31
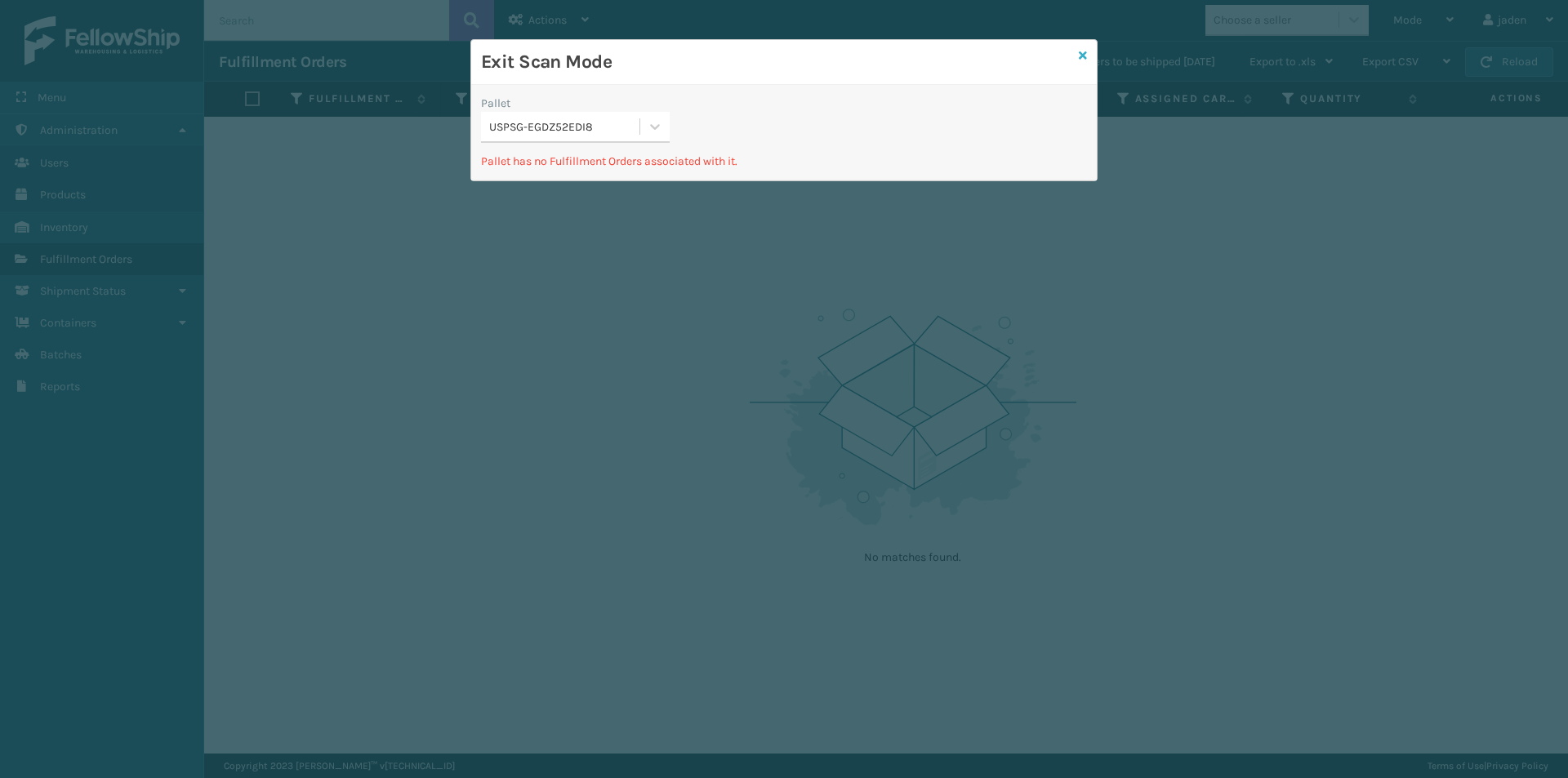
click at [1085, 60] on link at bounding box center [1082, 56] width 9 height 17
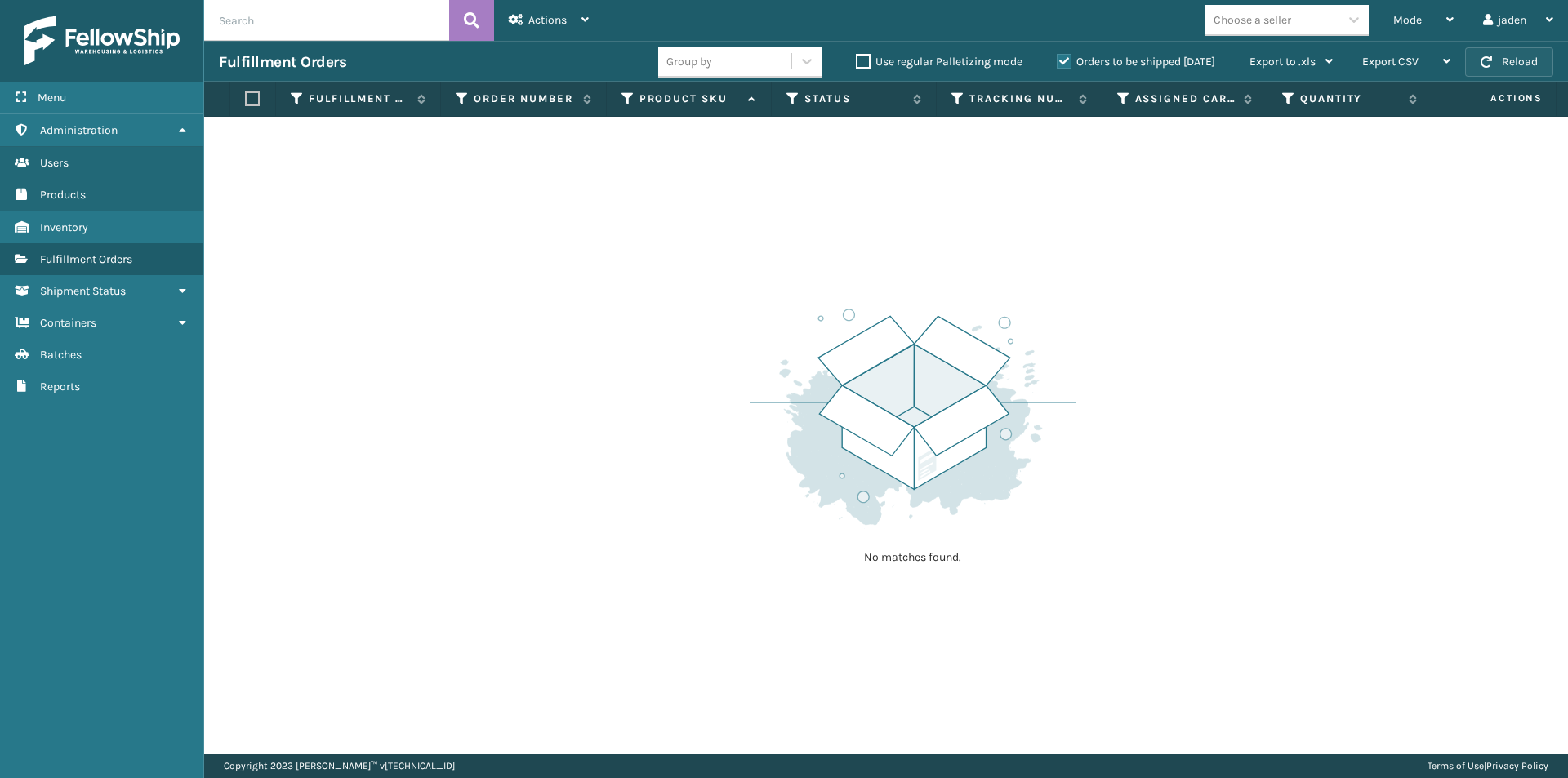
click at [1495, 76] on button "Reload" at bounding box center [1509, 61] width 88 height 30
click at [1501, 75] on button "Reload" at bounding box center [1509, 61] width 88 height 30
